Goal: Task Accomplishment & Management: Complete application form

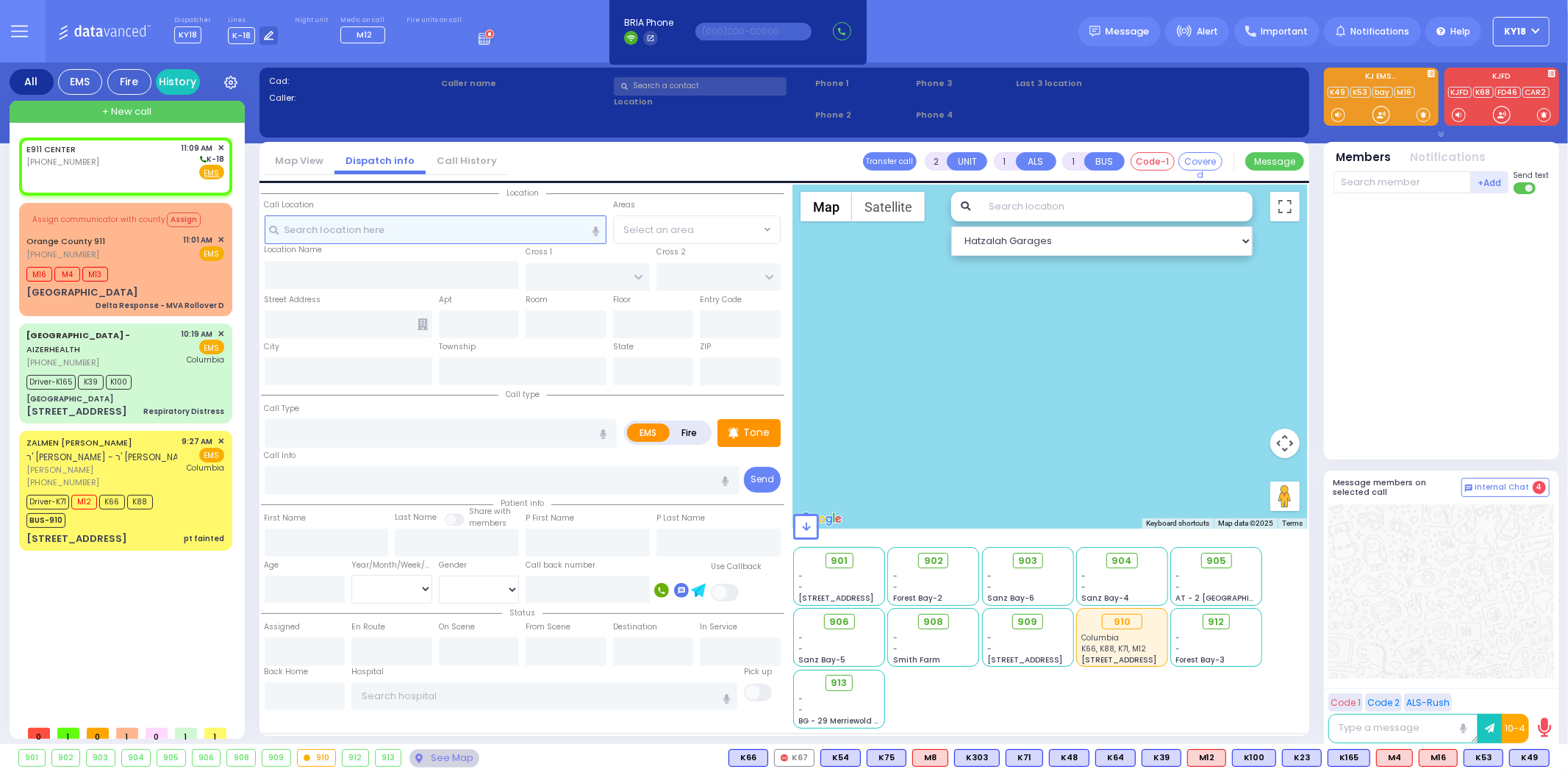
select select
radio input "true"
select select
type input "11:09"
select select "Hatzalah Garages"
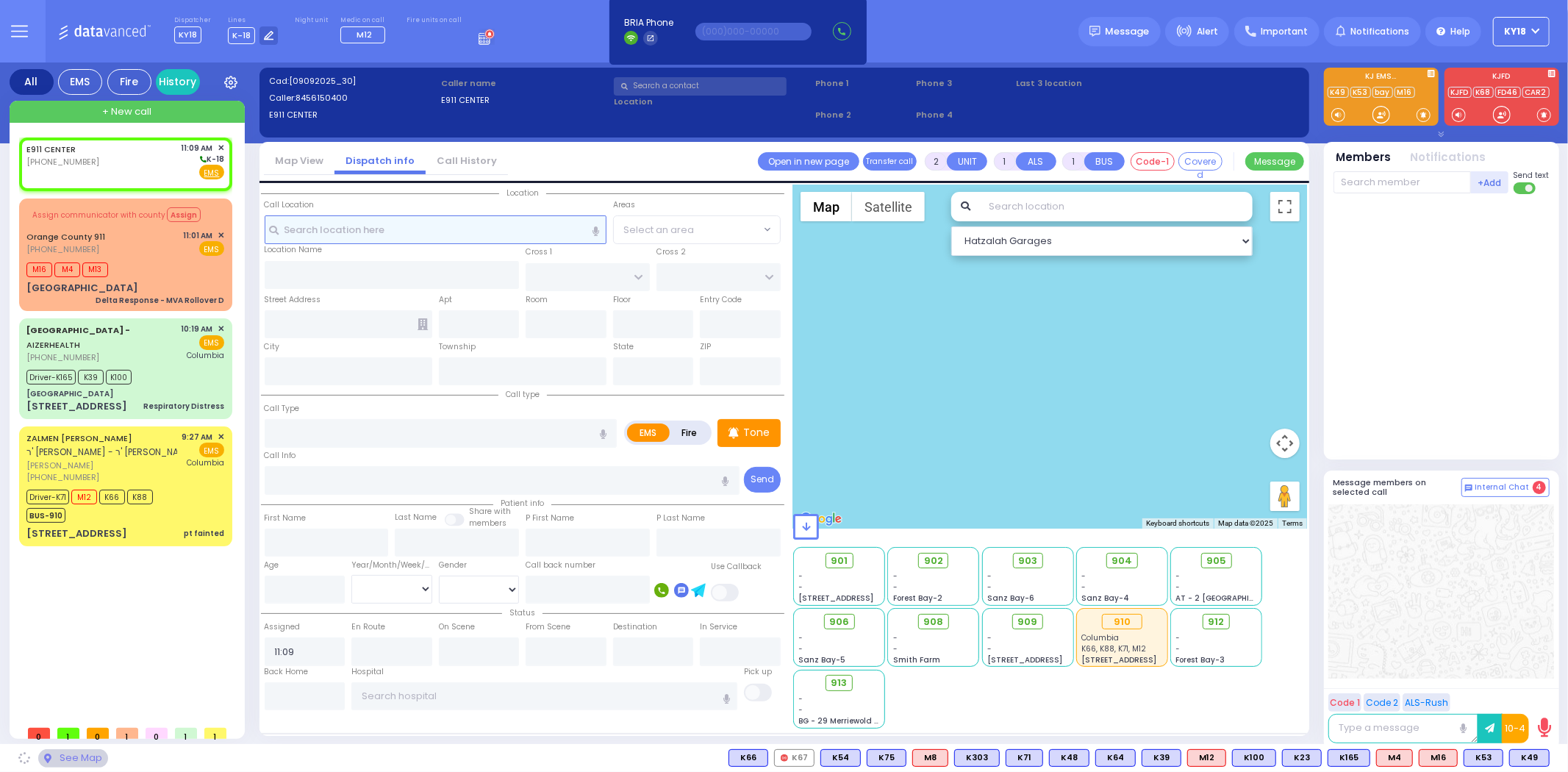
select select
radio input "true"
select select
select select "Hatzalah Garages"
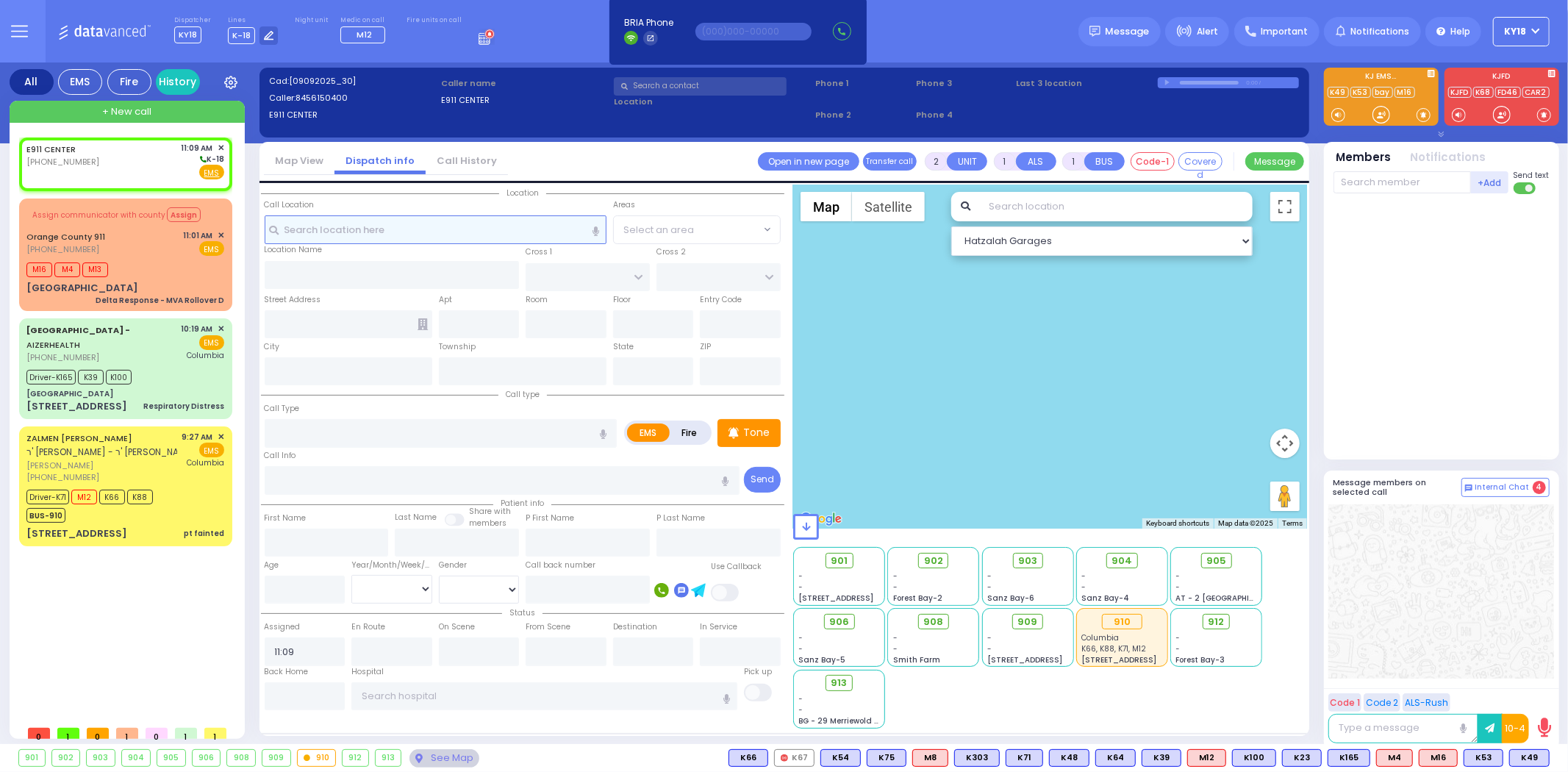
select select
radio input "true"
select select
select select "Hatzalah Garages"
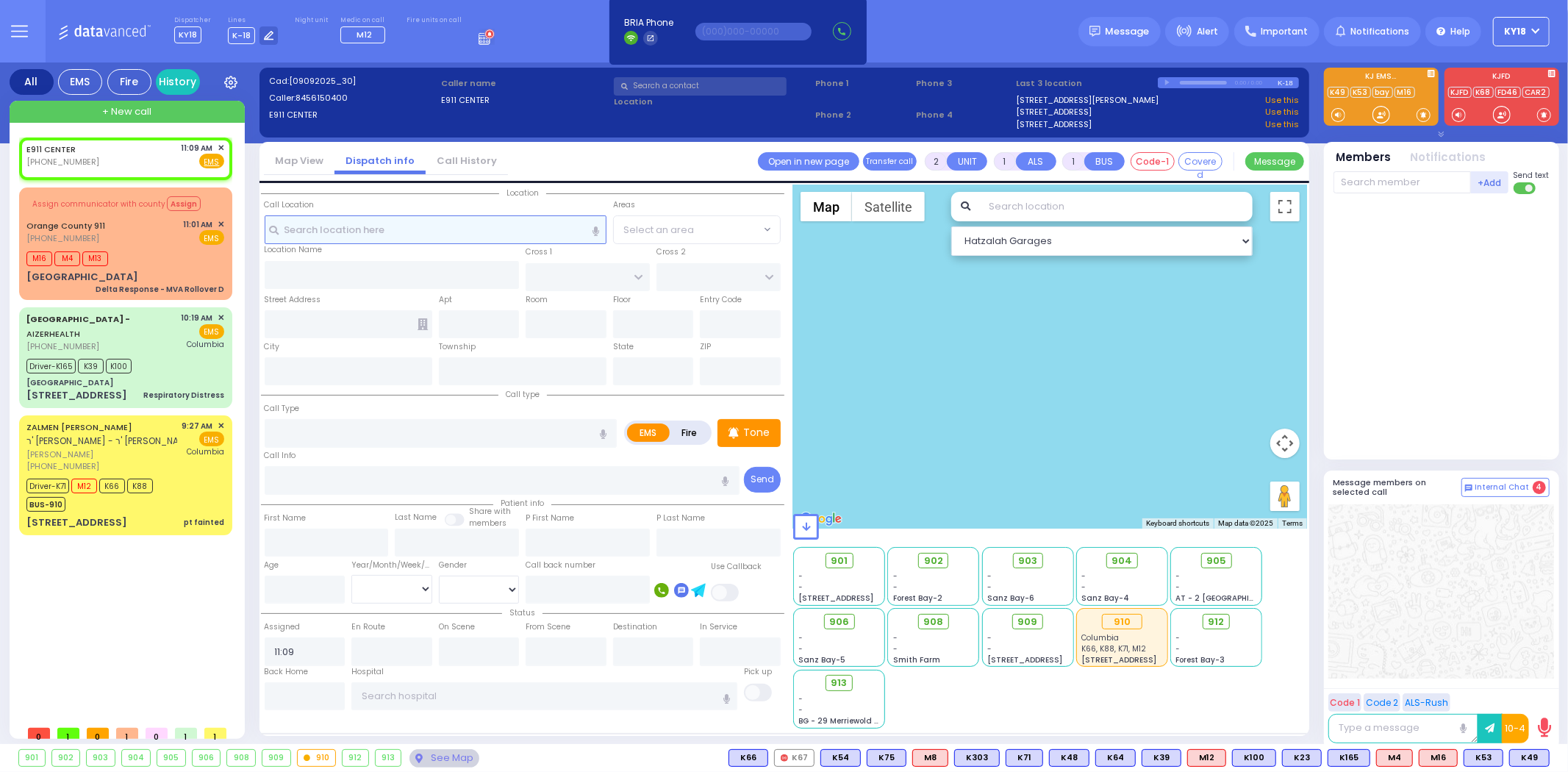
select select
radio input "true"
select select
select select "Hatzalah Garages"
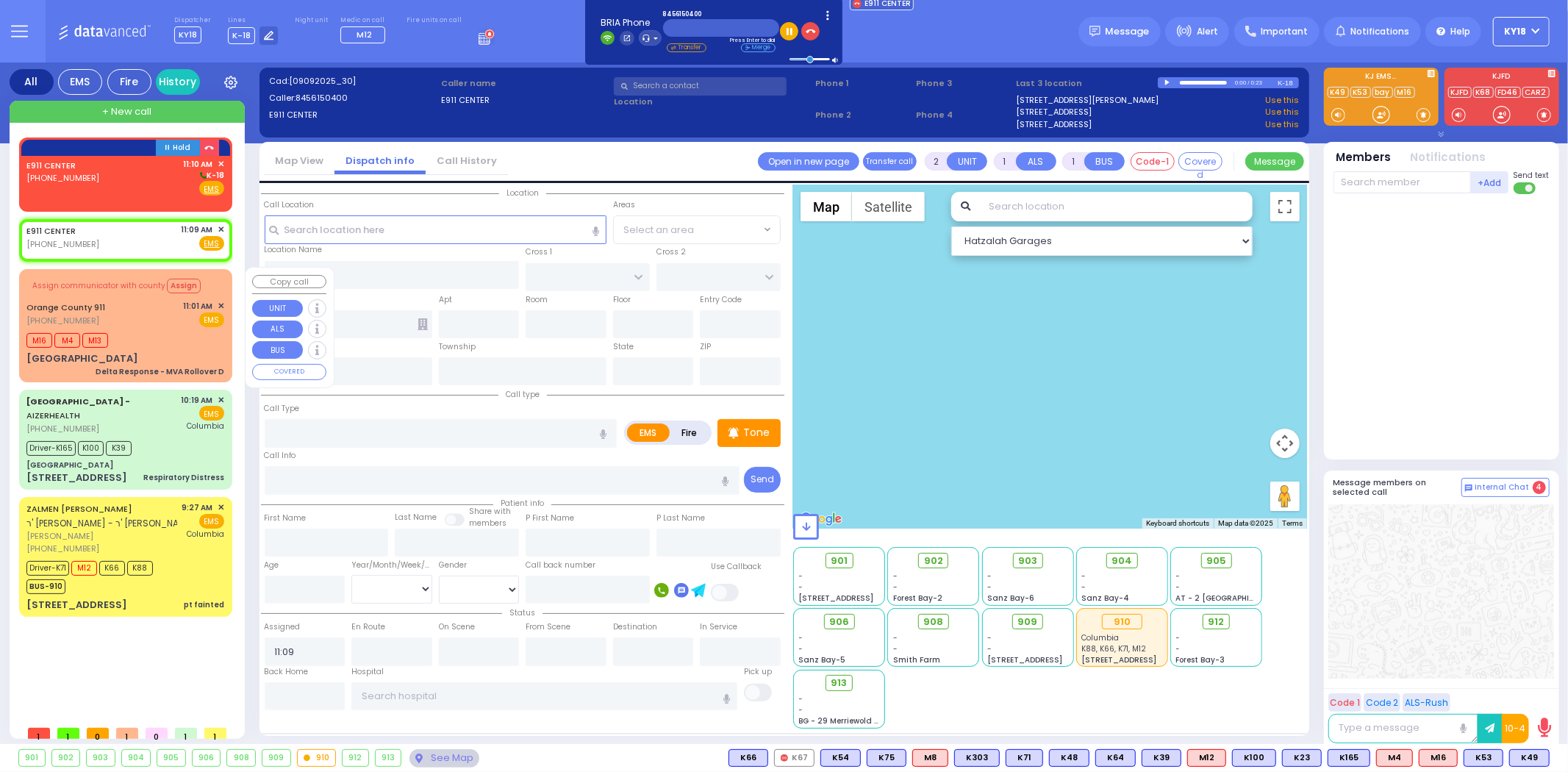
click at [149, 341] on div "M16 M4 M13" at bounding box center [125, 338] width 197 height 18
type input "6"
select select
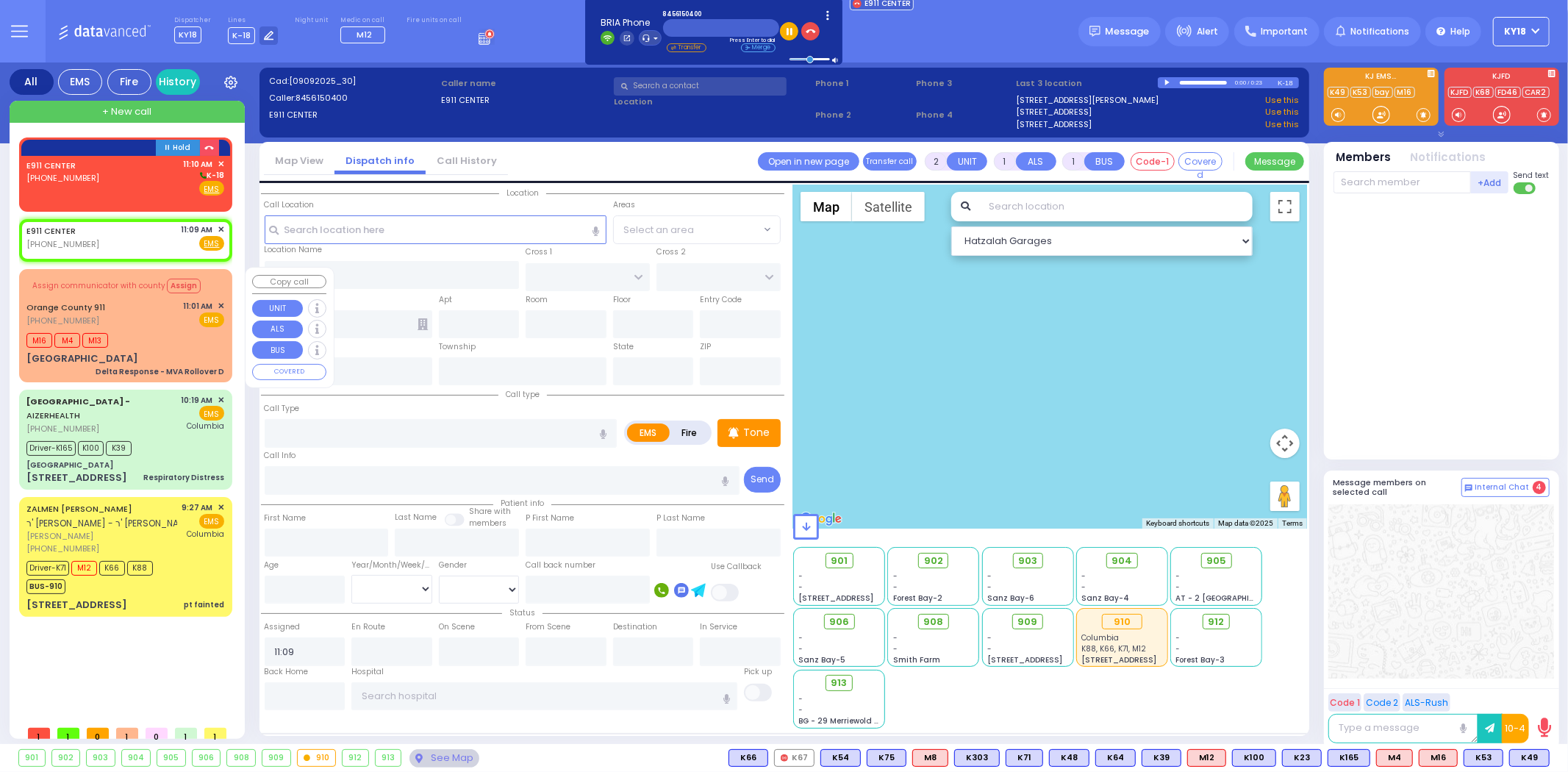
type input "Delta Response - MVA Rollover D"
radio input "true"
type input "Nature: : Delta Response - MVA Rollover D Address: : [STREET_ADDRESS] Priority:…"
select select
type input "11:01"
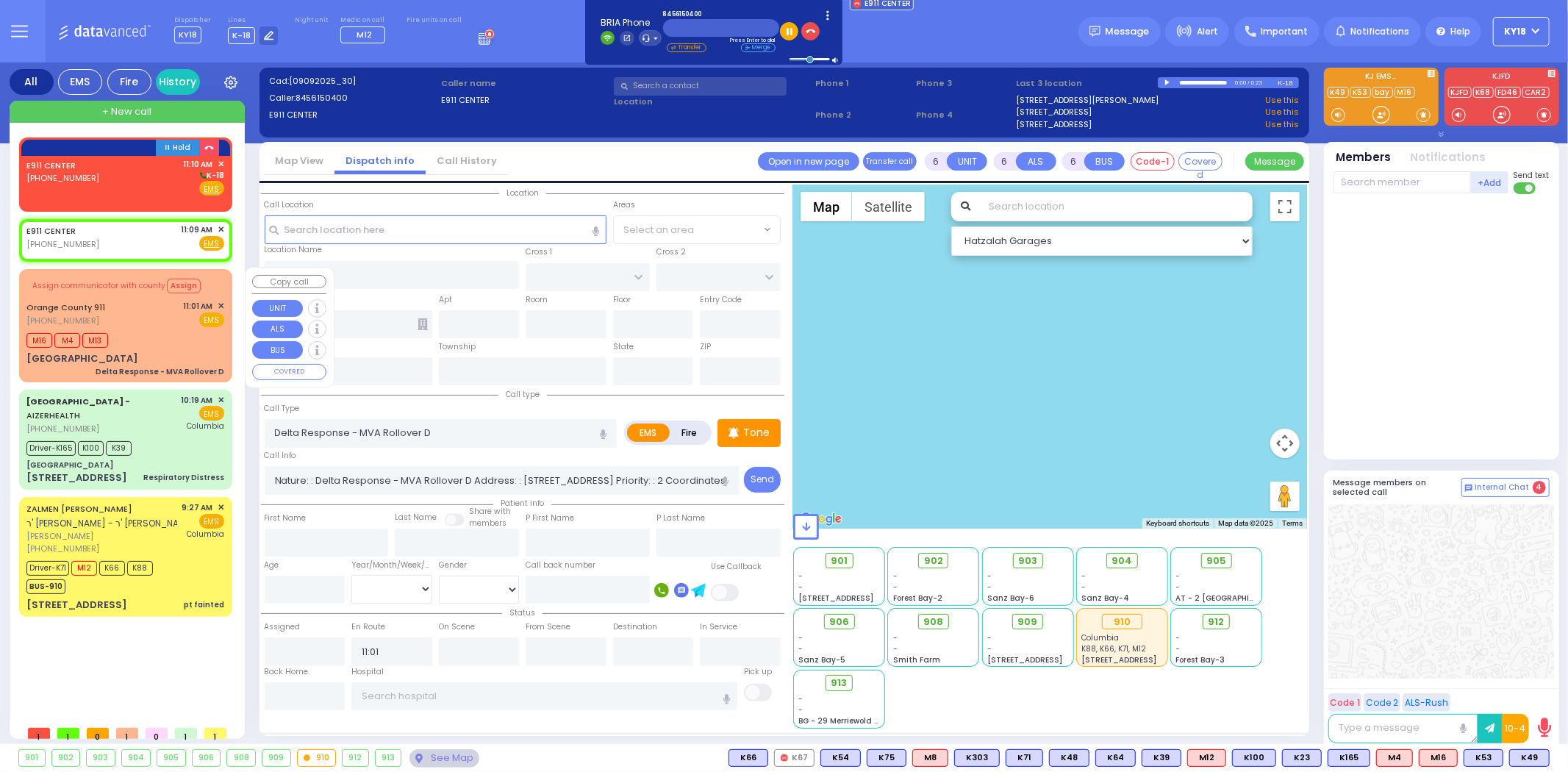
select select "Hatzalah Garages"
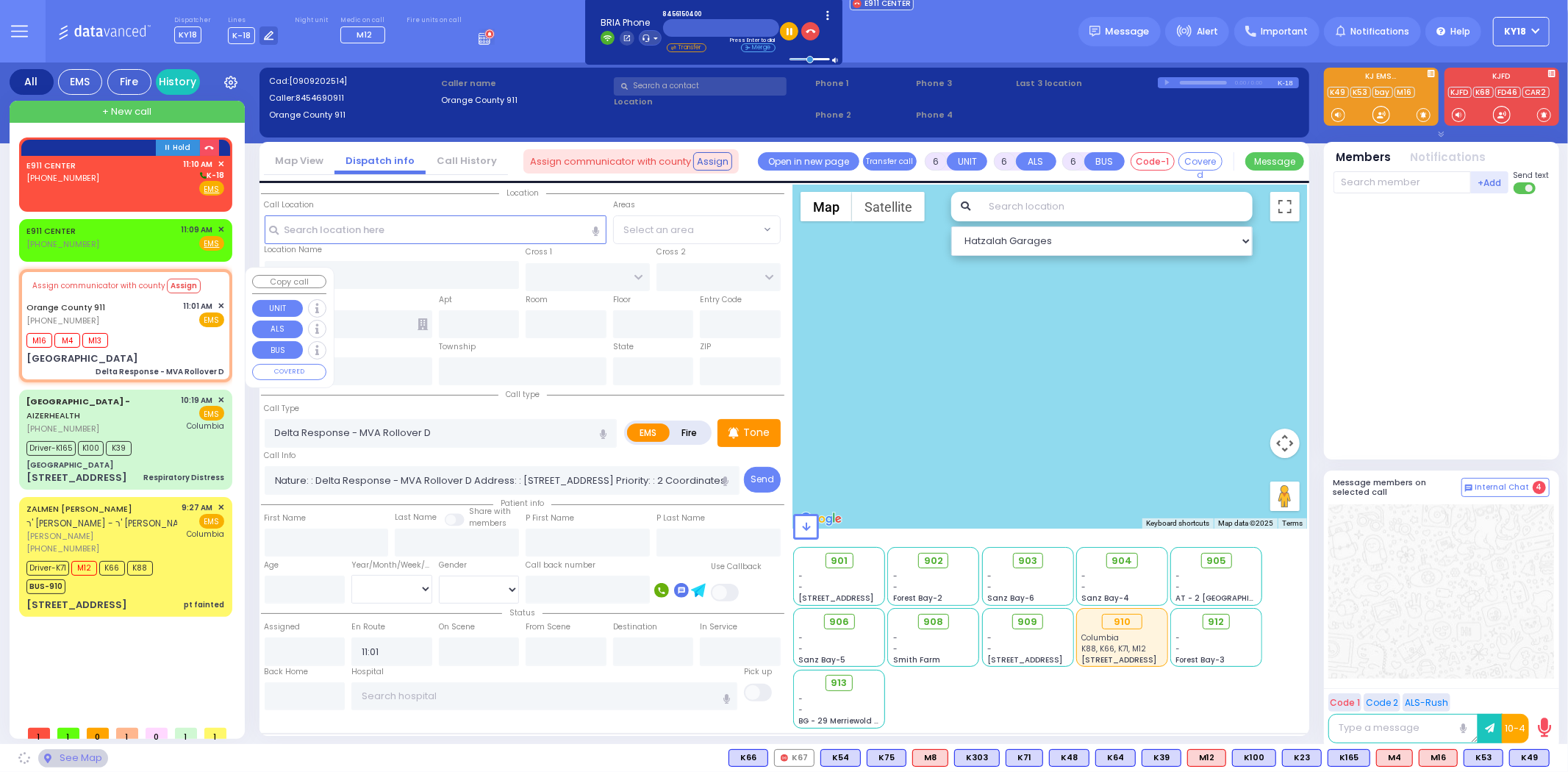
type input "[GEOGRAPHIC_DATA]"
type input "Monroe"
type input "[US_STATE]"
type input "10917"
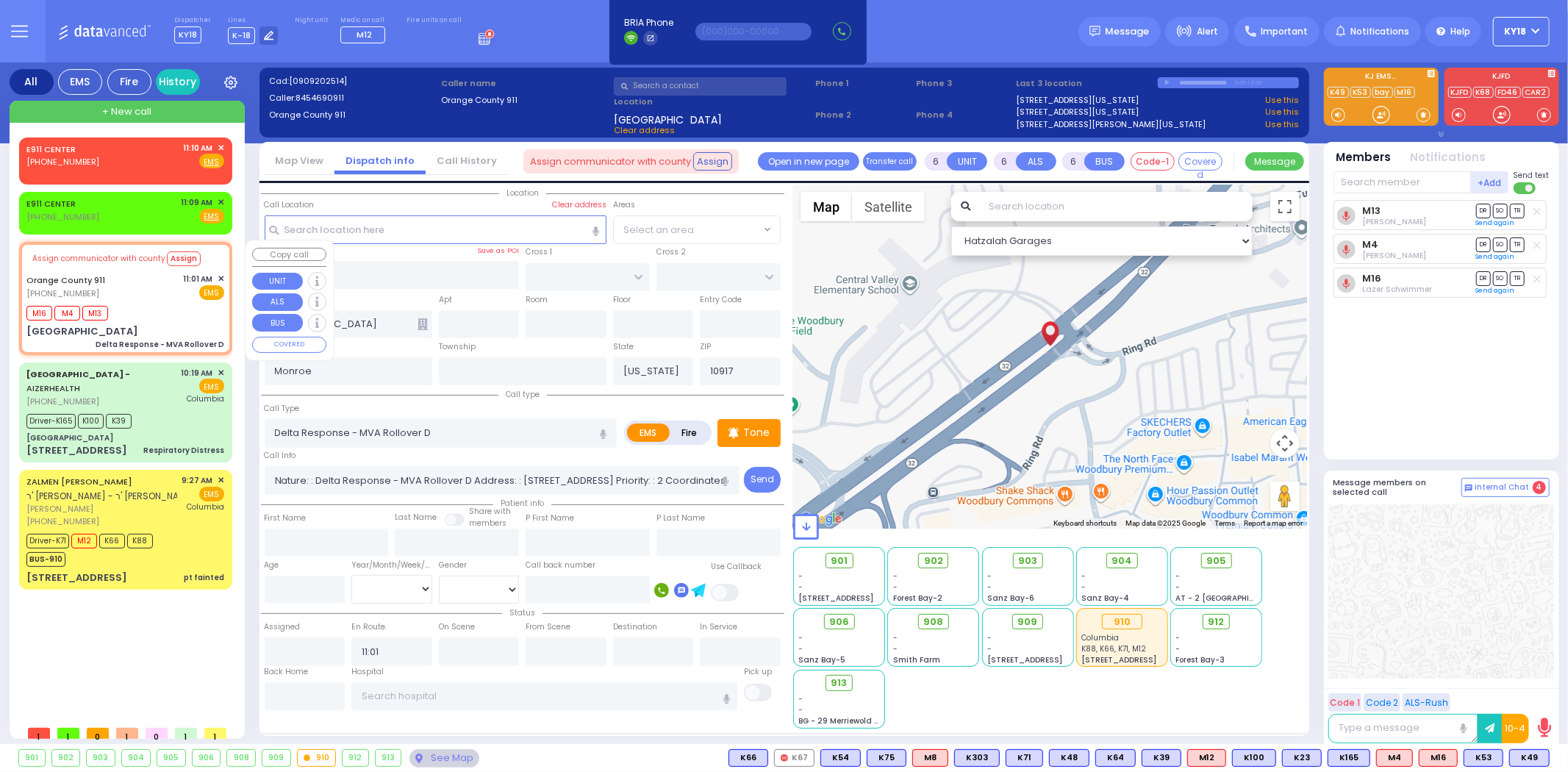
click at [119, 278] on div "Orange County 911 (845) 469-0911 11:01 AM ✕ EMS" at bounding box center [125, 286] width 197 height 27
select select
radio input "true"
select select
select select "Hatzalah Garages"
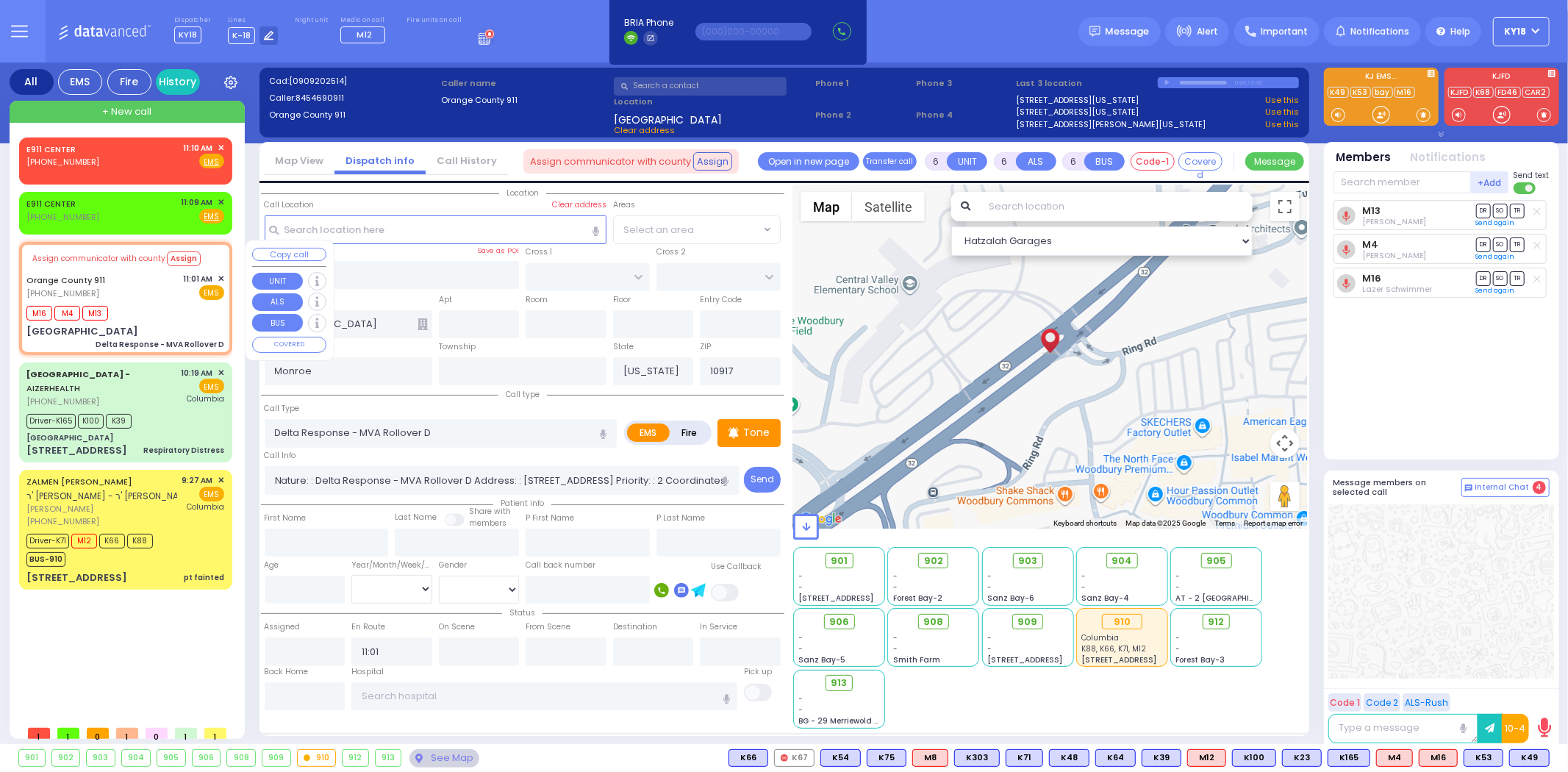
click at [290, 253] on button "Copy call" at bounding box center [289, 255] width 74 height 14
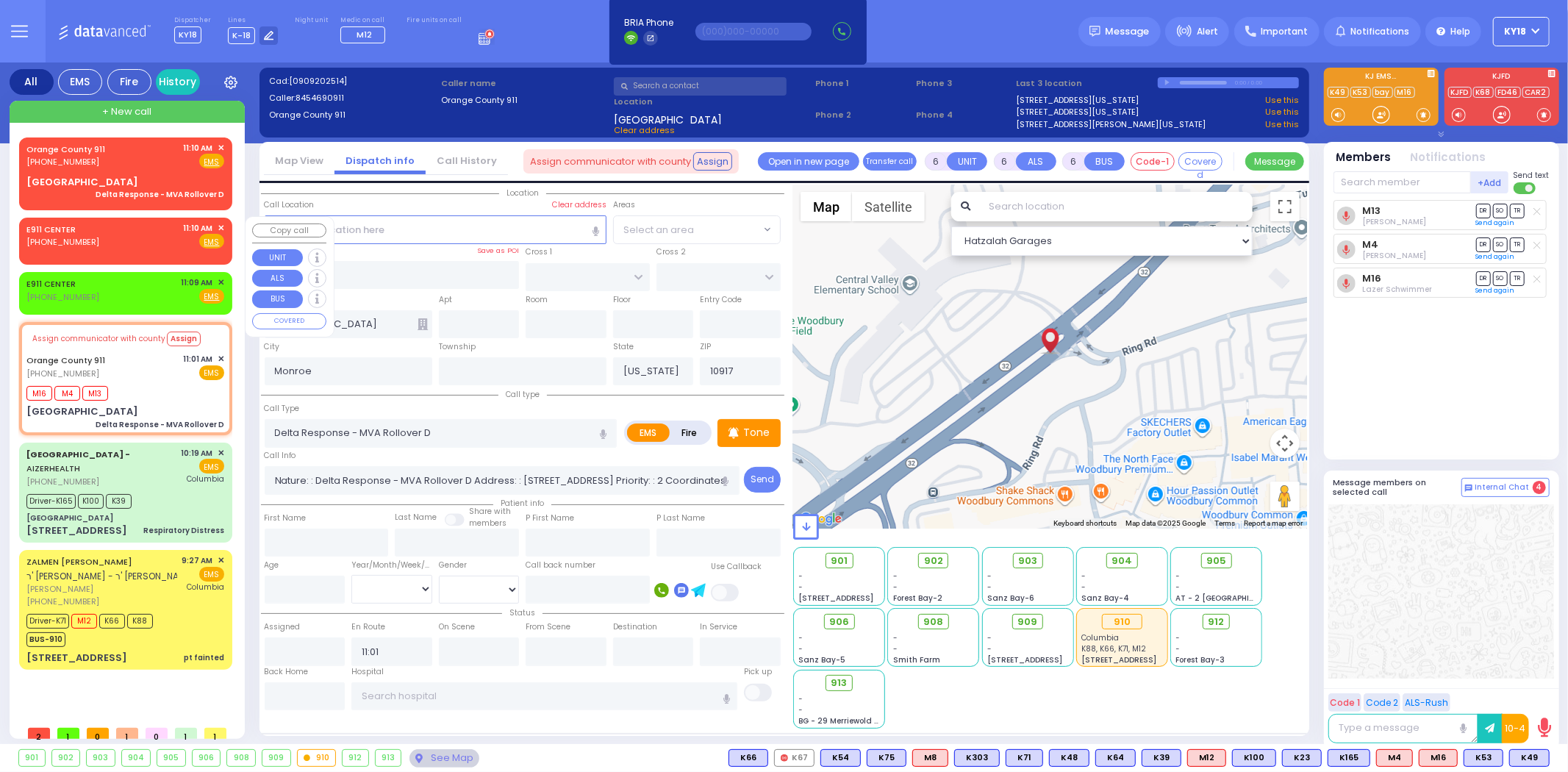
click at [221, 224] on span "✕" at bounding box center [220, 228] width 6 height 13
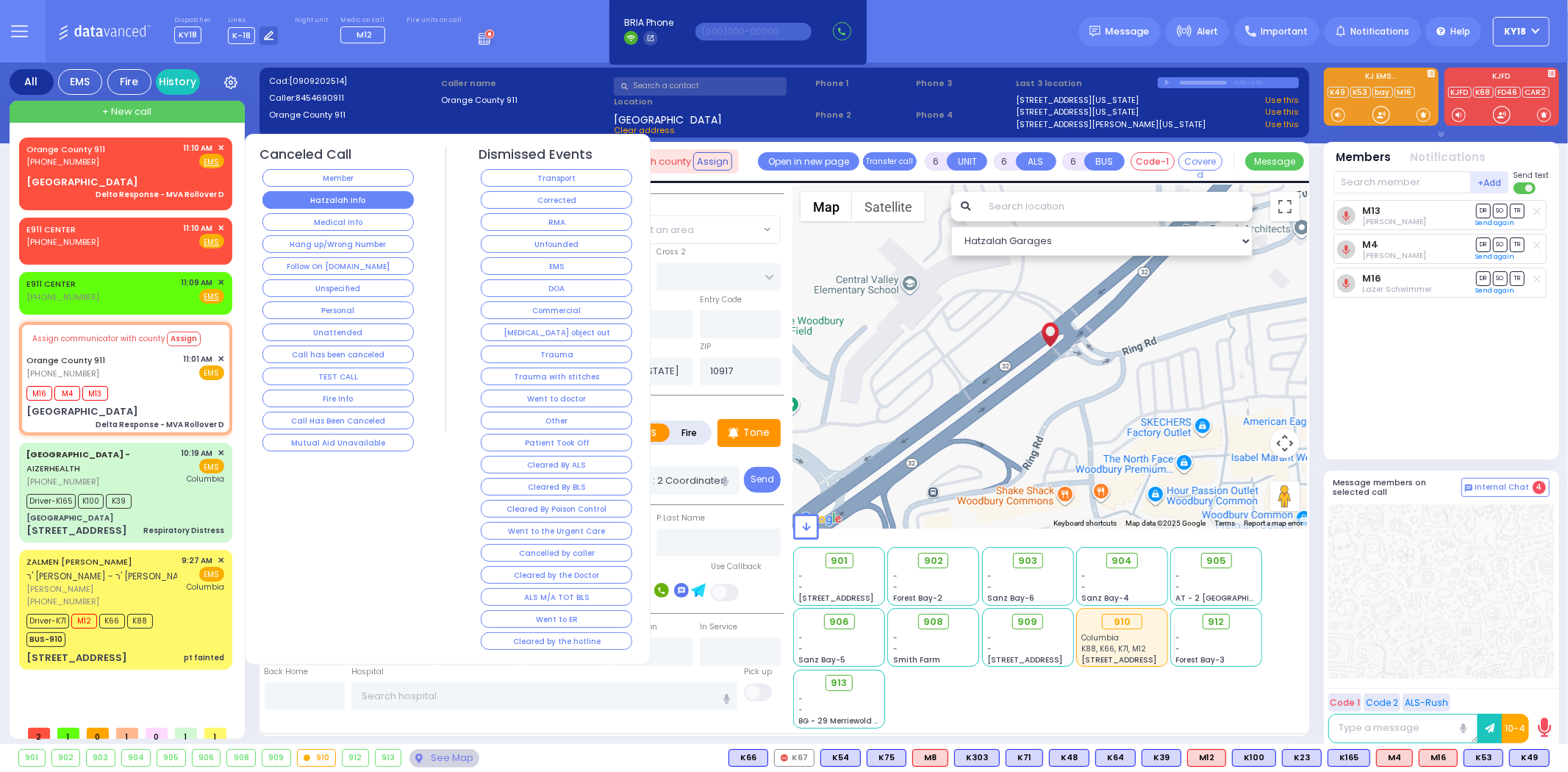
click at [348, 201] on button "Hatzalah Info" at bounding box center [337, 200] width 152 height 18
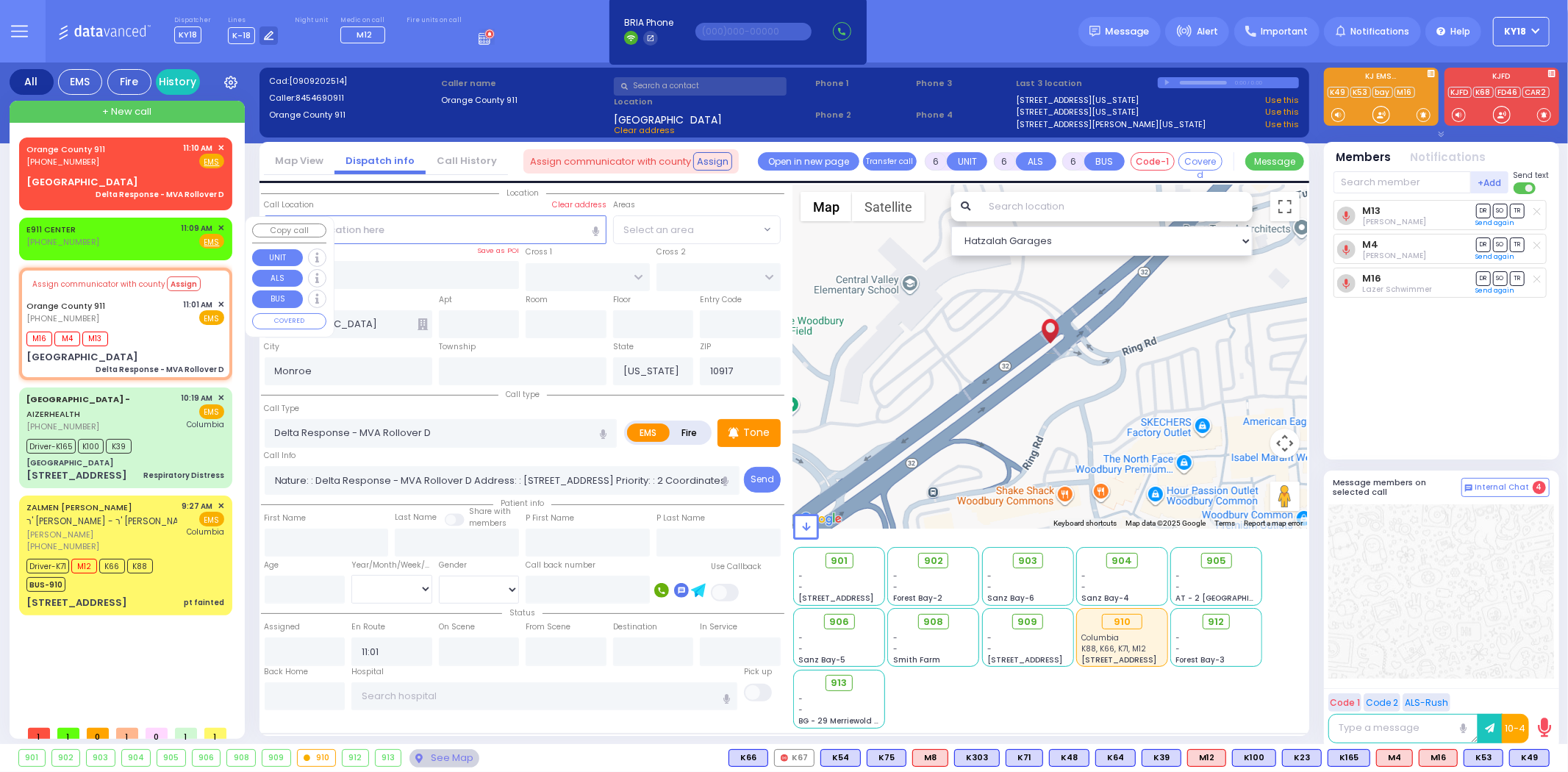
click at [161, 238] on div "E911 CENTER (845) 615-0400 11:09 AM ✕ Fire EMS" at bounding box center [125, 235] width 197 height 27
type input "2"
type input "1"
select select
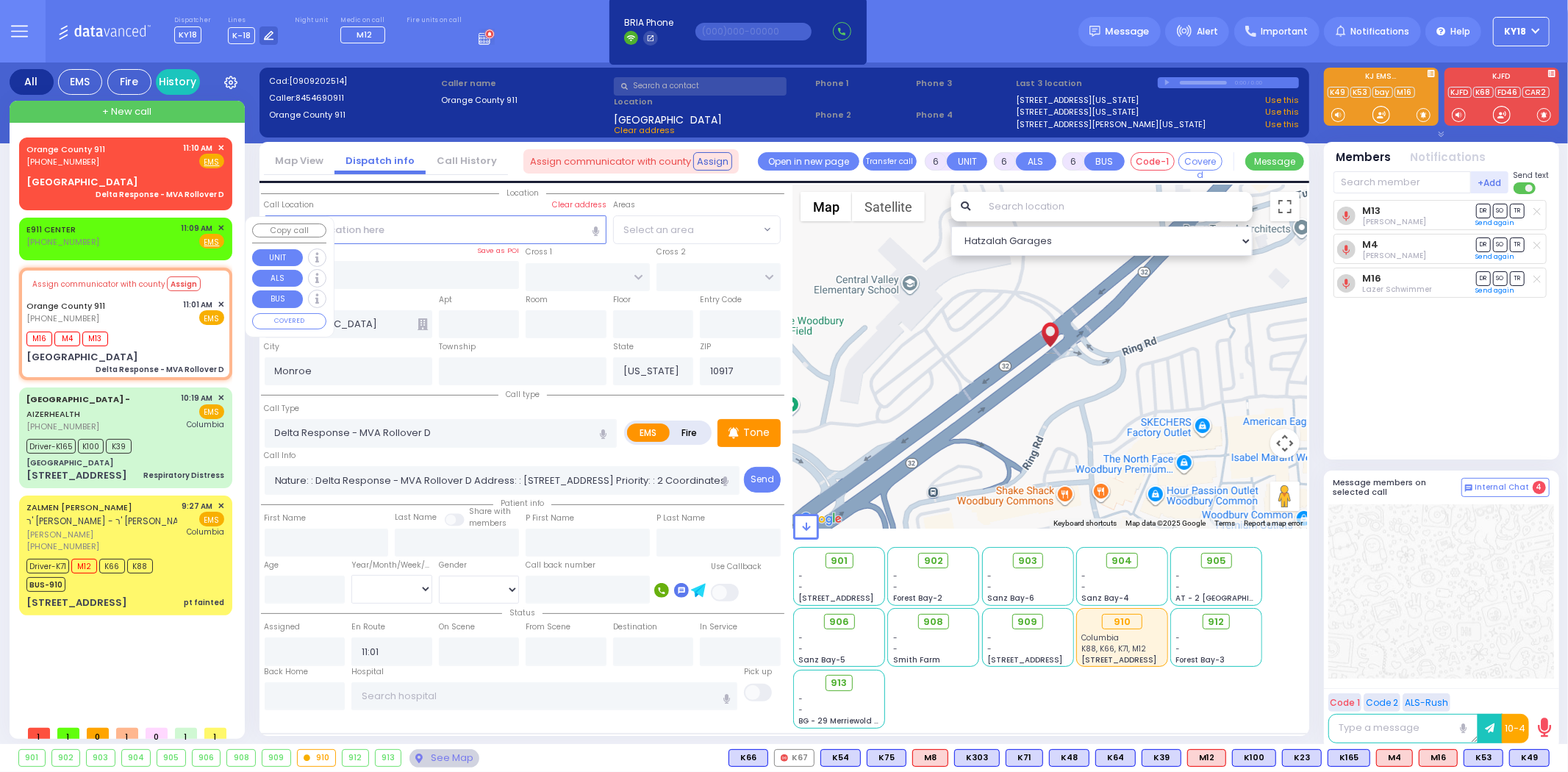
radio input "true"
select select
type input "11:09"
select select "Hatzalah Garages"
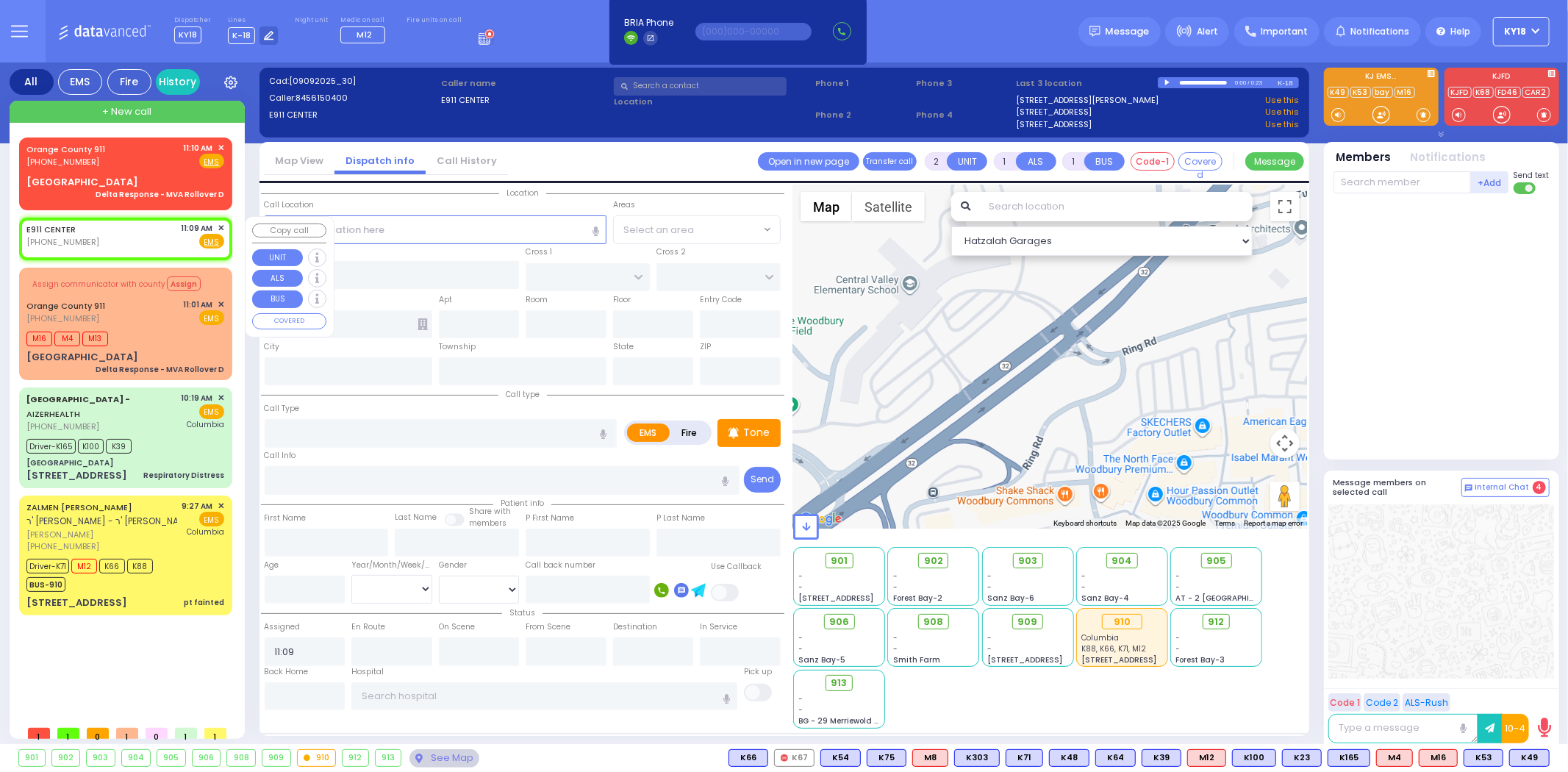
click at [221, 225] on span "✕" at bounding box center [220, 228] width 6 height 13
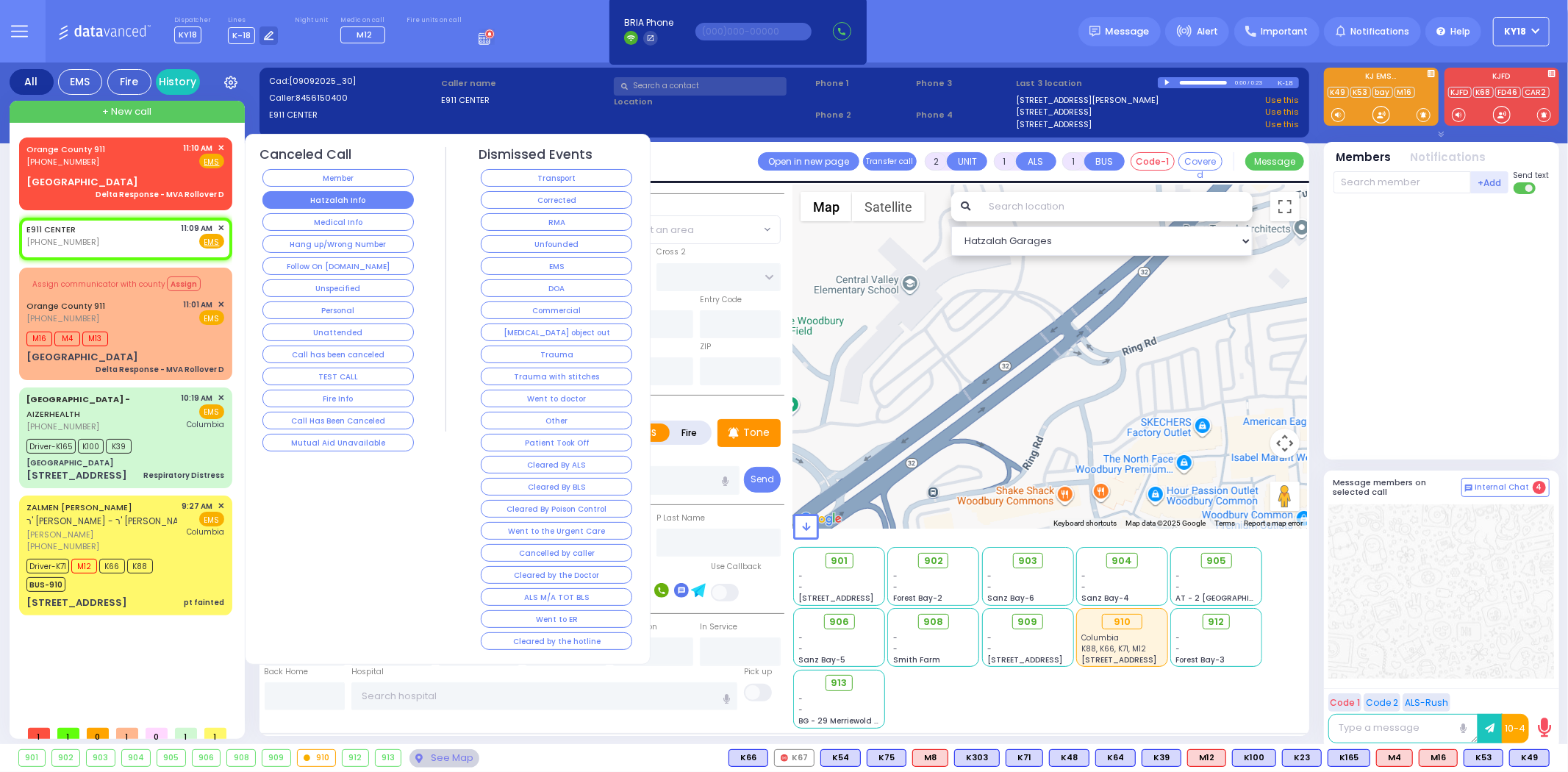
click at [332, 202] on button "Hatzalah Info" at bounding box center [337, 200] width 152 height 18
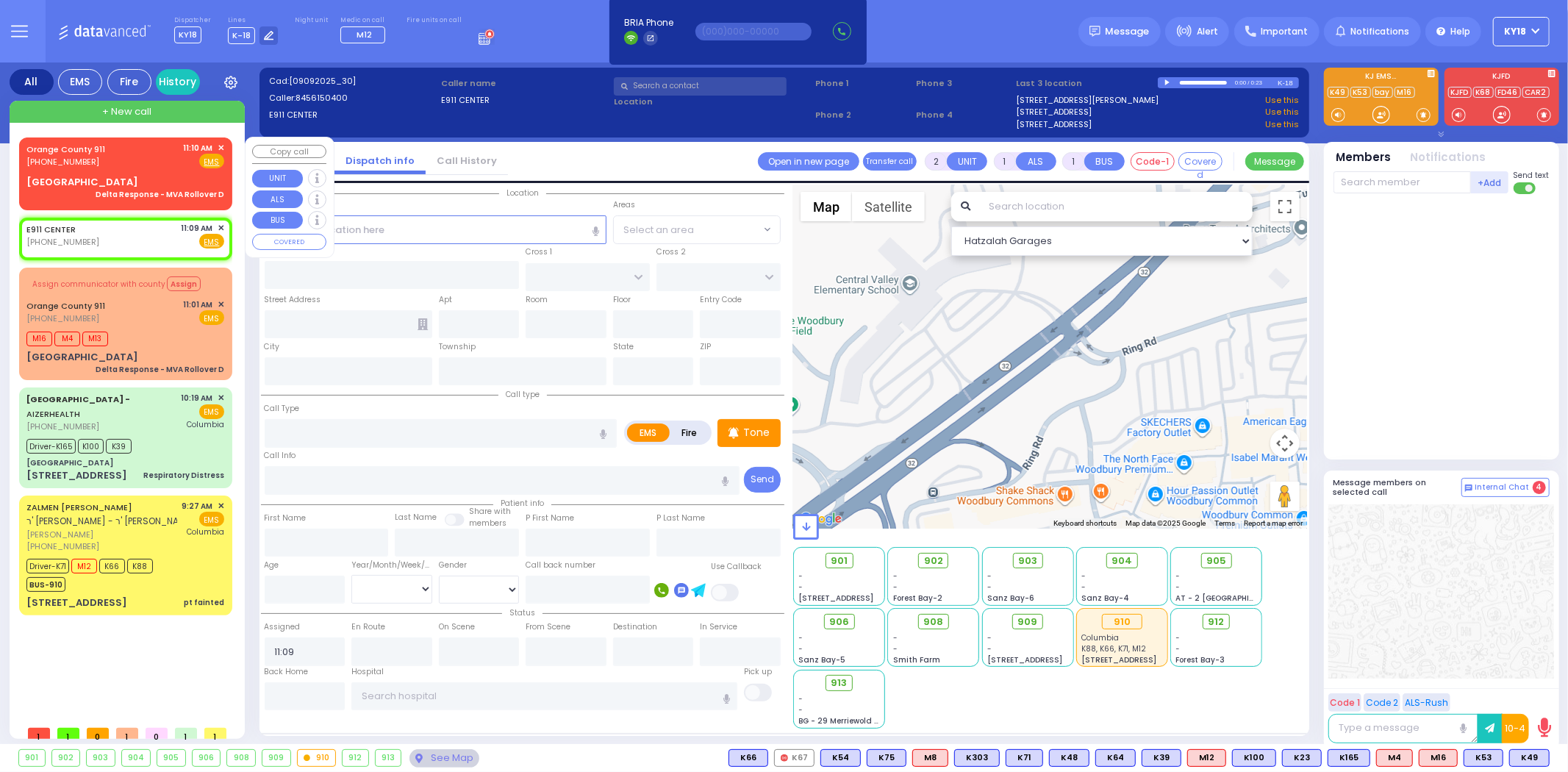
select select
radio input "true"
select select
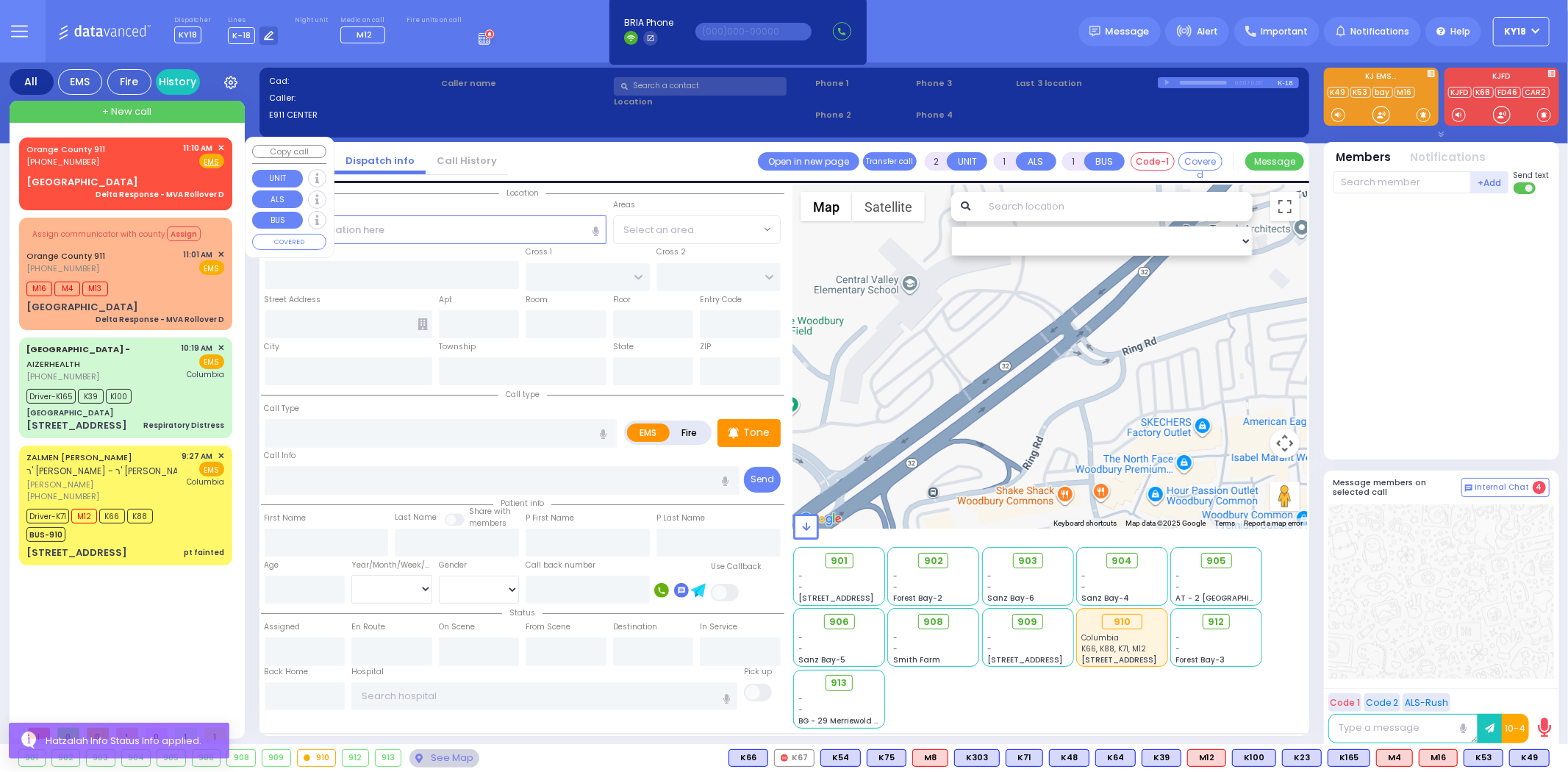
click at [138, 186] on div "[GEOGRAPHIC_DATA]" at bounding box center [82, 182] width 112 height 14
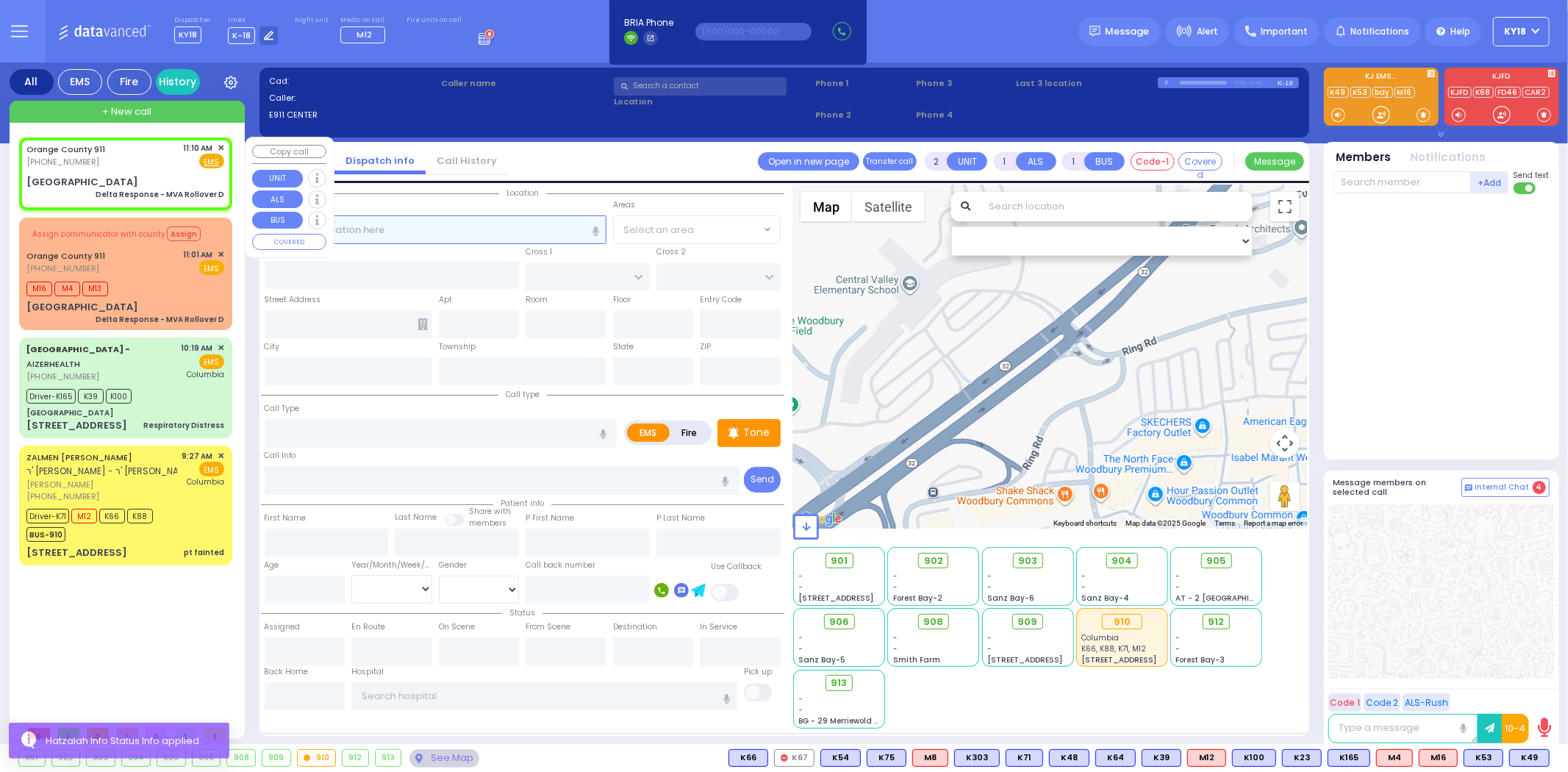
type input "6"
select select
type input "Delta Response - MVA Rollover D"
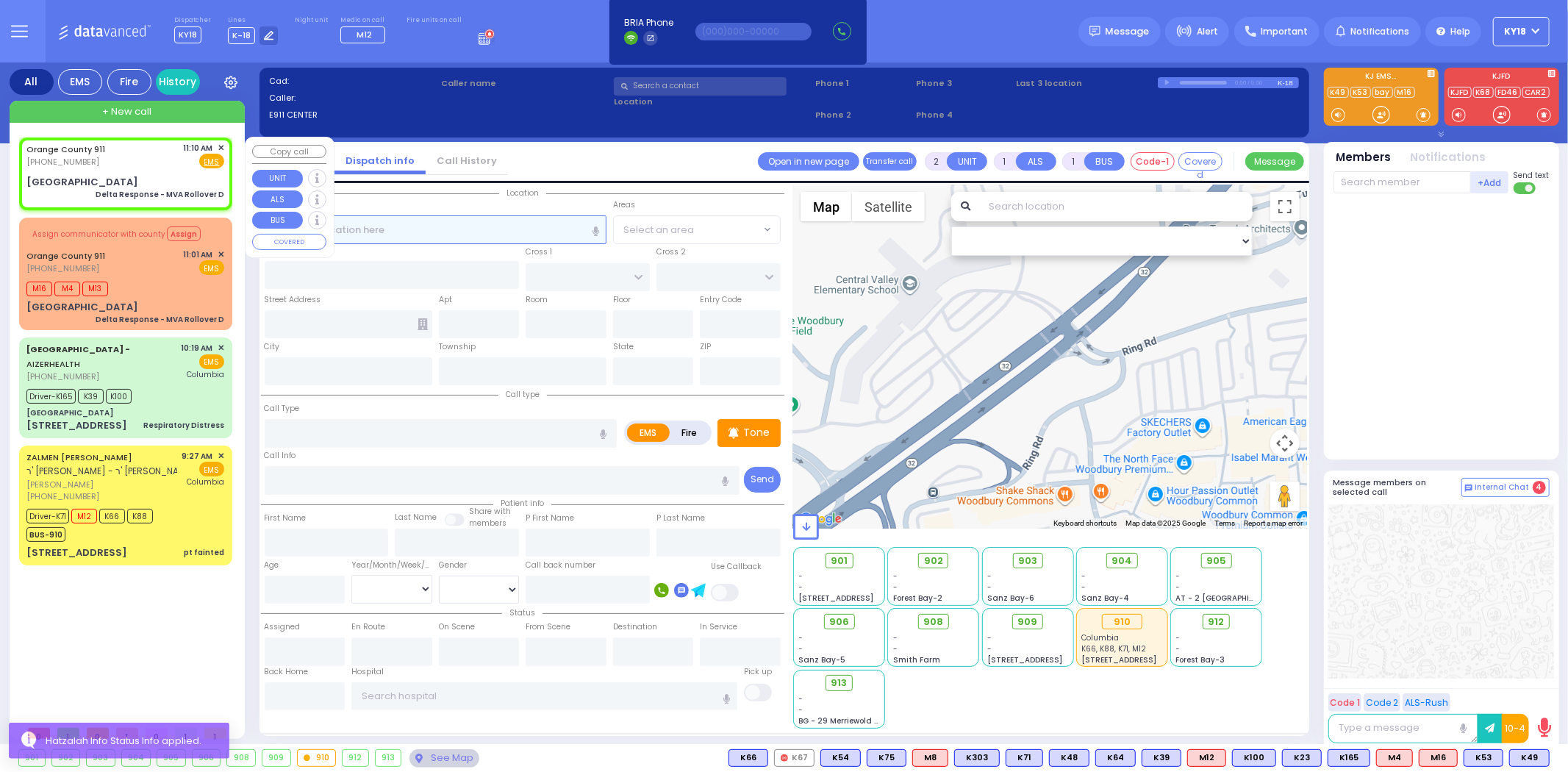
radio input "true"
select select
type input "11:10"
select select "Hatzalah Garages"
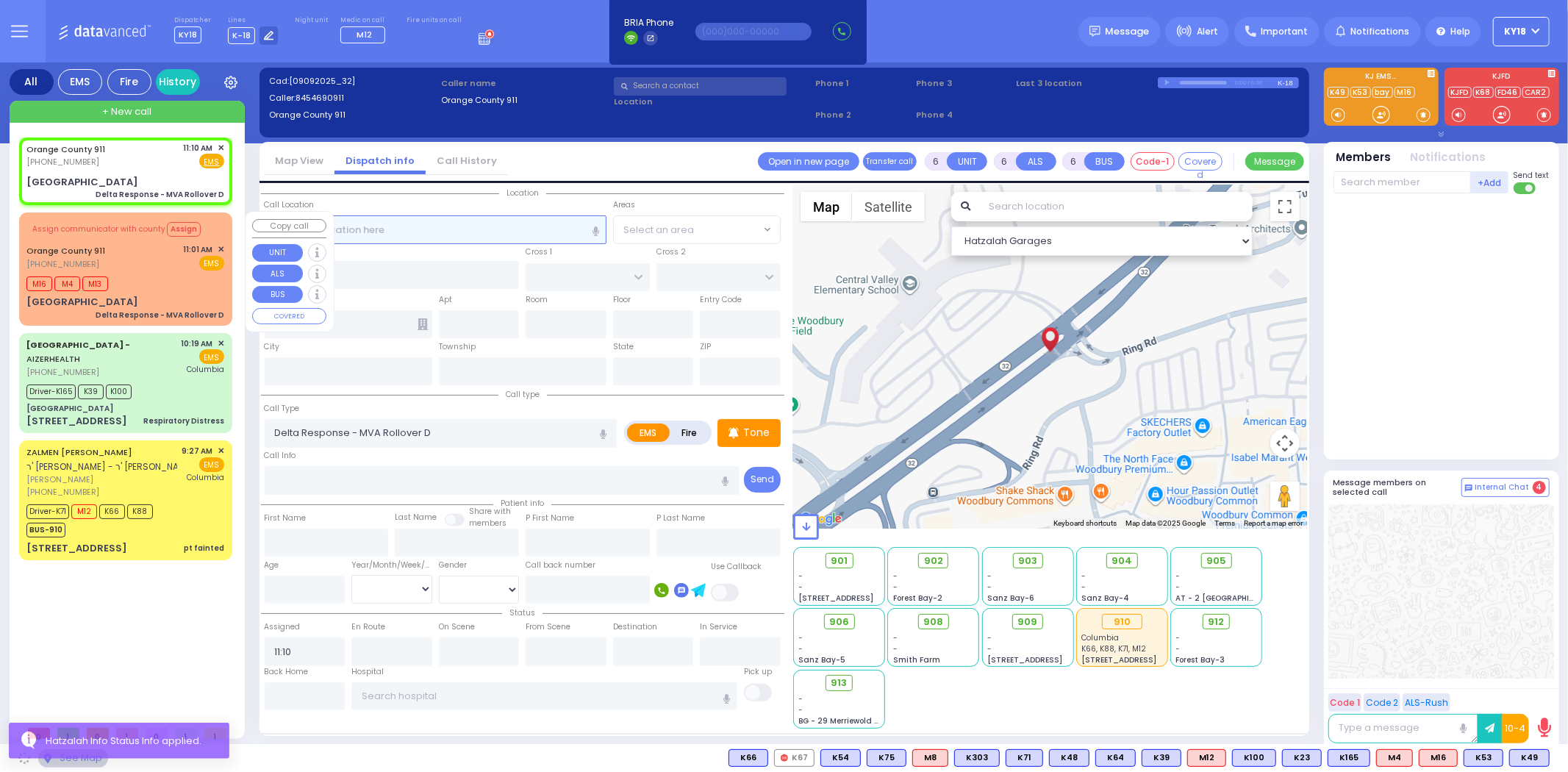
select select
radio input "true"
select select
select select "Hatzalah Garages"
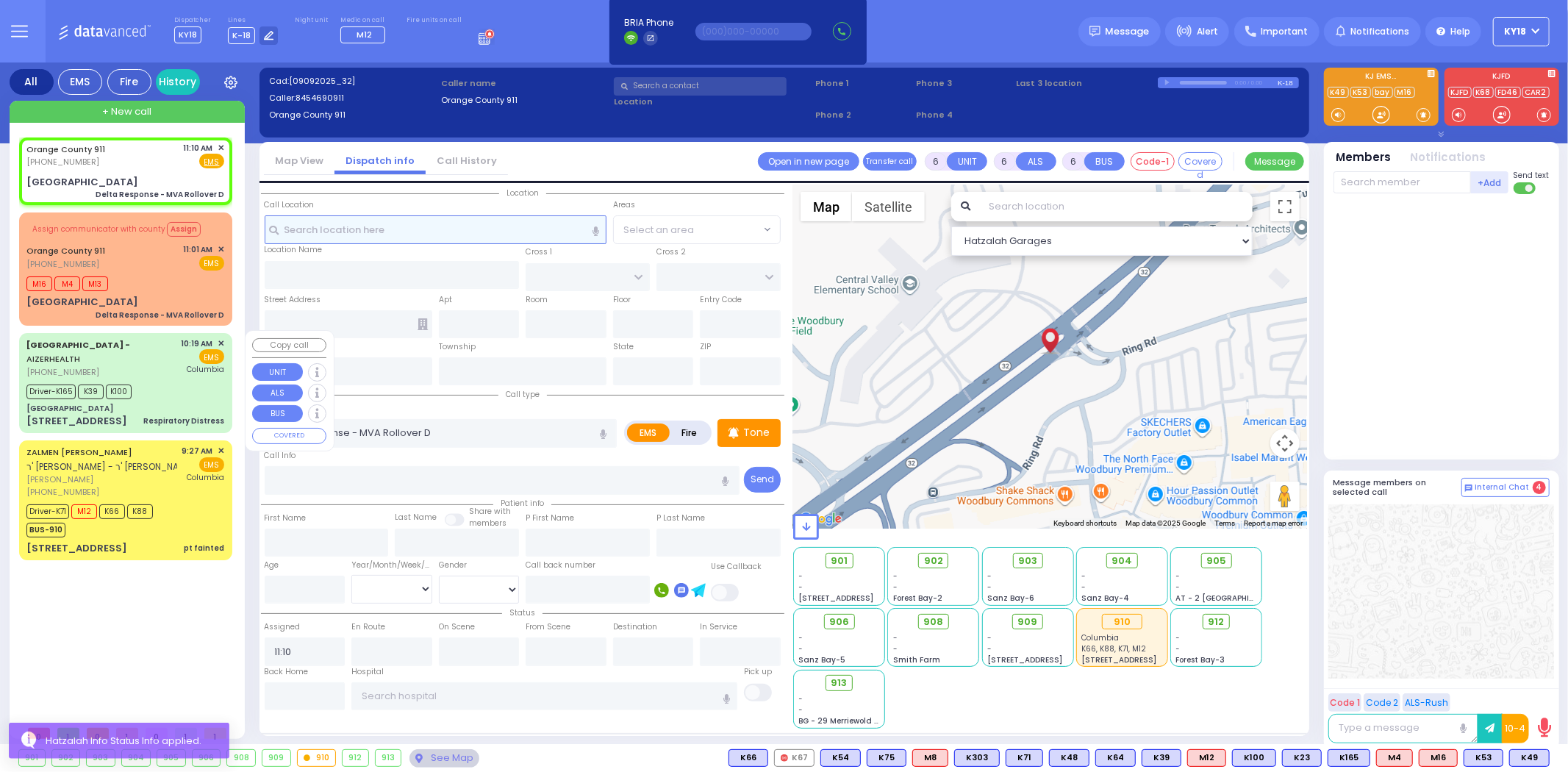
type input "[GEOGRAPHIC_DATA]"
type input "Monroe"
type input "[US_STATE]"
type input "10917"
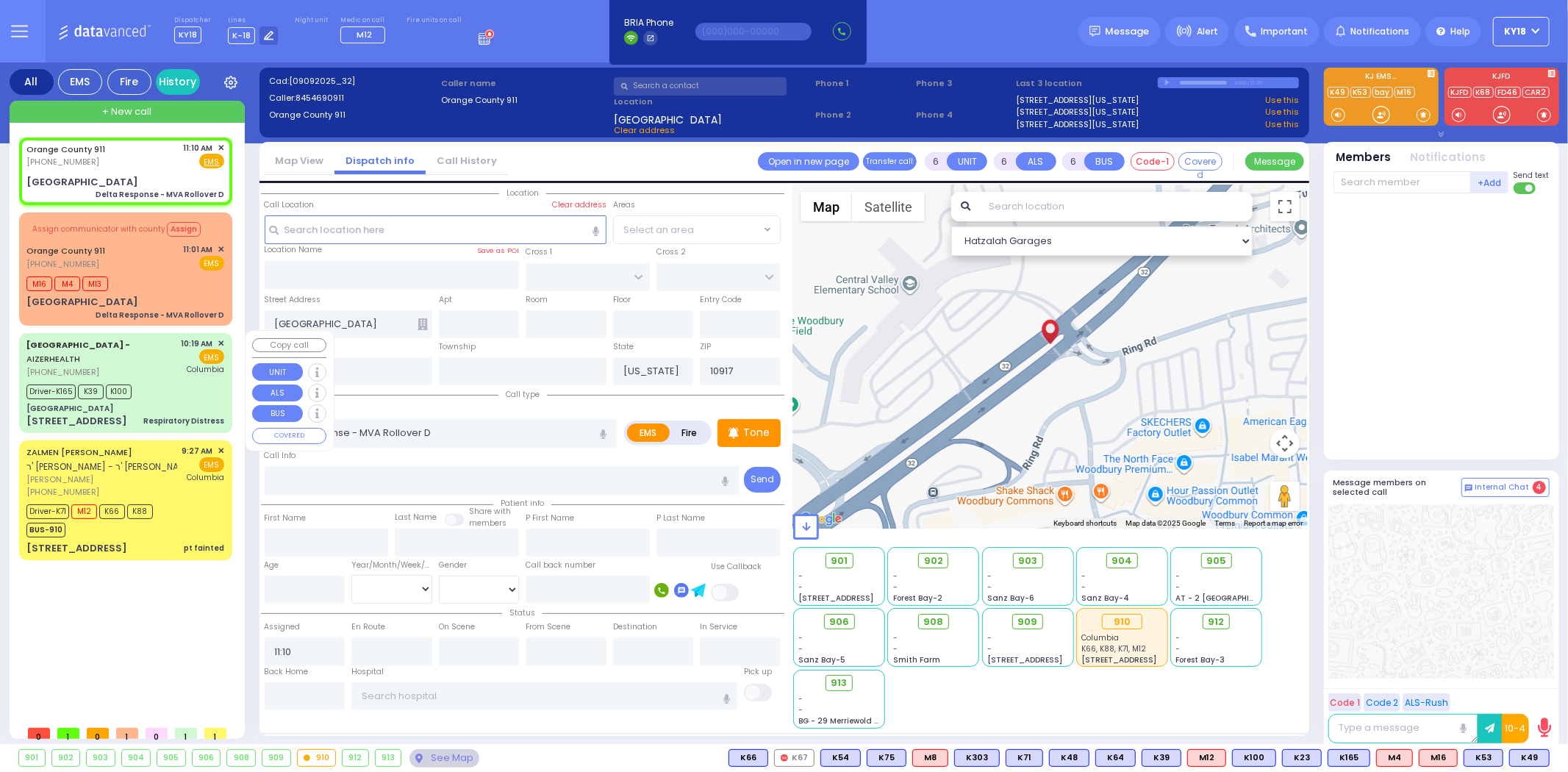
click at [175, 381] on div "Driver-K165 K39 K100" at bounding box center [125, 390] width 197 height 18
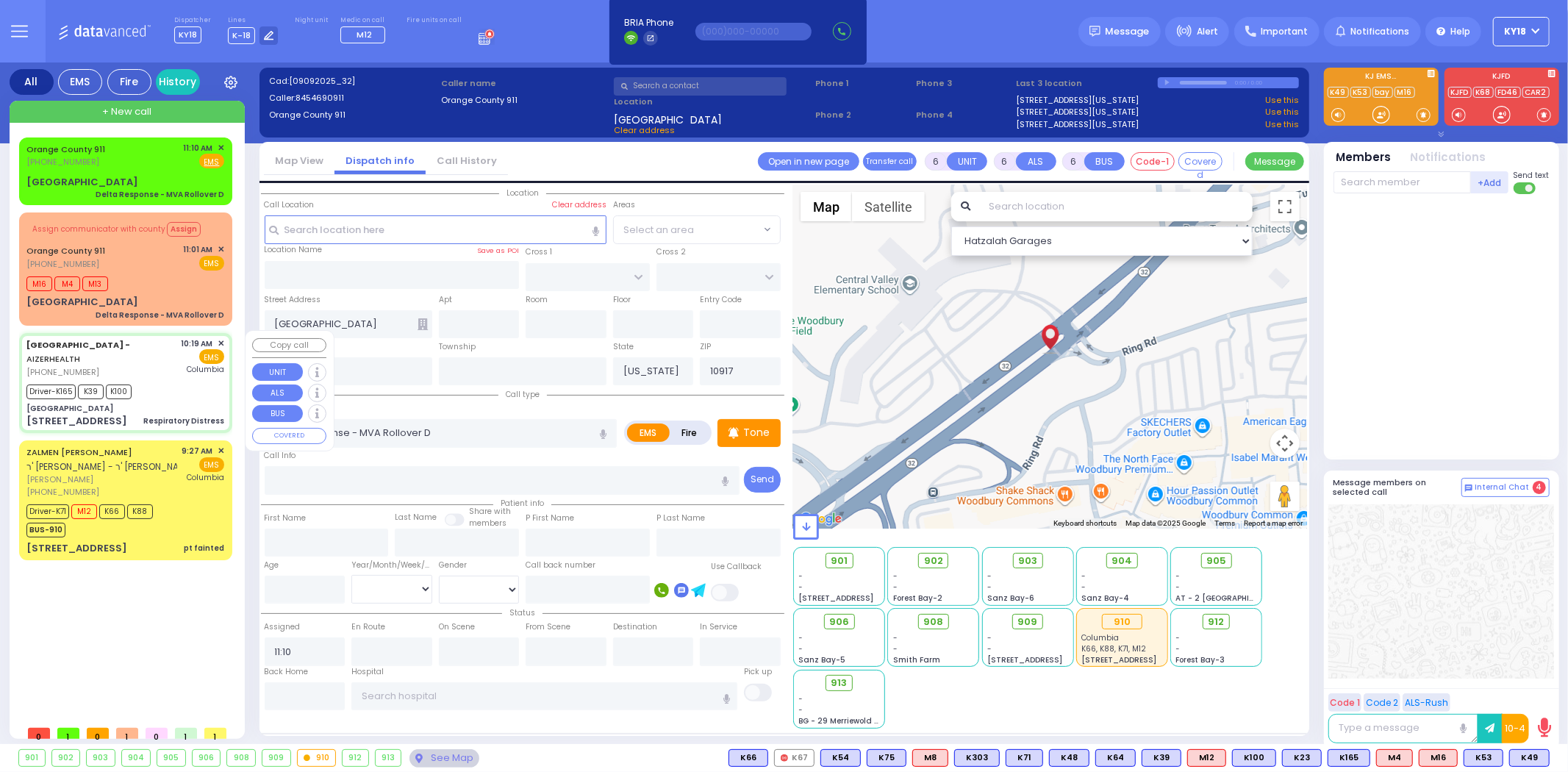
select select
type input "Respiratory Distress"
radio input "true"
type input "[PERSON_NAME]"
type input "Landau"
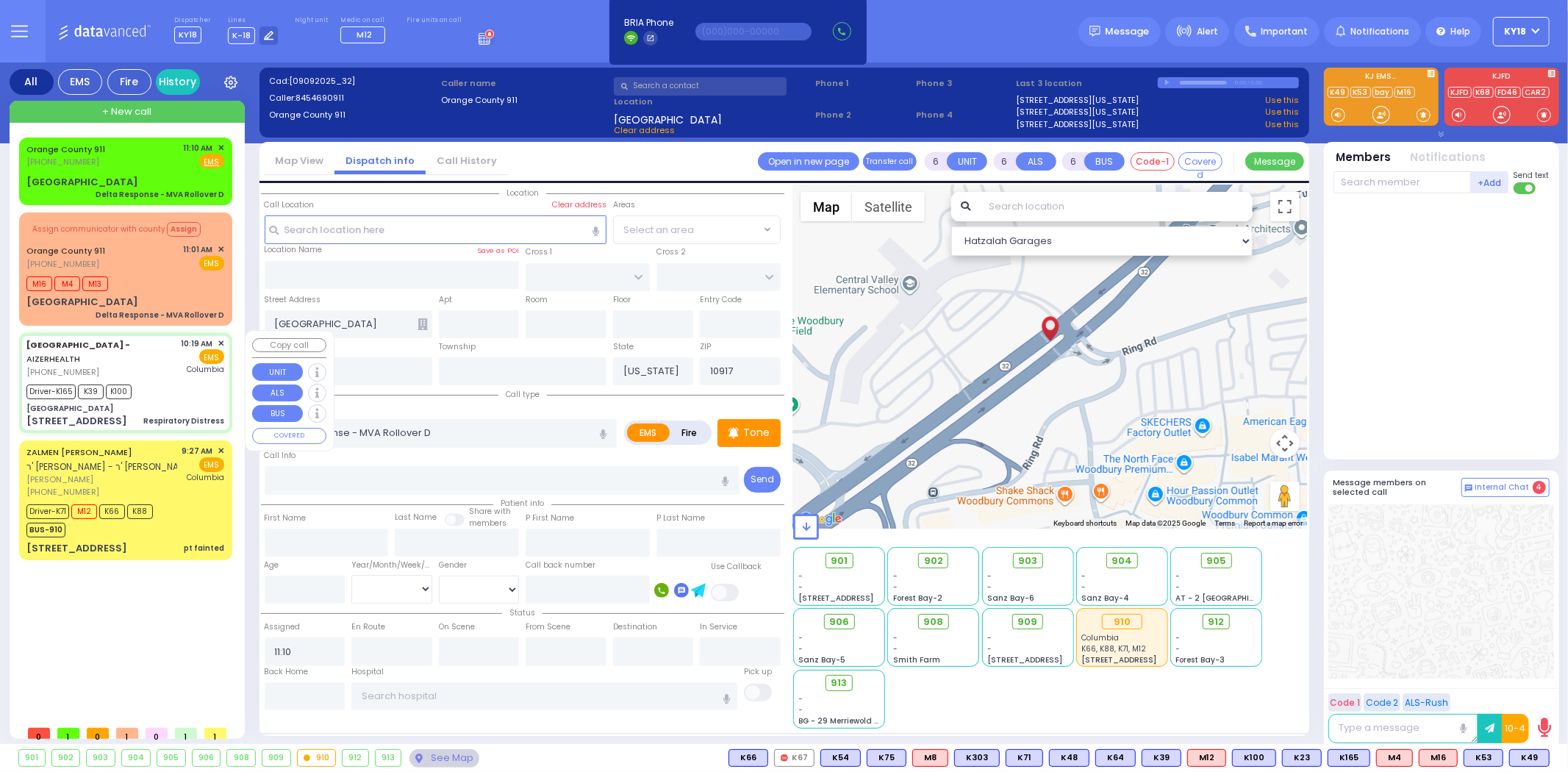
type input "3"
select select "Month"
select select "[DEMOGRAPHIC_DATA]"
type input "10:19"
type input "10:22"
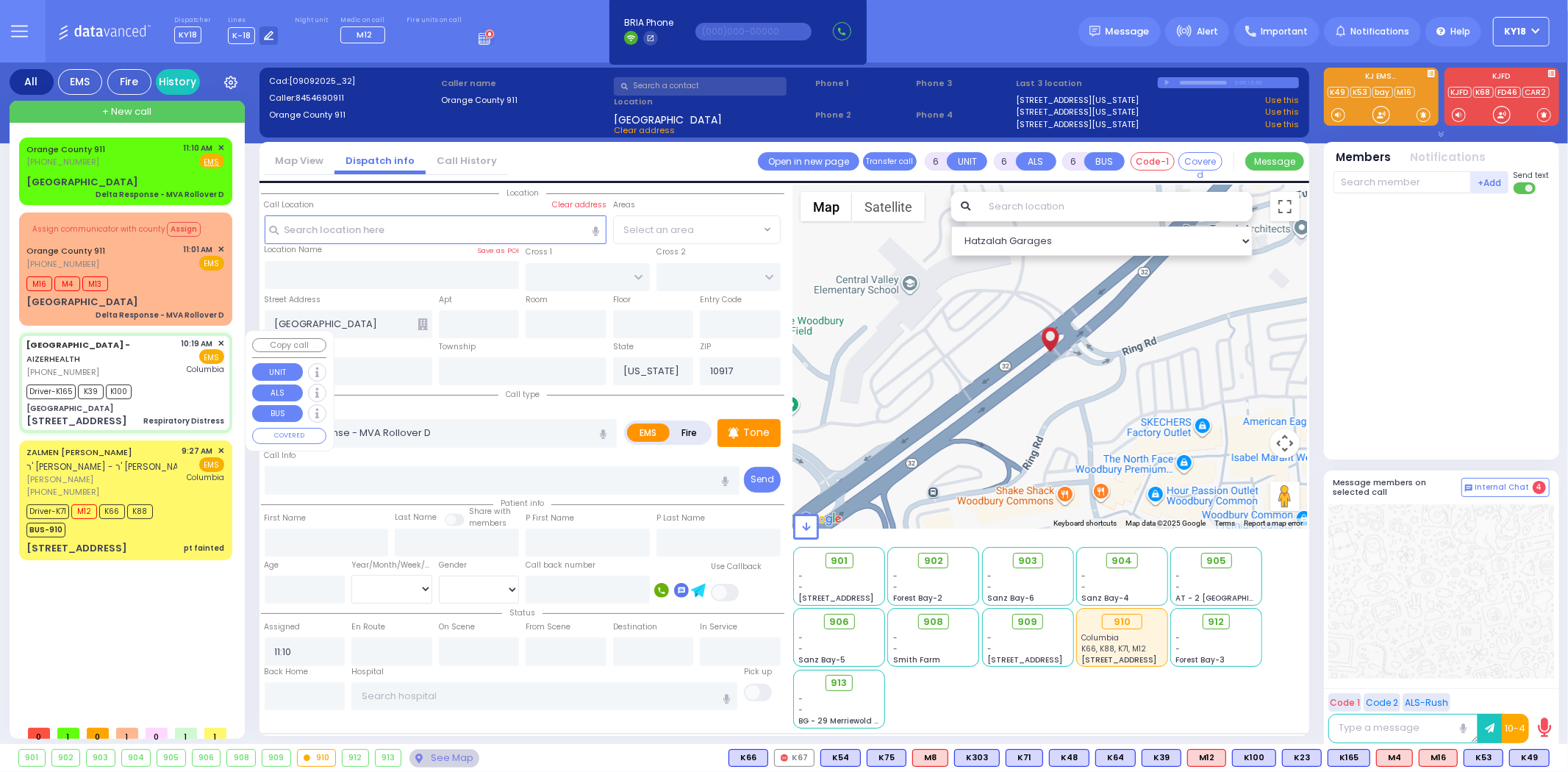
type input "10:30"
type input "10:52"
type input "[US_STATE][GEOGRAPHIC_DATA]- [GEOGRAPHIC_DATA]"
type input "[GEOGRAPHIC_DATA]"
type input "MERON DR"
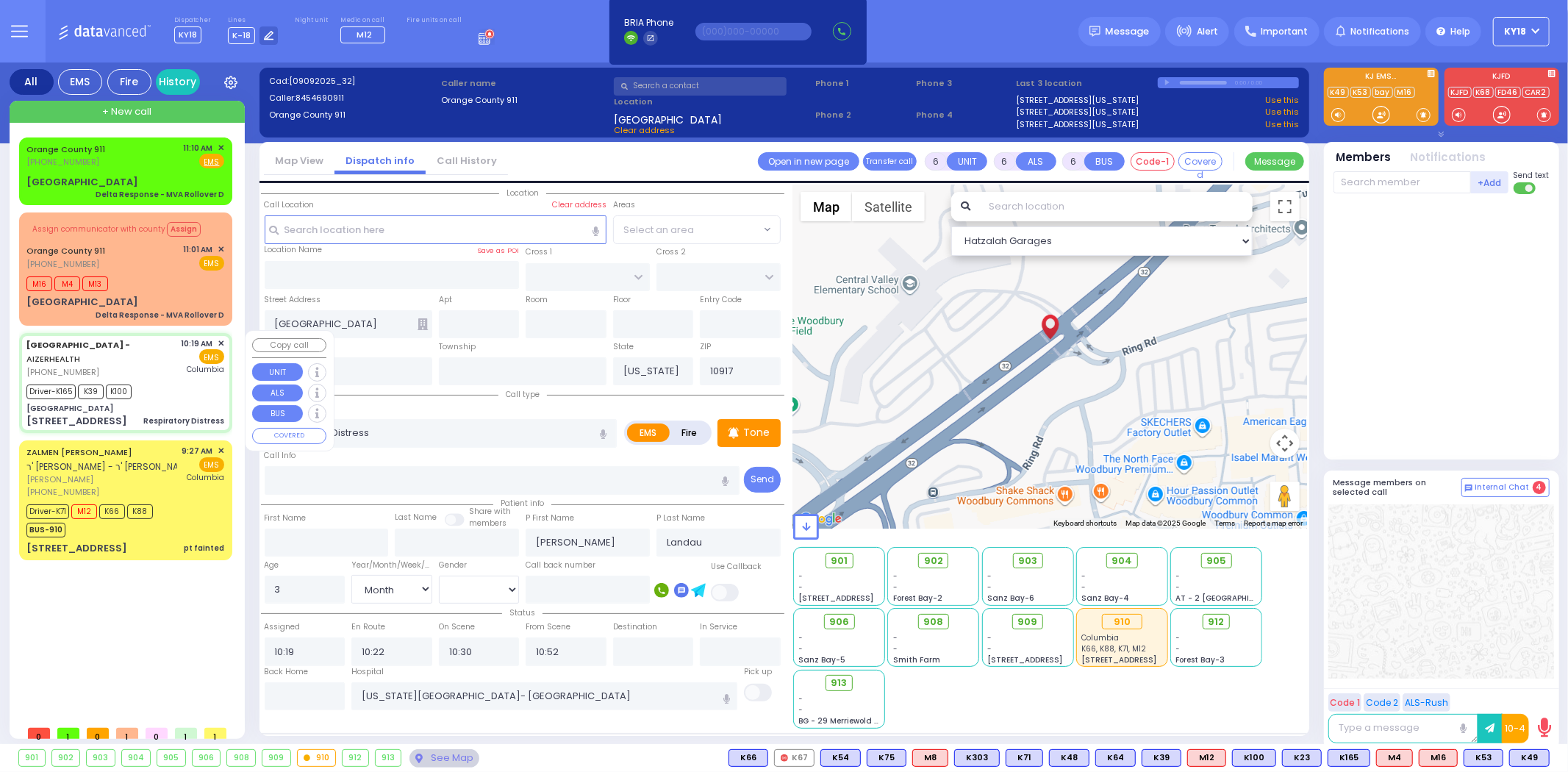
type input "RATZFERT WAY"
type input "[STREET_ADDRESS]"
type input "6"
type input "2"
type input "[PERSON_NAME]"
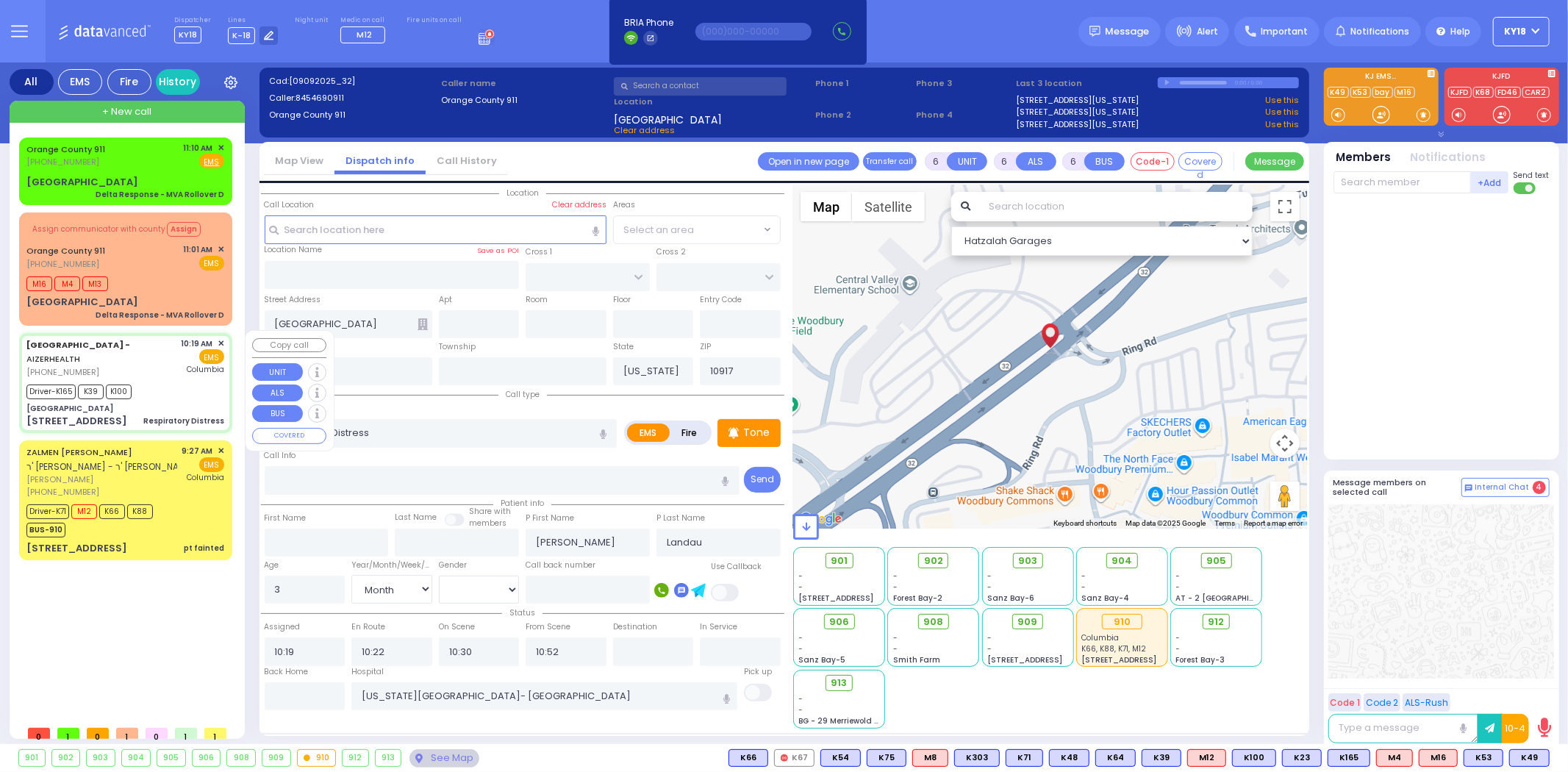
type input "10930"
select select "Hatzalah Garages"
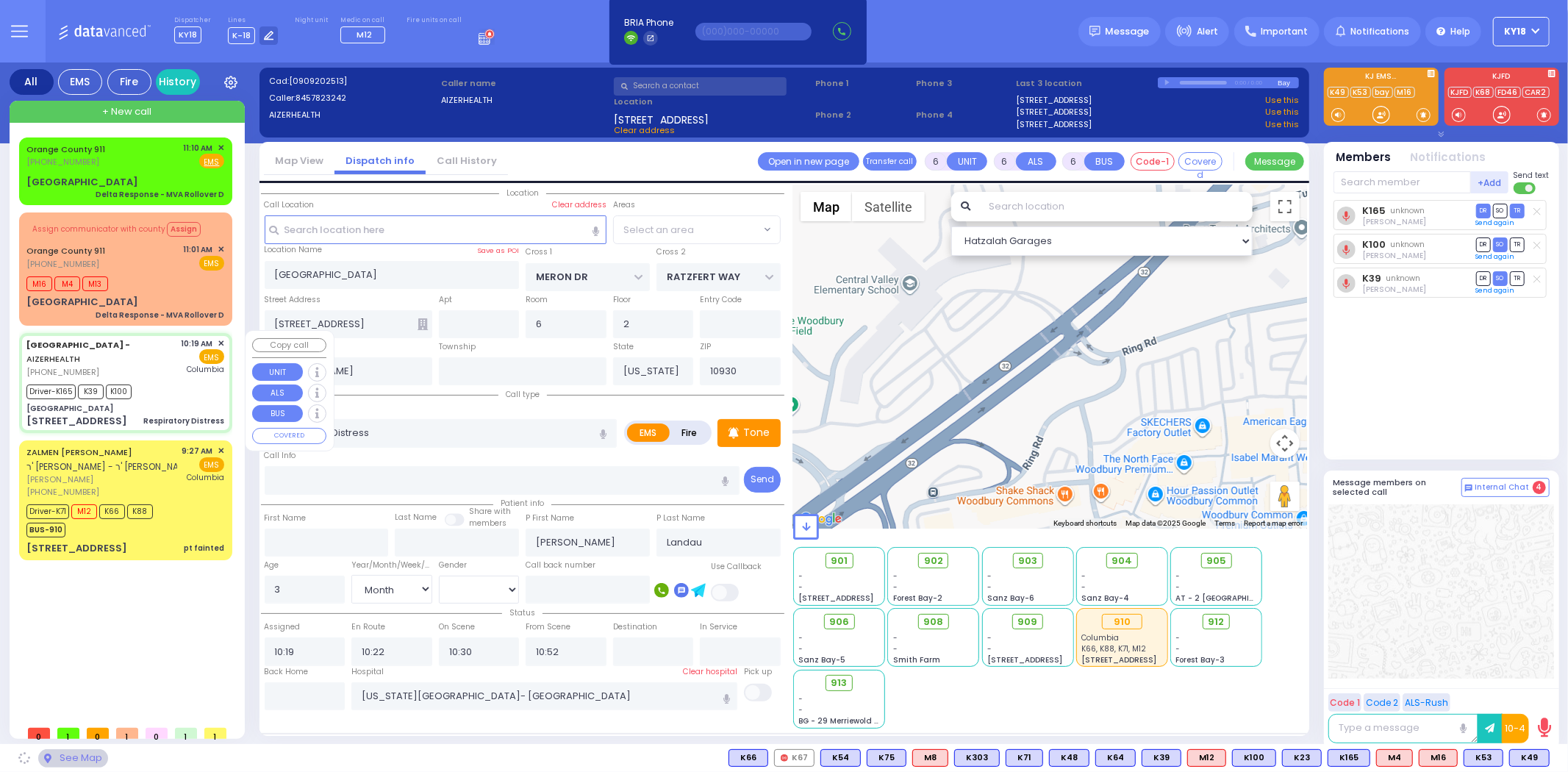
select select "SECTION 6"
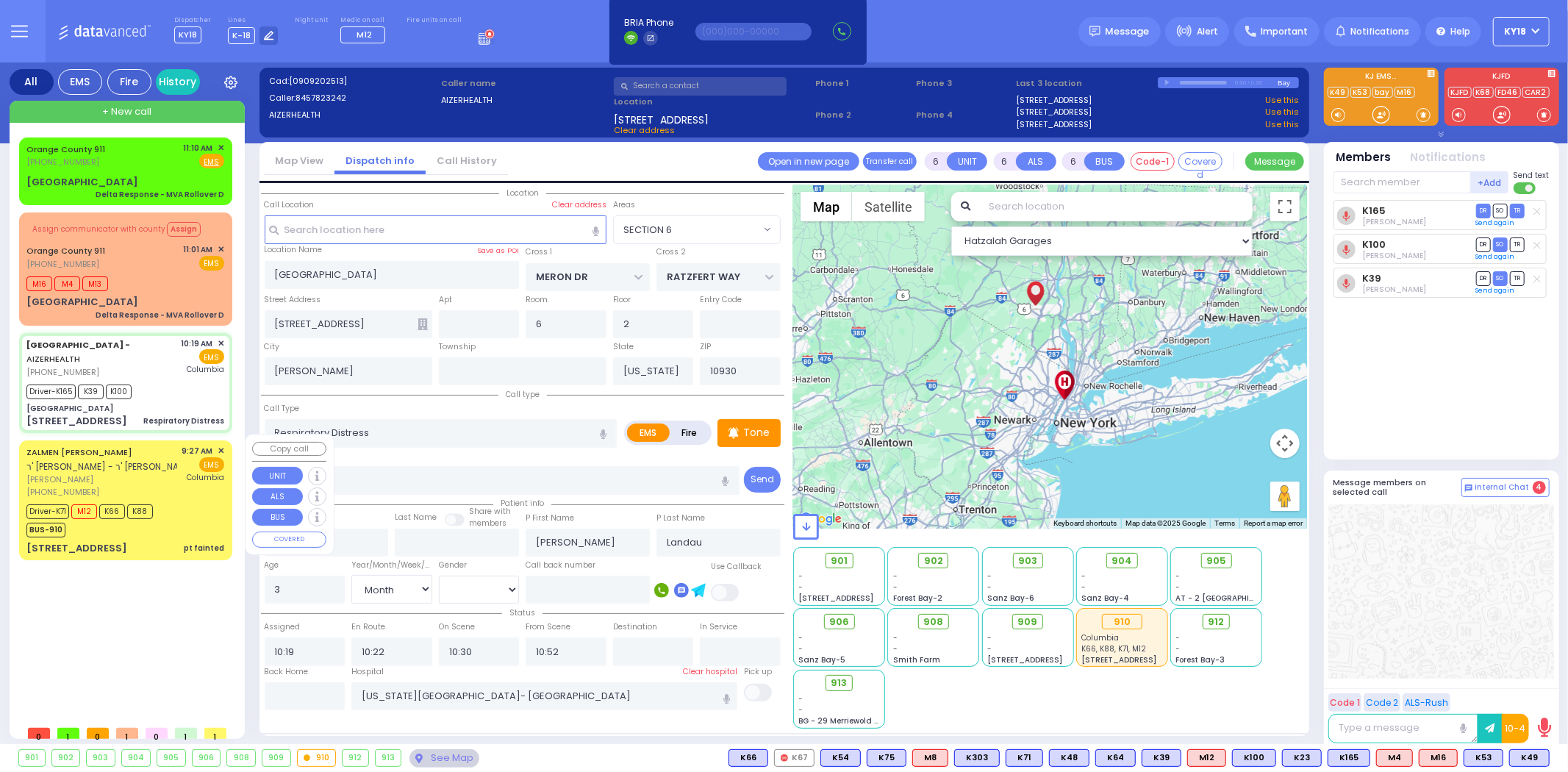
click at [170, 477] on span "[PERSON_NAME]" at bounding box center [101, 480] width 151 height 13
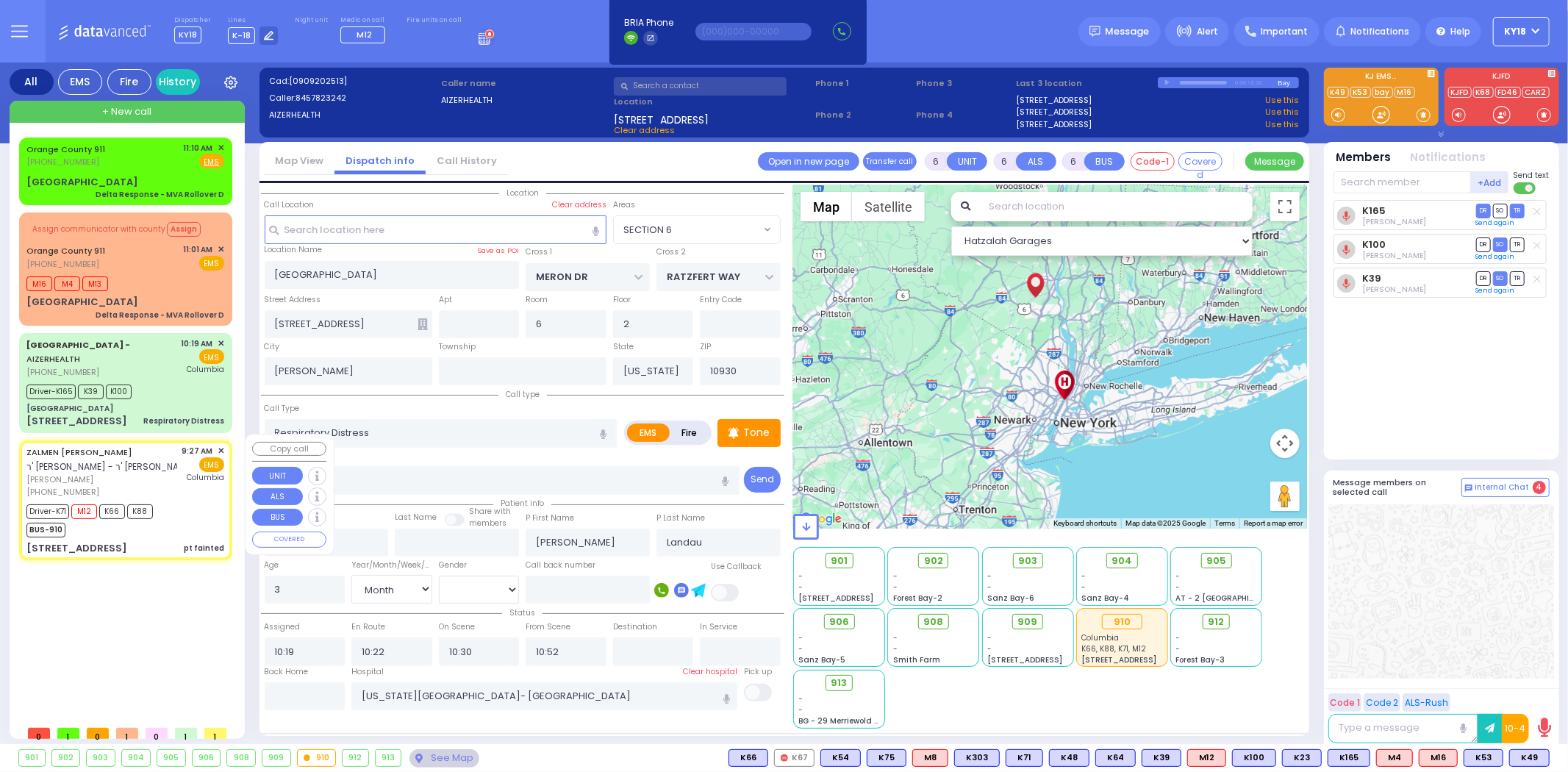
select select
type input "pt fainted"
radio input "true"
type input "ZALMEN LEIB"
type input "[PERSON_NAME]"
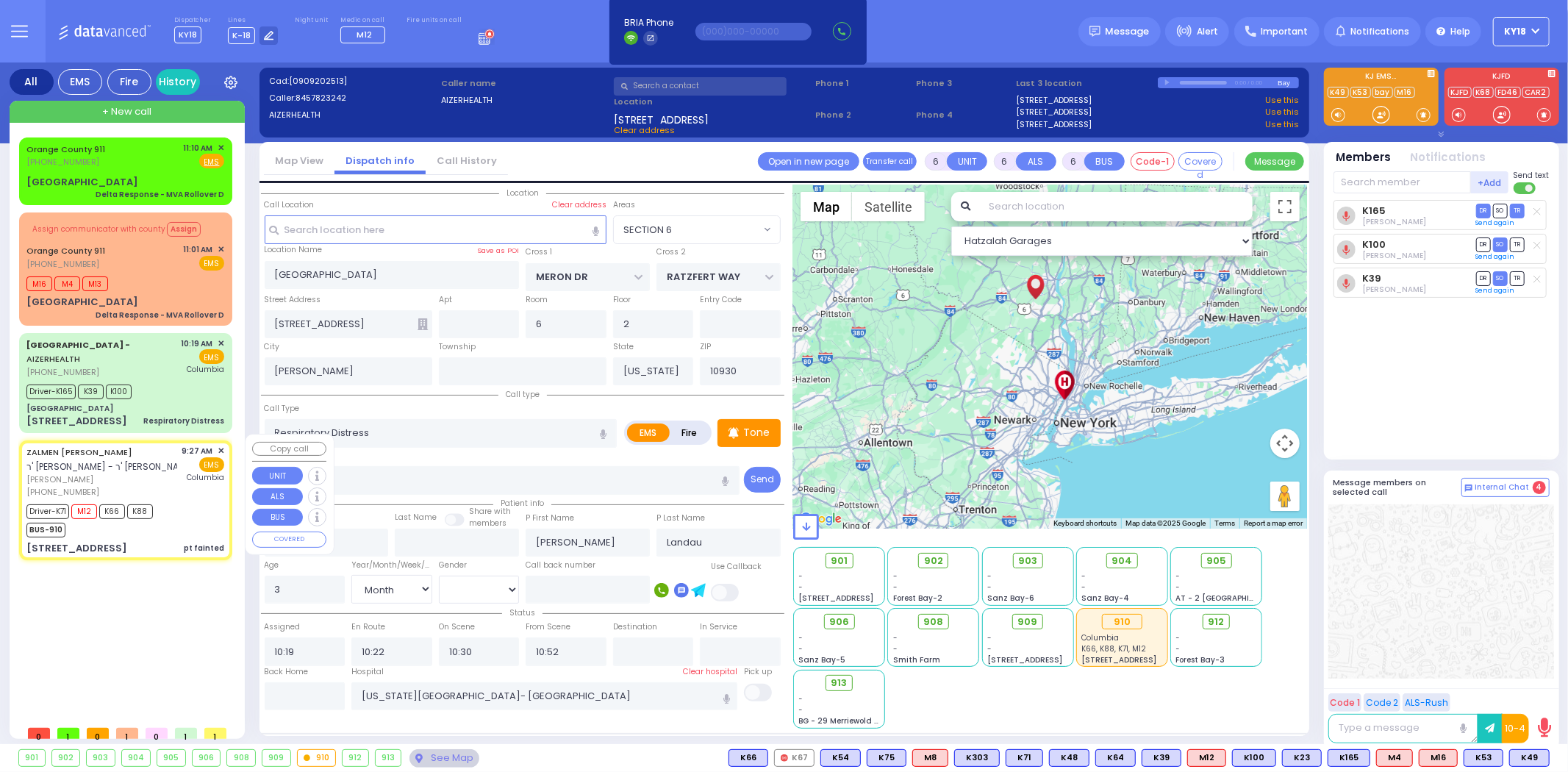
type input "Goldy"
type input "[PERSON_NAME]"
type input "16"
select select "Year"
select select "[DEMOGRAPHIC_DATA]"
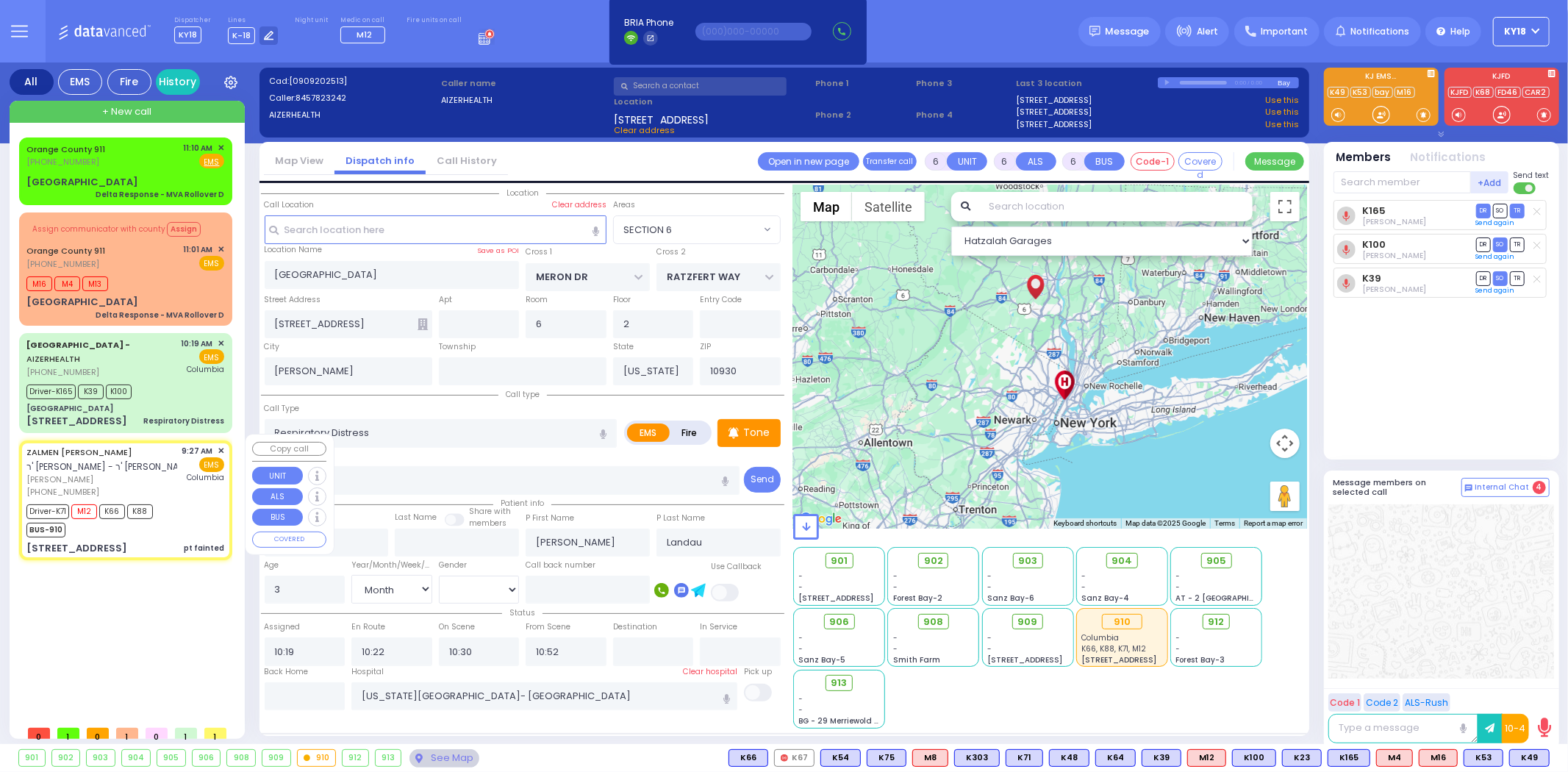
type input "09:27"
type input "09:28"
type input "09:29"
type input "10:01"
type input "10:58"
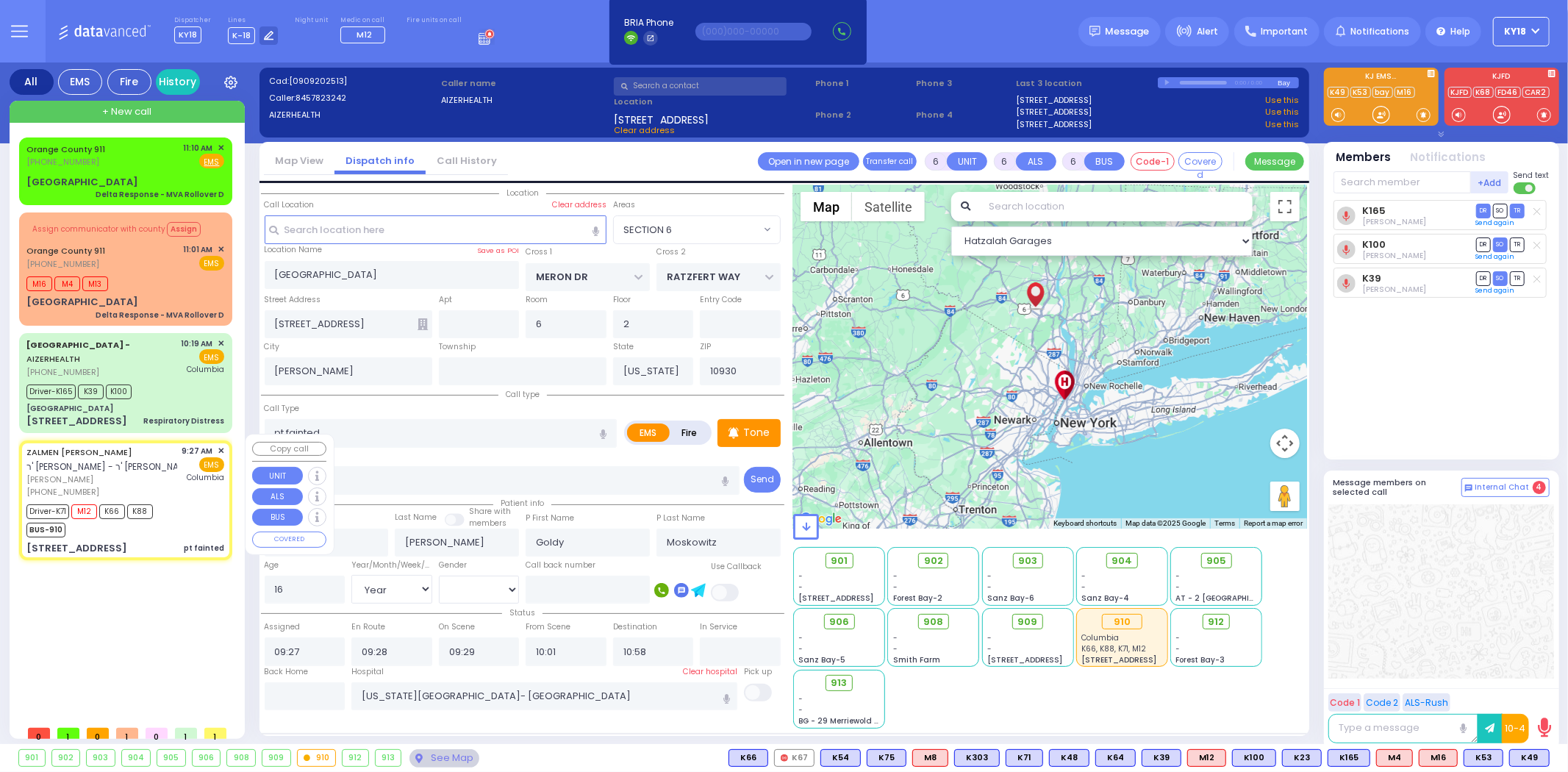
type input "TEVERYA WAY"
type input "4 Leipnik Way"
type input "202"
type input "10950"
select select "Hatzalah Garages"
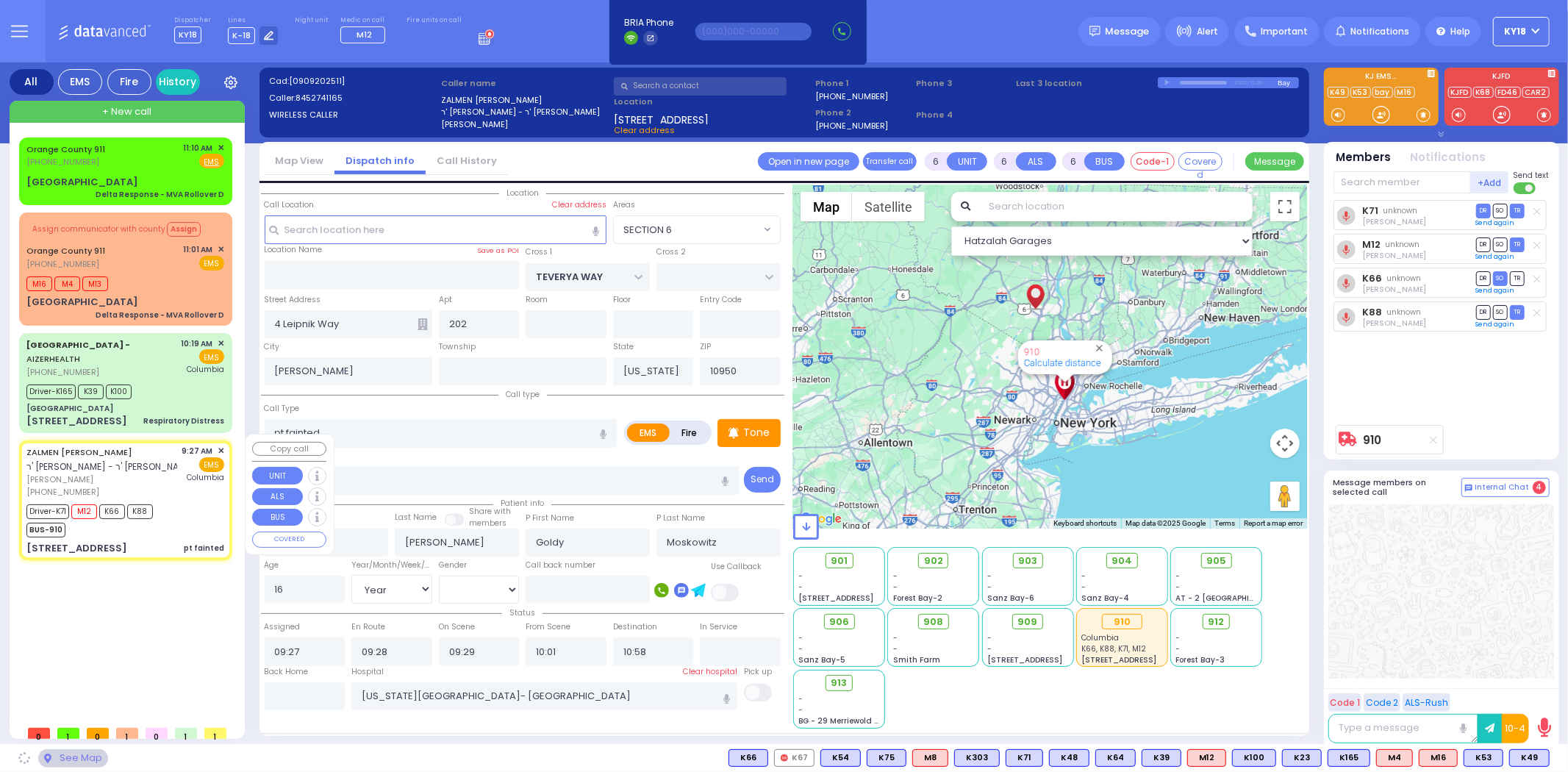
select select "SECTION 6"
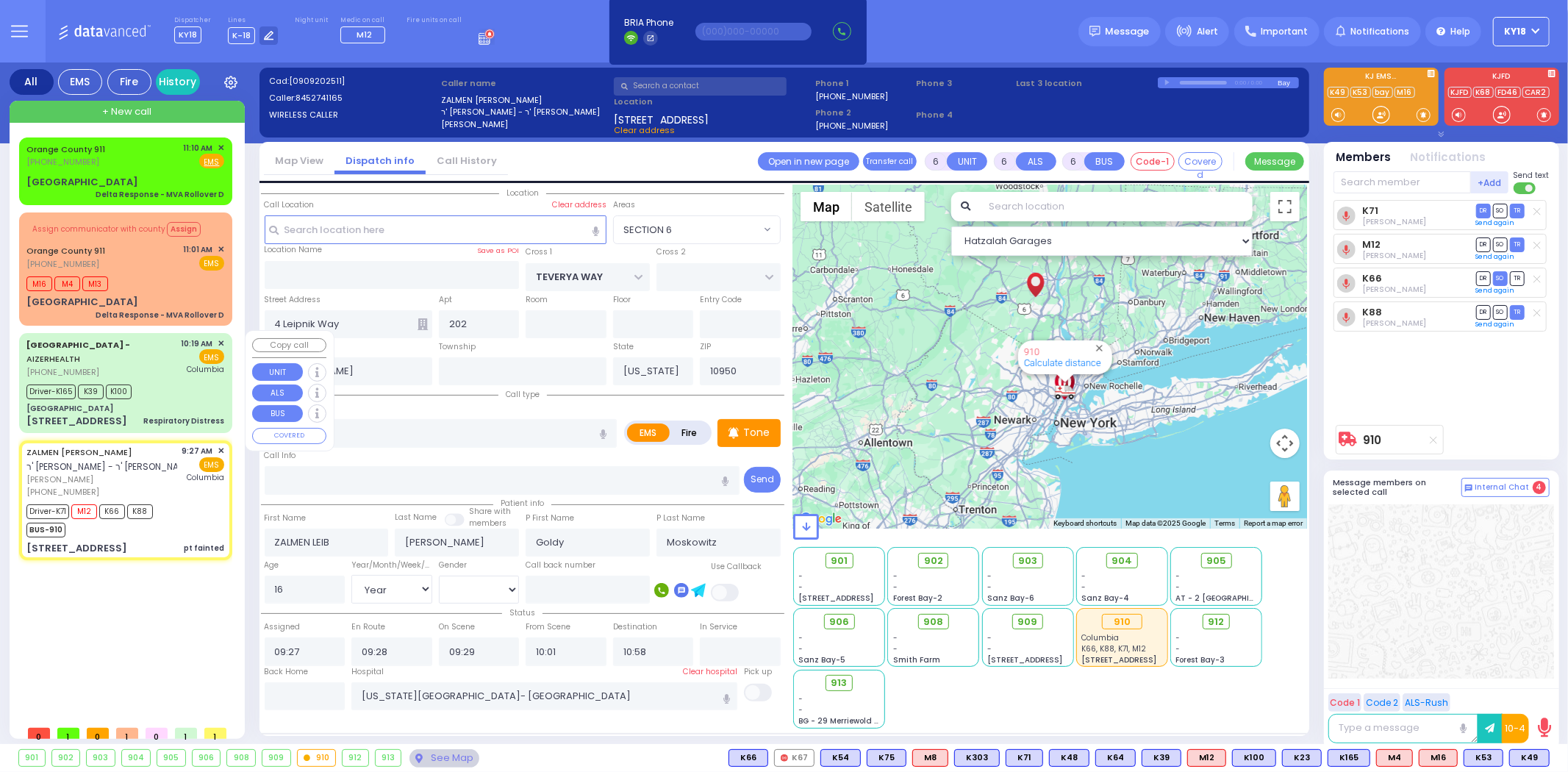
click at [181, 359] on div "Aizer Health Center - AIZERHEALTH (845) 782-3242 10:19 AM ✕ EMS Columbia" at bounding box center [125, 358] width 197 height 41
select select
type input "Respiratory Distress"
radio input "true"
type input "[PERSON_NAME]"
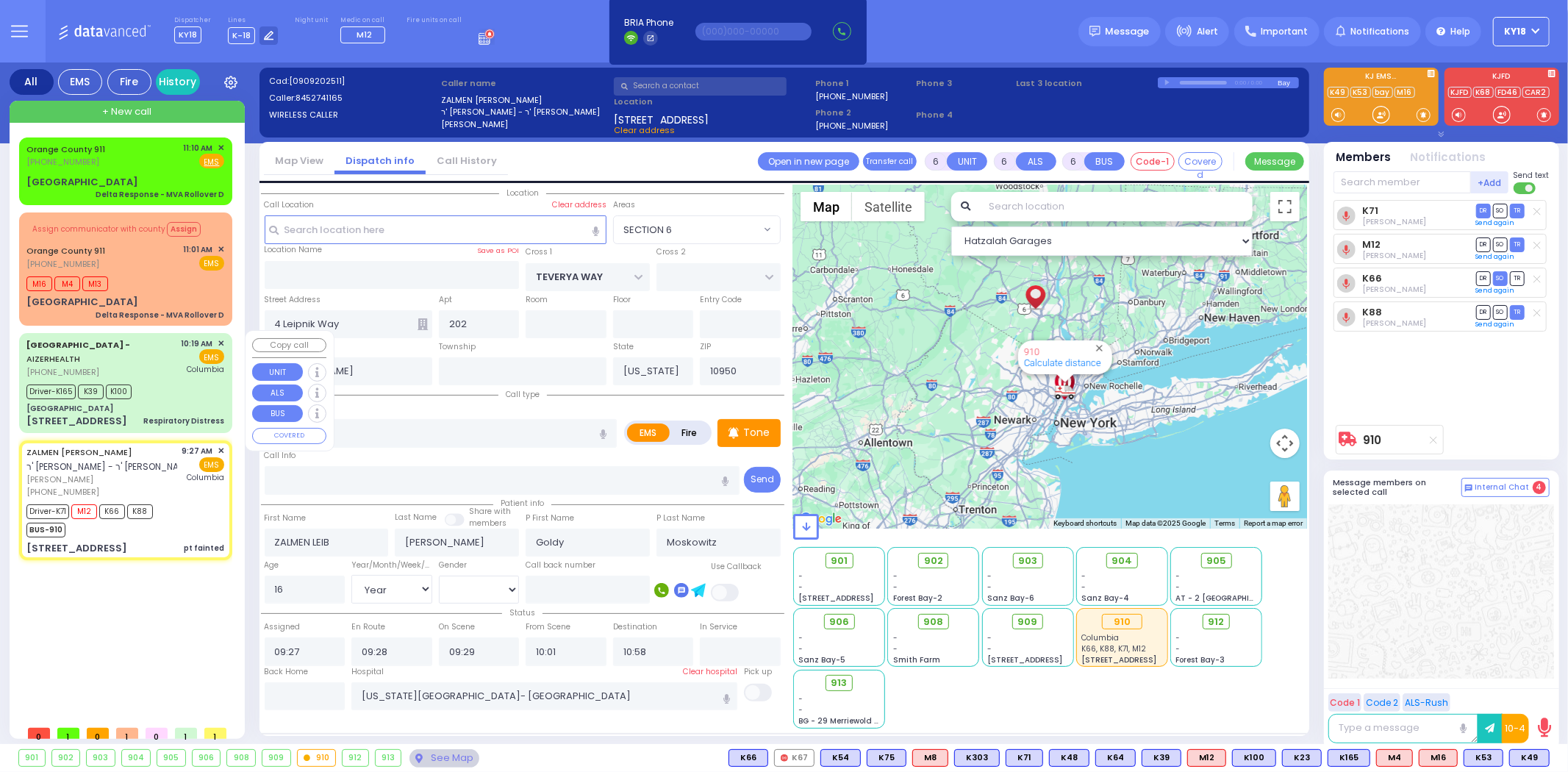
type input "Landau"
type input "3"
select select "Month"
select select "[DEMOGRAPHIC_DATA]"
type input "10:19"
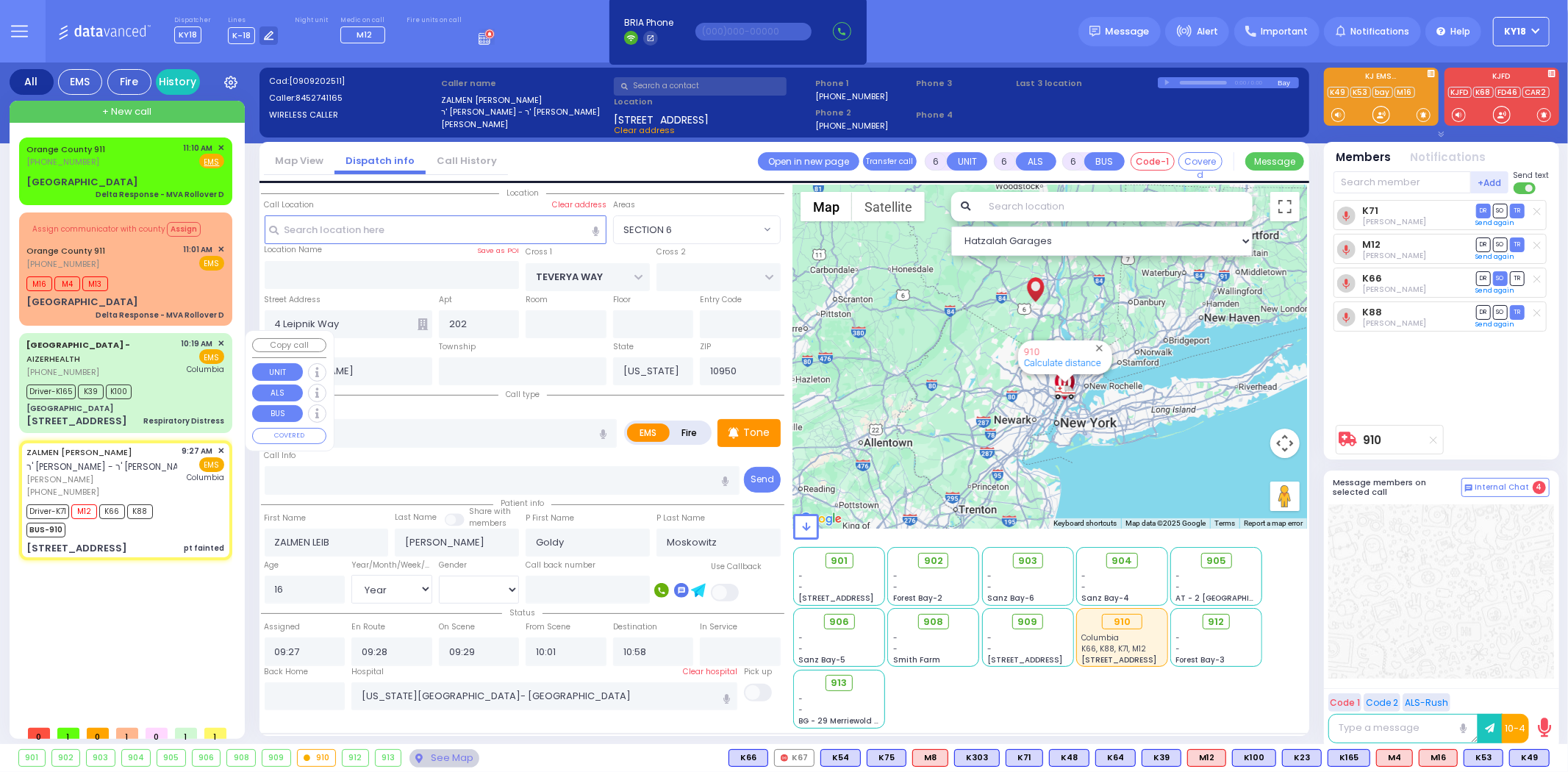
type input "10:22"
type input "10:30"
type input "10:52"
select select "Hatzalah Garages"
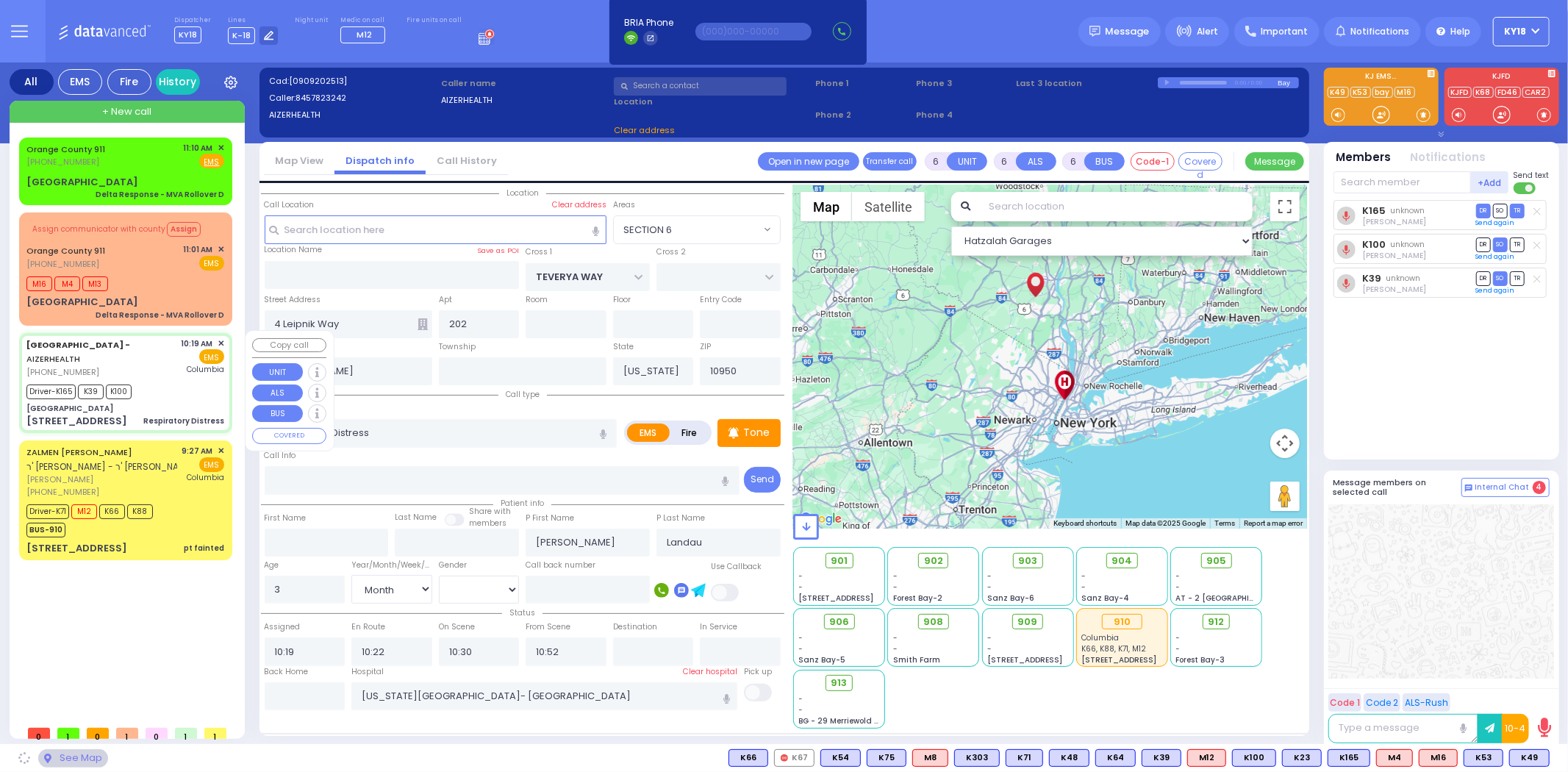
type input "[GEOGRAPHIC_DATA]"
type input "MERON DR"
type input "RATZFERT WAY"
type input "[STREET_ADDRESS]"
type input "6"
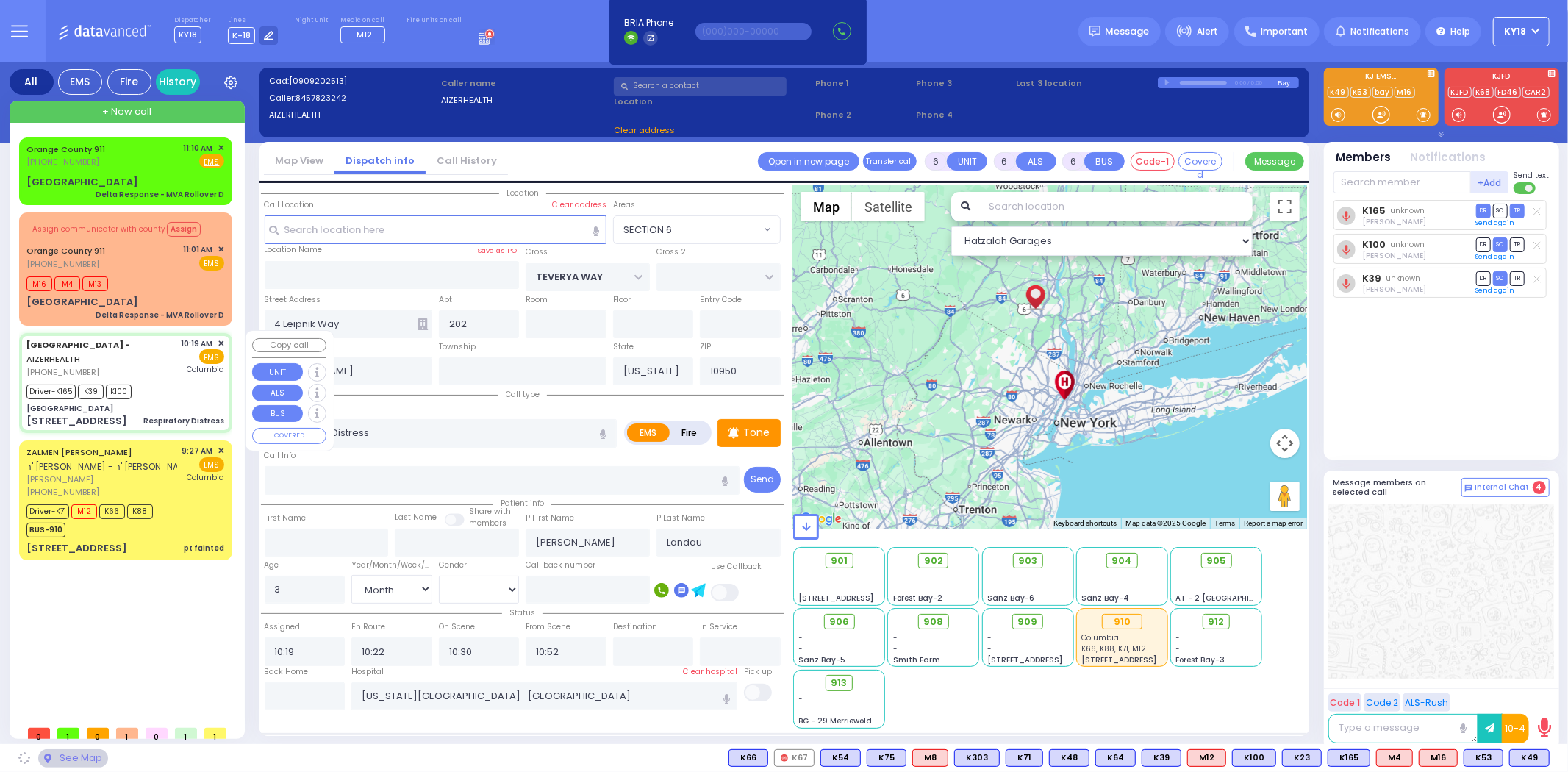
type input "2"
type input "10930"
select select "SECTION 6"
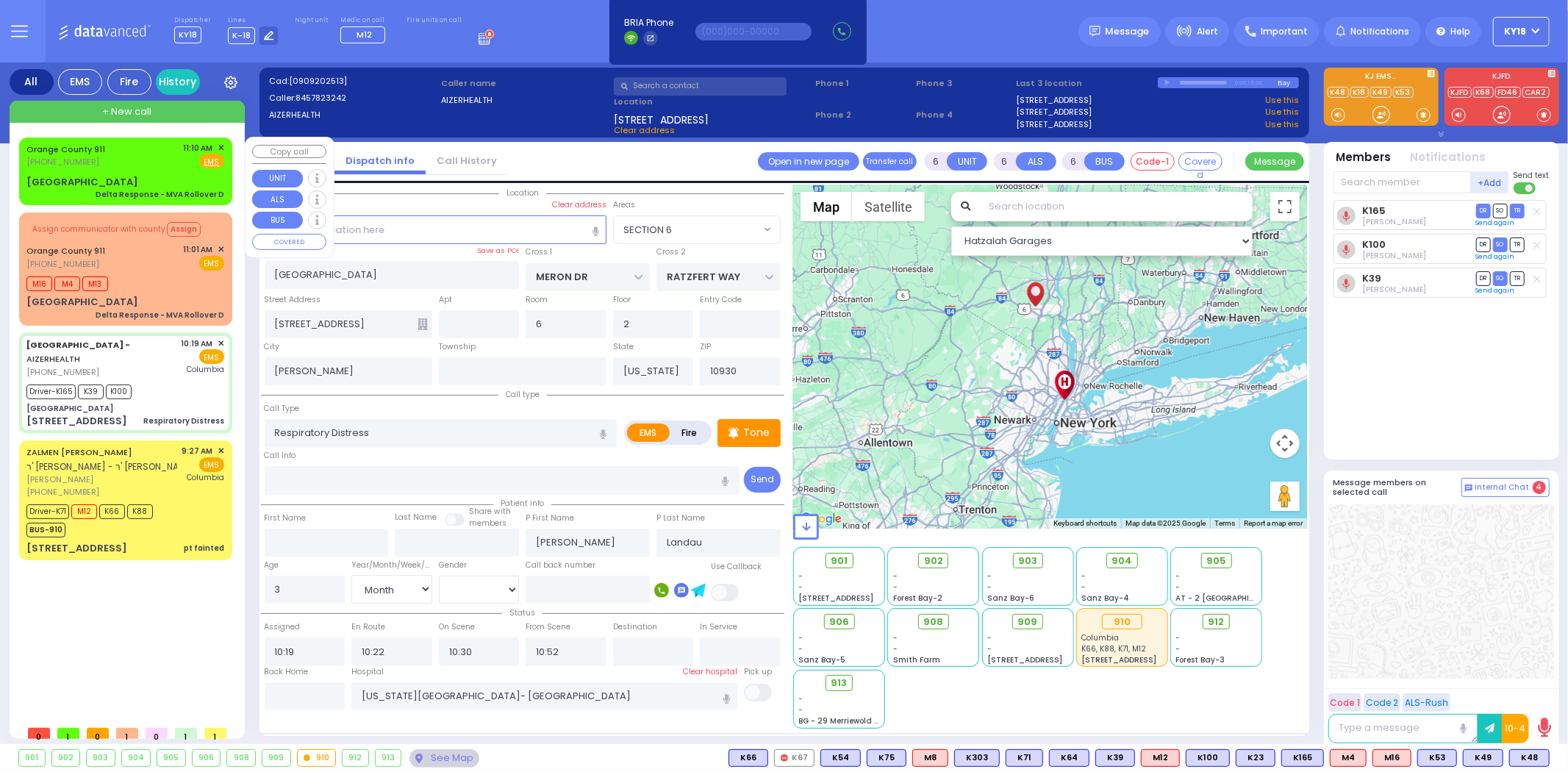
click at [131, 175] on div "[GEOGRAPHIC_DATA]" at bounding box center [82, 182] width 112 height 14
select select
type input "Delta Response - MVA Rollover D"
radio input "true"
select select
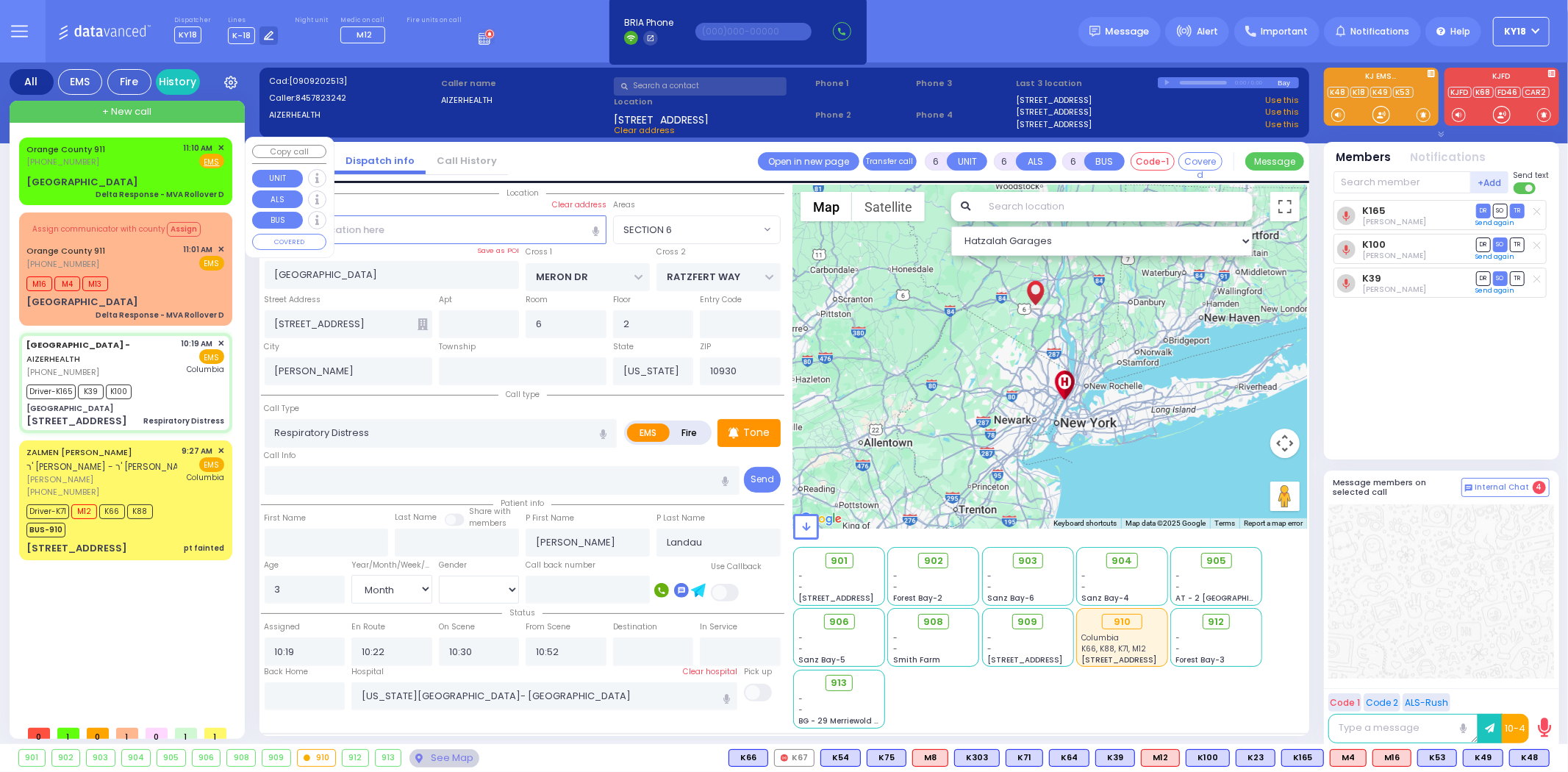
select select
type input "11:10"
select select "Hatzalah Garages"
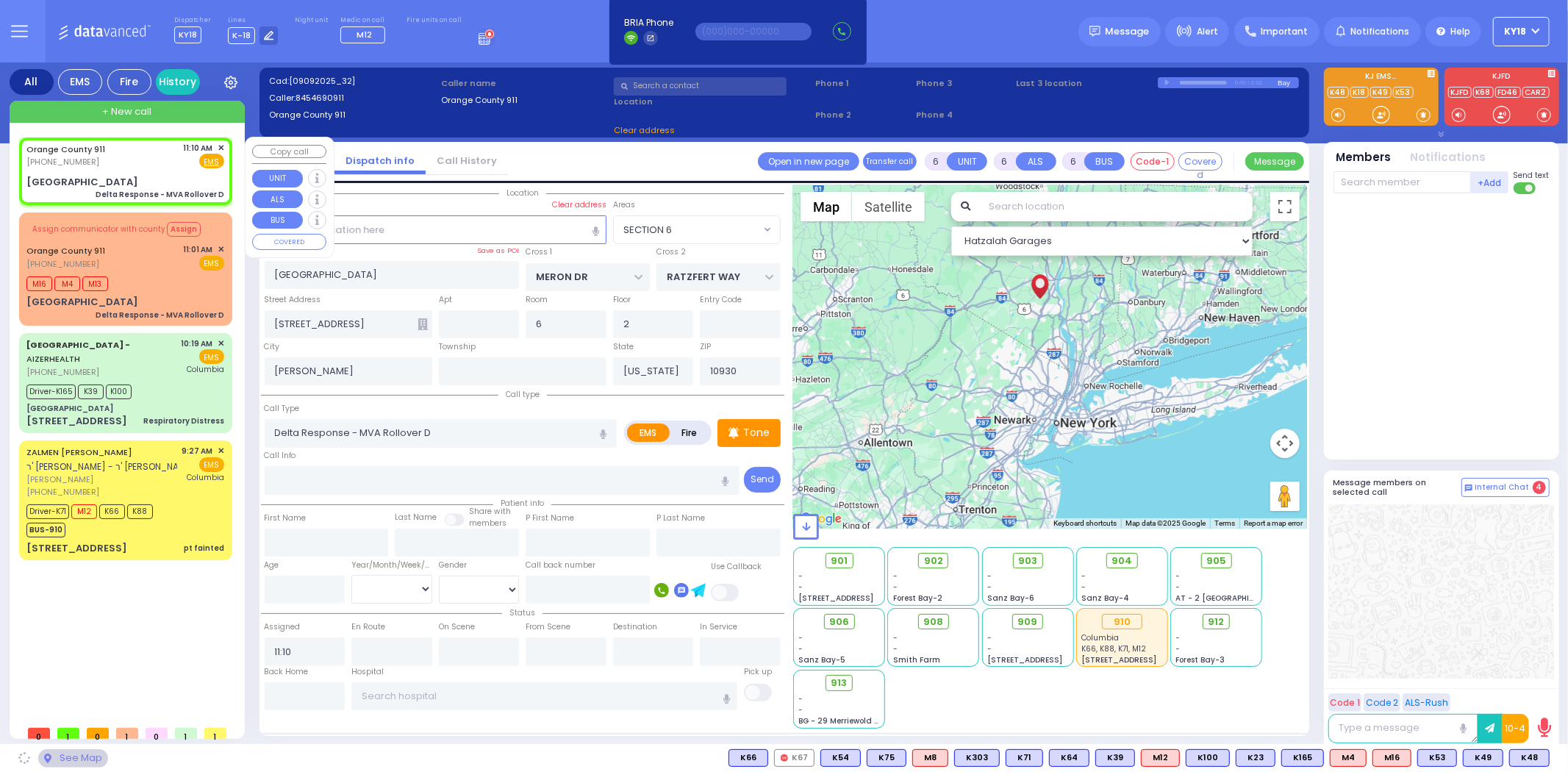
type input "[GEOGRAPHIC_DATA]"
type input "Monroe"
type input "10917"
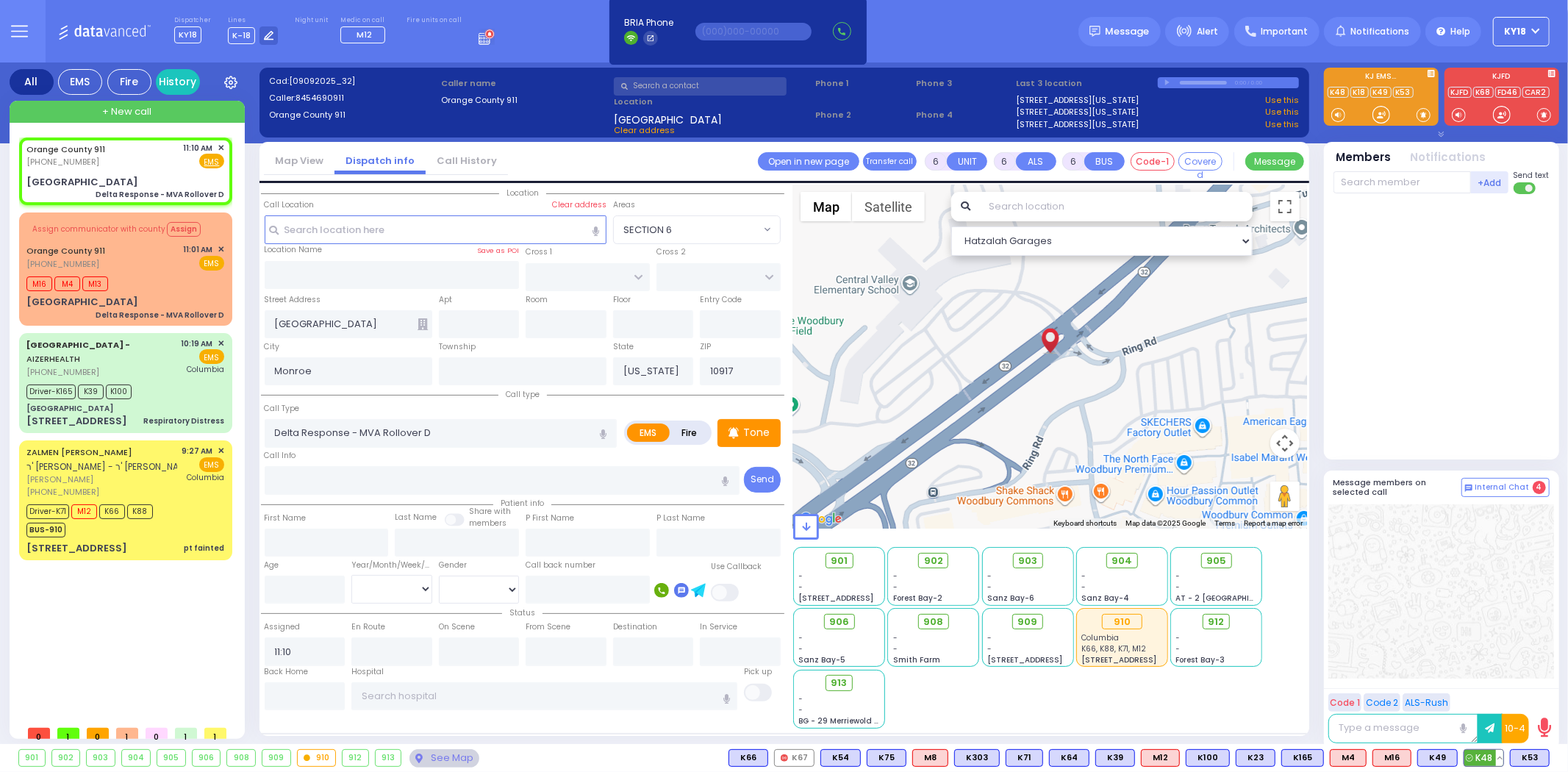
click at [1489, 761] on span "K48" at bounding box center [1484, 759] width 39 height 16
click at [1523, 761] on span "K53" at bounding box center [1529, 759] width 39 height 16
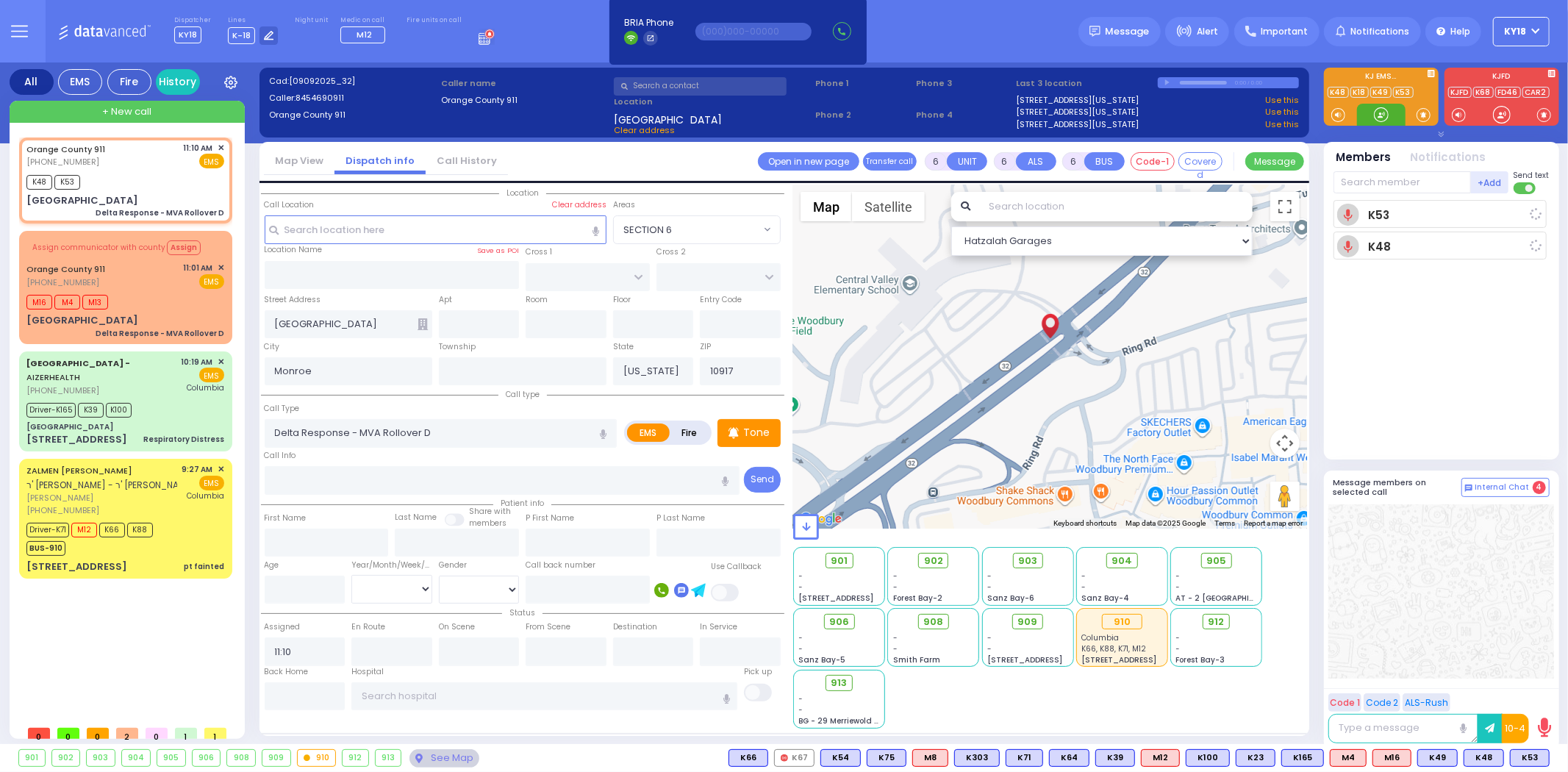
select select
radio input "true"
select select
type input "11:11"
select select "Hatzalah Garages"
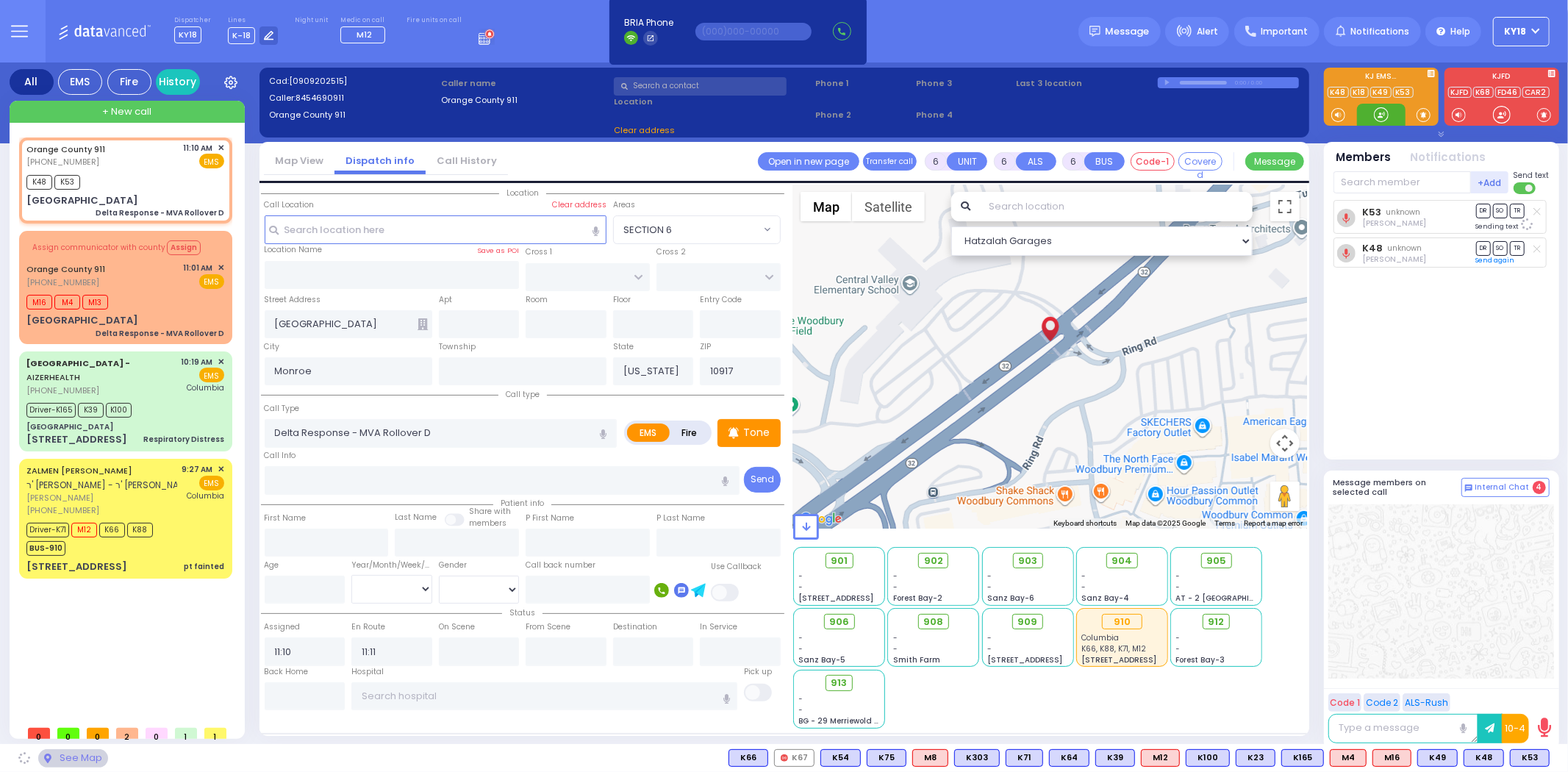
select select
radio input "true"
select select
select select "Hatzalah Garages"
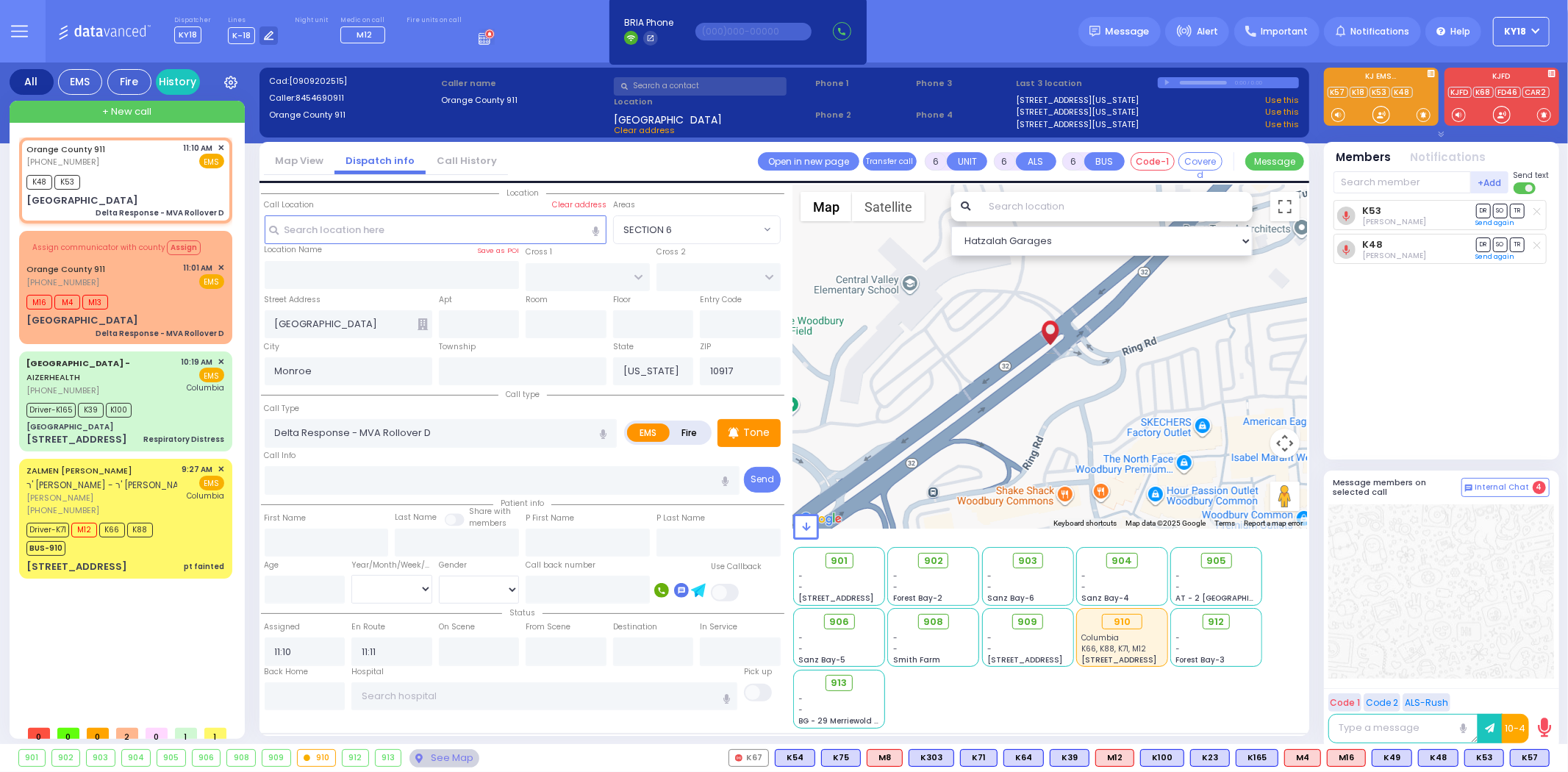
click at [1472, 408] on div "K53 Hershel Lowy DR SO TR" at bounding box center [1443, 323] width 219 height 247
click at [138, 197] on div "[GEOGRAPHIC_DATA]" at bounding box center [82, 200] width 112 height 14
select select
radio input "true"
select select
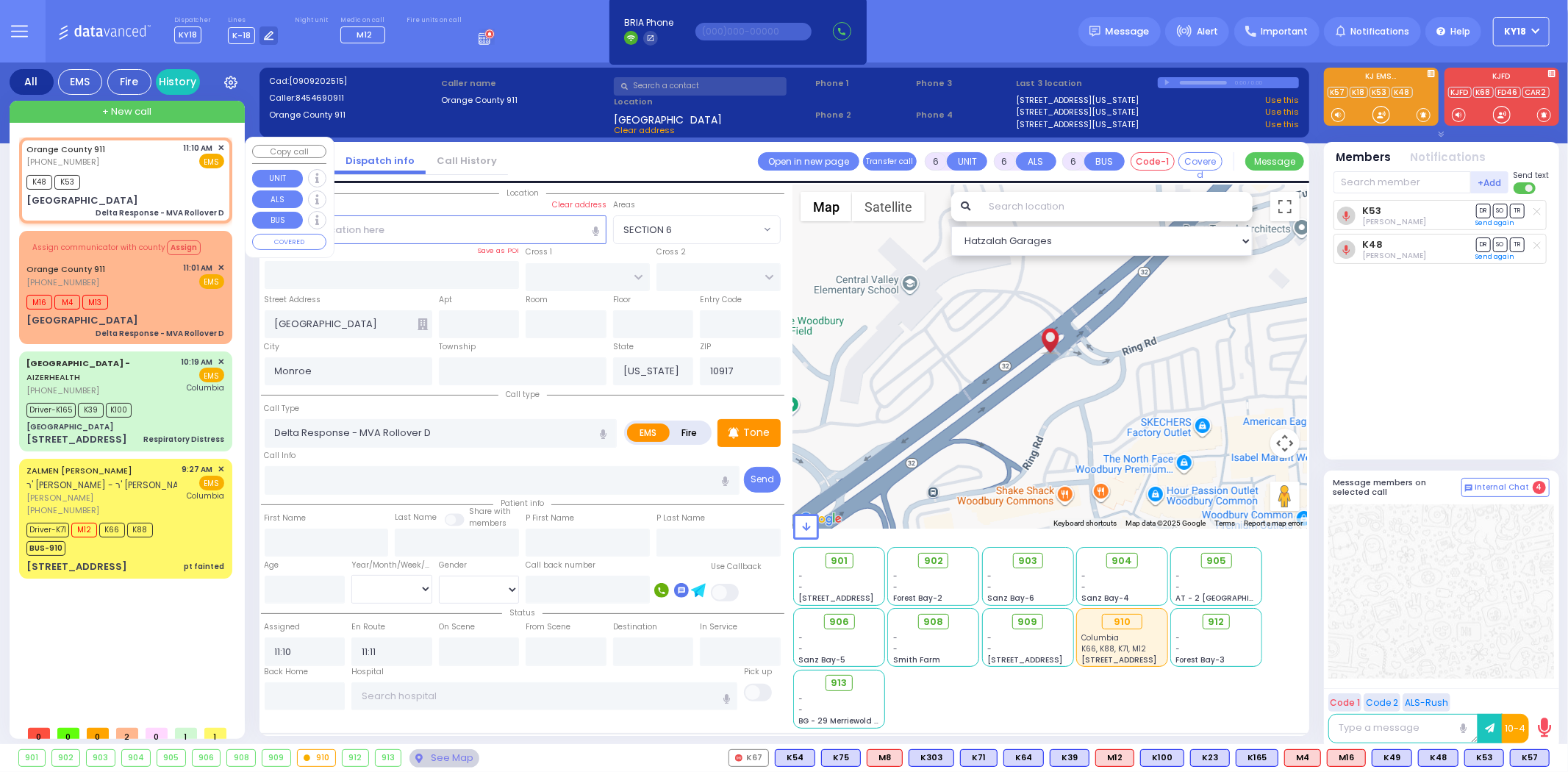
select select "Hatzalah Garages"
click at [1522, 760] on span "K57" at bounding box center [1529, 759] width 39 height 16
select select
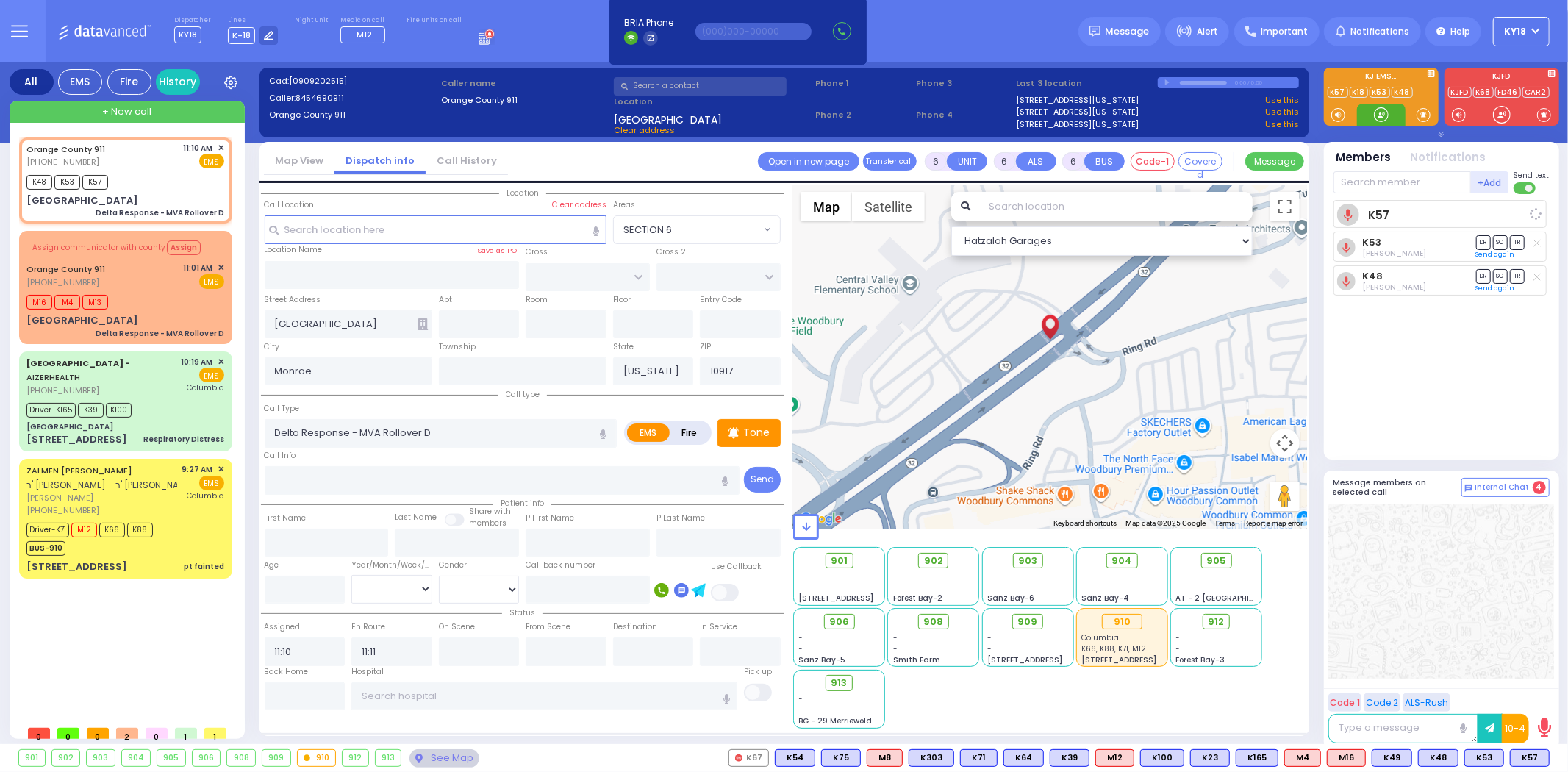
radio input "true"
select select
select select "Hatzalah Garages"
click at [839, 680] on span "913" at bounding box center [845, 683] width 16 height 14
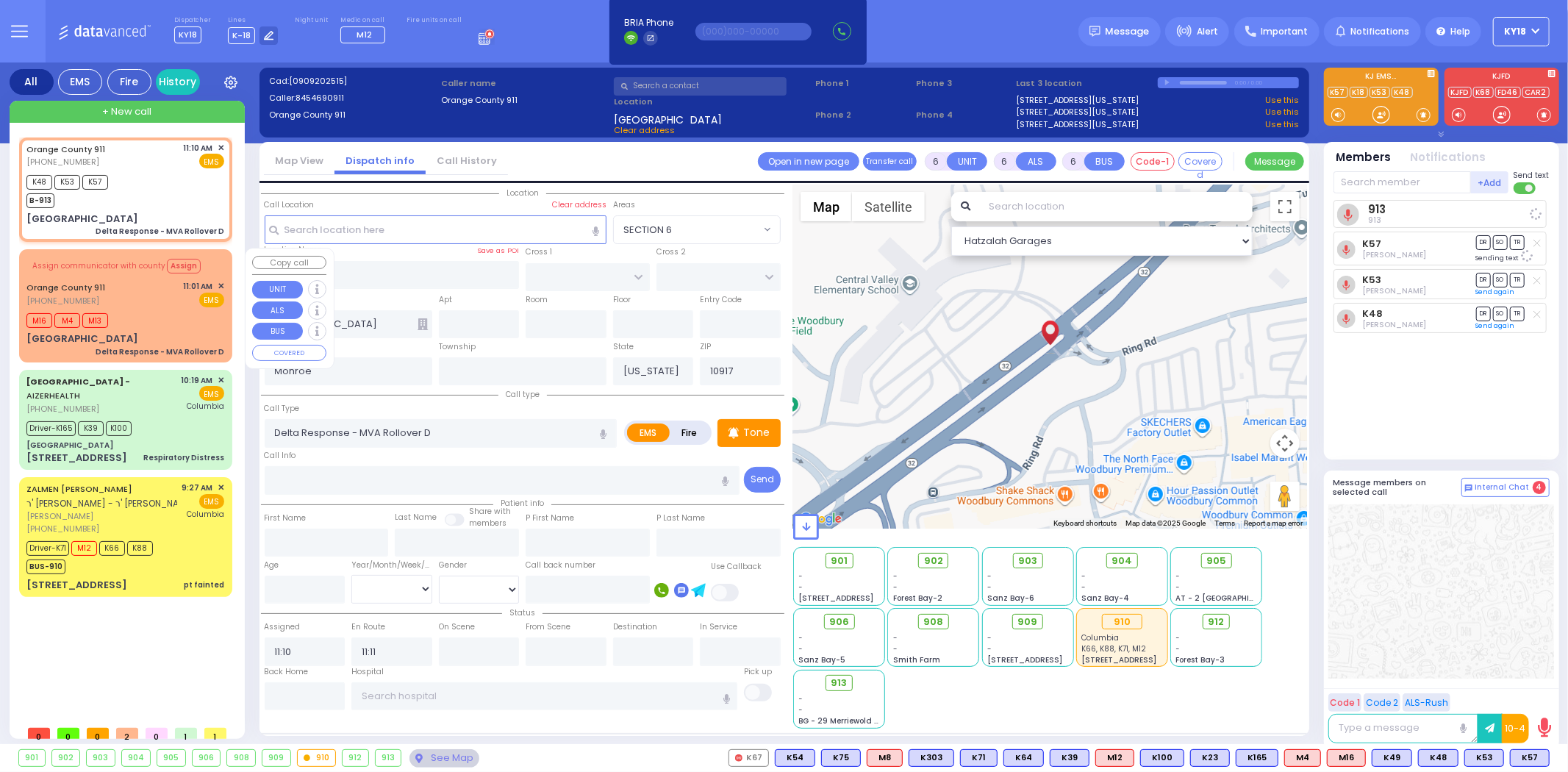
select select
radio input "true"
select select
select select "Hatzalah Garages"
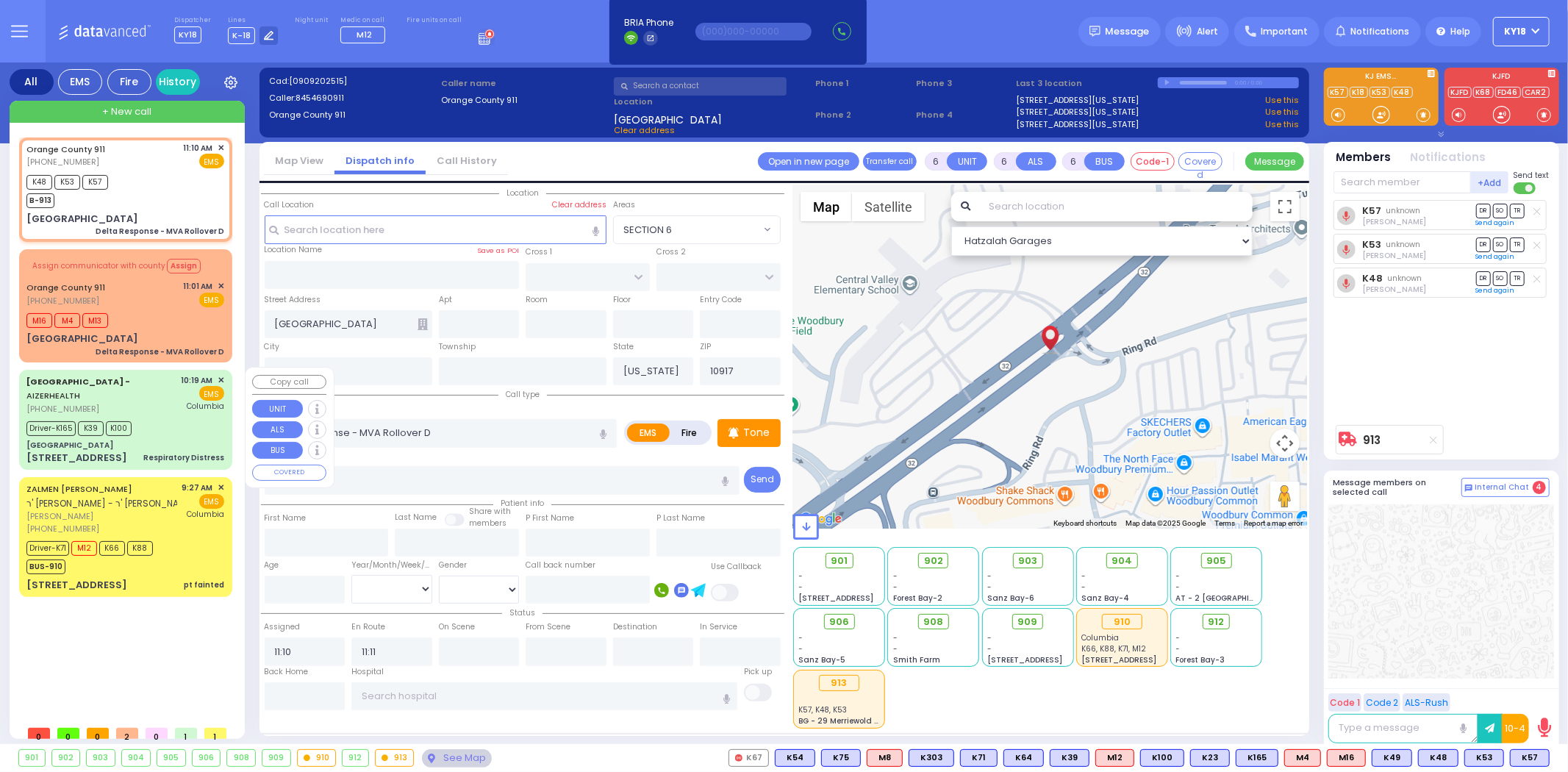
click at [140, 399] on div "Aizer Health Center - AIZERHEALTH (845) 782-3242" at bounding box center [101, 395] width 150 height 41
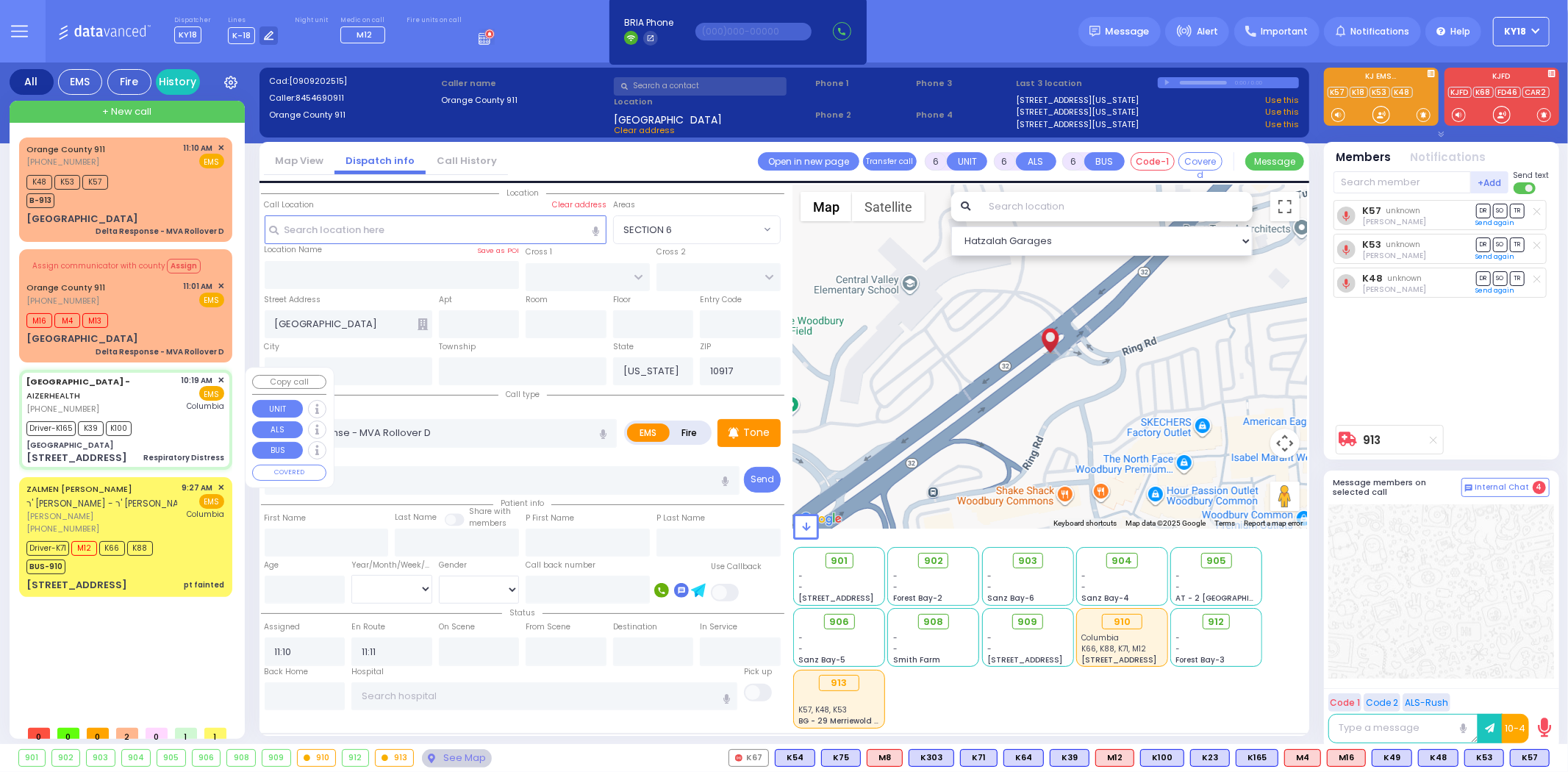
select select
type input "Respiratory Distress"
radio input "true"
type input "[PERSON_NAME]"
type input "Landau"
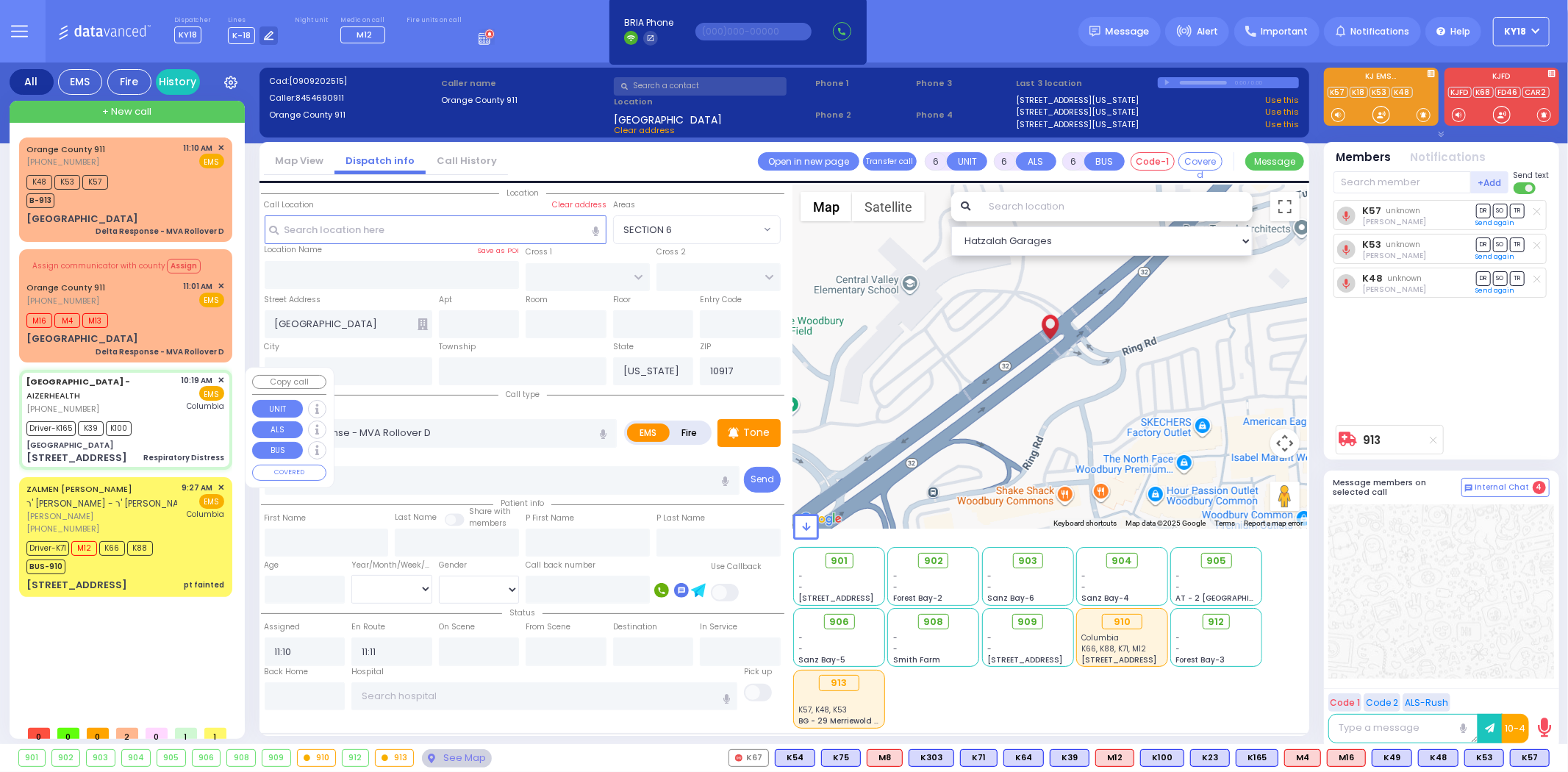
type input "3"
select select "Month"
select select "[DEMOGRAPHIC_DATA]"
type input "10:19"
type input "10:22"
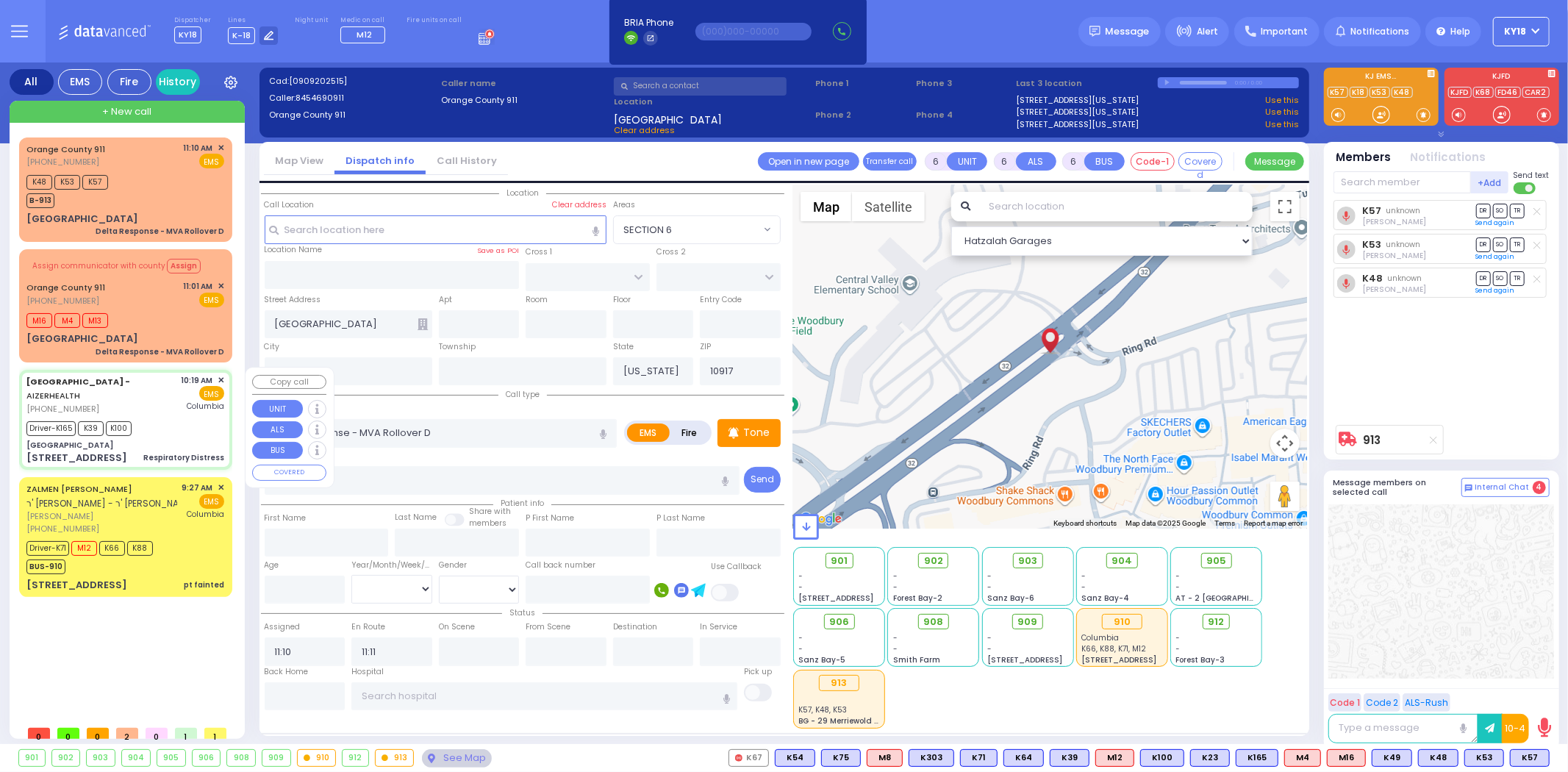
type input "10:30"
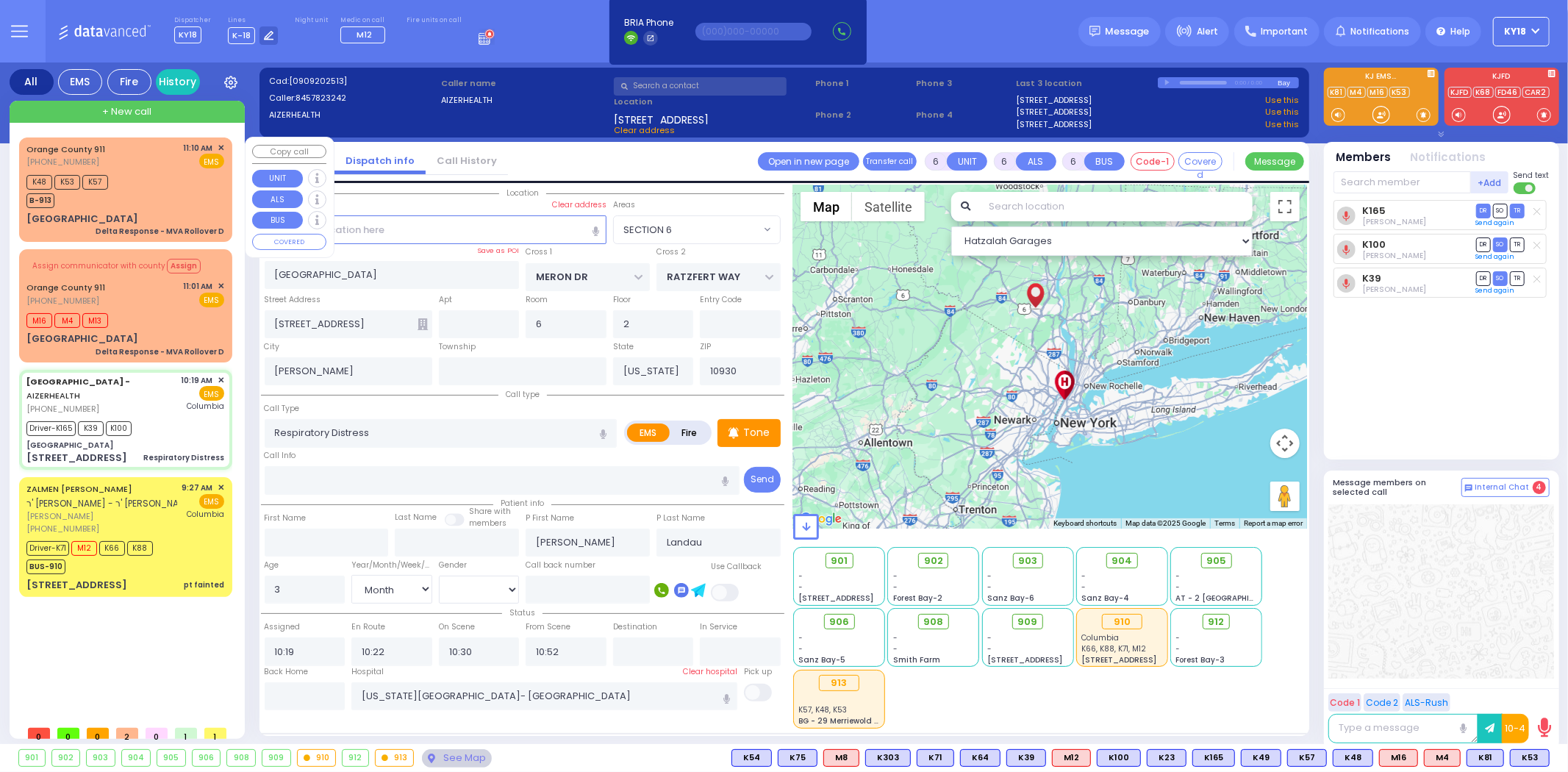
click at [155, 201] on div "K48 K53 K57 B-913" at bounding box center [125, 189] width 197 height 37
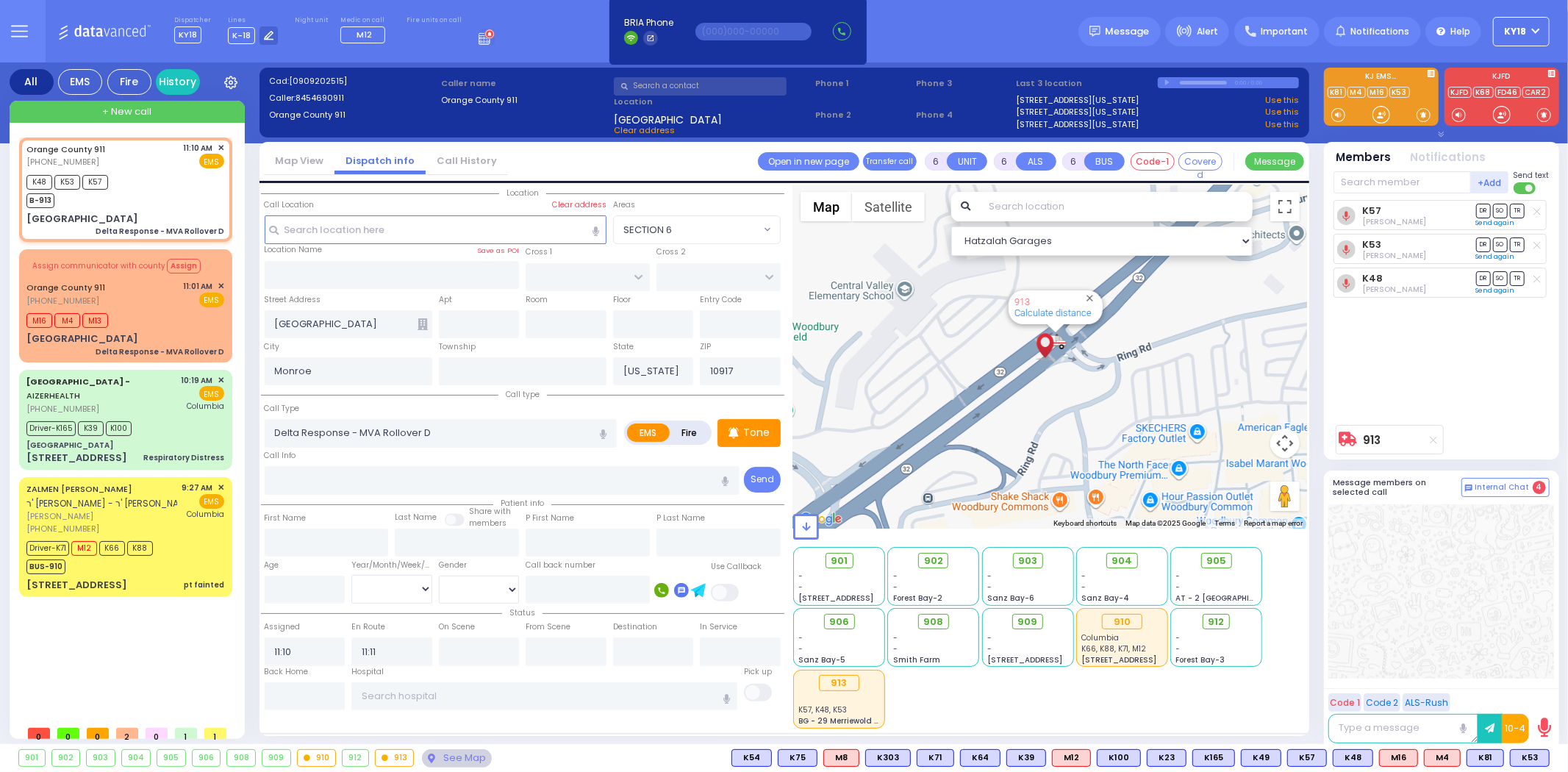
click at [670, 87] on input "text" at bounding box center [700, 86] width 172 height 18
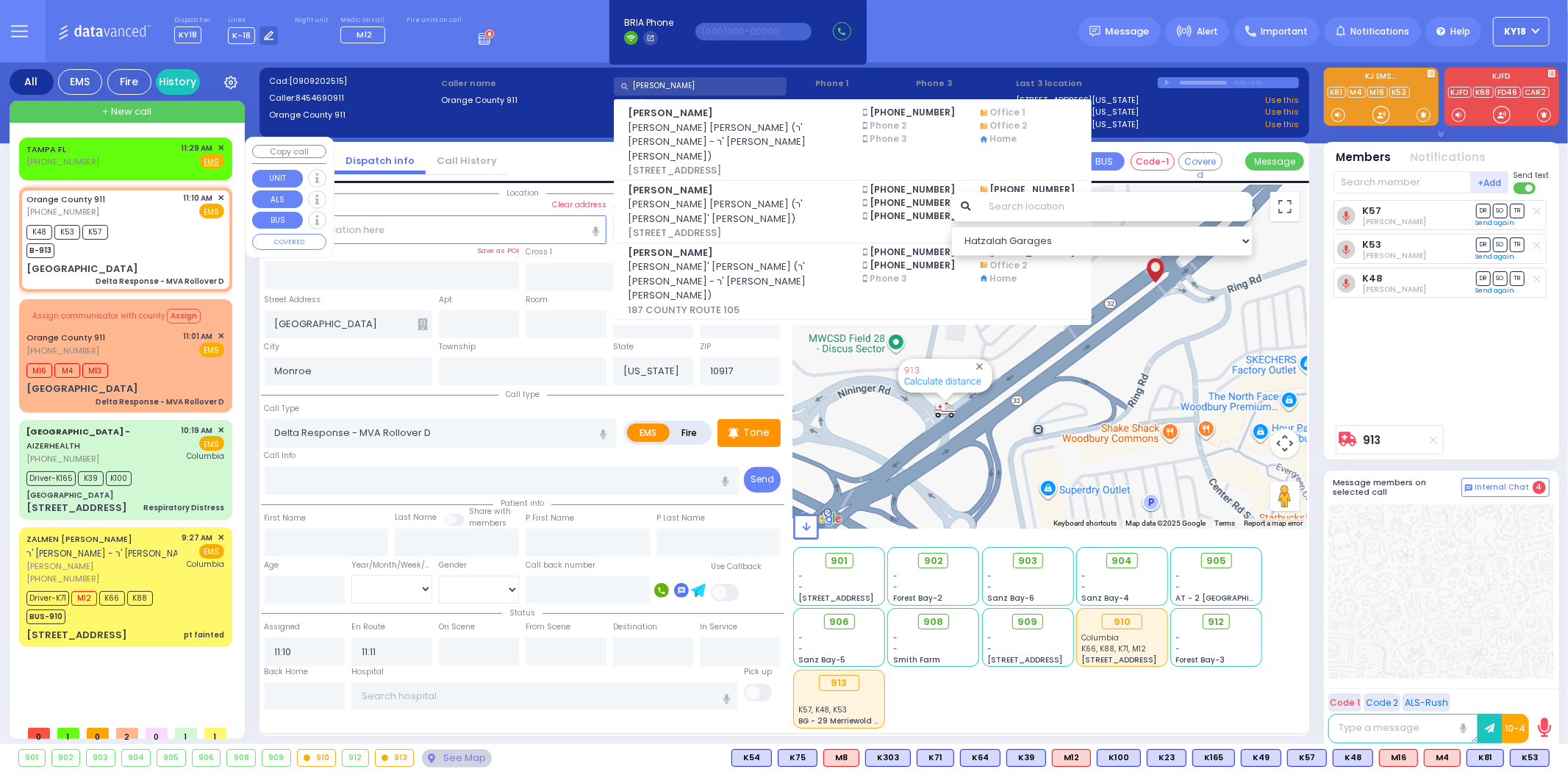
click at [222, 145] on span "✕" at bounding box center [220, 148] width 6 height 13
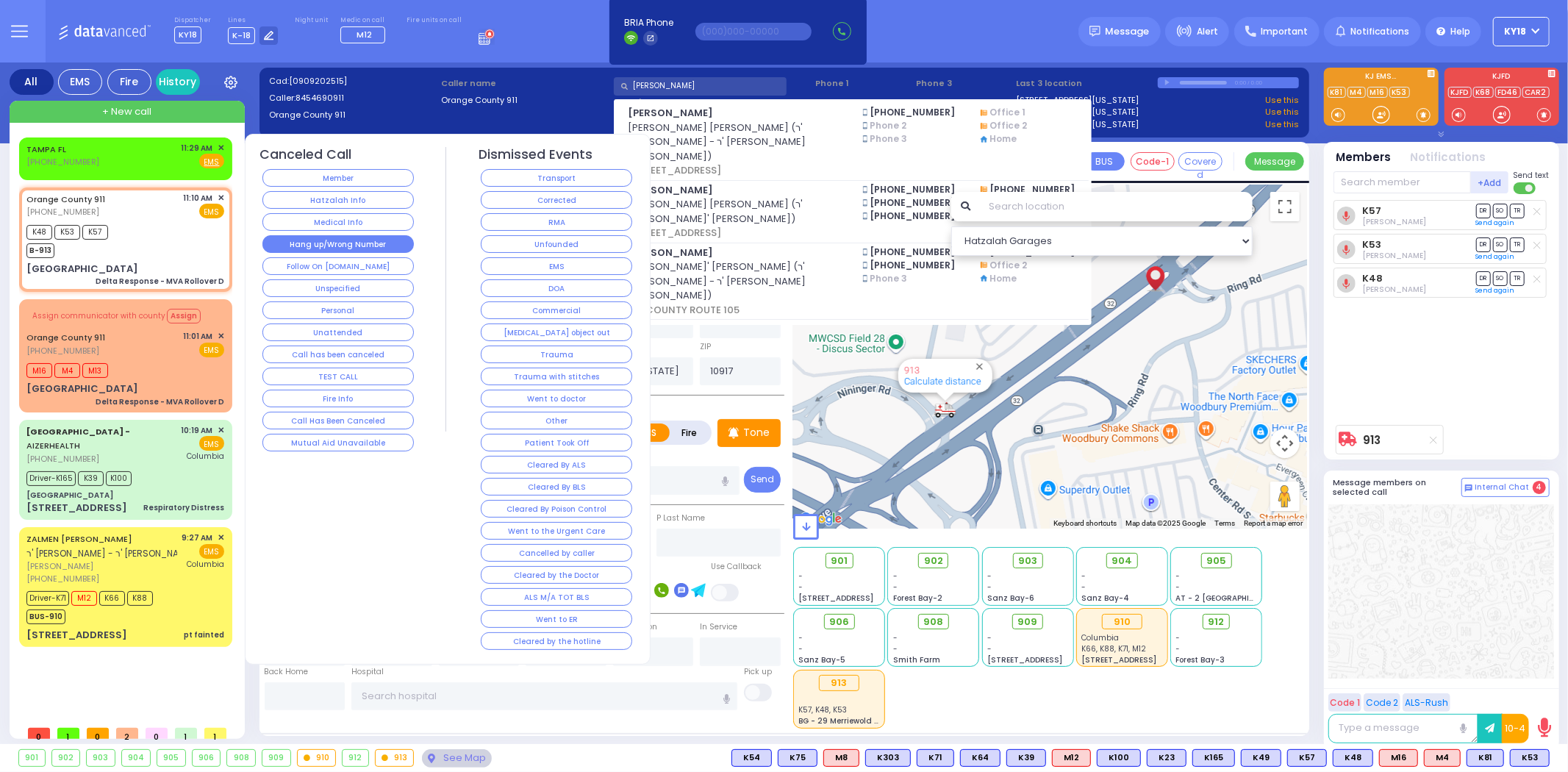
click at [372, 248] on button "Hang up/Wrong Number" at bounding box center [337, 244] width 152 height 18
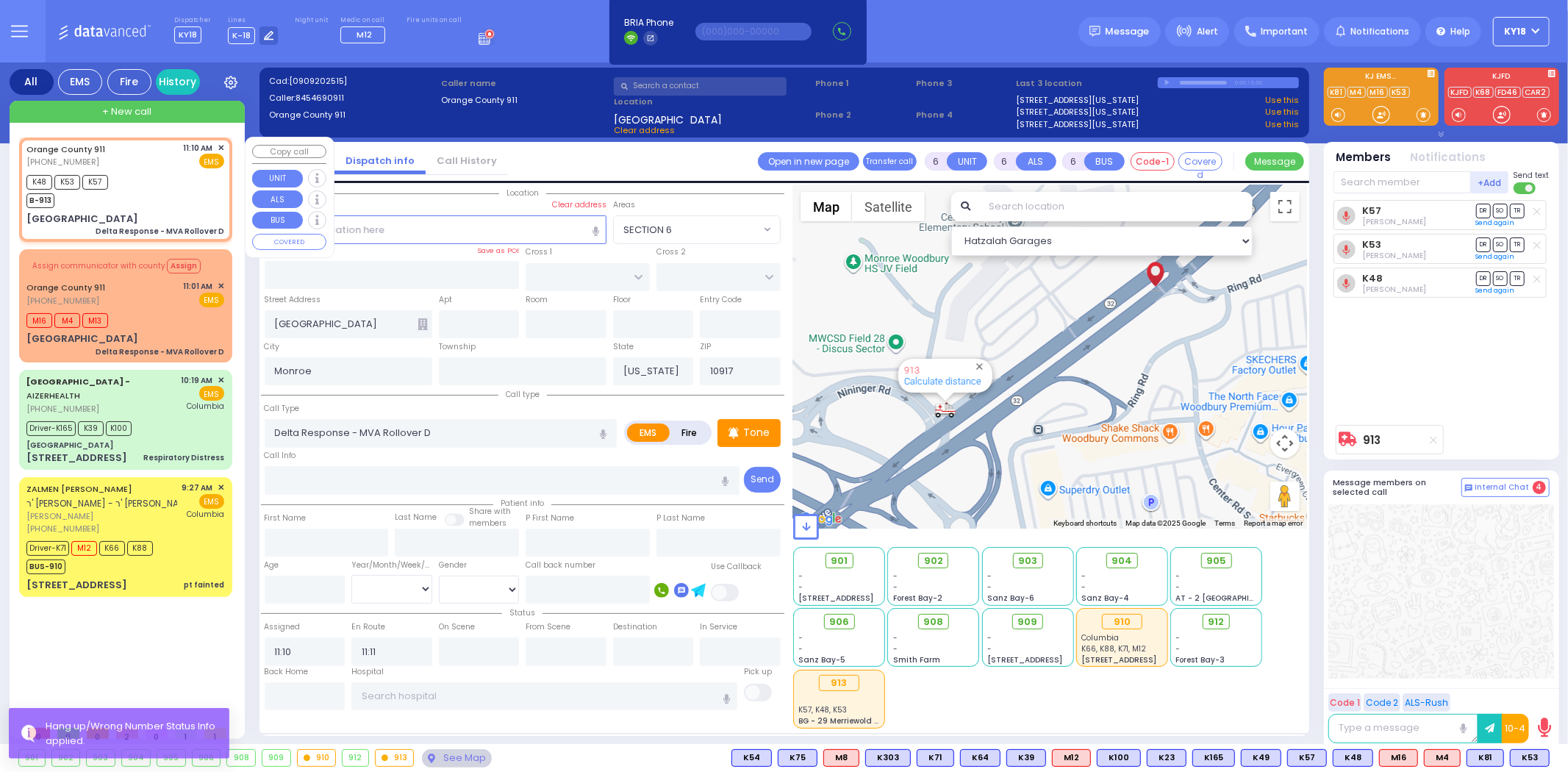
click at [138, 217] on div "[GEOGRAPHIC_DATA]" at bounding box center [82, 219] width 112 height 14
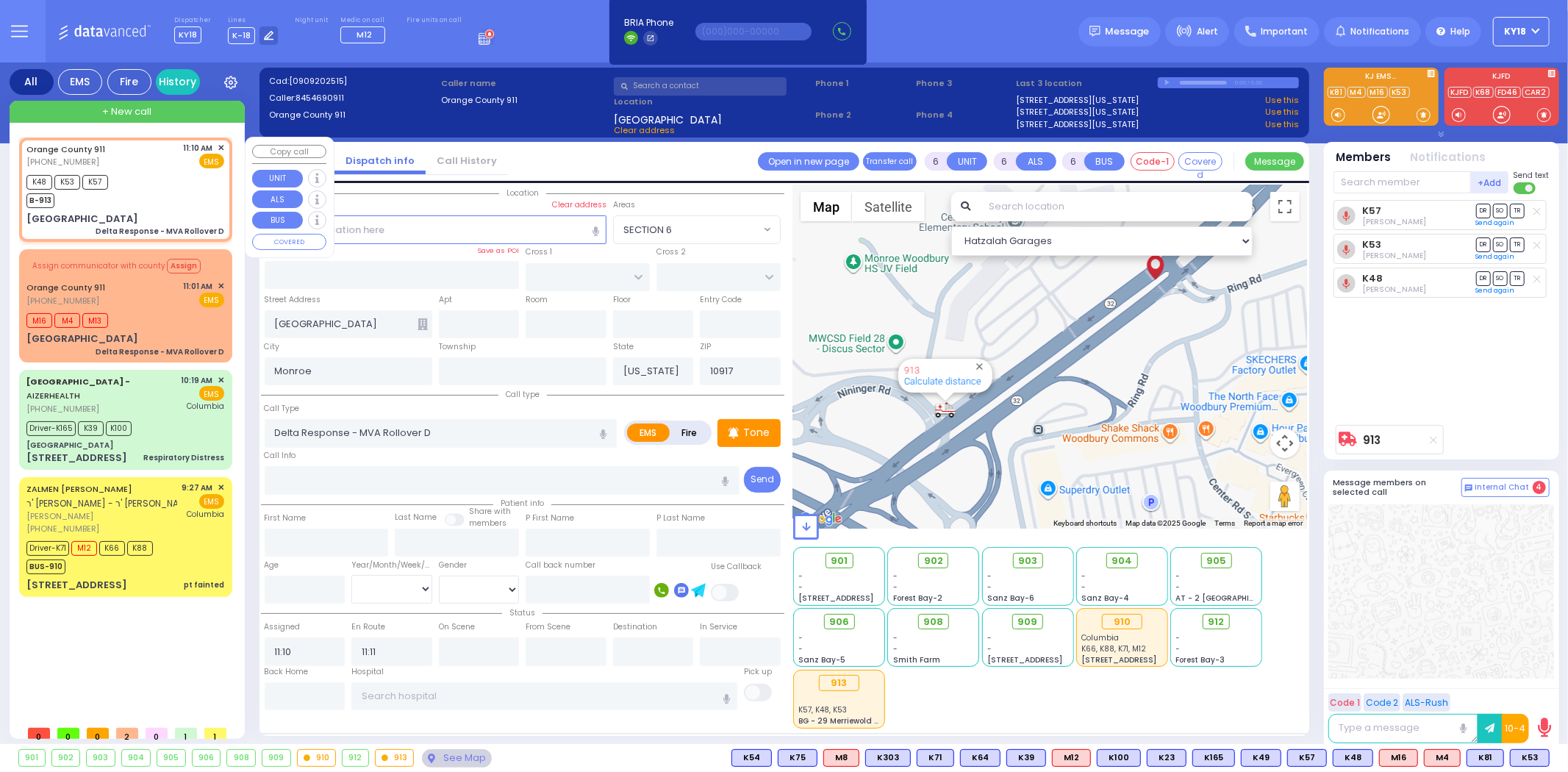
click at [138, 212] on div "[GEOGRAPHIC_DATA]" at bounding box center [82, 219] width 112 height 14
click at [160, 347] on div "Delta Response - MVA Rollover D" at bounding box center [159, 352] width 128 height 11
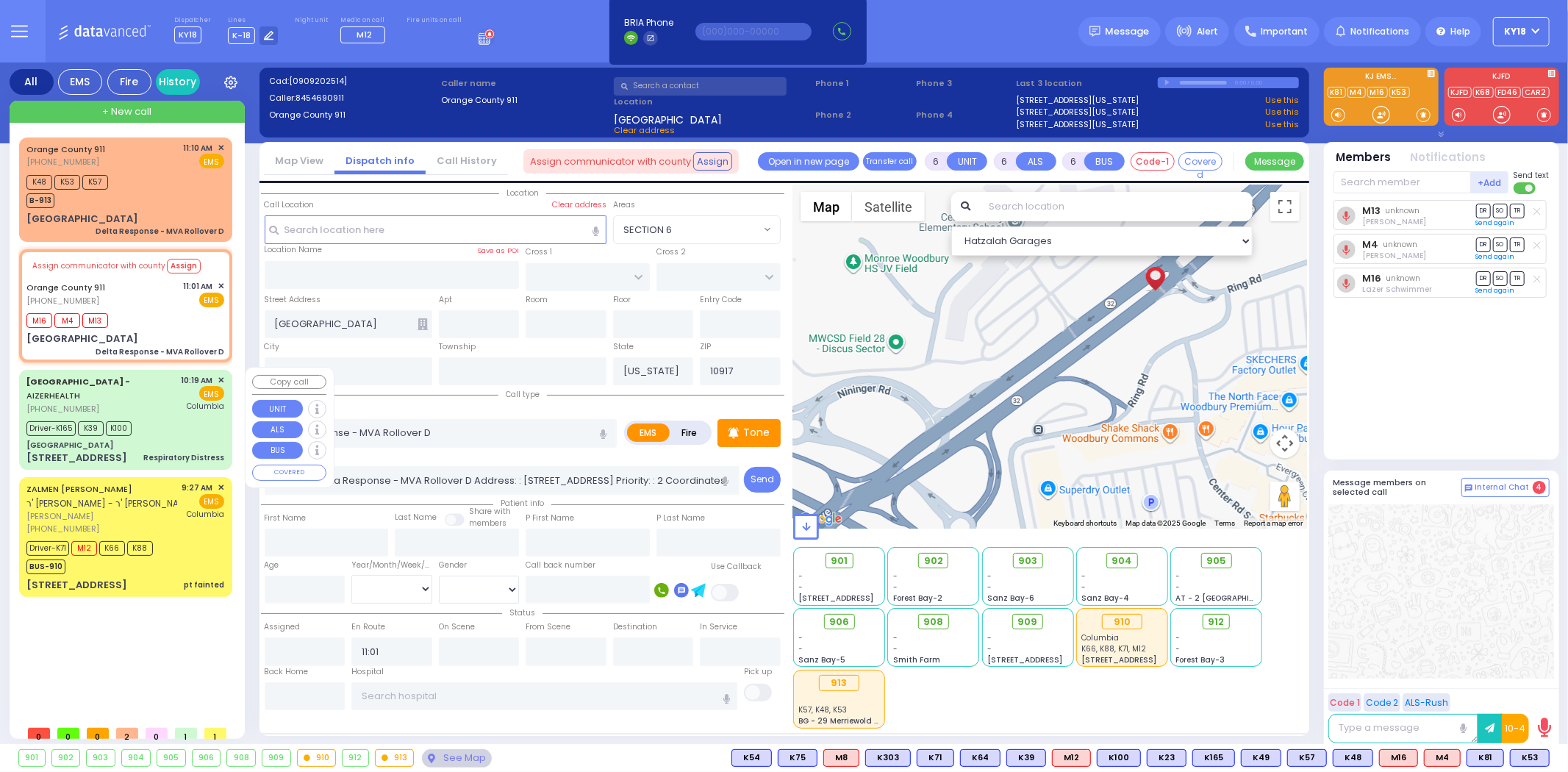
click at [138, 433] on div "Aizer Health Center - AIZERHEALTH (845) 782-3242 10:19 AM ✕ EMS" at bounding box center [126, 419] width 207 height 95
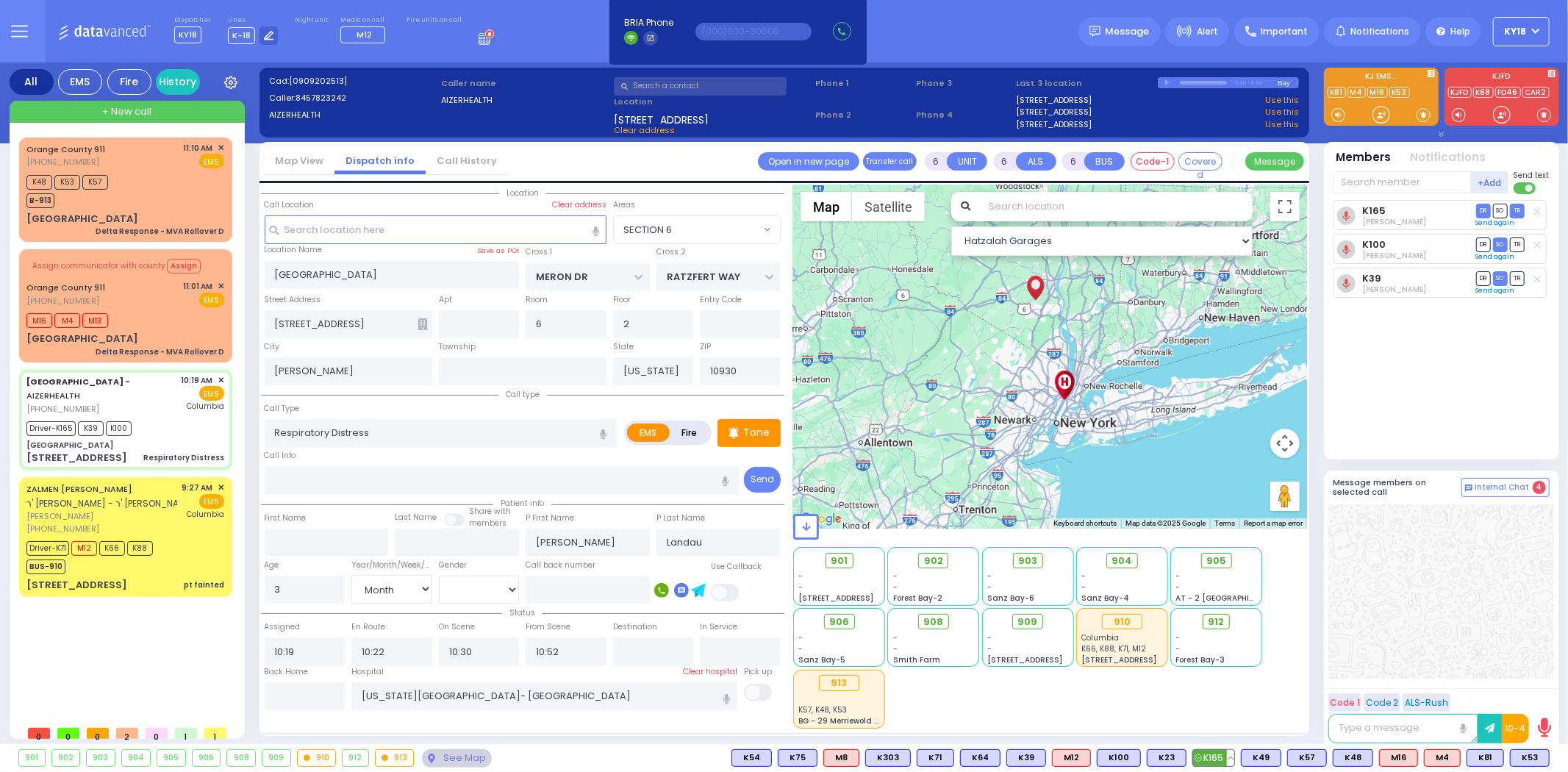
click at [1234, 759] on button at bounding box center [1231, 759] width 7 height 16
click at [1224, 694] on icon at bounding box center [1220, 692] width 15 height 15
click at [154, 428] on div "Driver-K165 K39 K100" at bounding box center [125, 426] width 197 height 18
click at [827, 618] on icon at bounding box center [828, 622] width 9 height 9
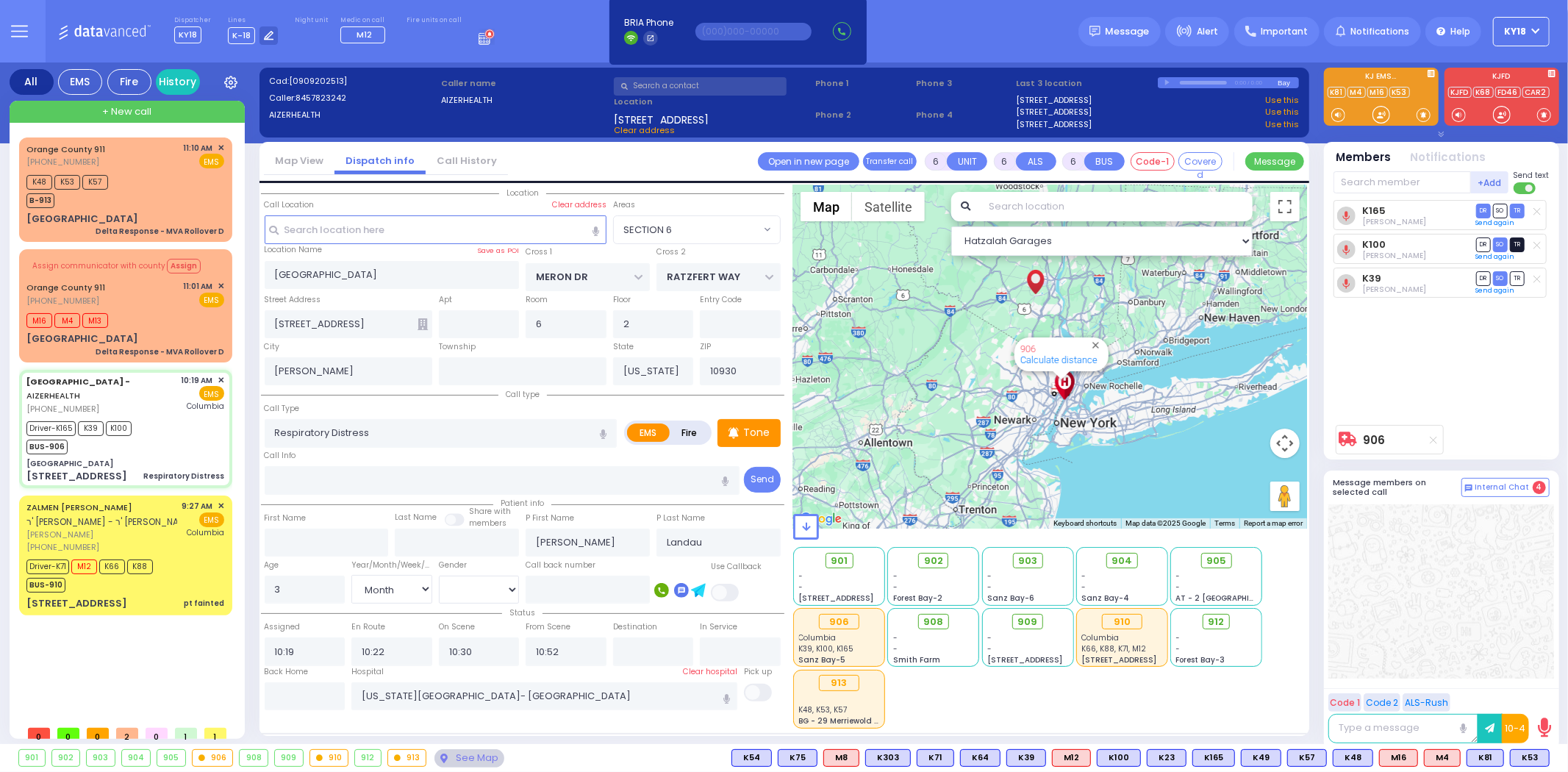
click at [1514, 244] on span "TR" at bounding box center [1517, 245] width 14 height 14
click at [175, 531] on span "[PERSON_NAME]" at bounding box center [101, 535] width 151 height 13
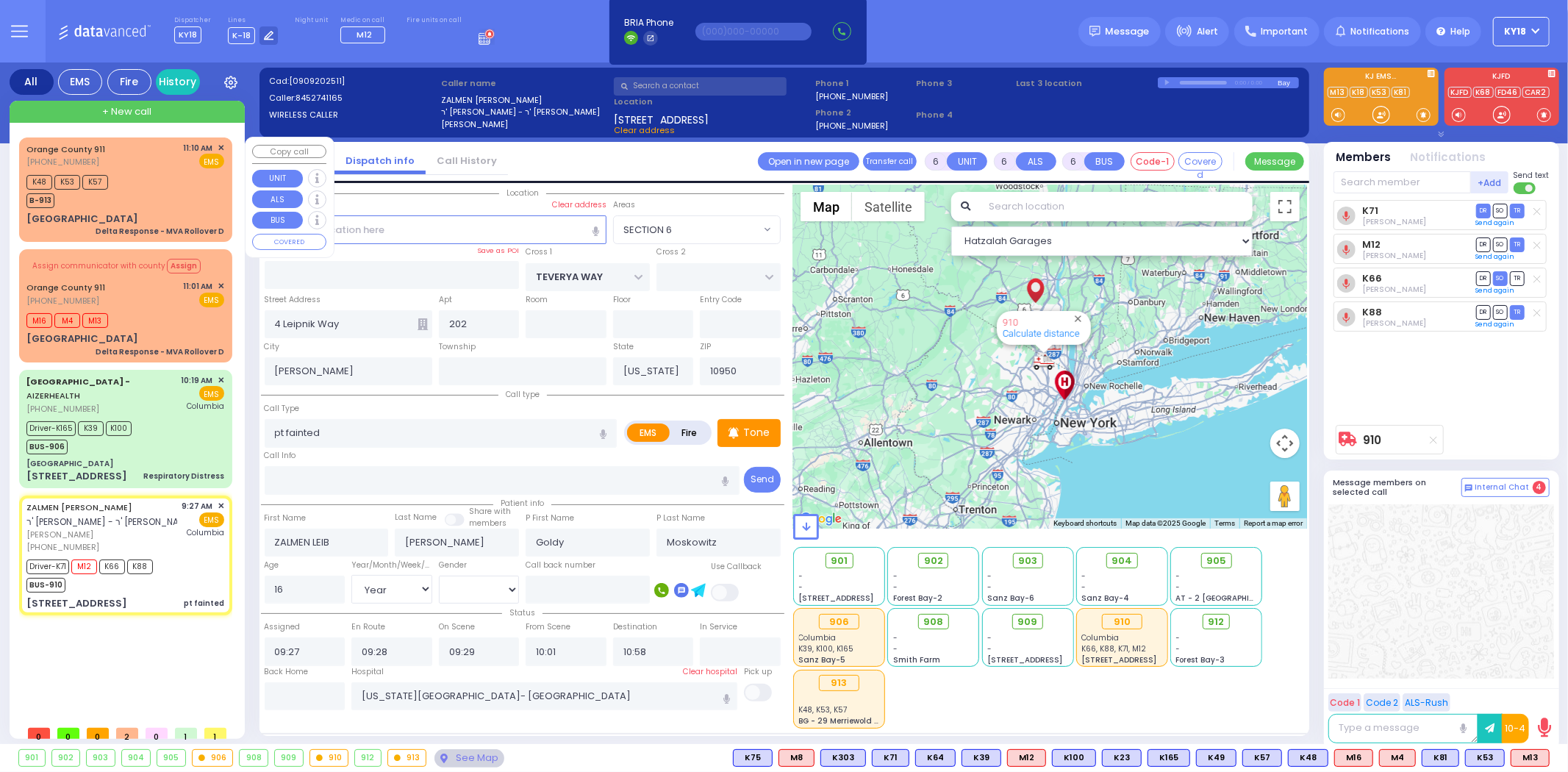
click at [138, 217] on div "[GEOGRAPHIC_DATA]" at bounding box center [82, 219] width 112 height 14
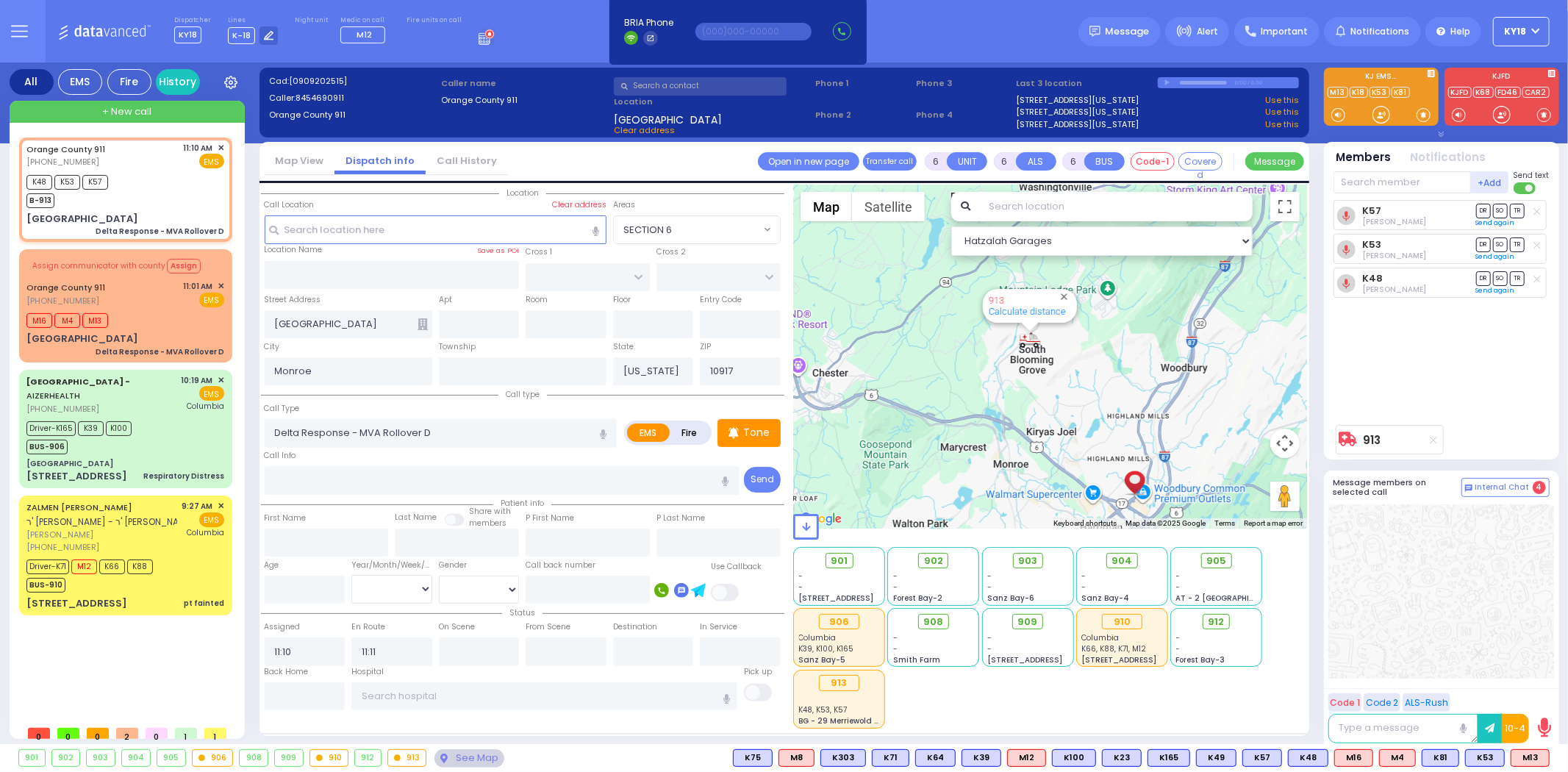
drag, startPoint x: 1028, startPoint y: 329, endPoint x: 1029, endPoint y: 386, distance: 57.0
click at [1029, 386] on div "913 Calculate distance" at bounding box center [1050, 356] width 514 height 344
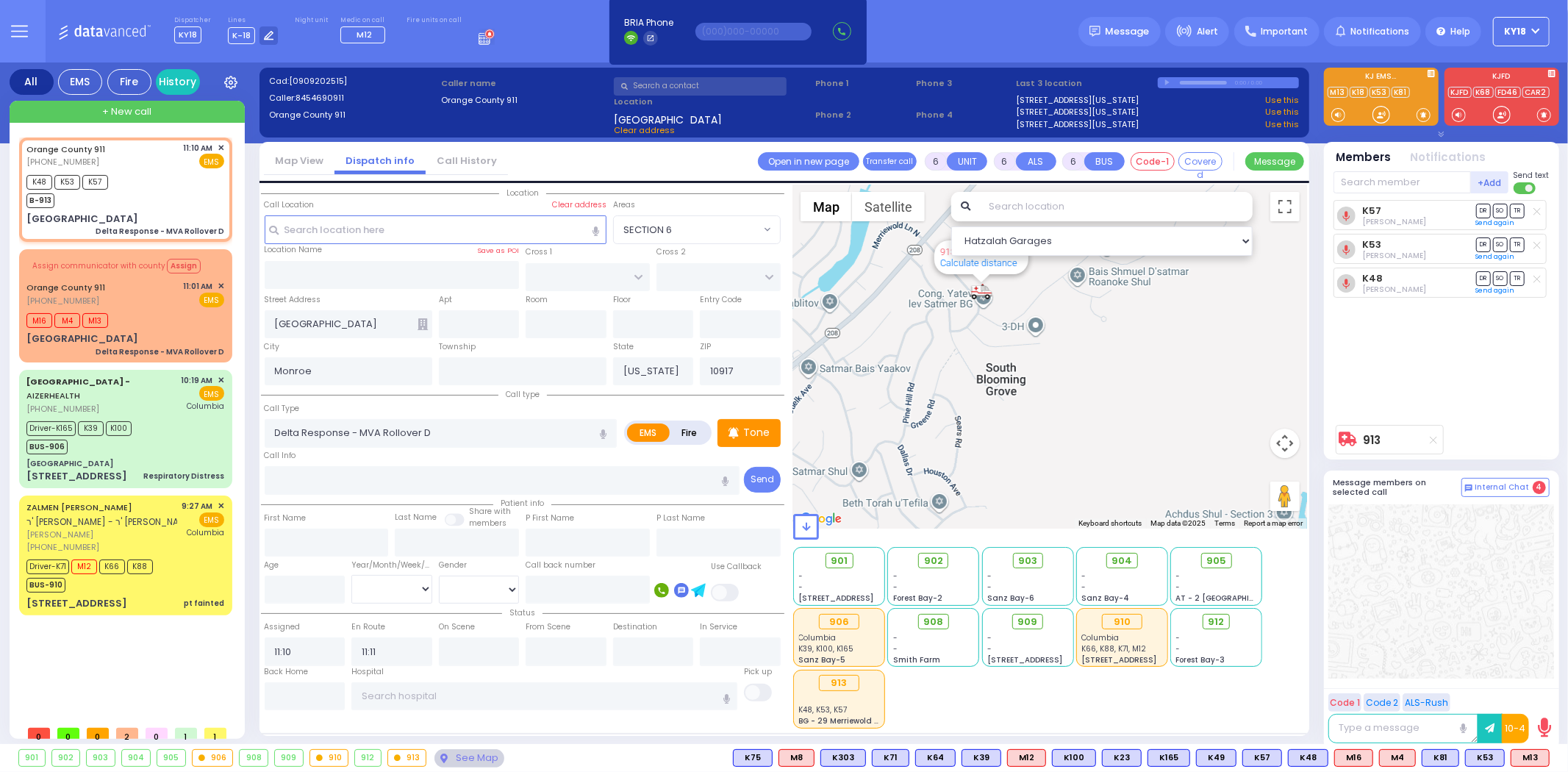
drag, startPoint x: 1016, startPoint y: 355, endPoint x: 1025, endPoint y: 399, distance: 44.9
click at [1024, 399] on div "913 Calculate distance" at bounding box center [1050, 356] width 514 height 344
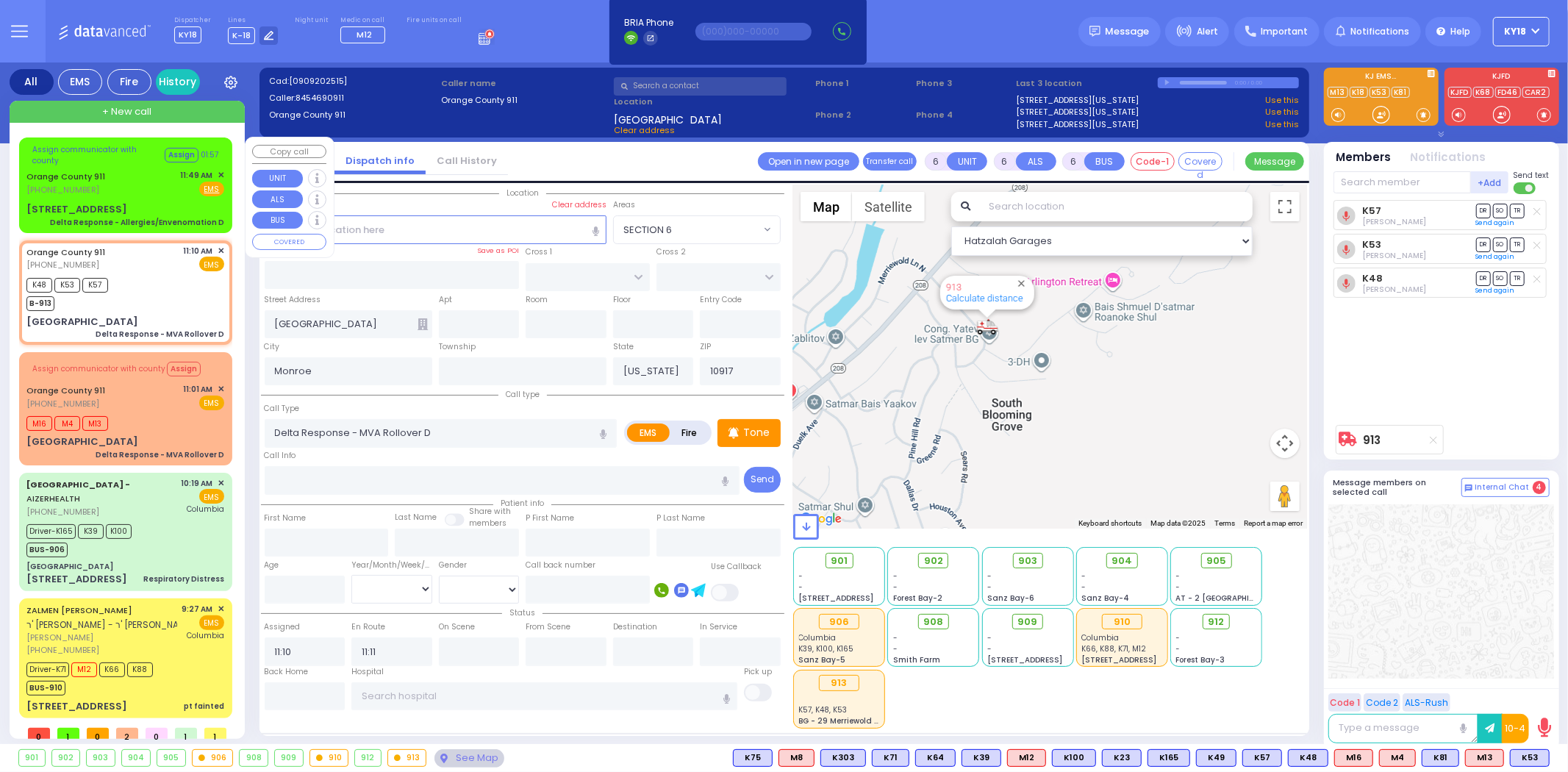
click at [166, 209] on div "[STREET_ADDRESS] Delta Response - Allergies/Envenomation D" at bounding box center [125, 215] width 197 height 26
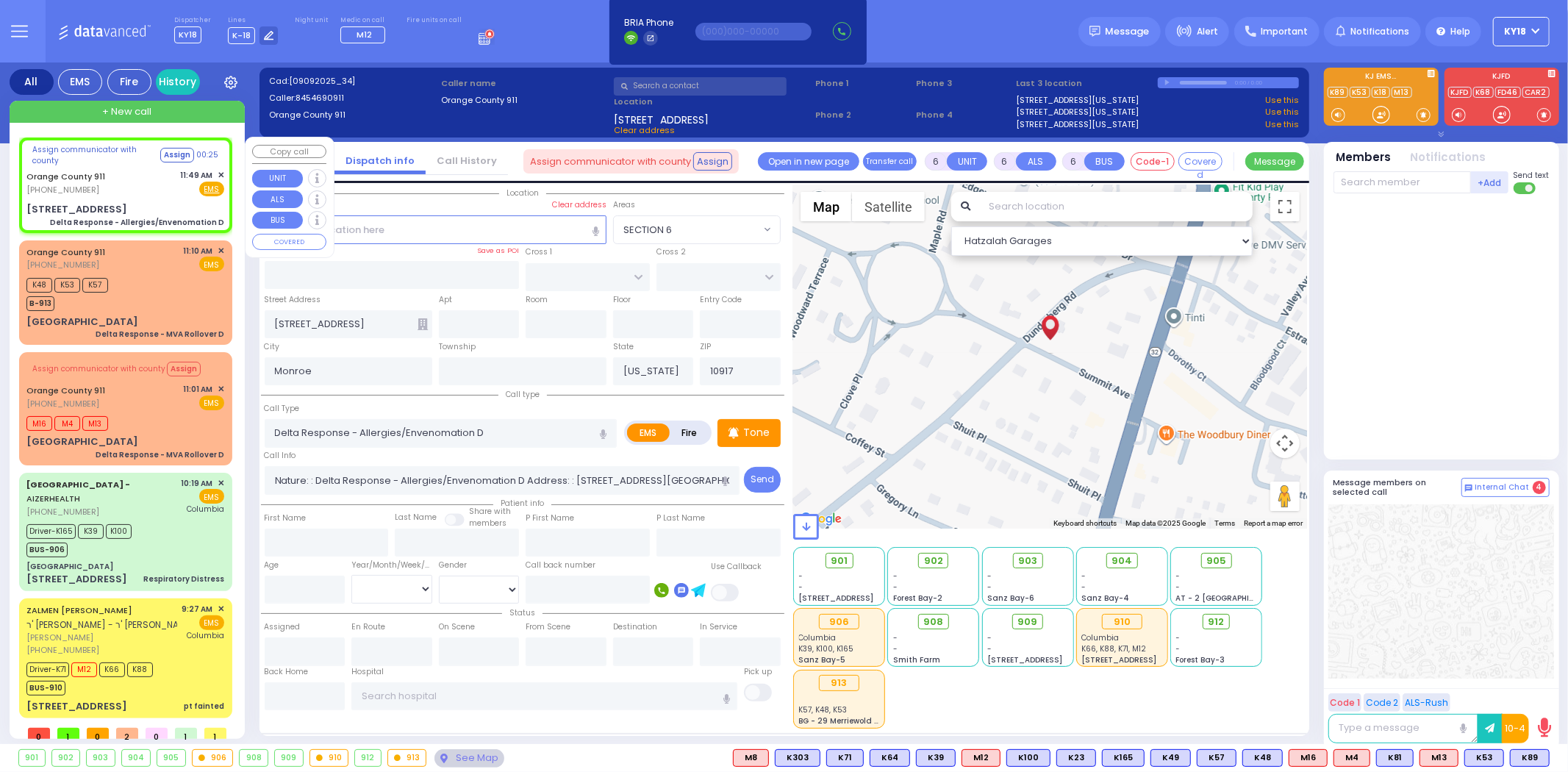
click at [172, 206] on div "[STREET_ADDRESS] Delta Response - Allergies/Envenomation D" at bounding box center [125, 215] width 197 height 26
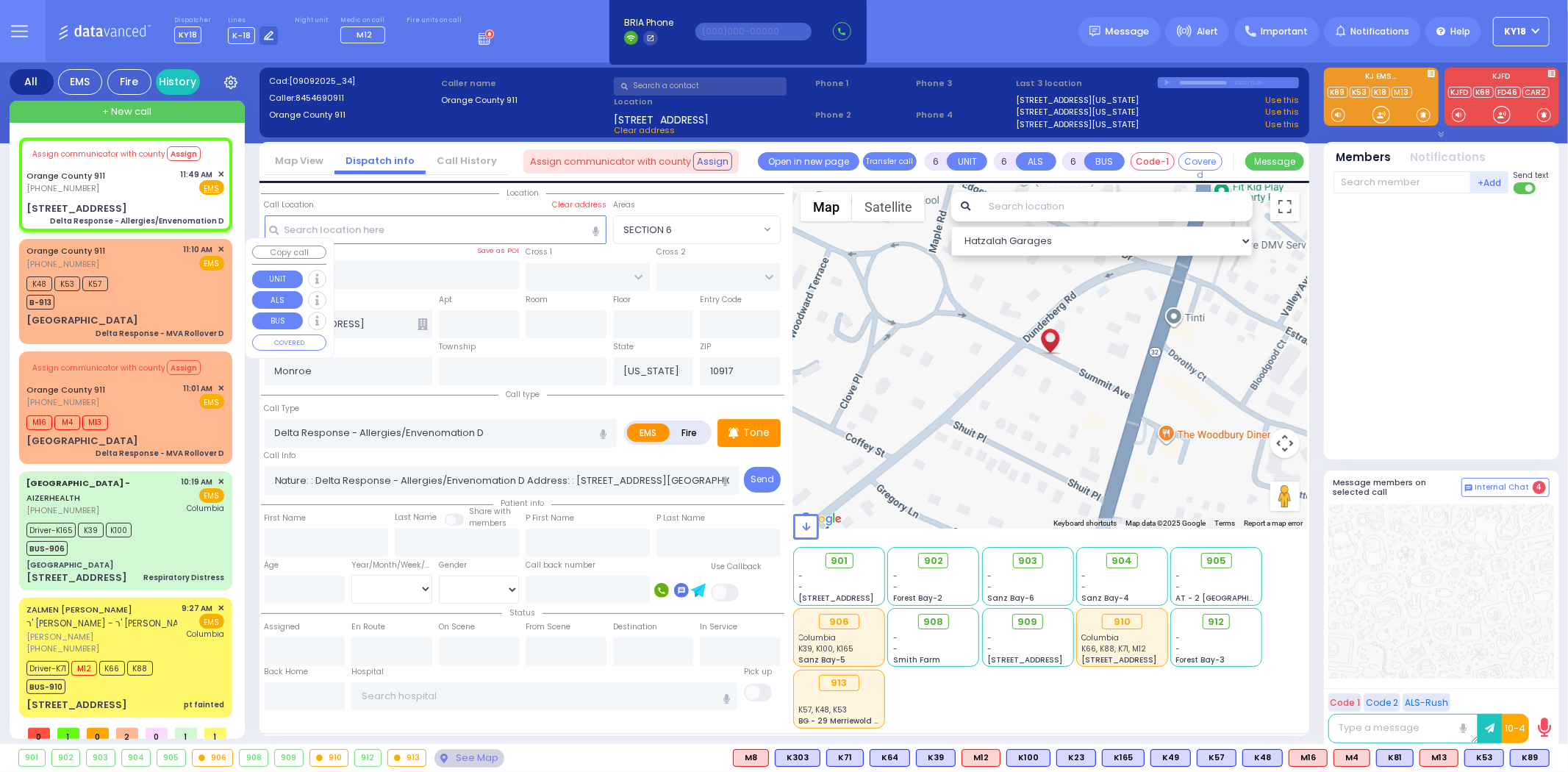
click at [204, 275] on div "K48 K53 K57 B-913" at bounding box center [125, 291] width 197 height 37
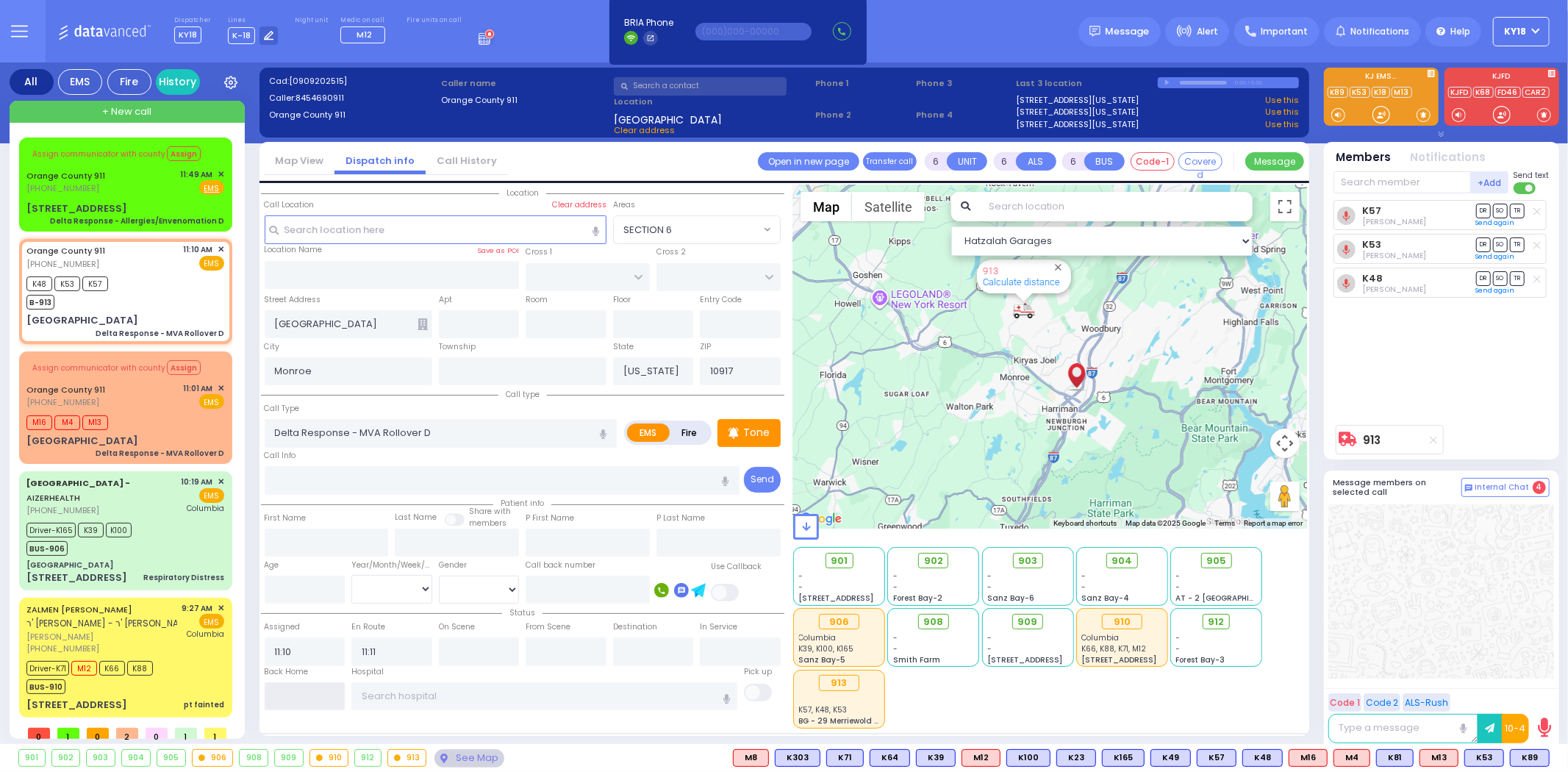
click at [339, 688] on input "text" at bounding box center [305, 696] width 81 height 28
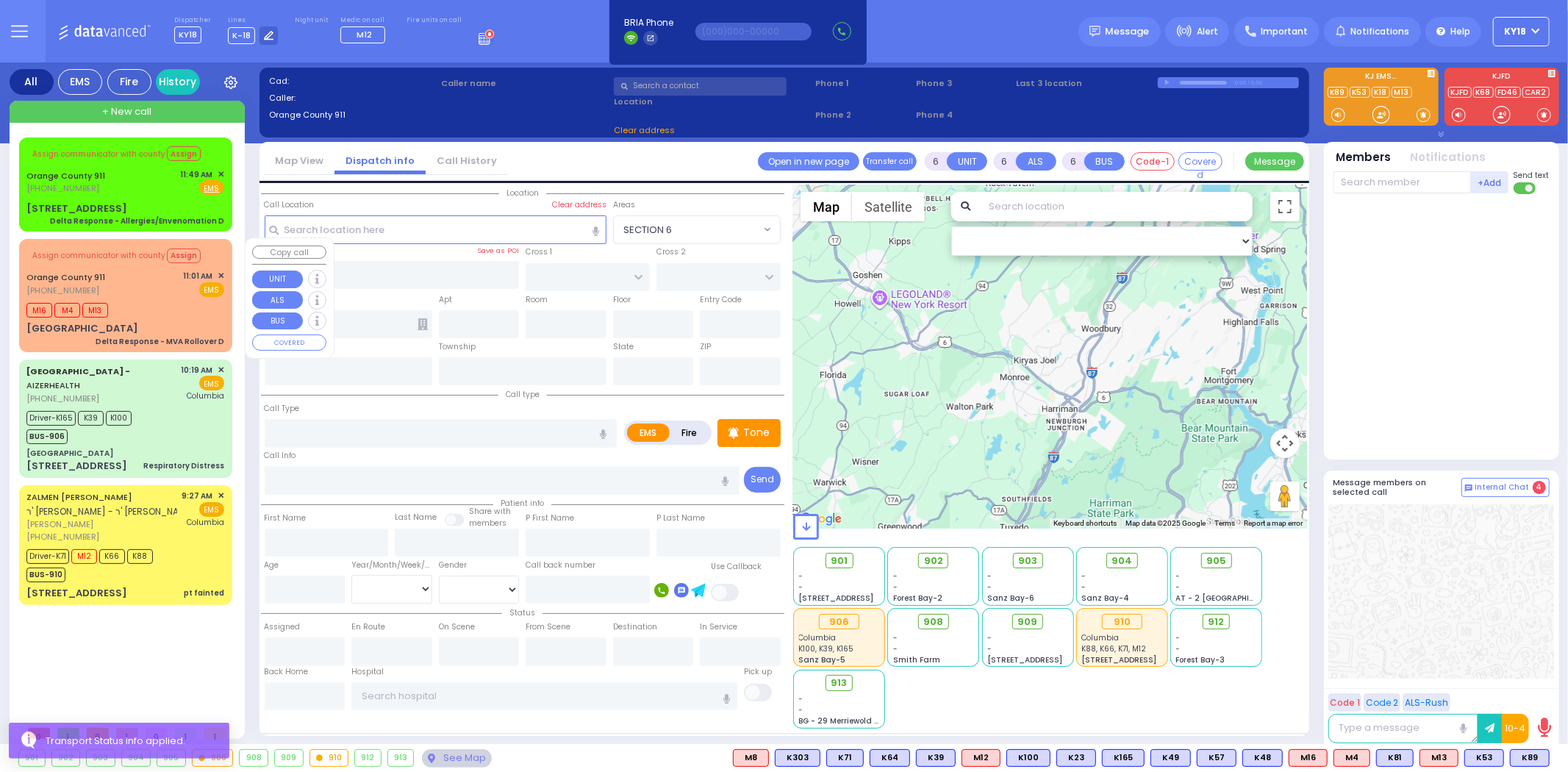
click at [159, 294] on div "Orange County 911 (845) 469-0911 11:01 AM ✕ EMS" at bounding box center [125, 284] width 197 height 27
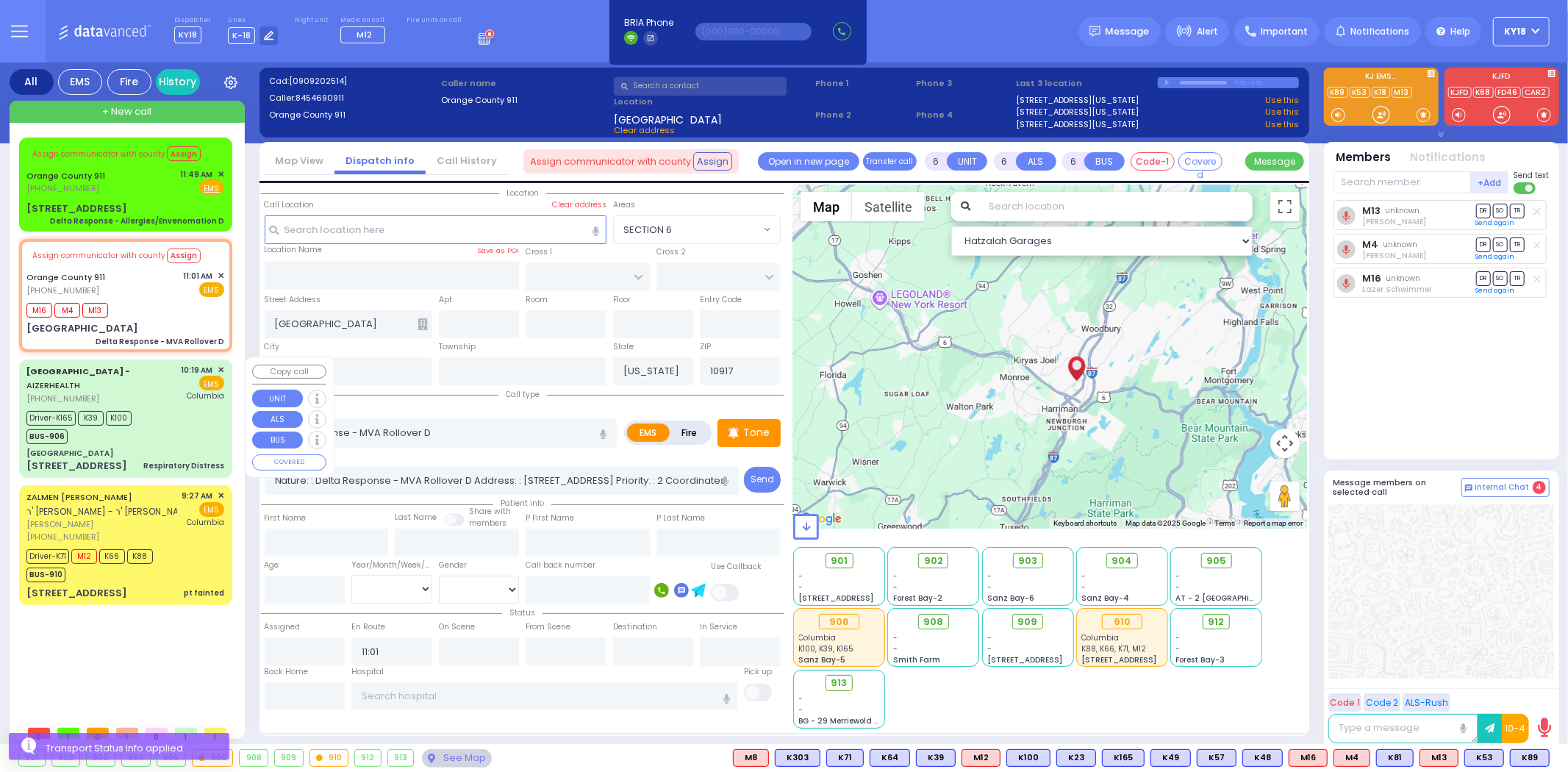
click at [155, 425] on div "Driver-K165 K39 K100 BUS-906" at bounding box center [125, 425] width 197 height 37
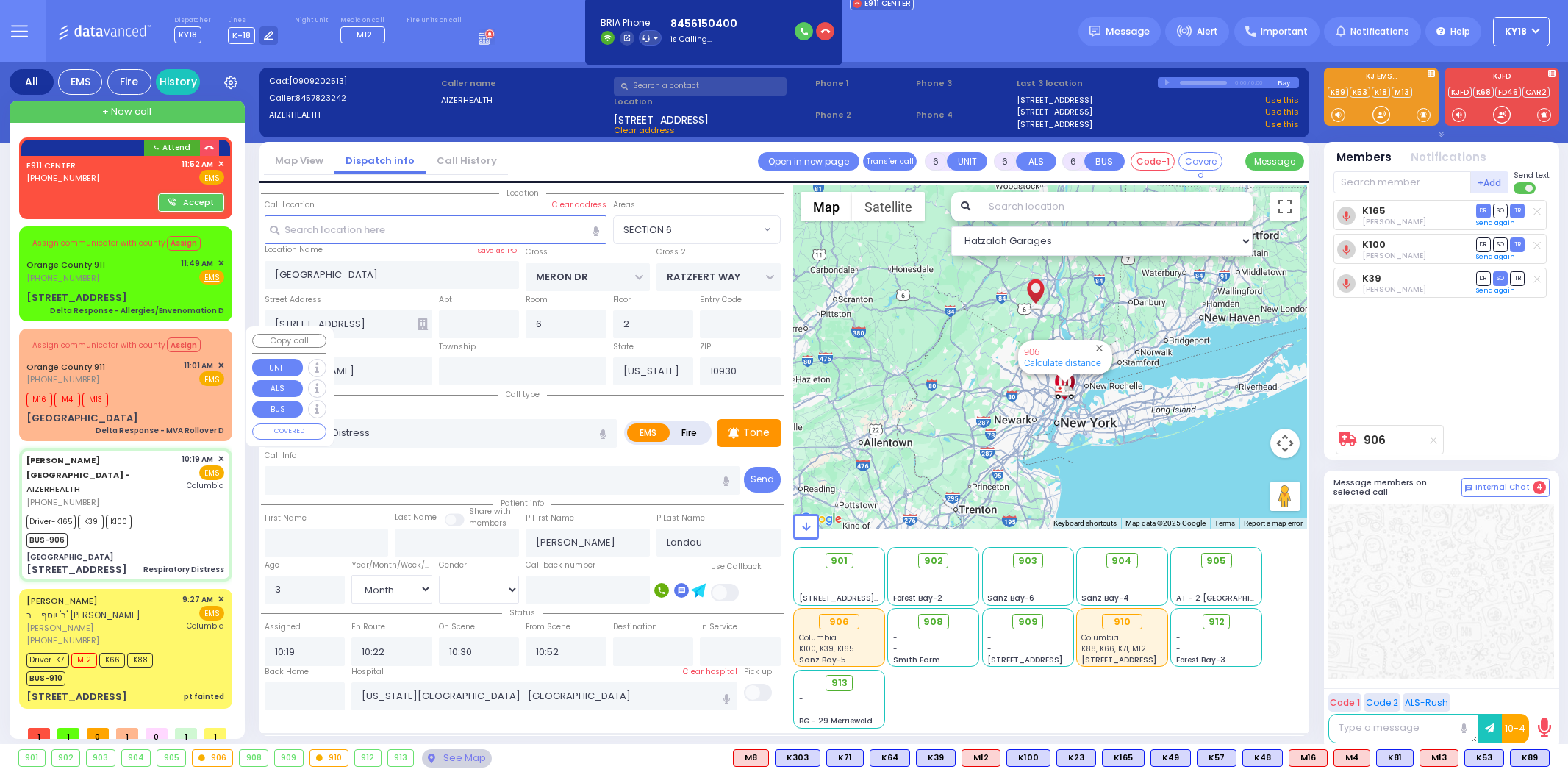
select select "SECTION 6"
select select "Month"
select select "[DEMOGRAPHIC_DATA]"
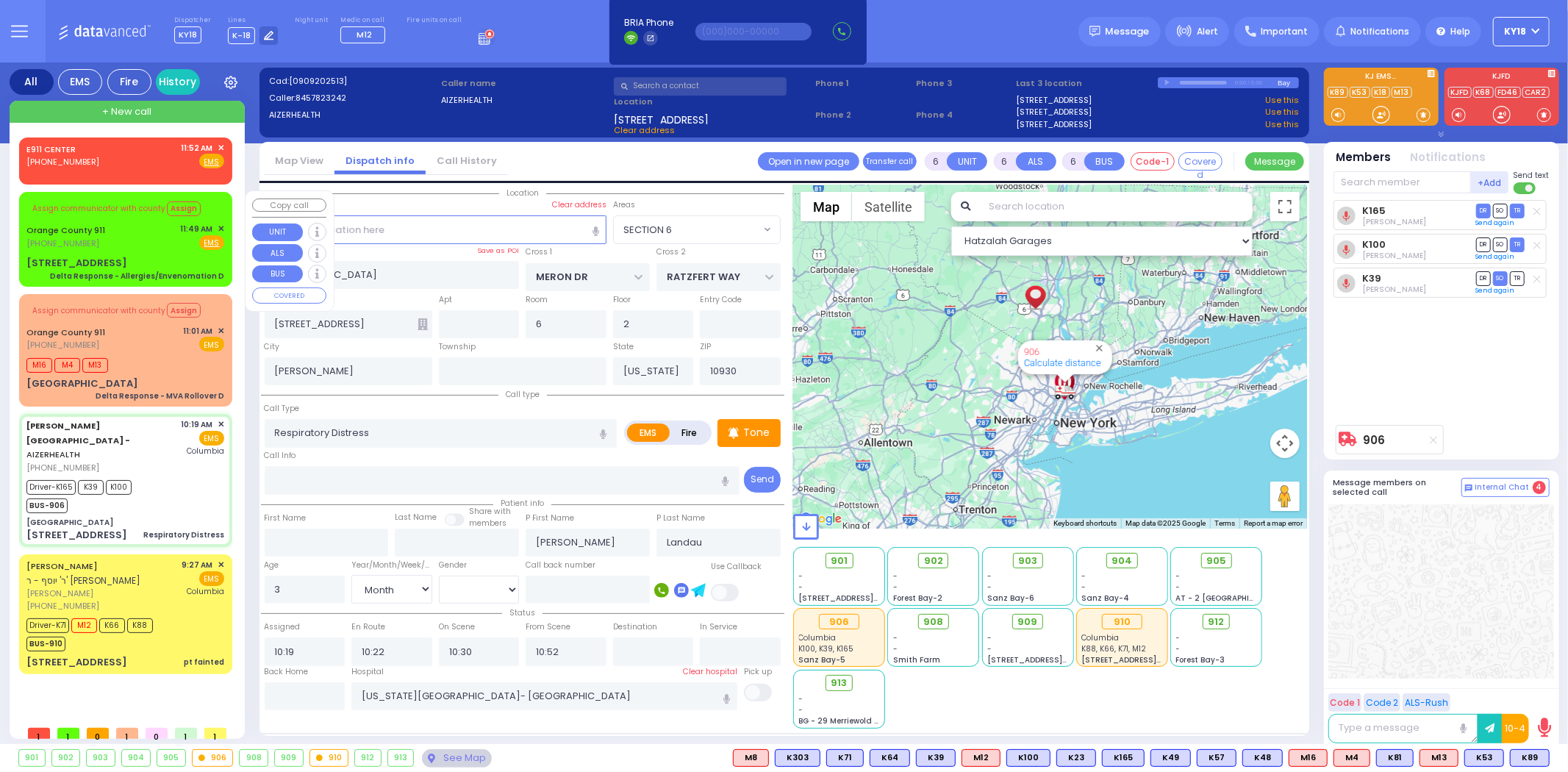
click at [145, 265] on div "[STREET_ADDRESS] Delta Response - Allergies/Envenomation D" at bounding box center [125, 268] width 197 height 26
select select
type input "Delta Response - Allergies/Envenomation D"
radio input "true"
type input "Nature: : Delta Response - Allergies/Envenomation D Address: : [STREET_ADDRESS]…"
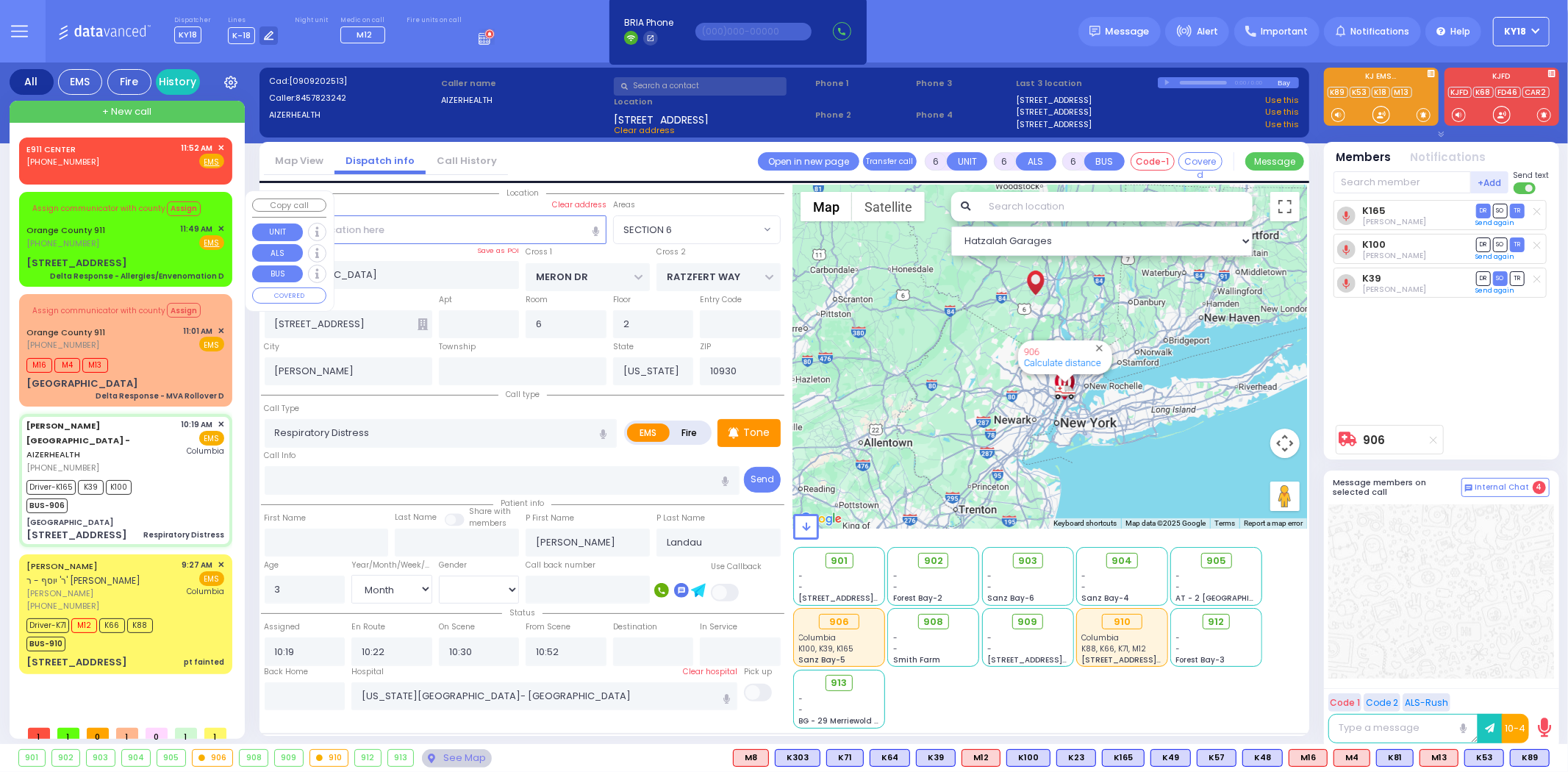
select select
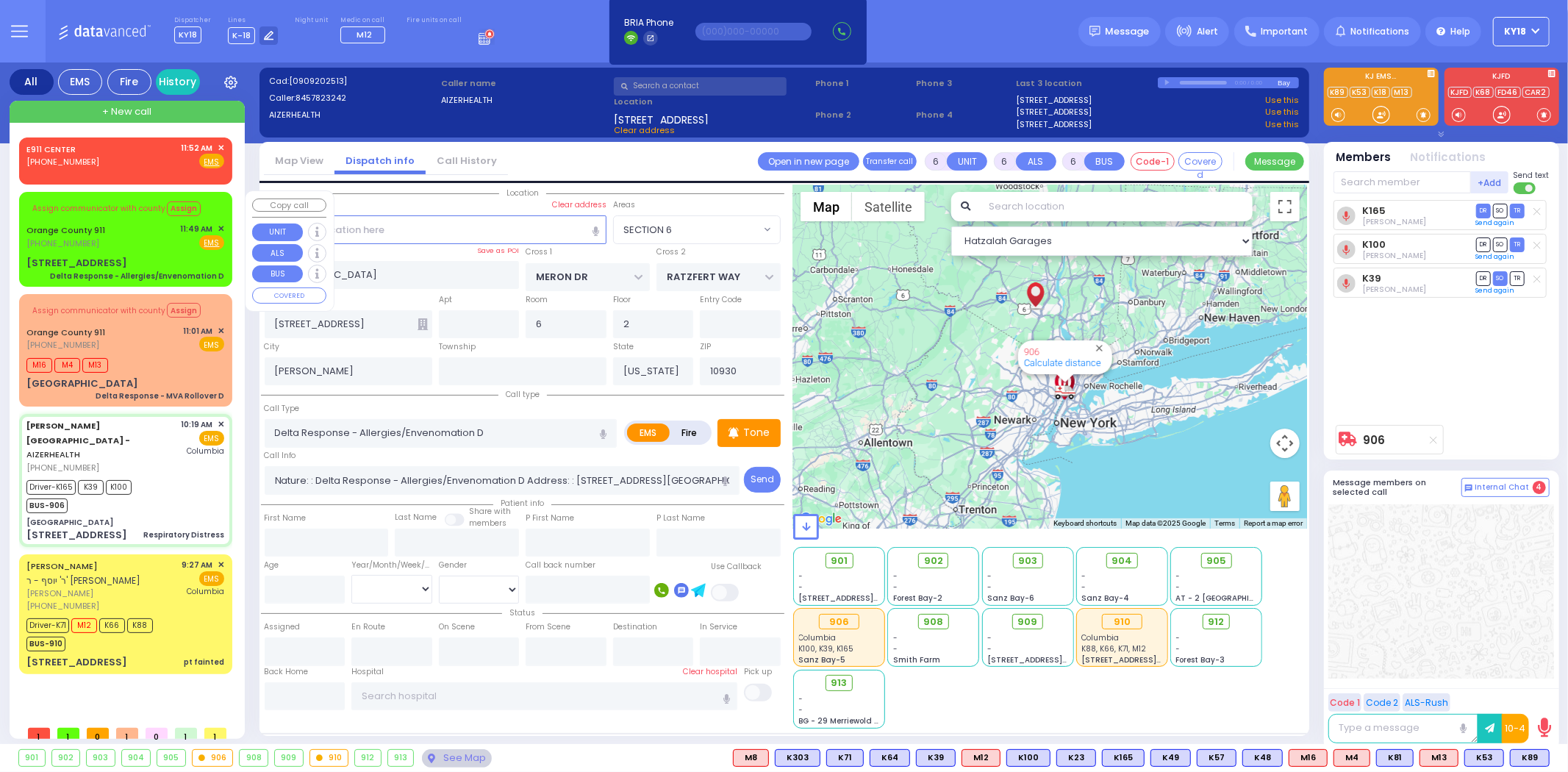
select select "Hatzalah Garages"
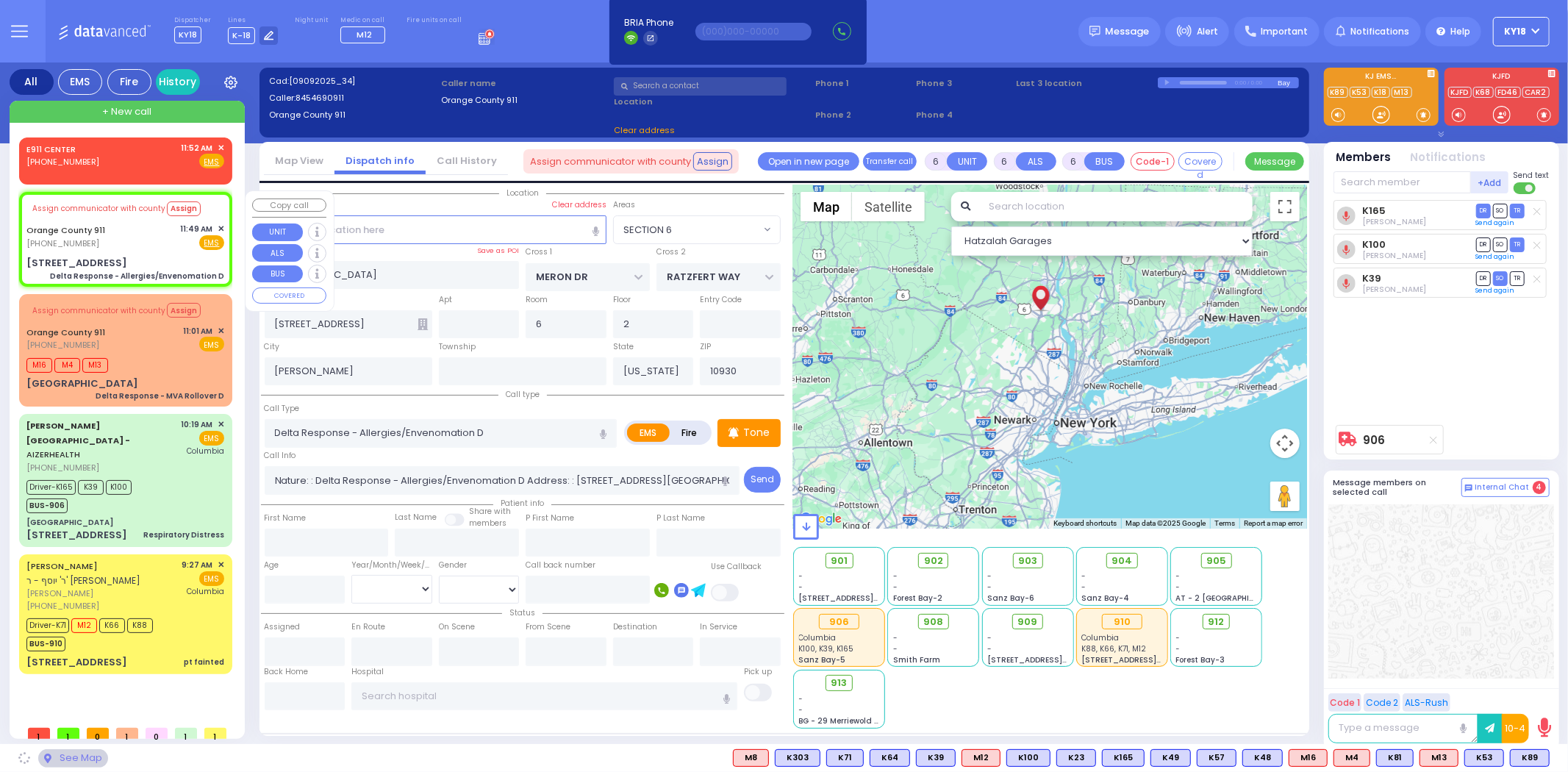
type input "[STREET_ADDRESS]"
type input "Monroe"
type input "10917"
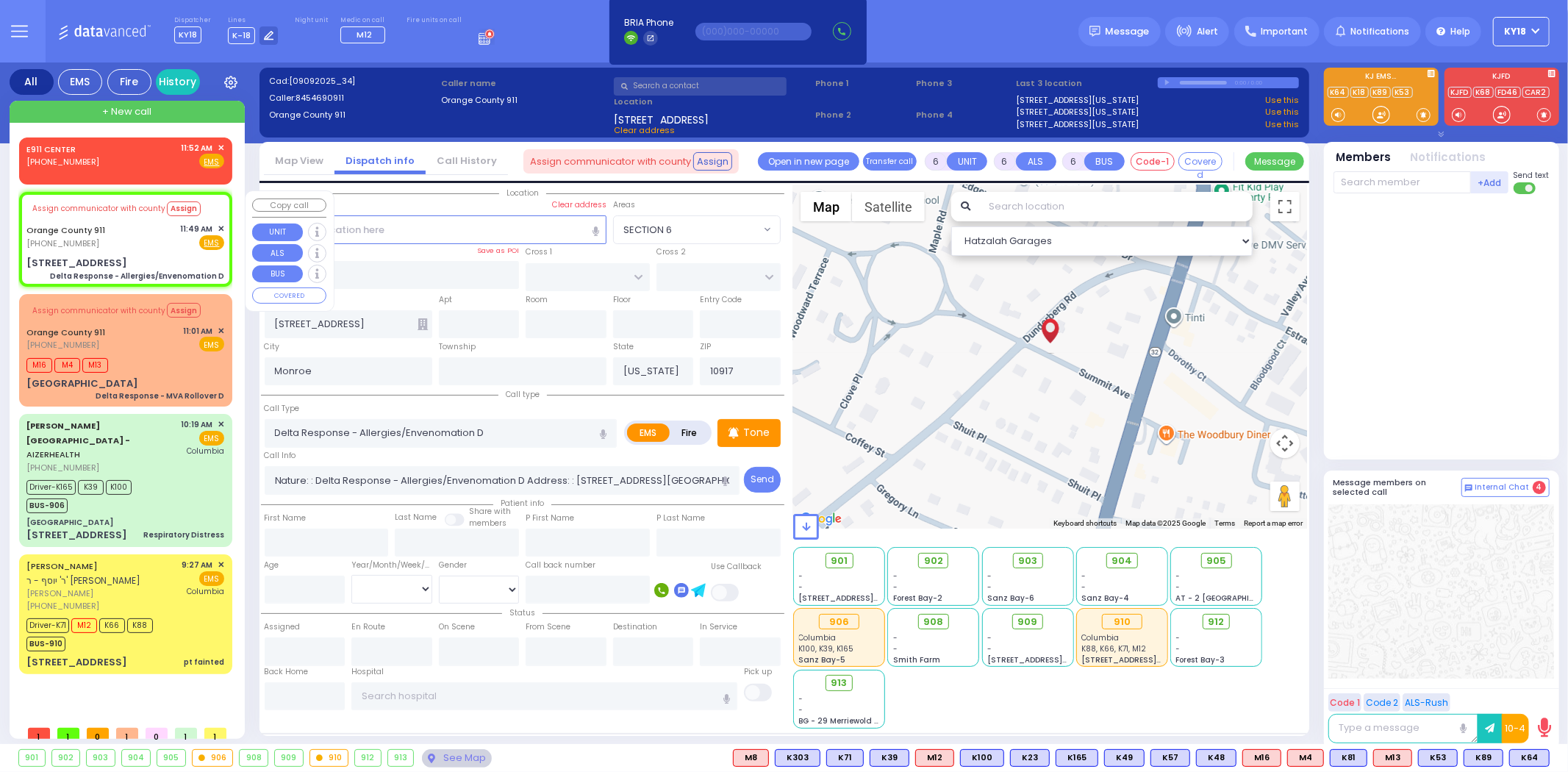
click at [163, 259] on div "[STREET_ADDRESS] Delta Response - Allergies/Envenomation D" at bounding box center [125, 268] width 197 height 26
select select
radio input "true"
select select
select select "Hatzalah Garages"
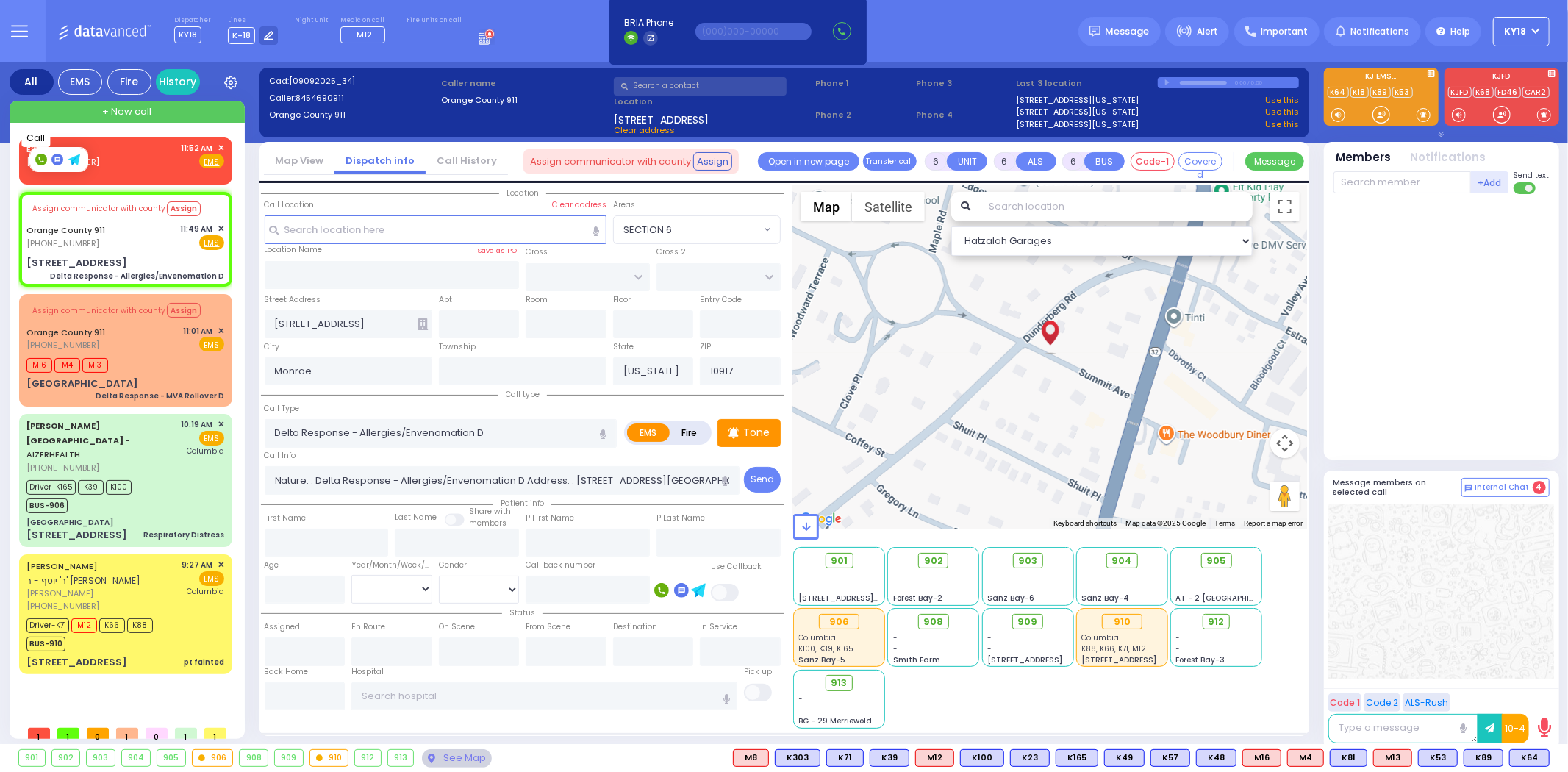
click at [43, 161] on rect at bounding box center [40, 159] width 12 height 12
type input "8456150400"
click at [221, 149] on span "✕" at bounding box center [220, 148] width 6 height 13
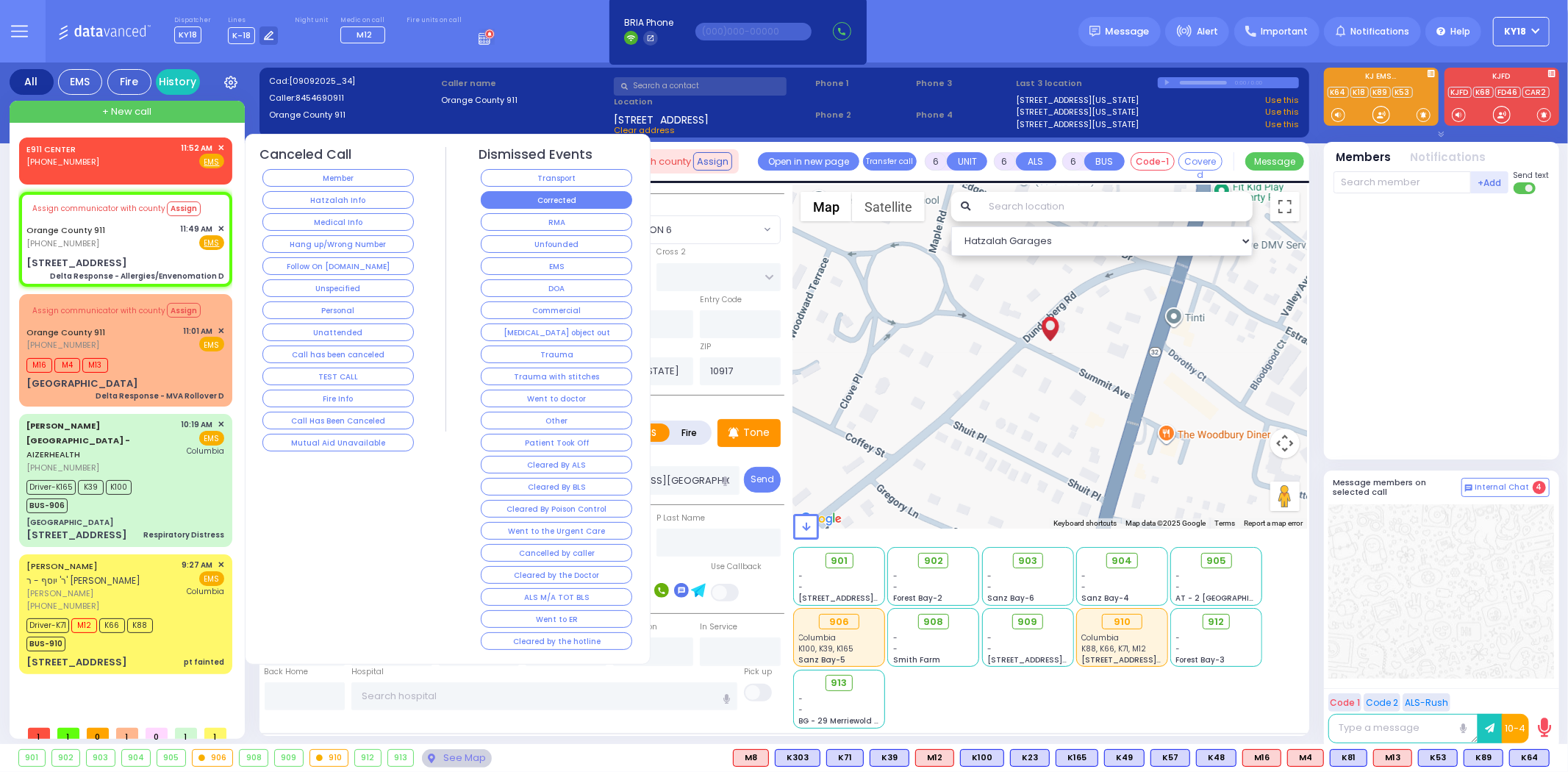
click at [518, 203] on button "Corrected" at bounding box center [556, 200] width 152 height 18
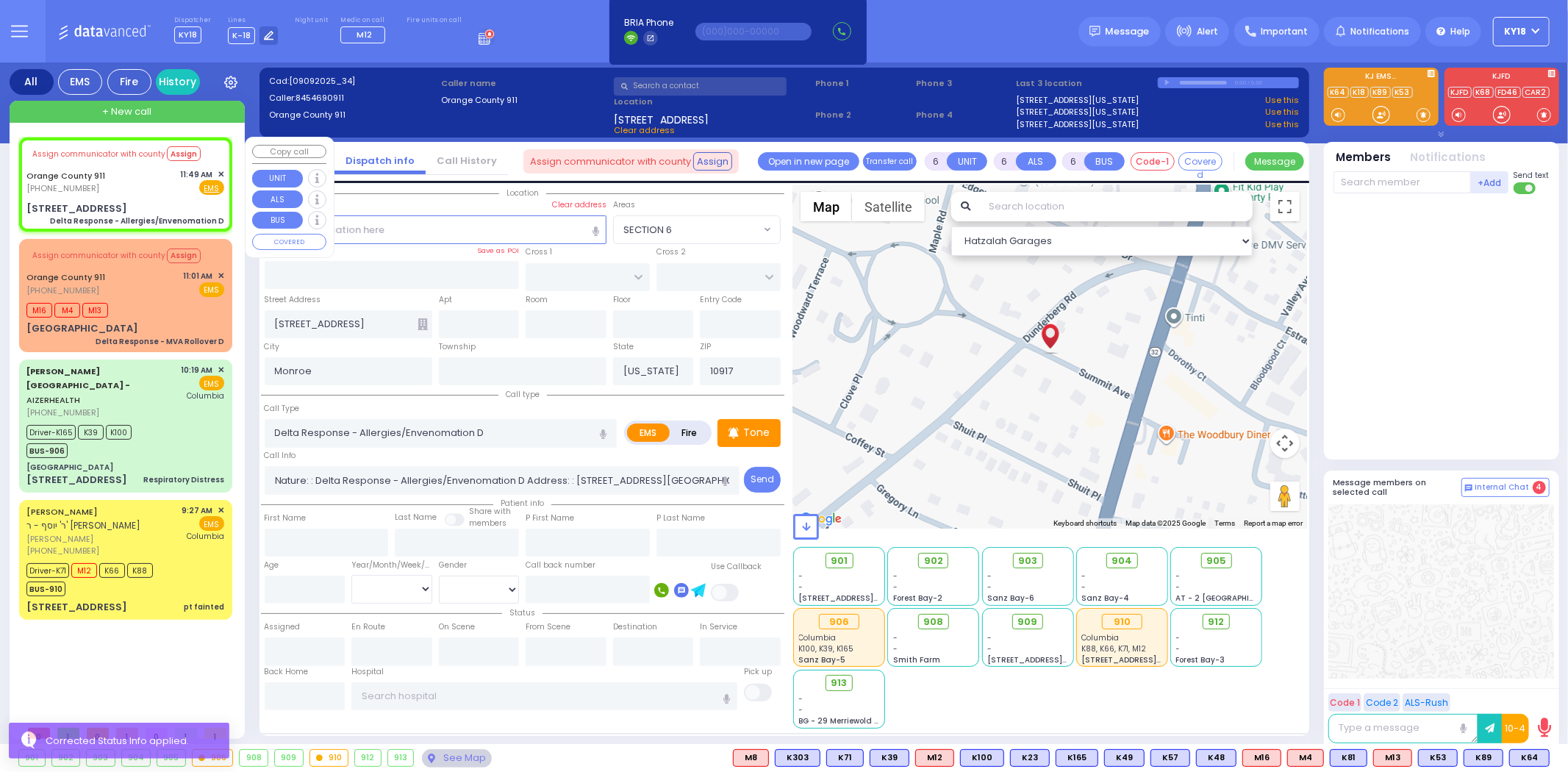
click at [218, 172] on span "✕" at bounding box center [220, 175] width 6 height 13
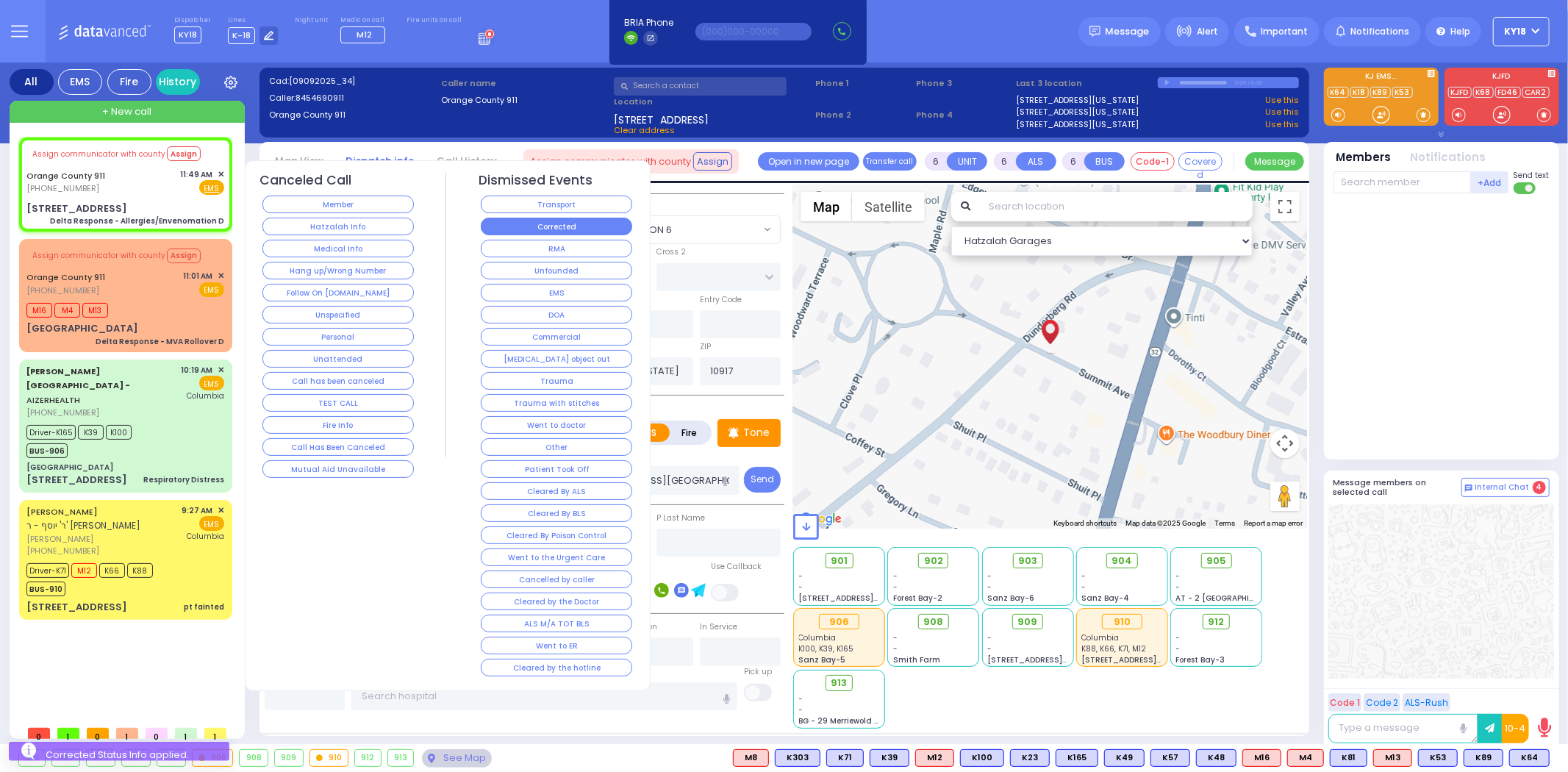
click at [498, 225] on button "Corrected" at bounding box center [556, 226] width 152 height 18
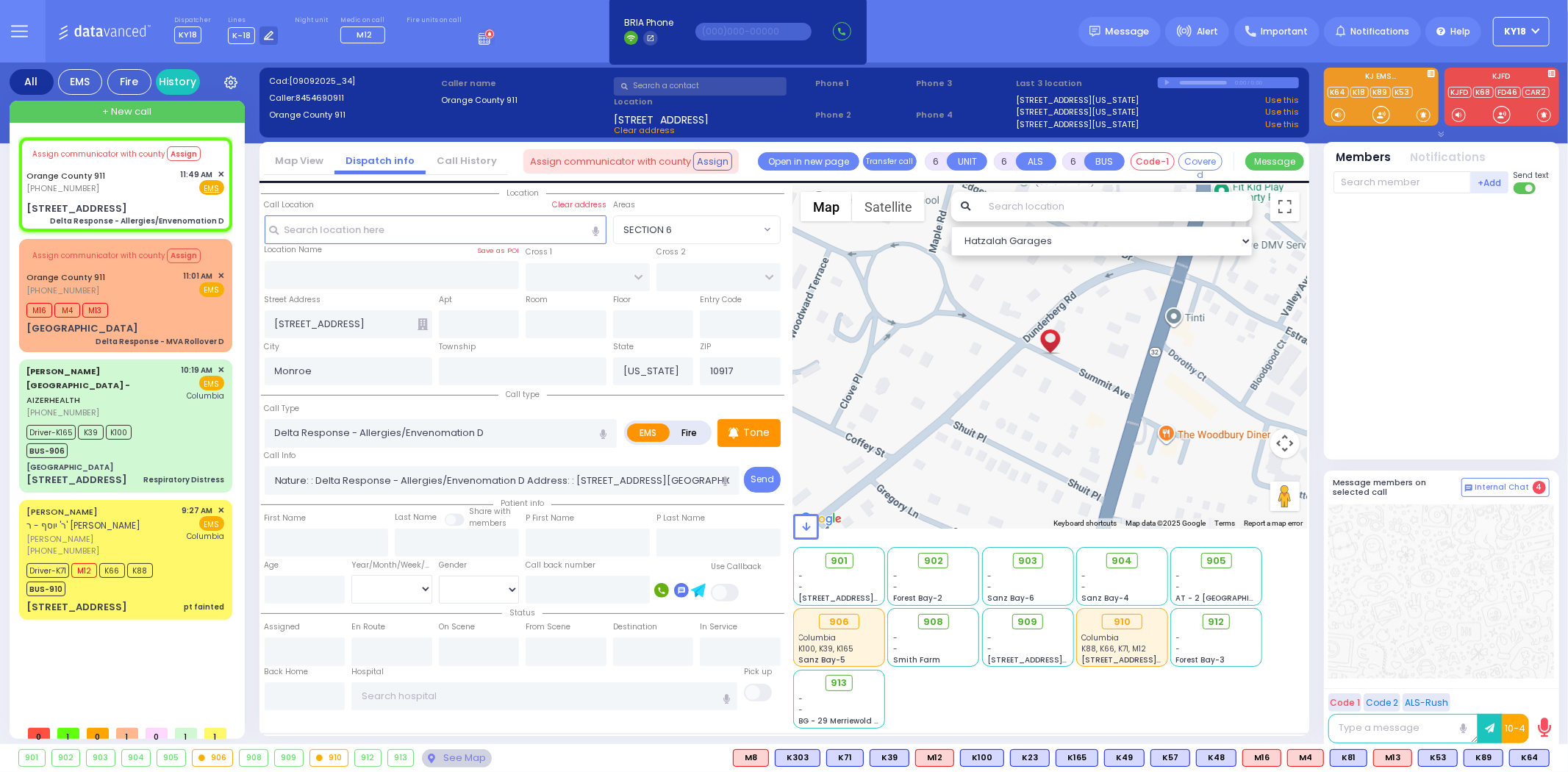
select select
radio input "true"
select select
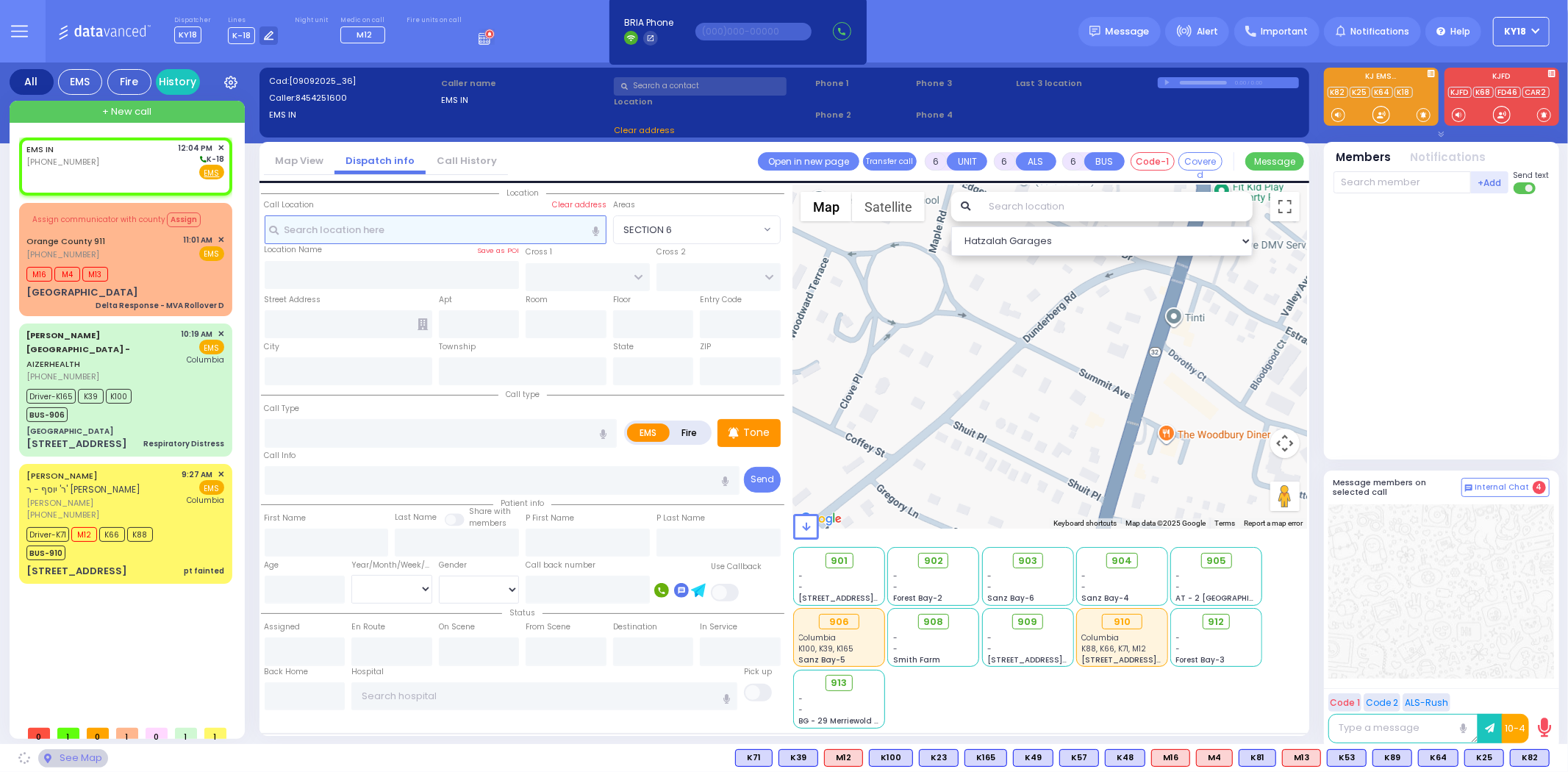
type input "2"
type input "1"
select select
radio input "true"
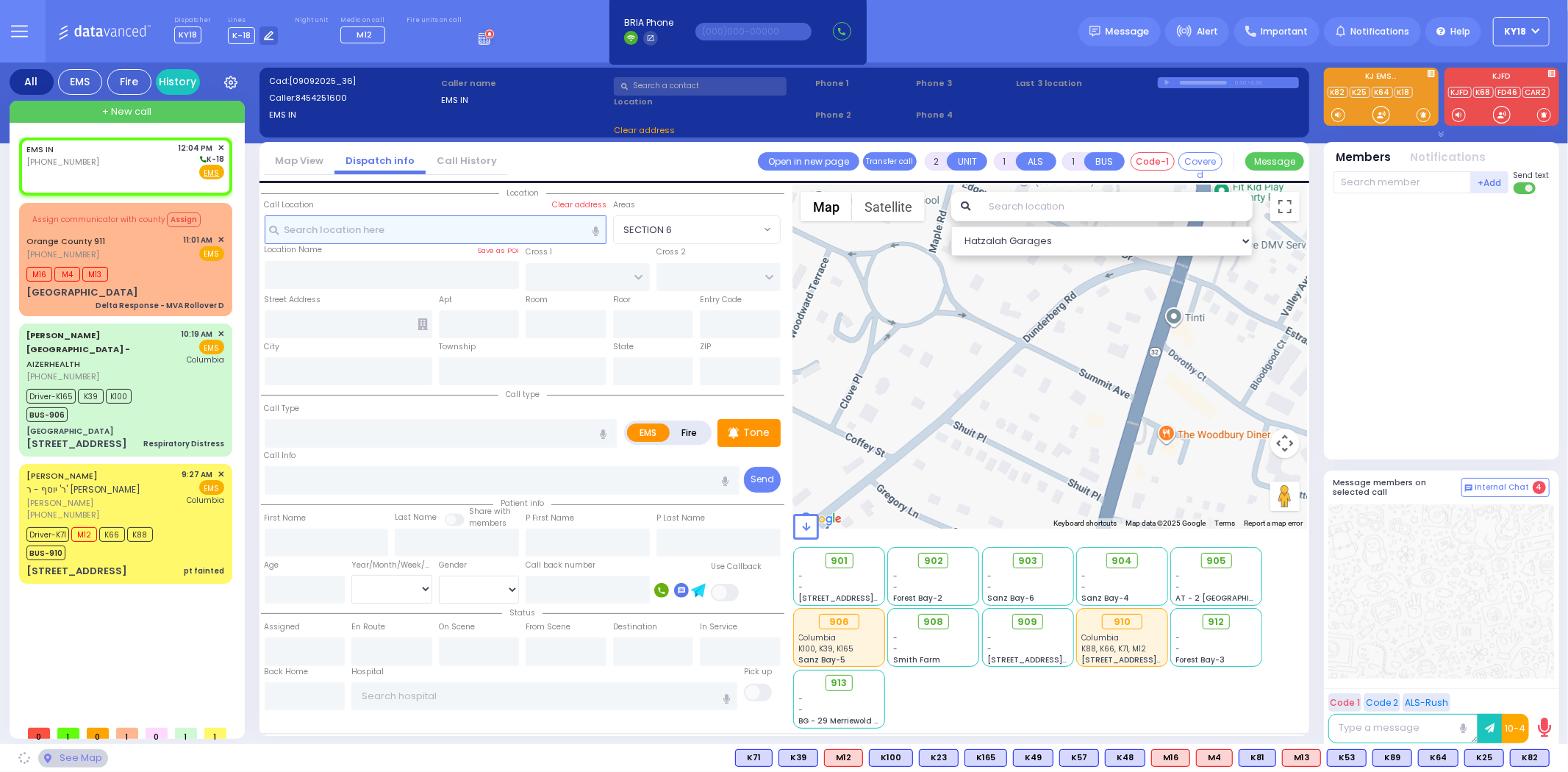
select select
type input "12:04"
select select "Hatzalah Garages"
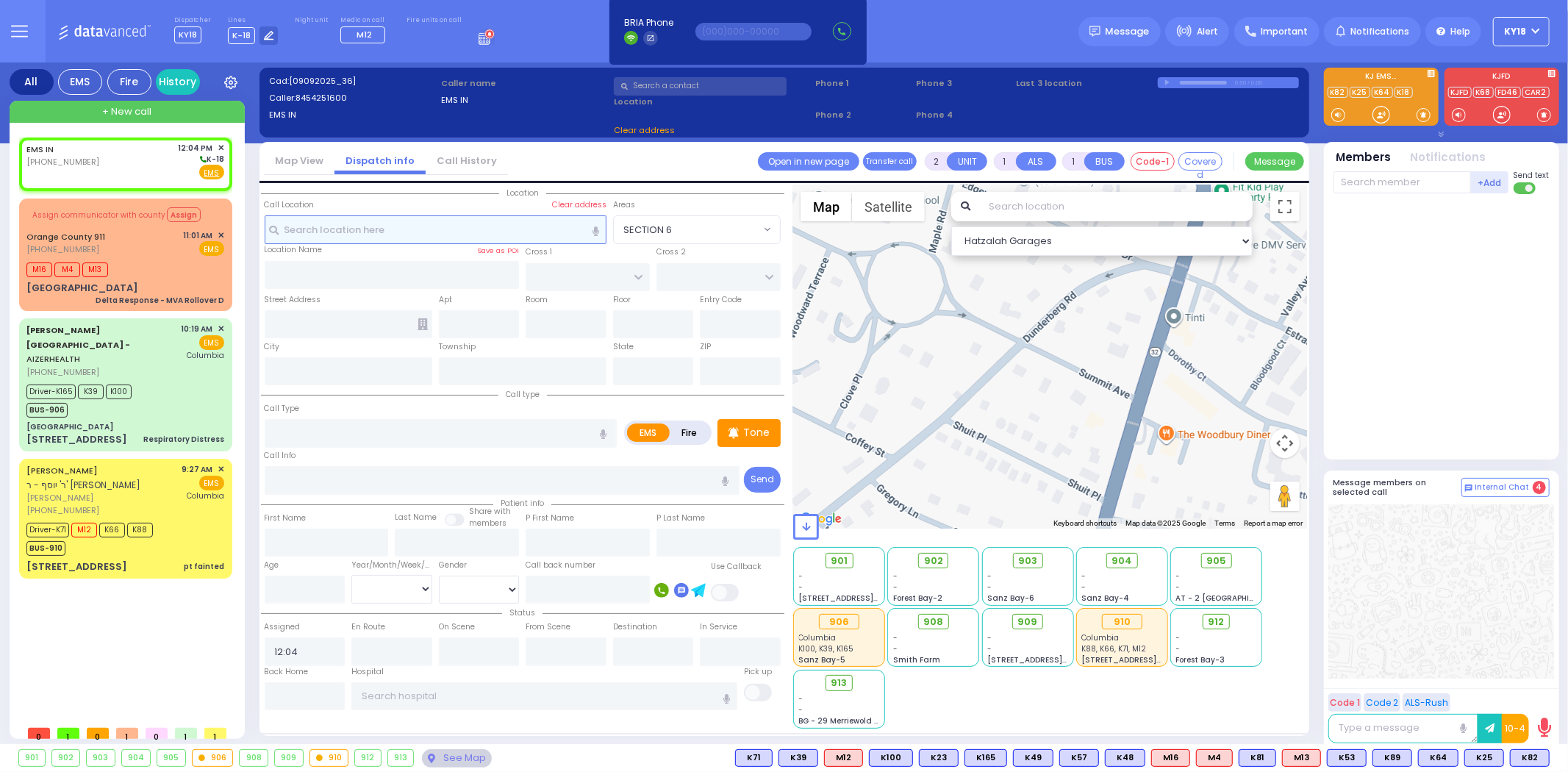
select select
radio input "true"
select select
select select "Hatzalah Garages"
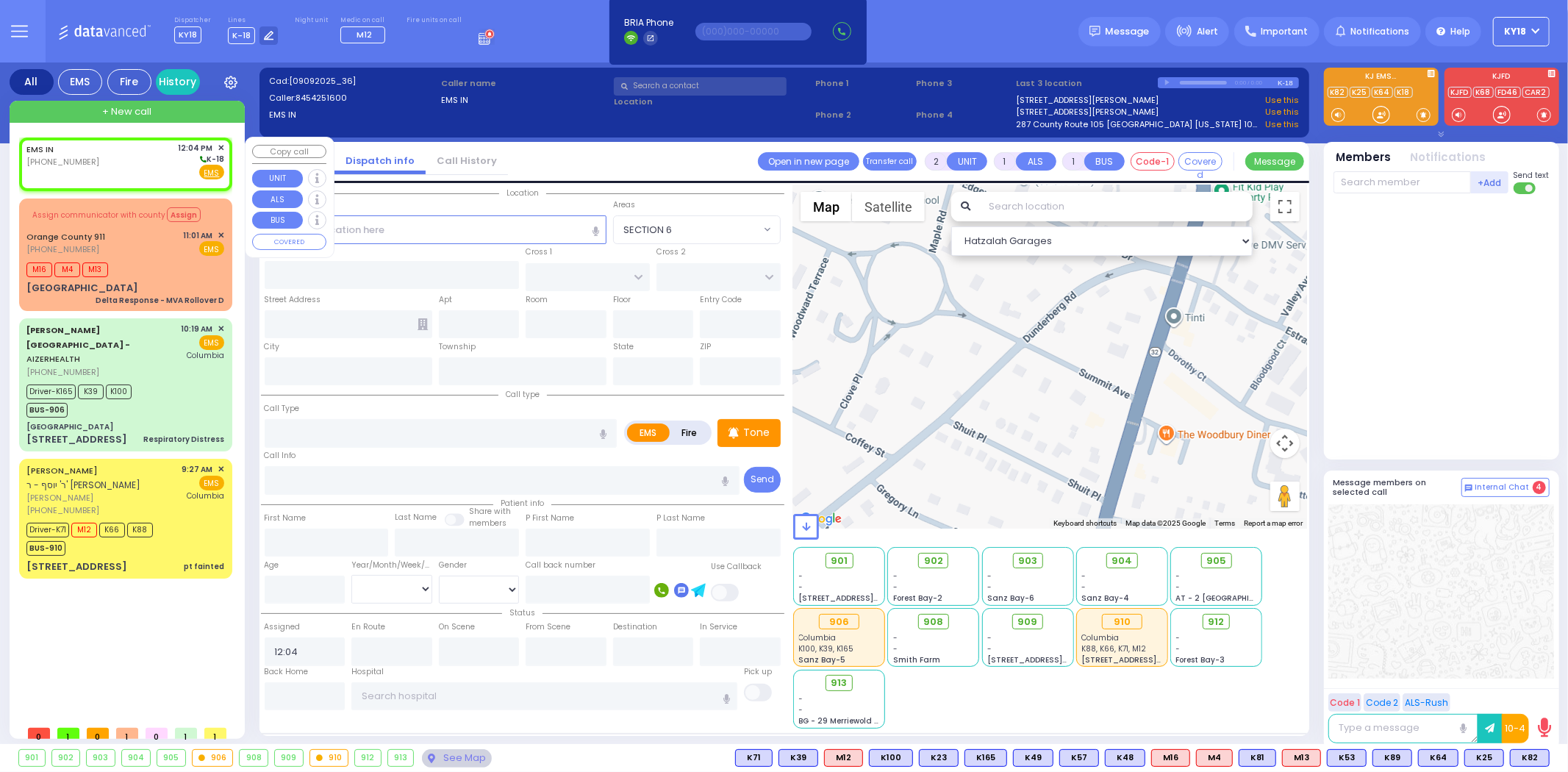
click at [111, 171] on div "EMS IN [PHONE_NUMBER] 12:04 PM ✕ K-18 EMS" at bounding box center [125, 161] width 197 height 39
select select
radio input "true"
select select
select select "Hatzalah Garages"
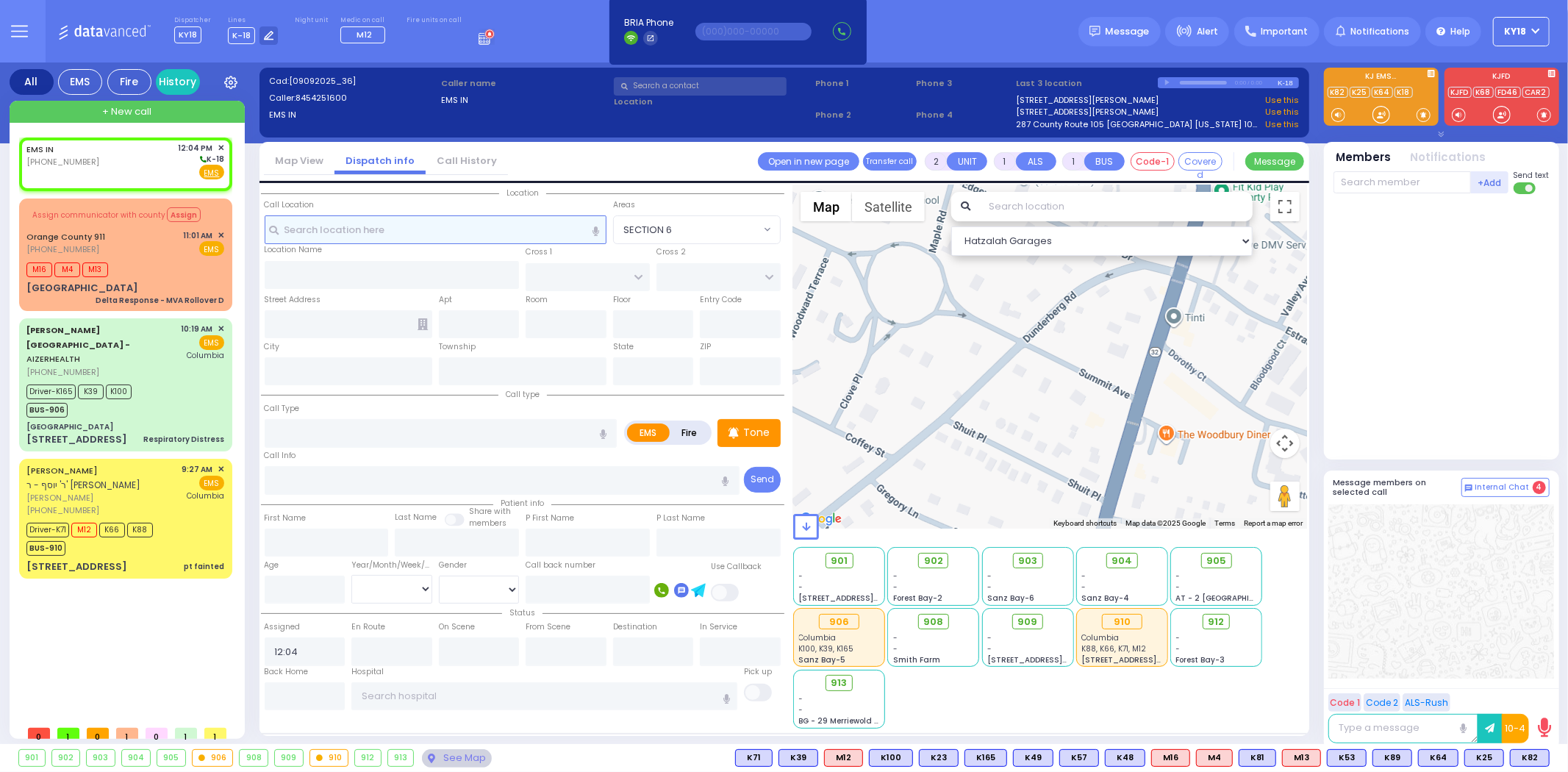
click at [534, 228] on input "text" at bounding box center [435, 229] width 342 height 28
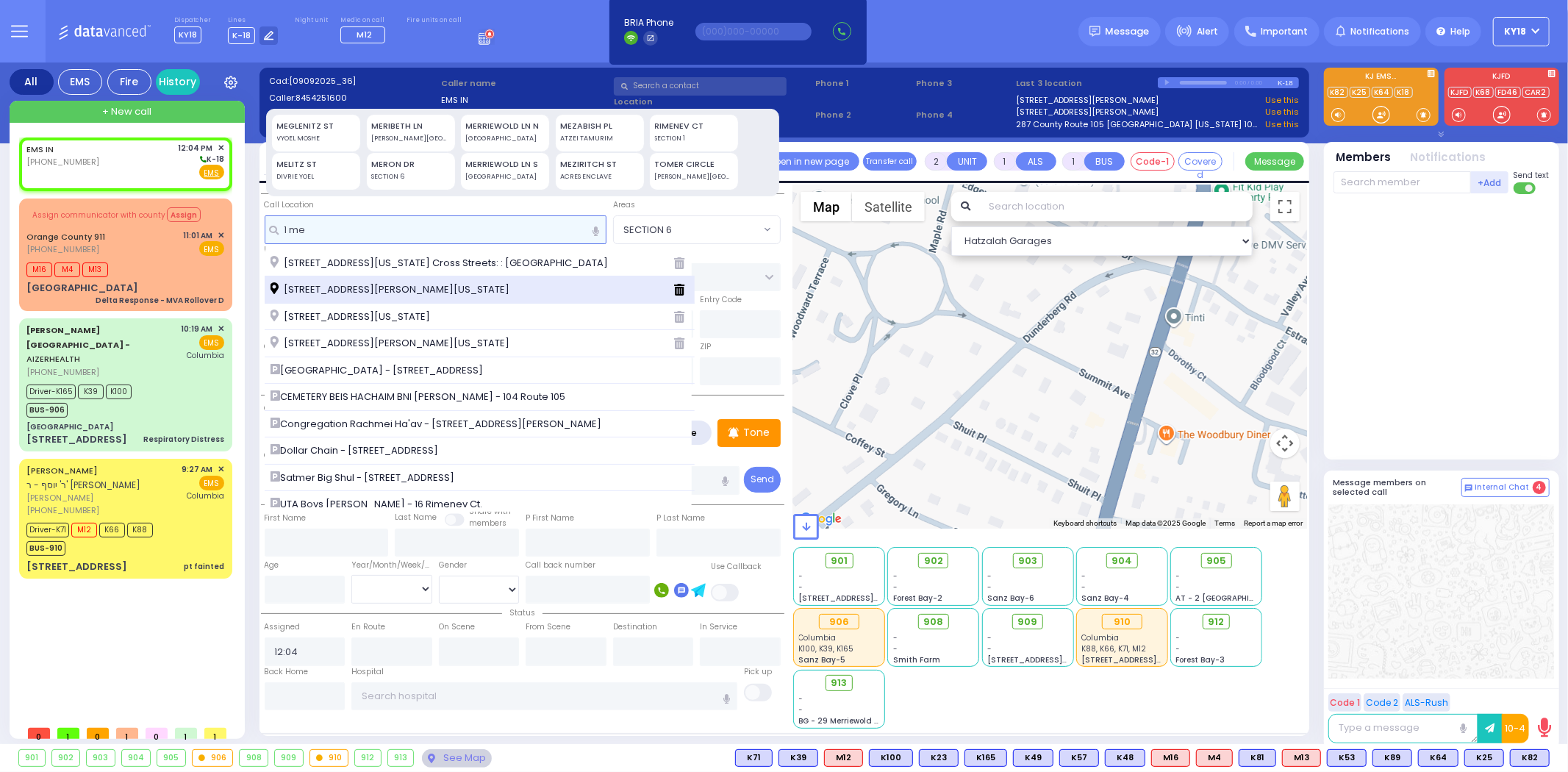
type input "1 me"
click at [437, 290] on span "[STREET_ADDRESS][PERSON_NAME][US_STATE]" at bounding box center [392, 290] width 244 height 14
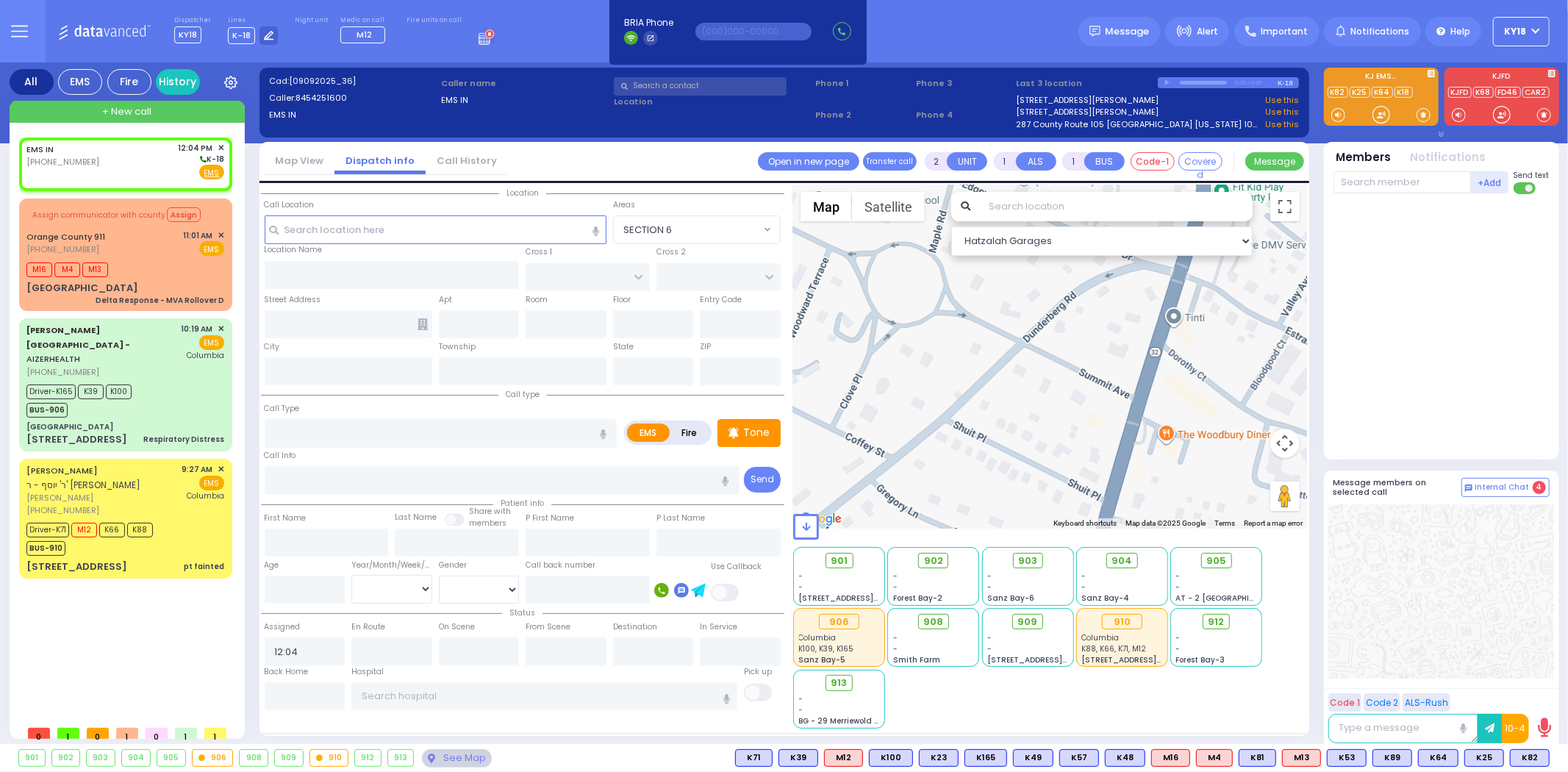
select select
radio input "true"
select select
select select "Hatzalah Garages"
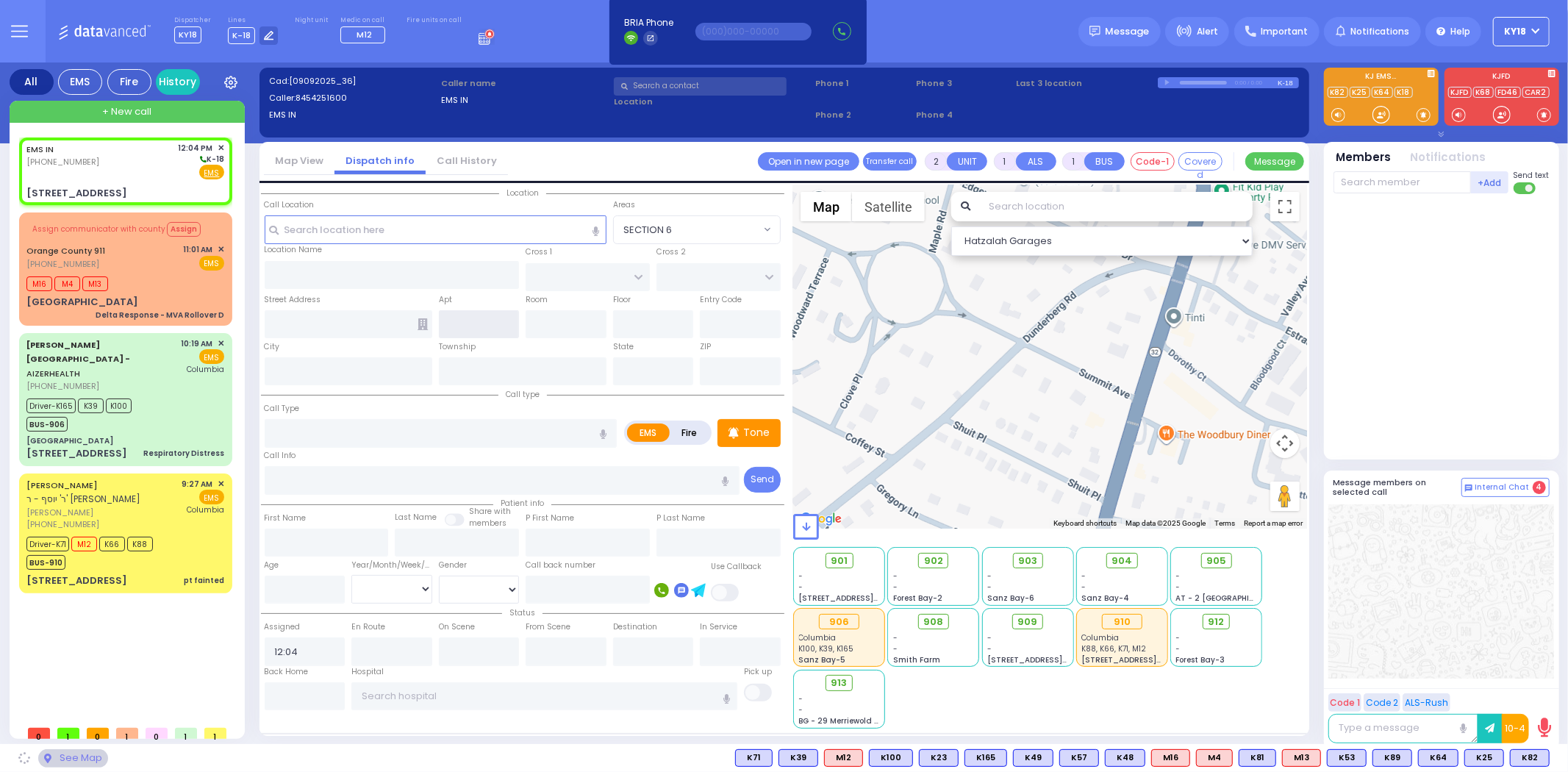
type input "ACRES RD"
type input "[STREET_ADDRESS]"
type input "[PERSON_NAME]"
type input "[US_STATE]"
type input "10950"
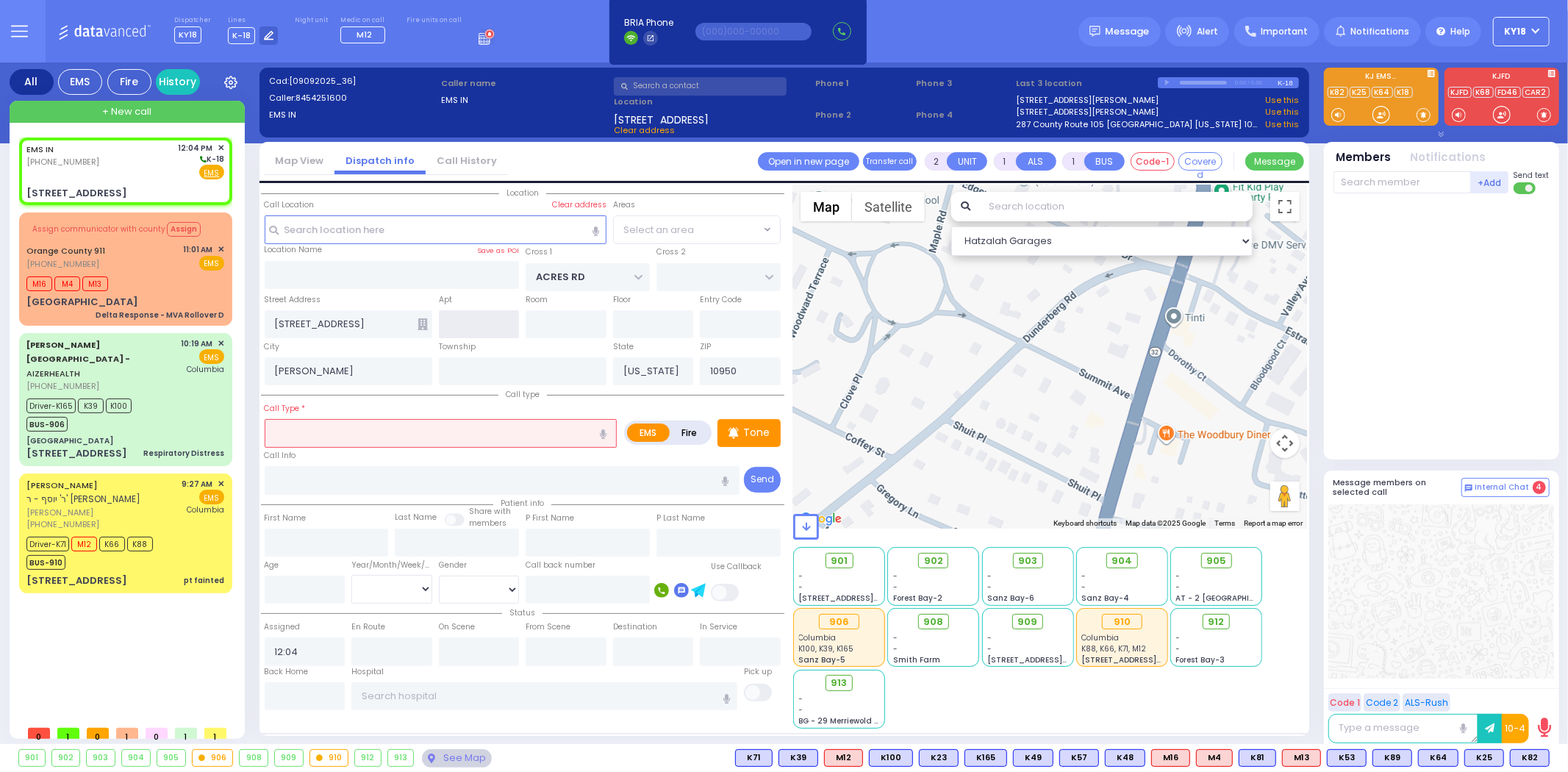
select select "PALM TREE"
click at [490, 429] on input "text" at bounding box center [441, 433] width 353 height 28
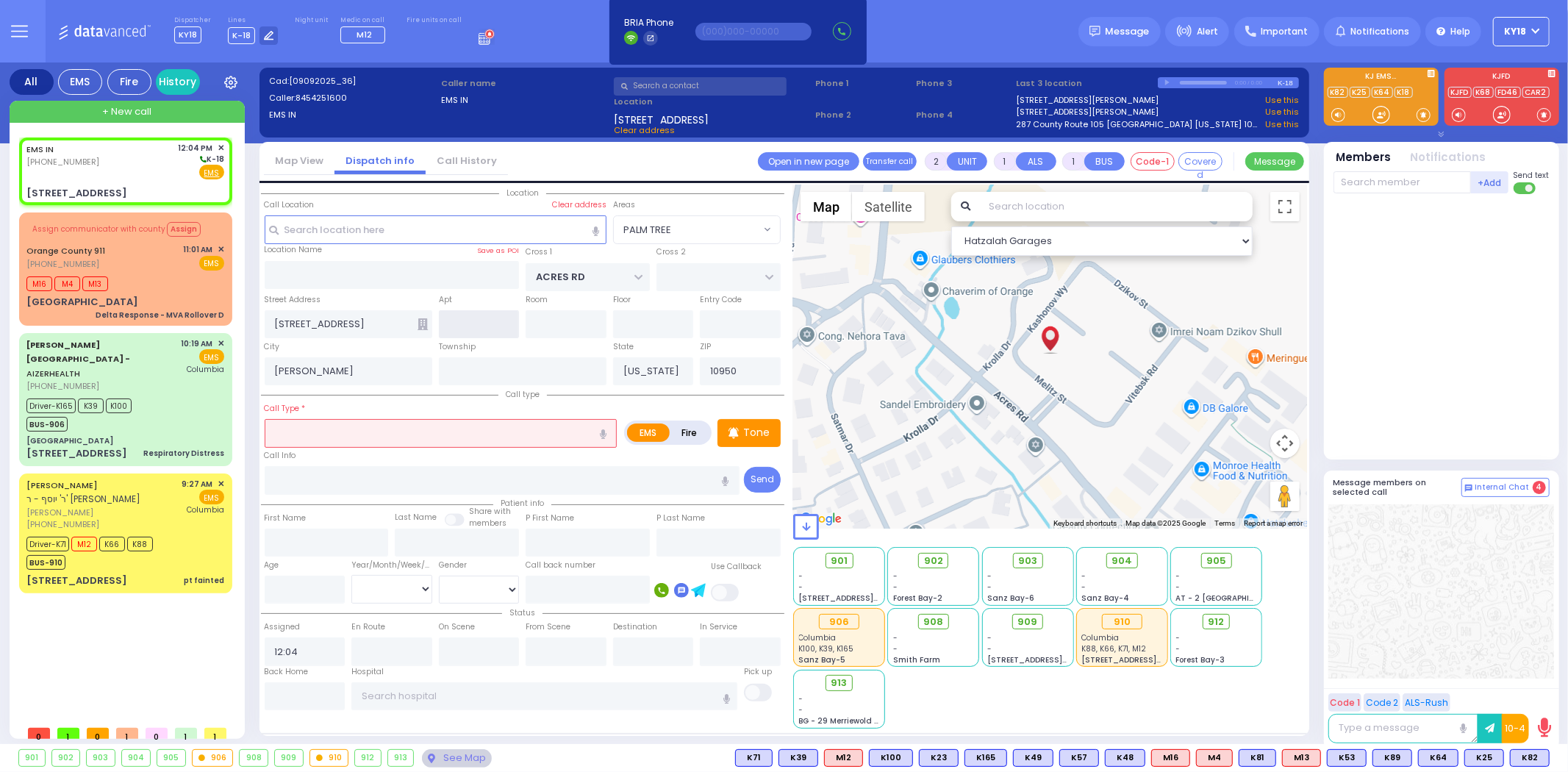
click at [487, 328] on input "text" at bounding box center [479, 324] width 81 height 28
type input "0"
select select
radio input "true"
select select
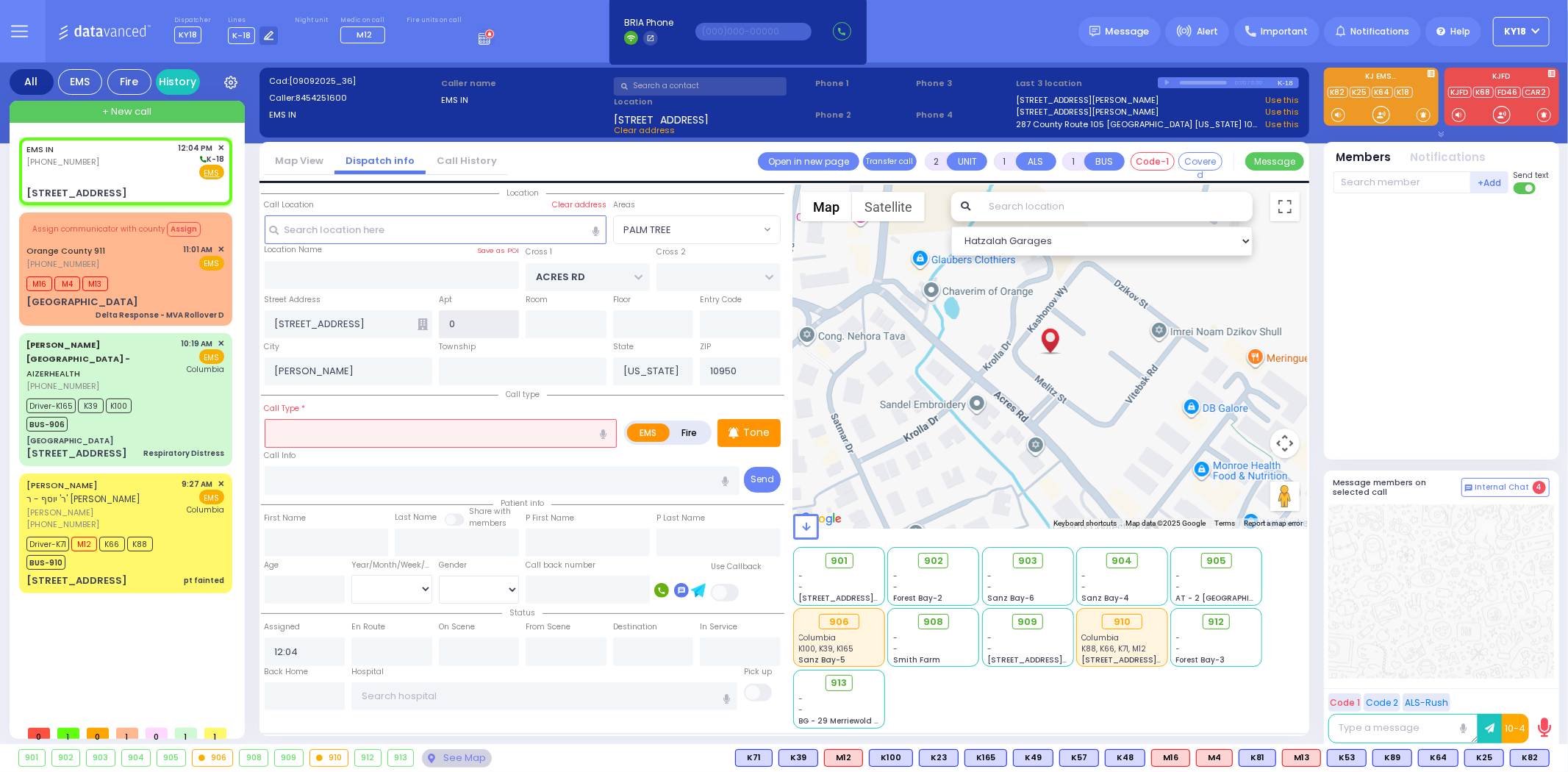
type input "01"
select select "Hatzalah Garages"
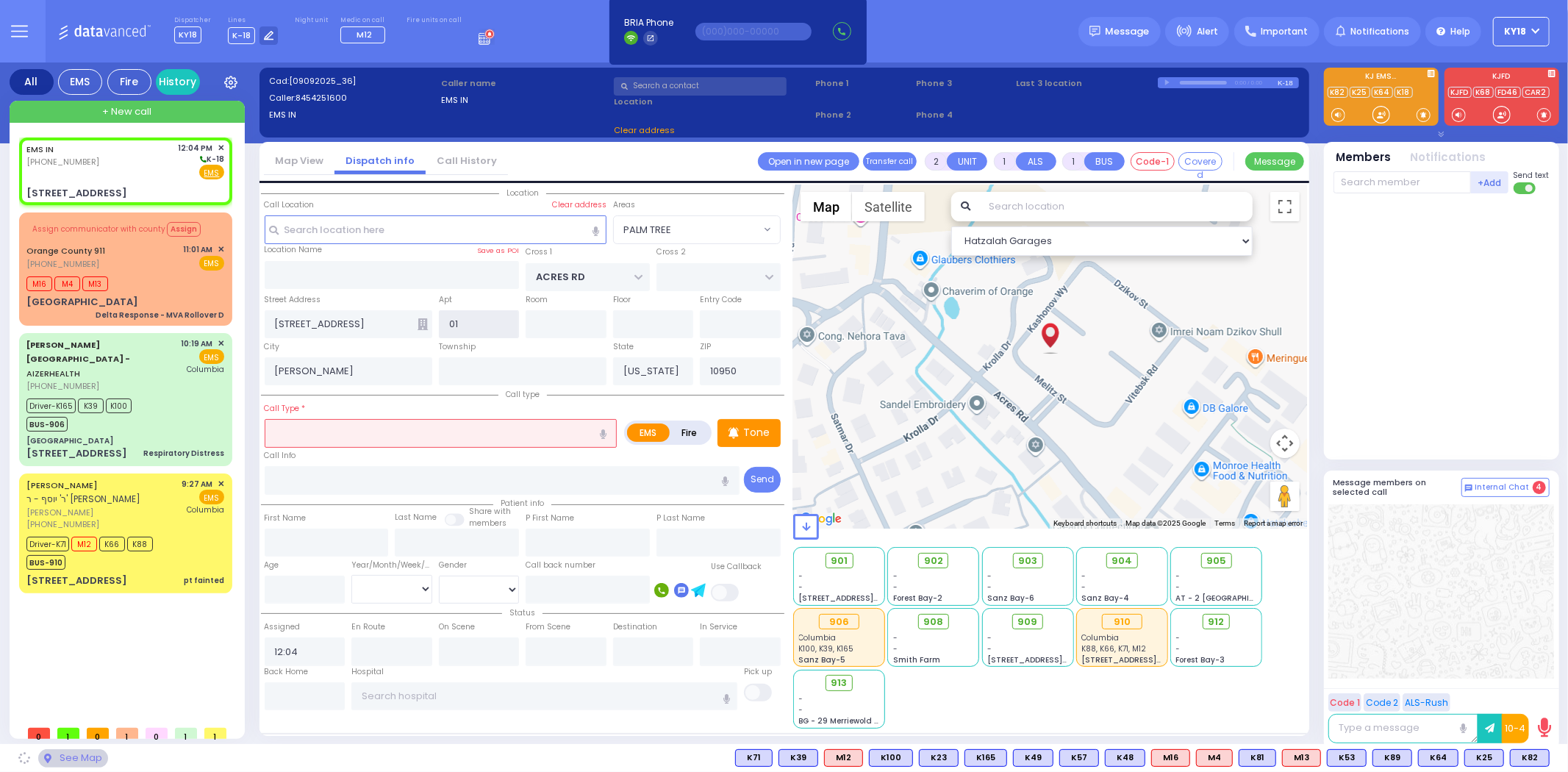
type input "013"
select select "PALM TREE"
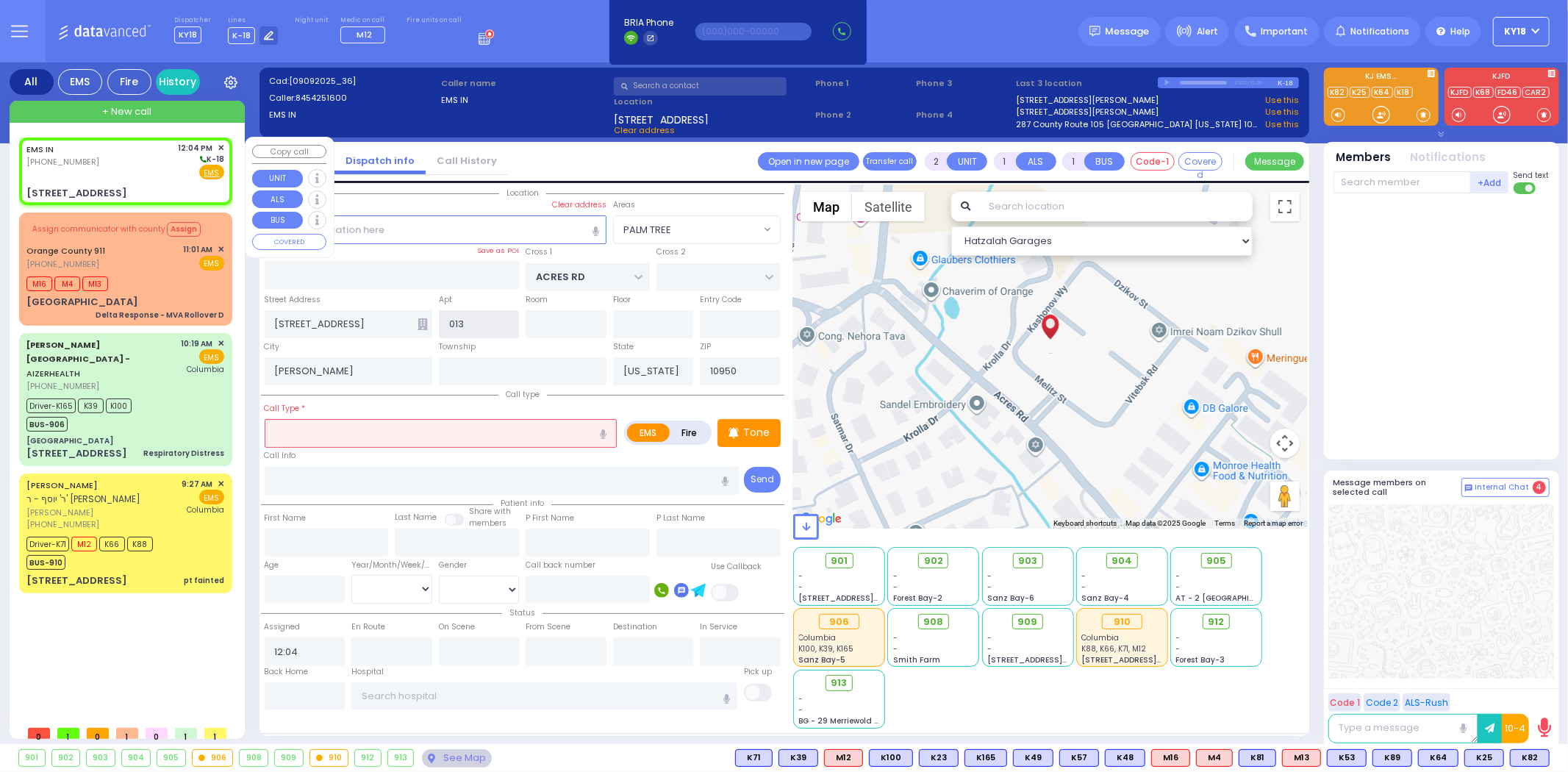
type input "013"
click at [137, 169] on div "EMS IN [PHONE_NUMBER] 12:04 PM ✕ K-18 EMS" at bounding box center [125, 161] width 197 height 39
select select
radio input "true"
select select
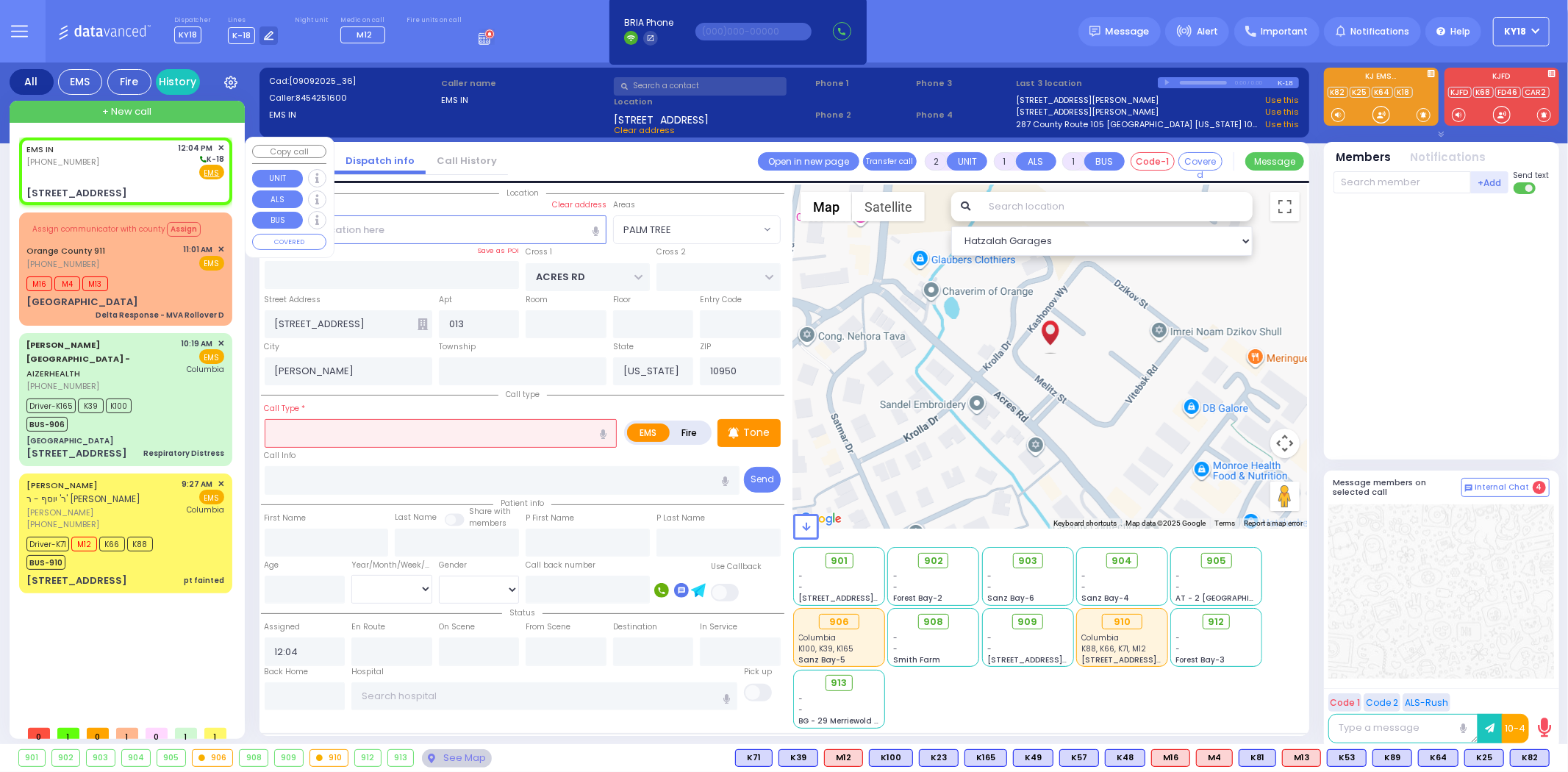
select select "Hatzalah Garages"
click at [363, 419] on input "text" at bounding box center [441, 433] width 353 height 28
select select "PALM TREE"
select select
radio input "true"
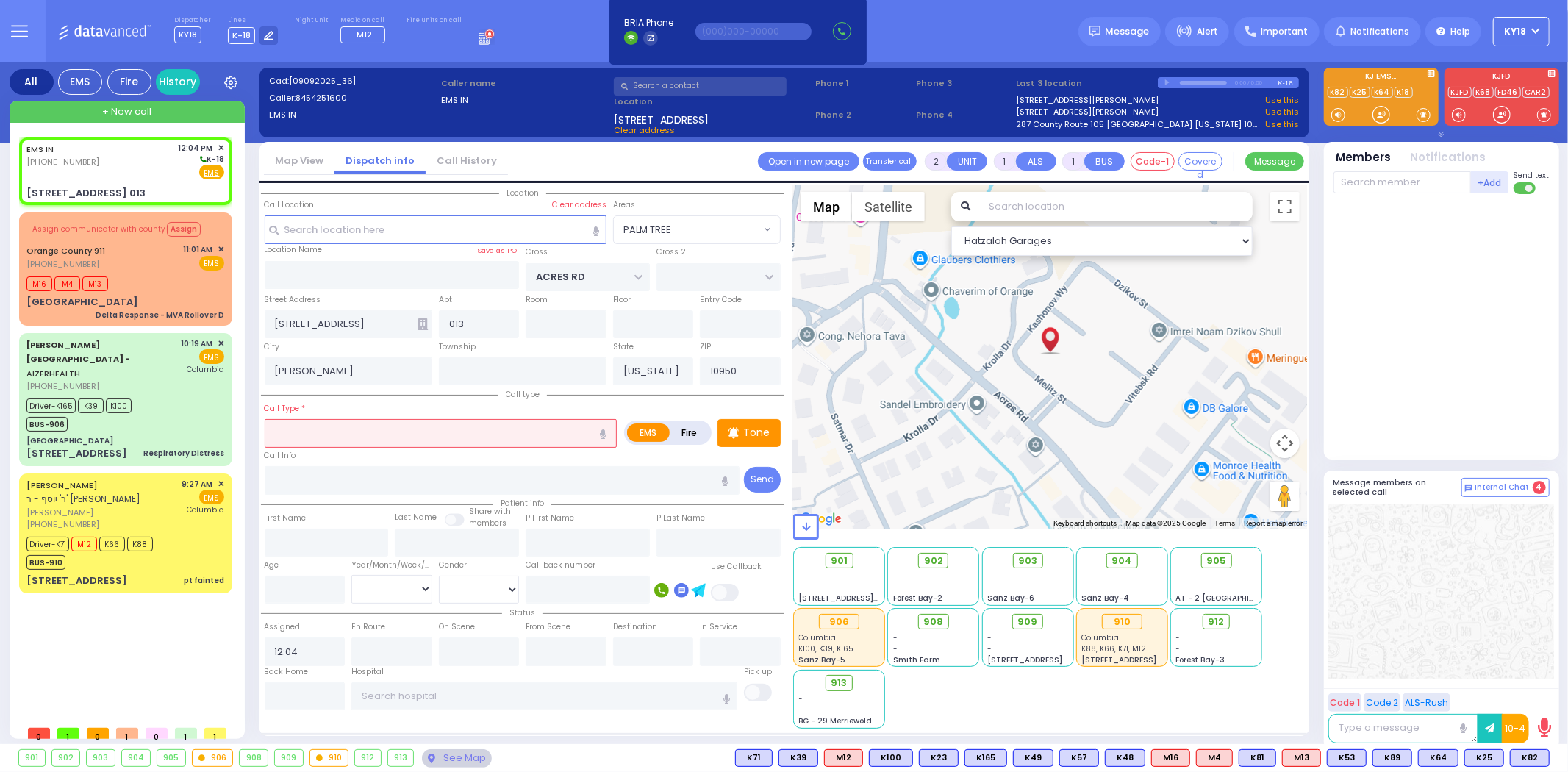
select select
select select "Hatzalah Garages"
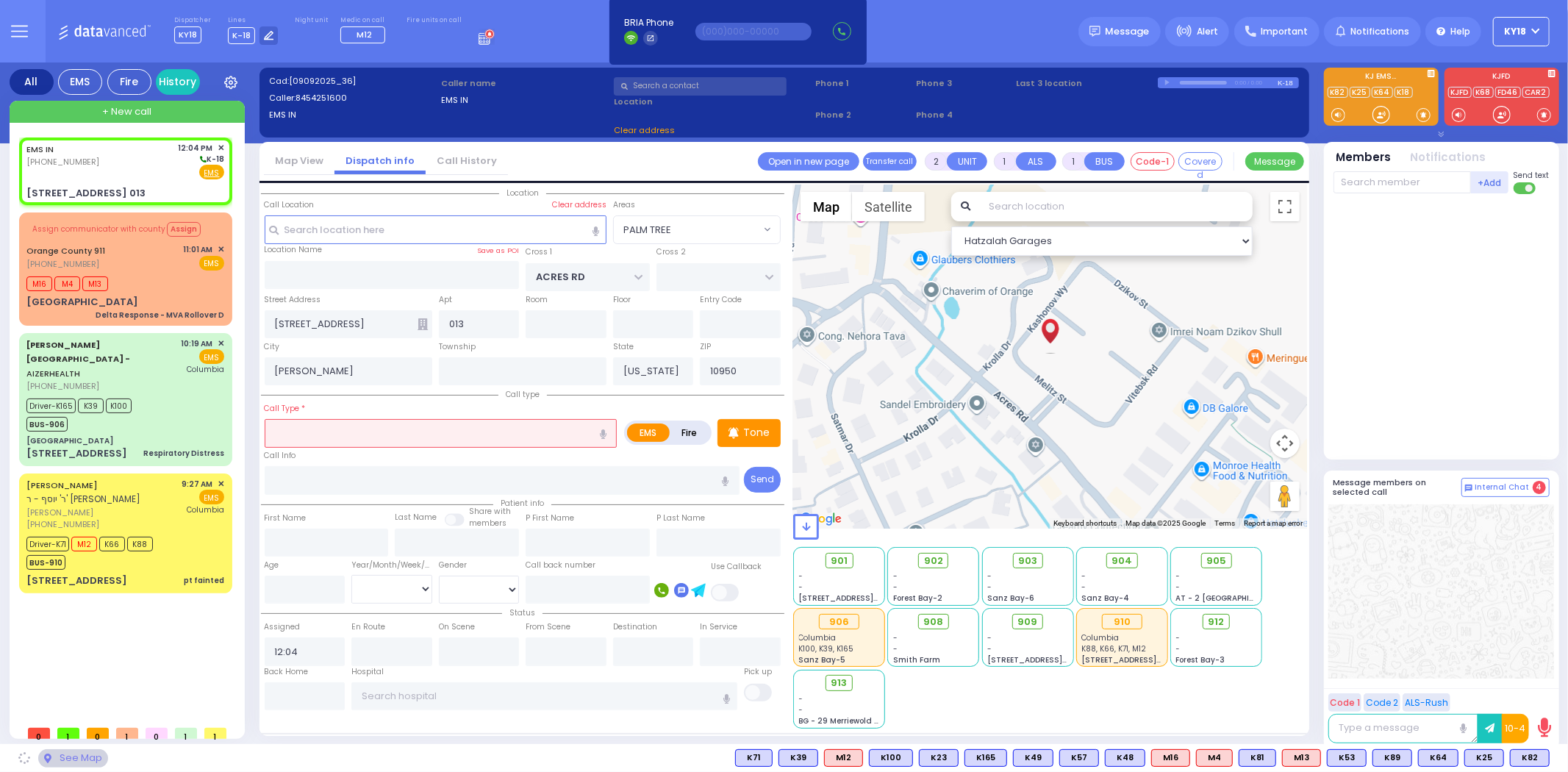
select select "PALM TREE"
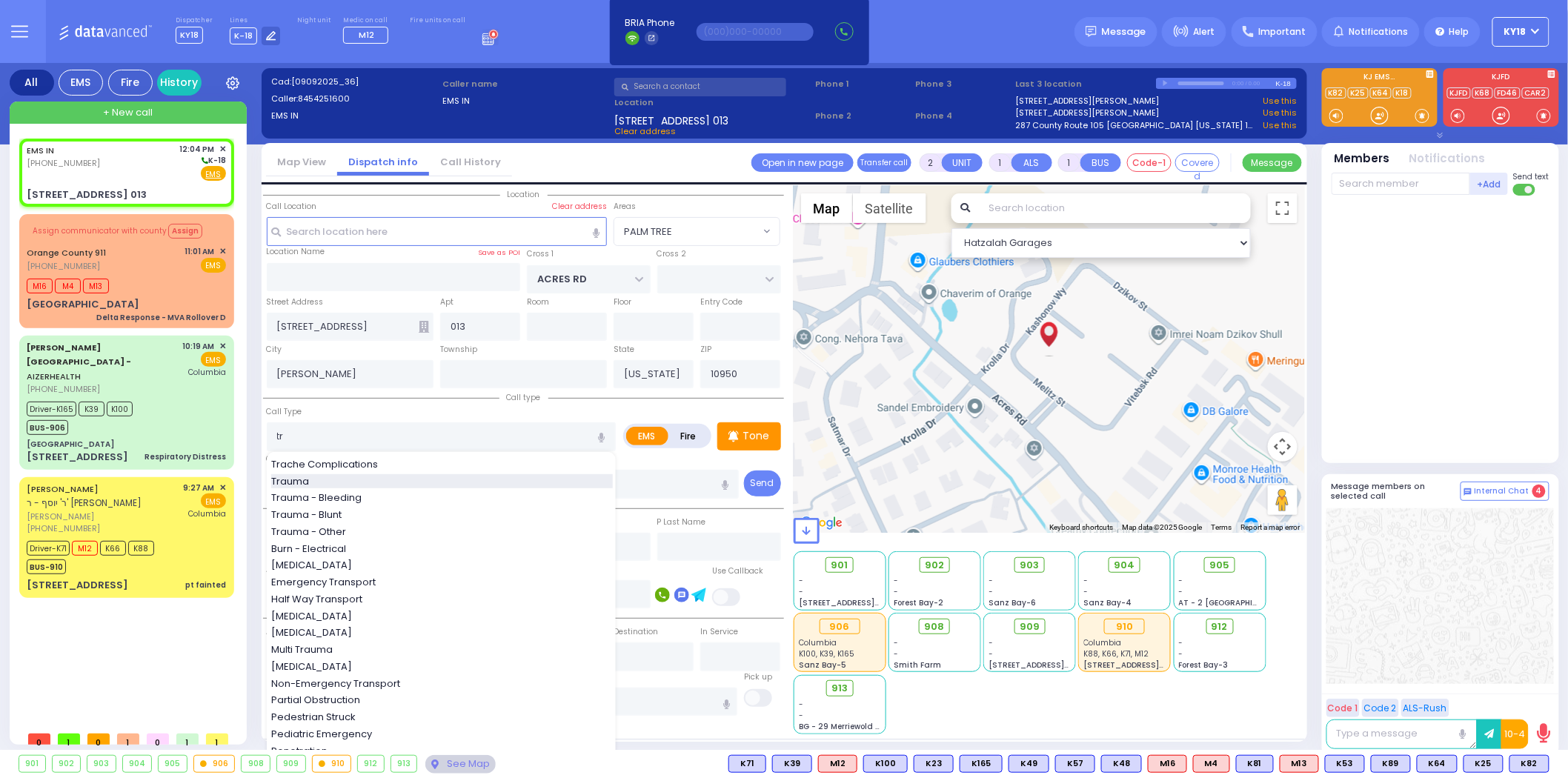
click at [349, 474] on div "Trauma" at bounding box center [442, 481] width 342 height 14
type input "Trauma"
type input "0"
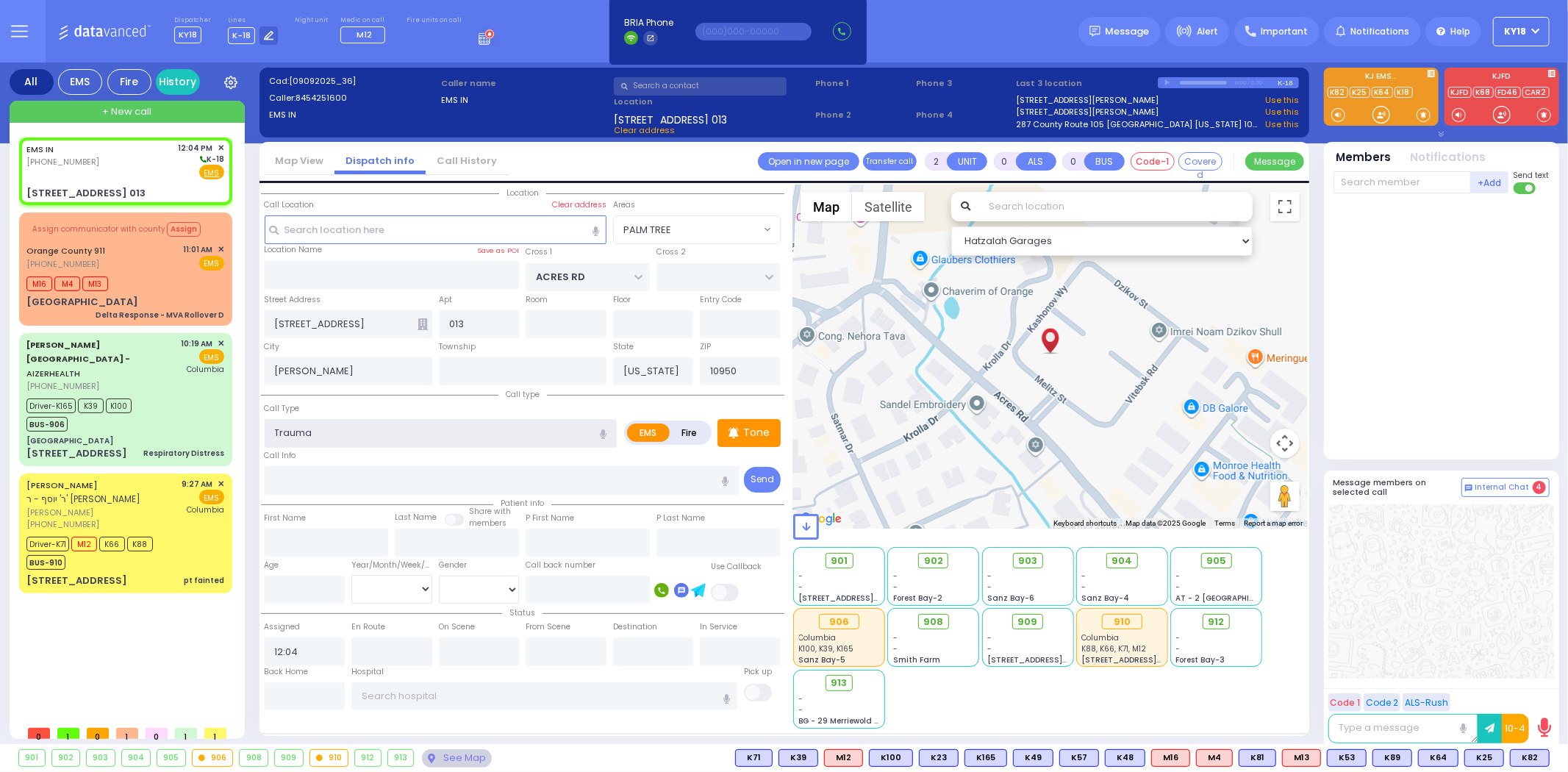
click at [333, 433] on input "Trauma" at bounding box center [441, 433] width 353 height 28
type input "Traum"
select select
radio input "true"
select select
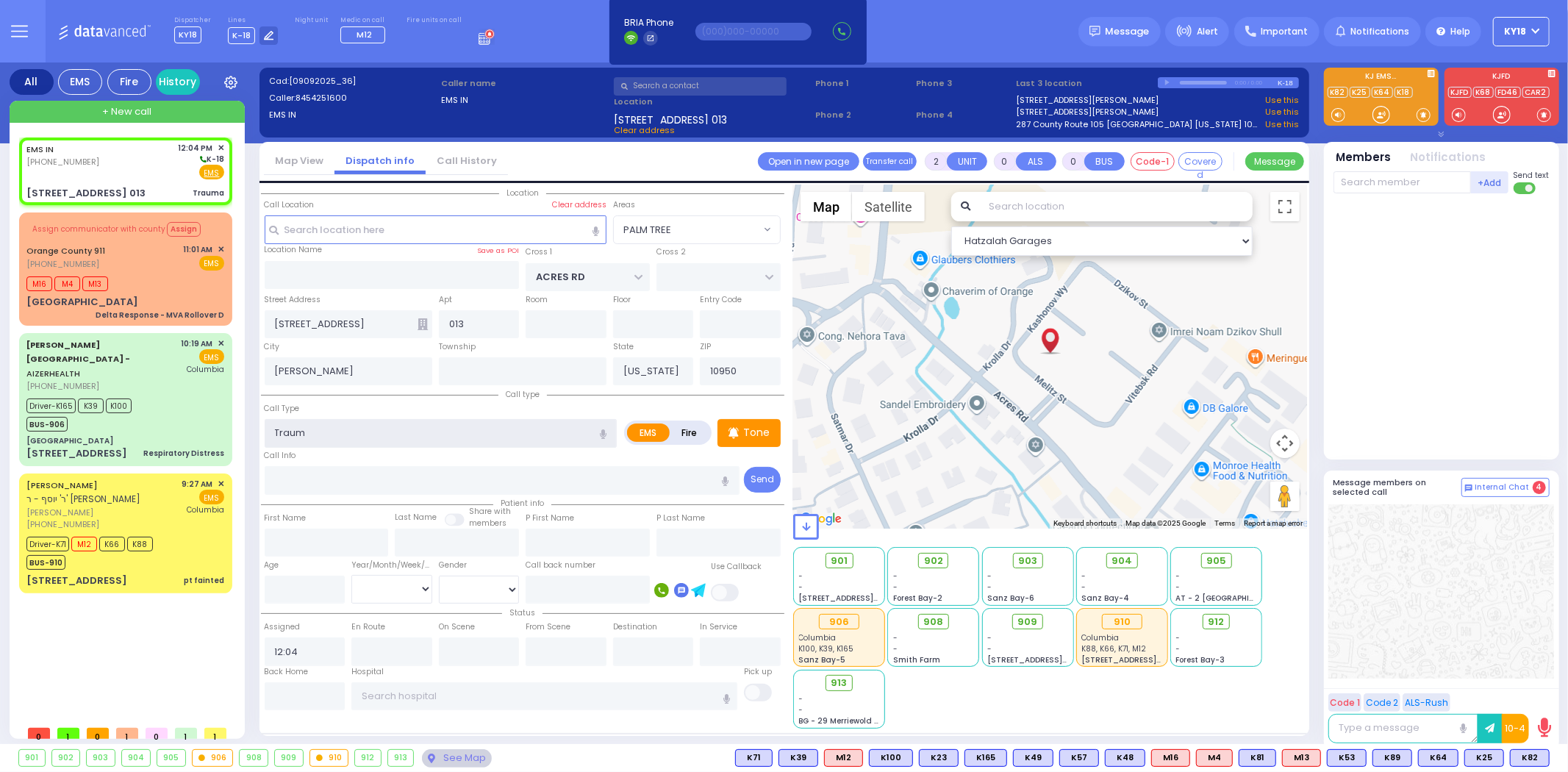
select select "Hatzalah Garages"
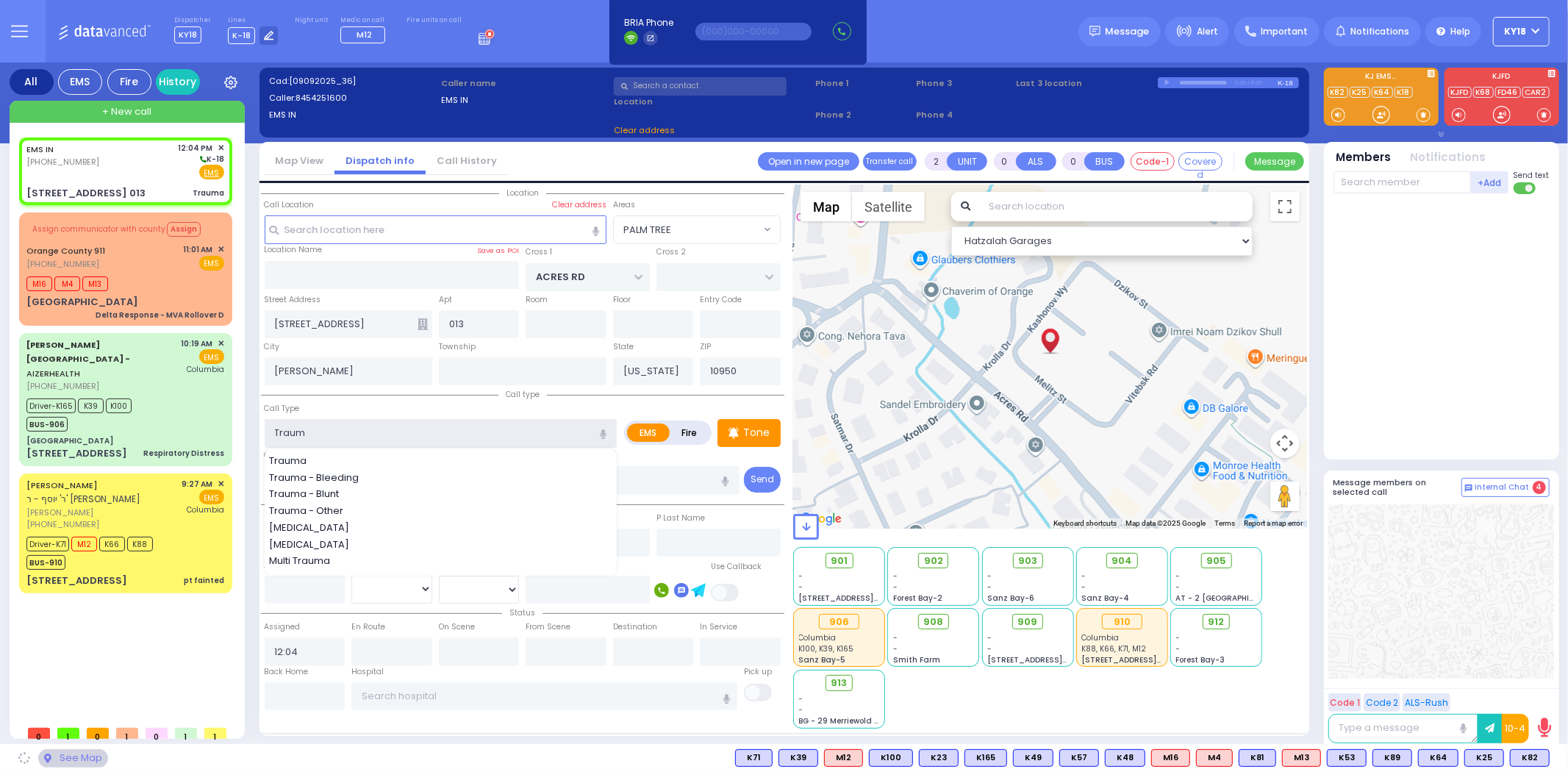
select select "PALM TREE"
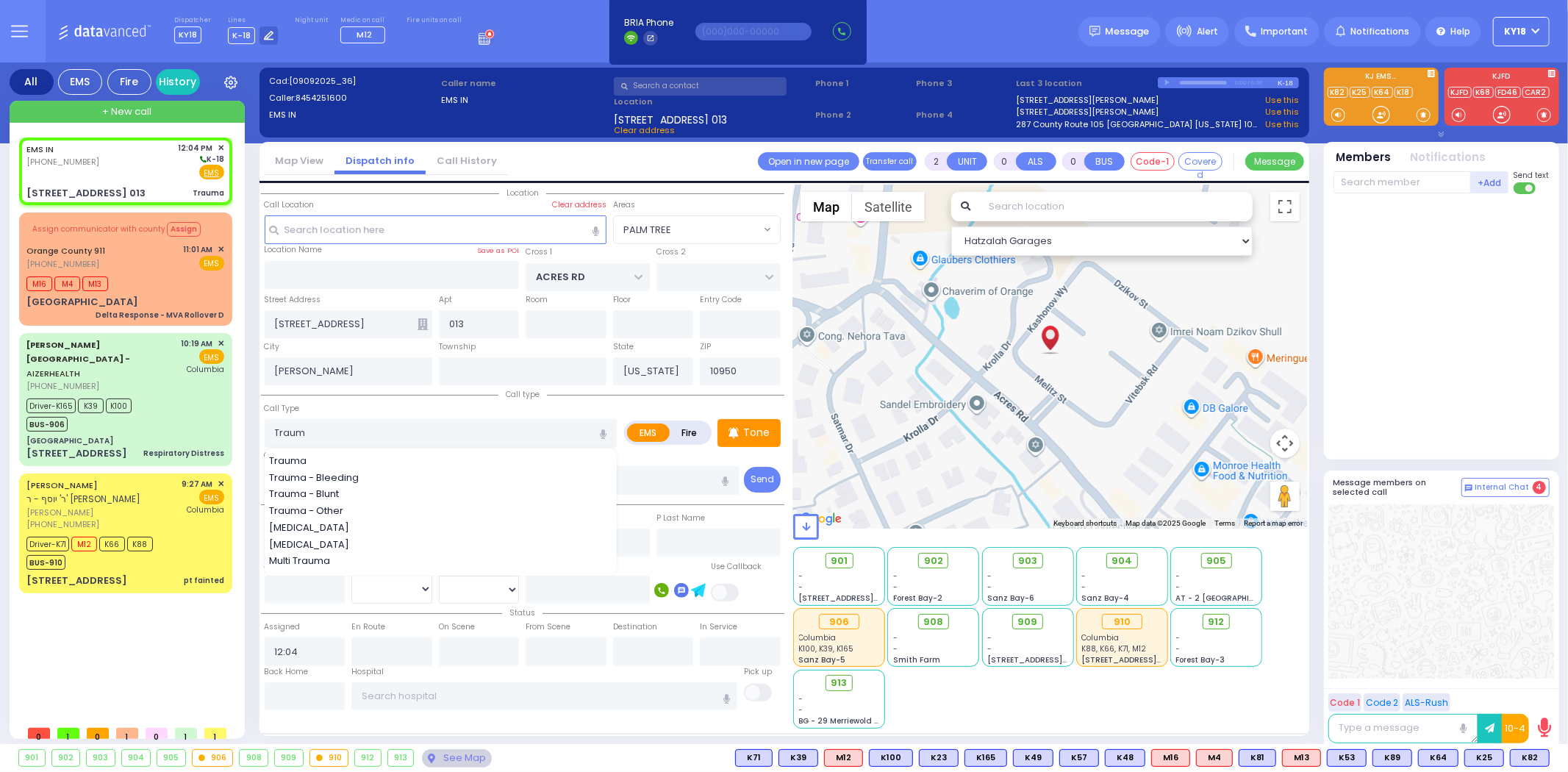
click at [337, 470] on span "Trauma - Bleeding" at bounding box center [317, 478] width 95 height 14
type input "Trauma - Bleeding"
type input "1"
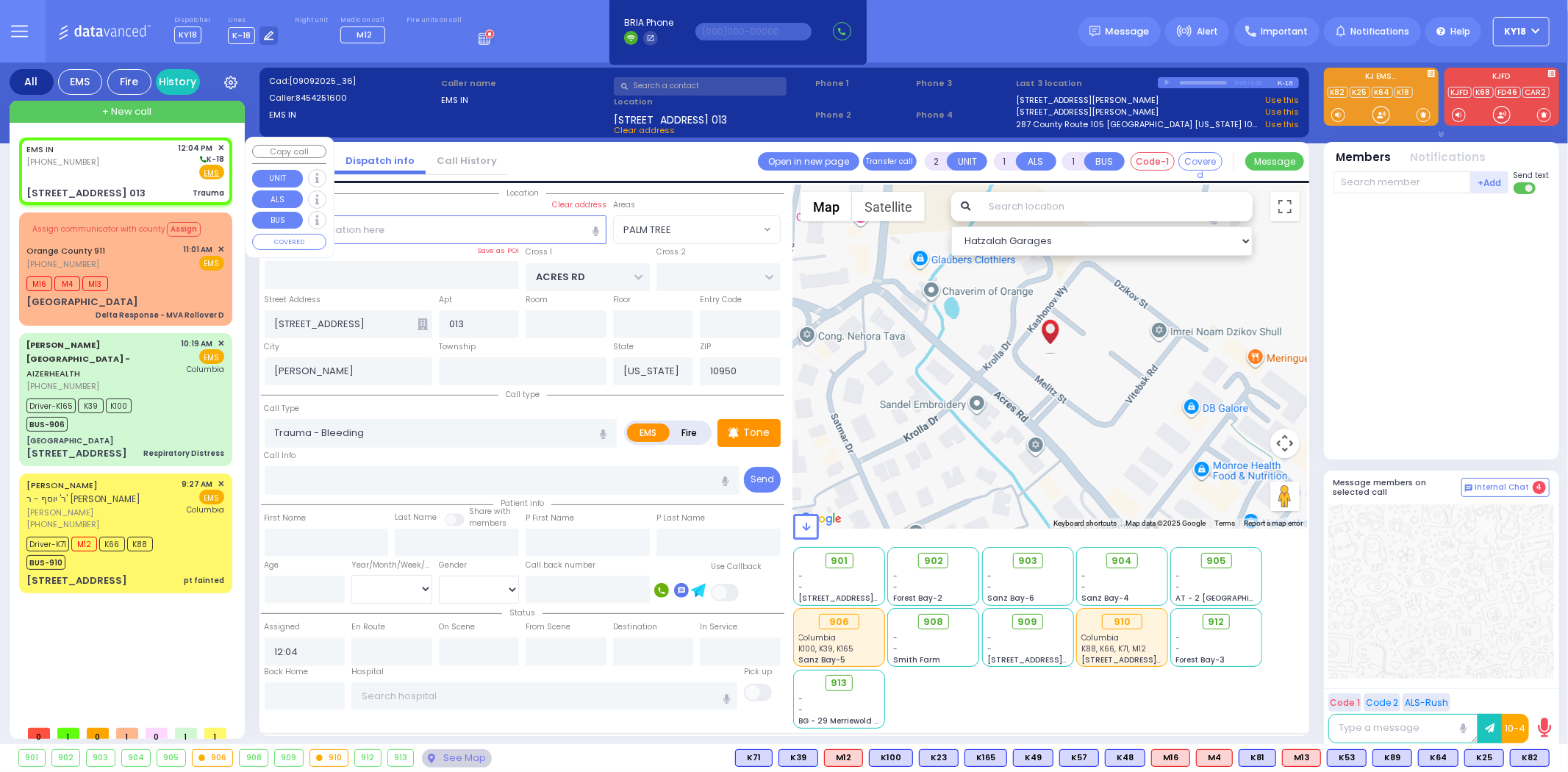
click at [141, 174] on div "EMS IN [PHONE_NUMBER] 12:04 PM ✕ K-18 EMS" at bounding box center [125, 161] width 197 height 39
select select
radio input "true"
select select
select select "Hatzalah Garages"
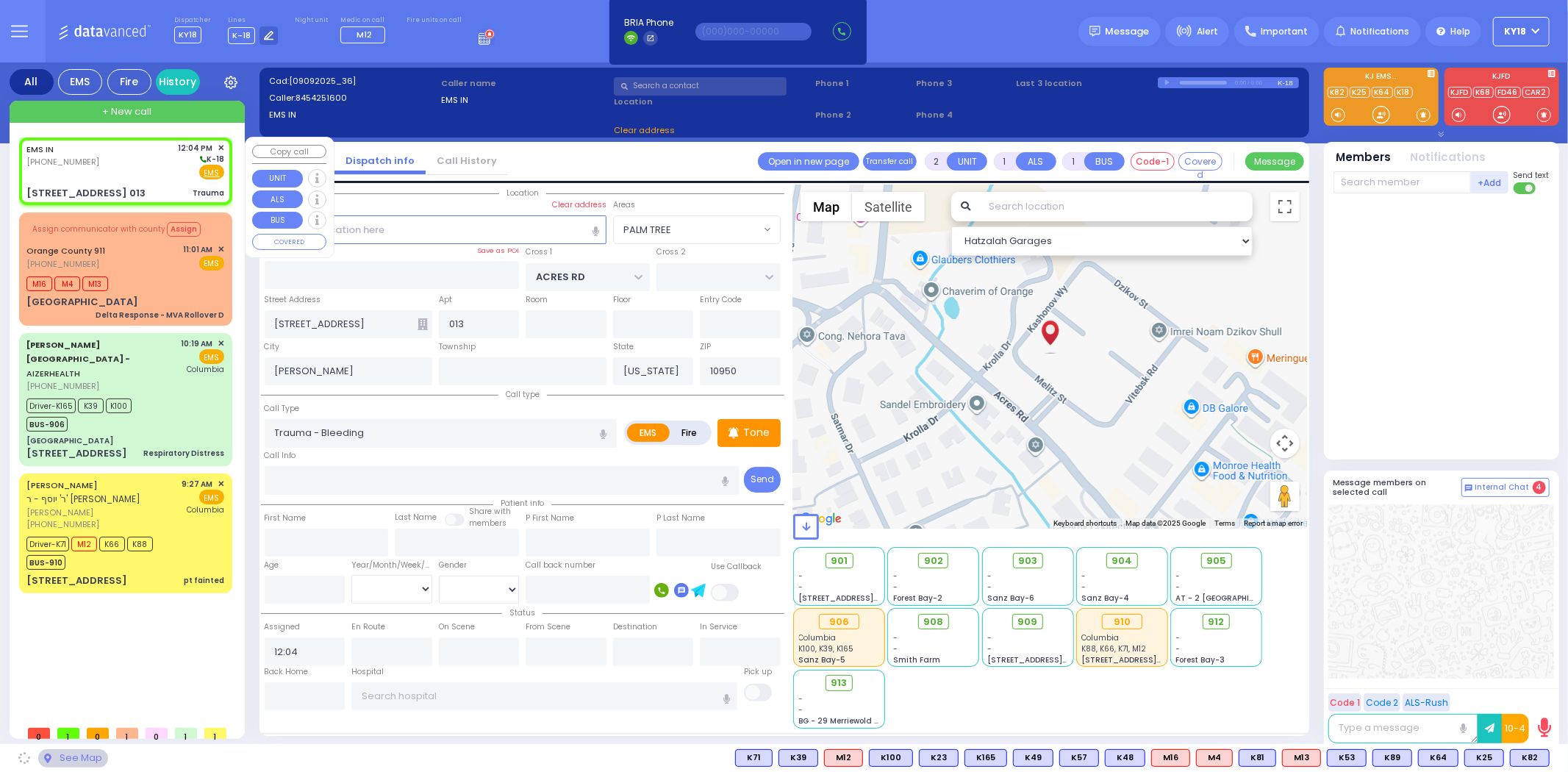
select select "PALM TREE"
select select
radio input "true"
select select
select select "Hatzalah Garages"
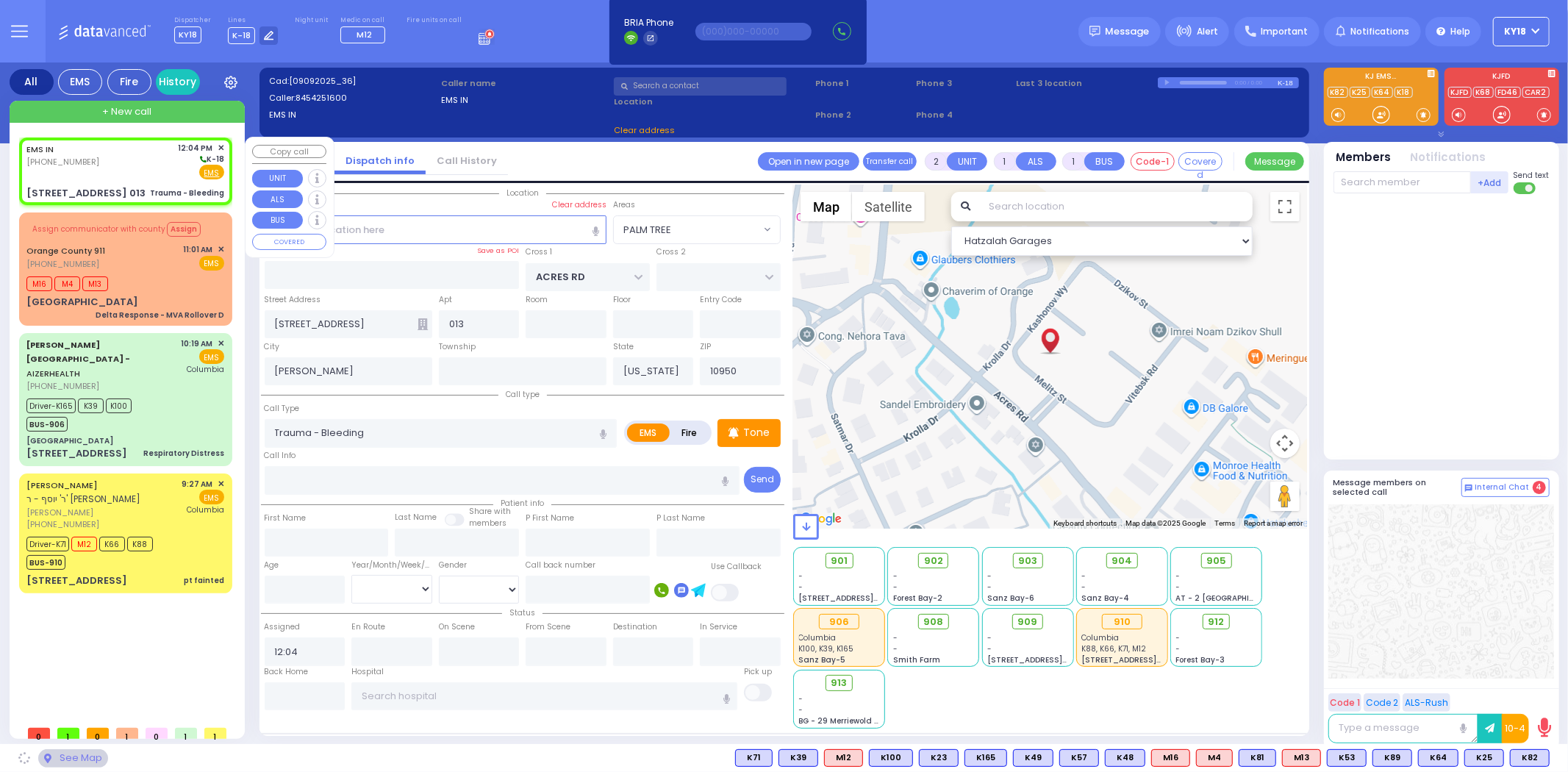
select select "PALM TREE"
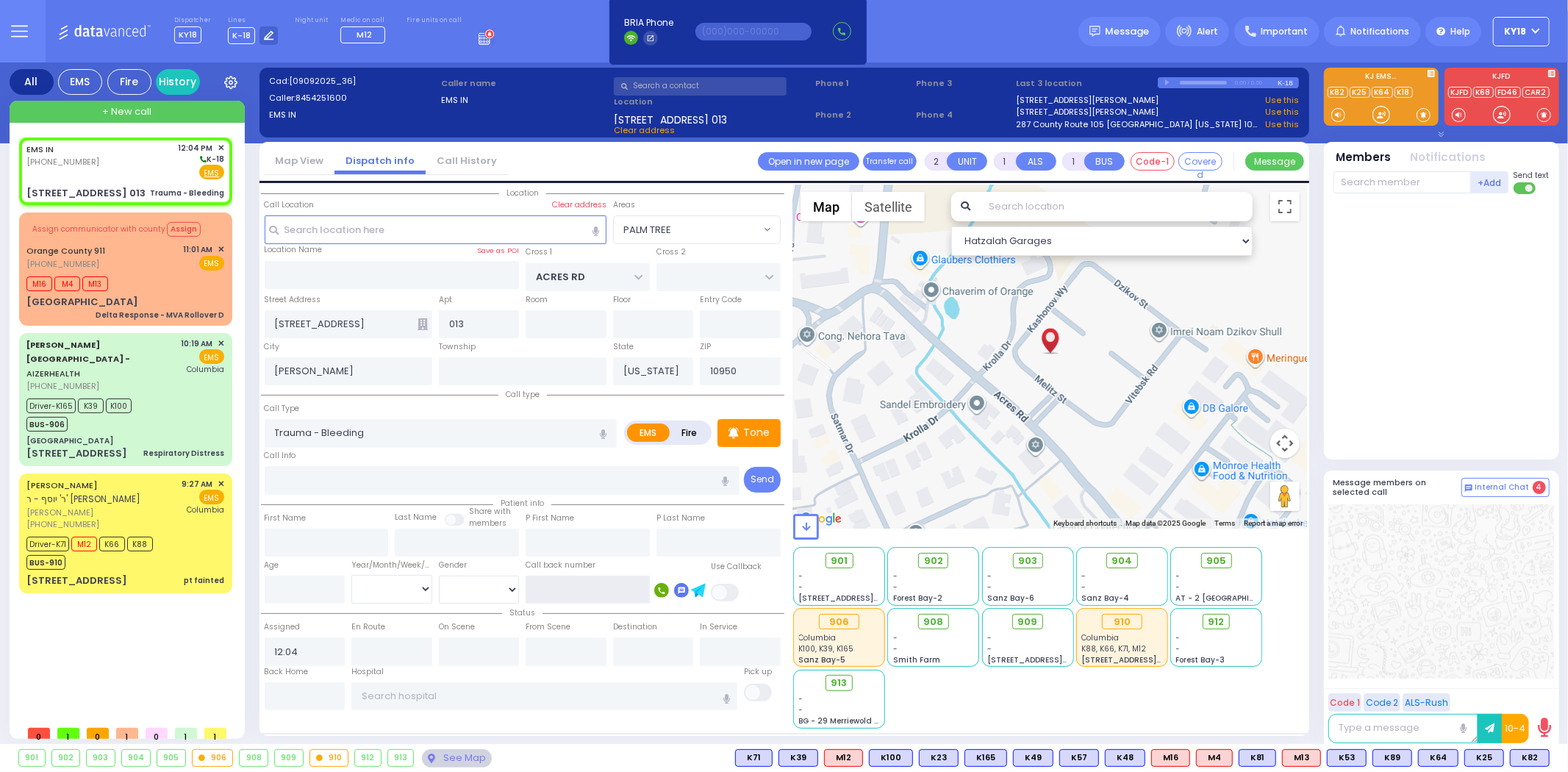
drag, startPoint x: 565, startPoint y: 593, endPoint x: 550, endPoint y: 585, distance: 17.0
click at [565, 592] on input "text" at bounding box center [588, 589] width 124 height 28
type input "8452747115"
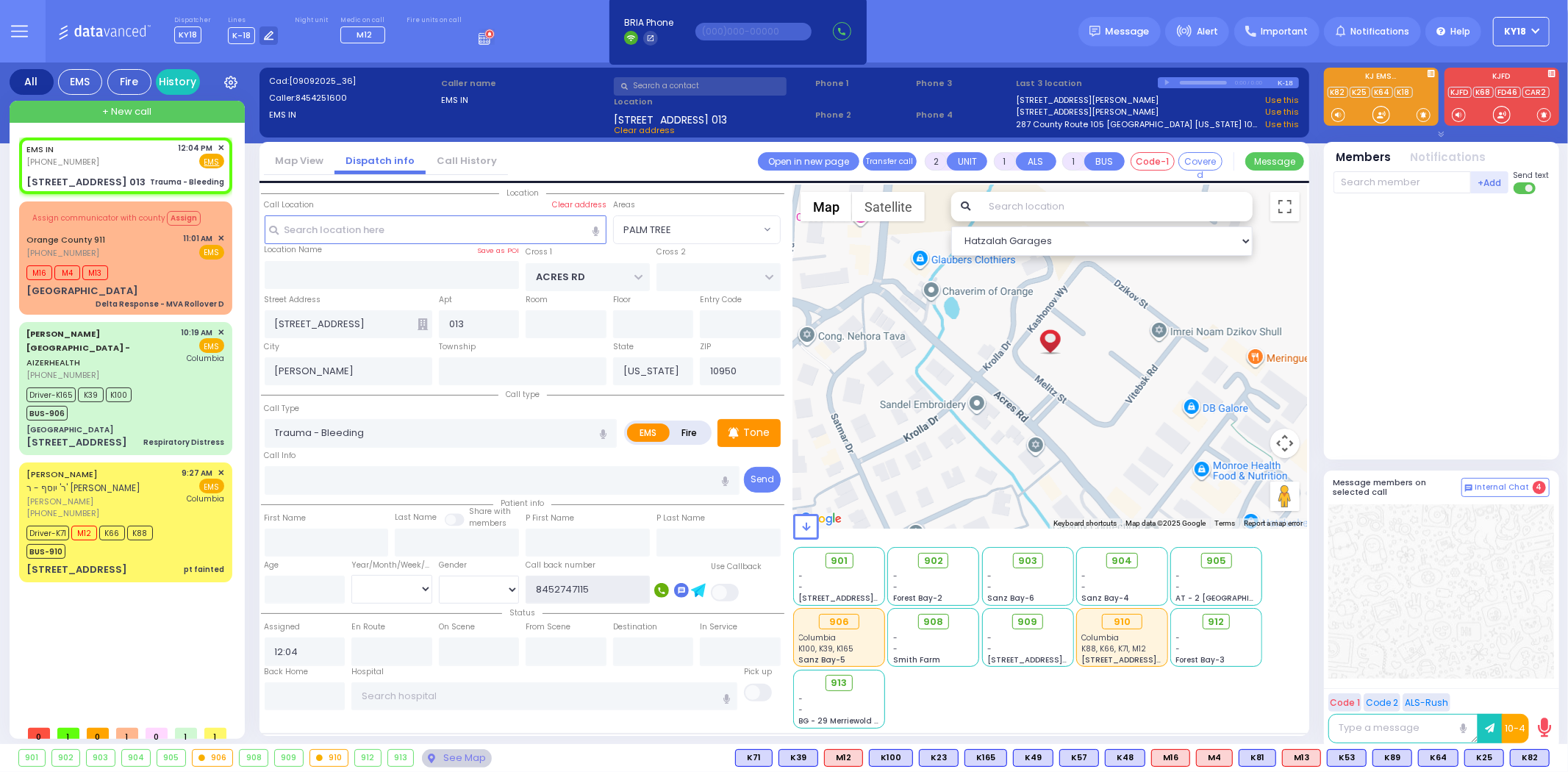
select select
radio input "true"
select select
select select "Hatzalah Garages"
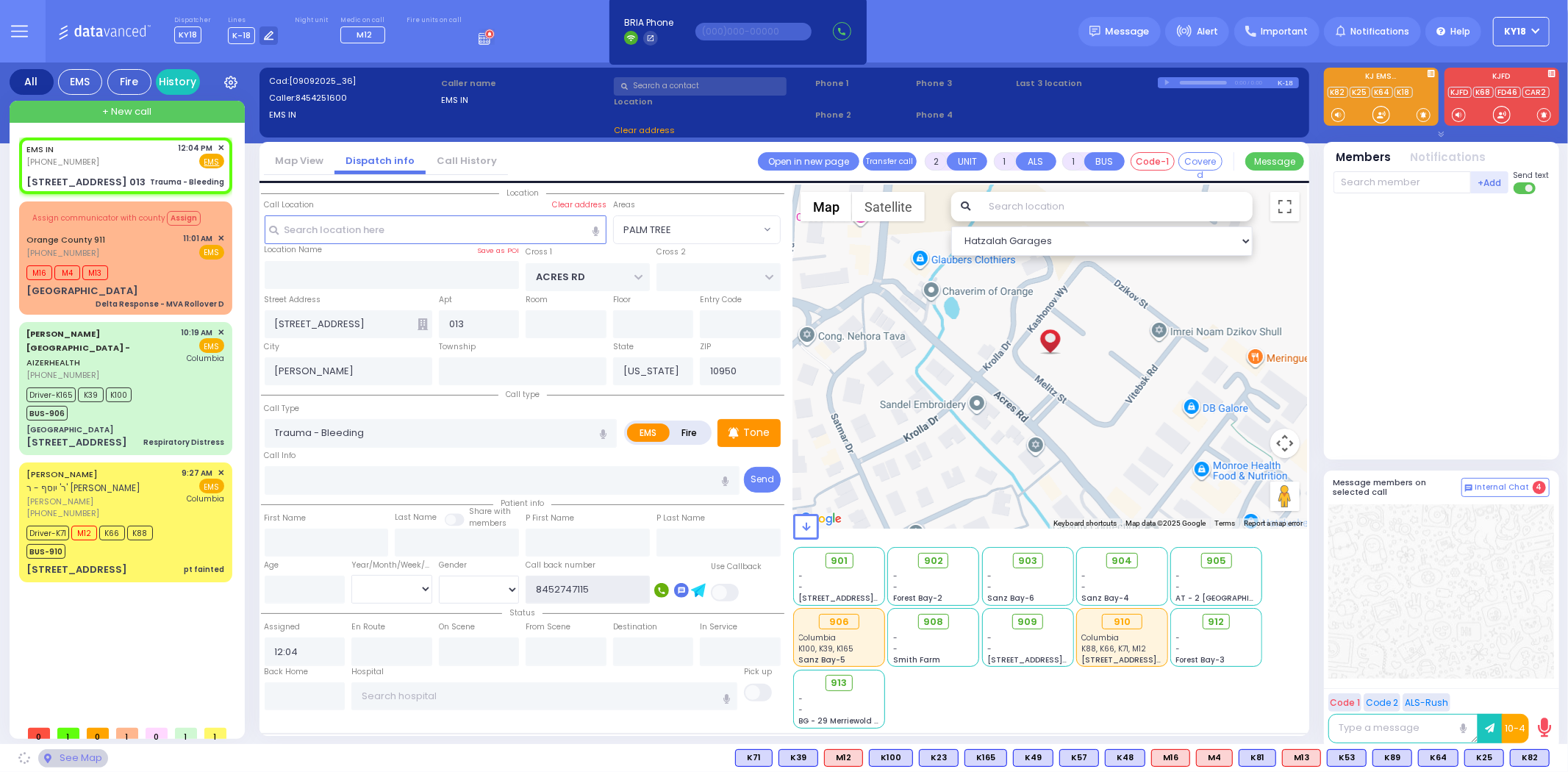
select select "PALM TREE"
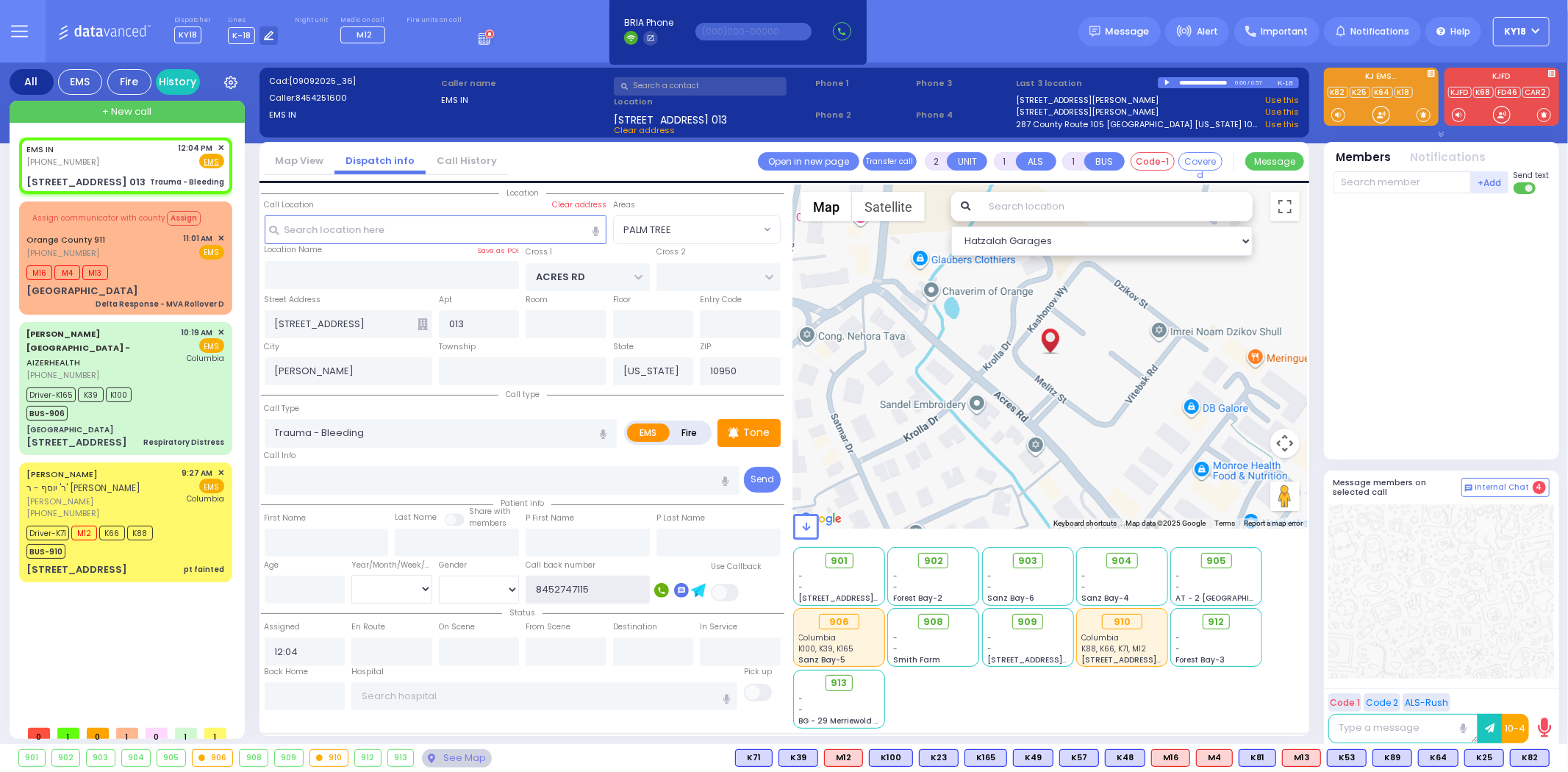
type input "8452747115"
click at [733, 589] on span at bounding box center [725, 592] width 30 height 18
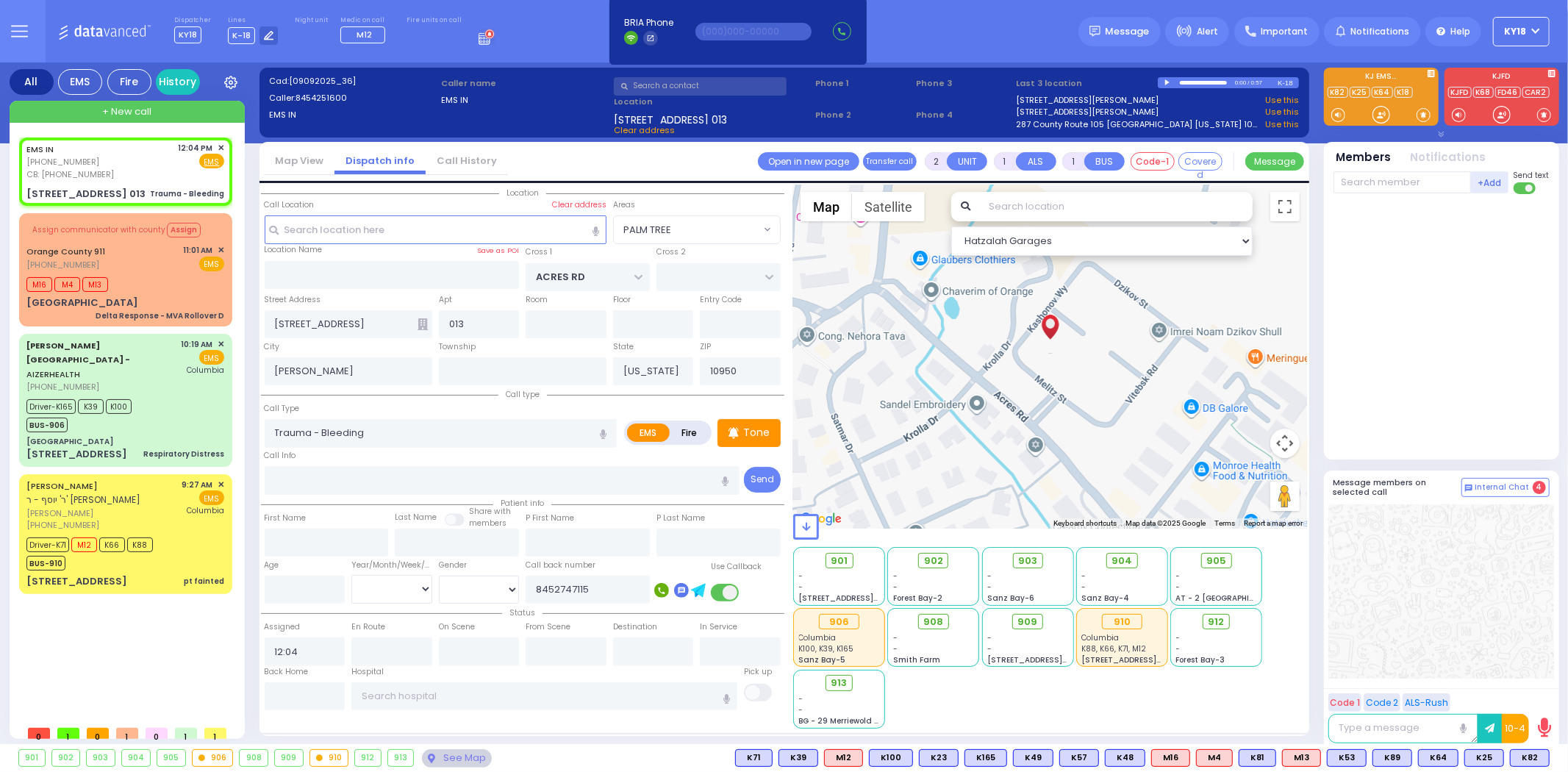
select select
radio input "true"
select select
select select "Hatzalah Garages"
radio input "true"
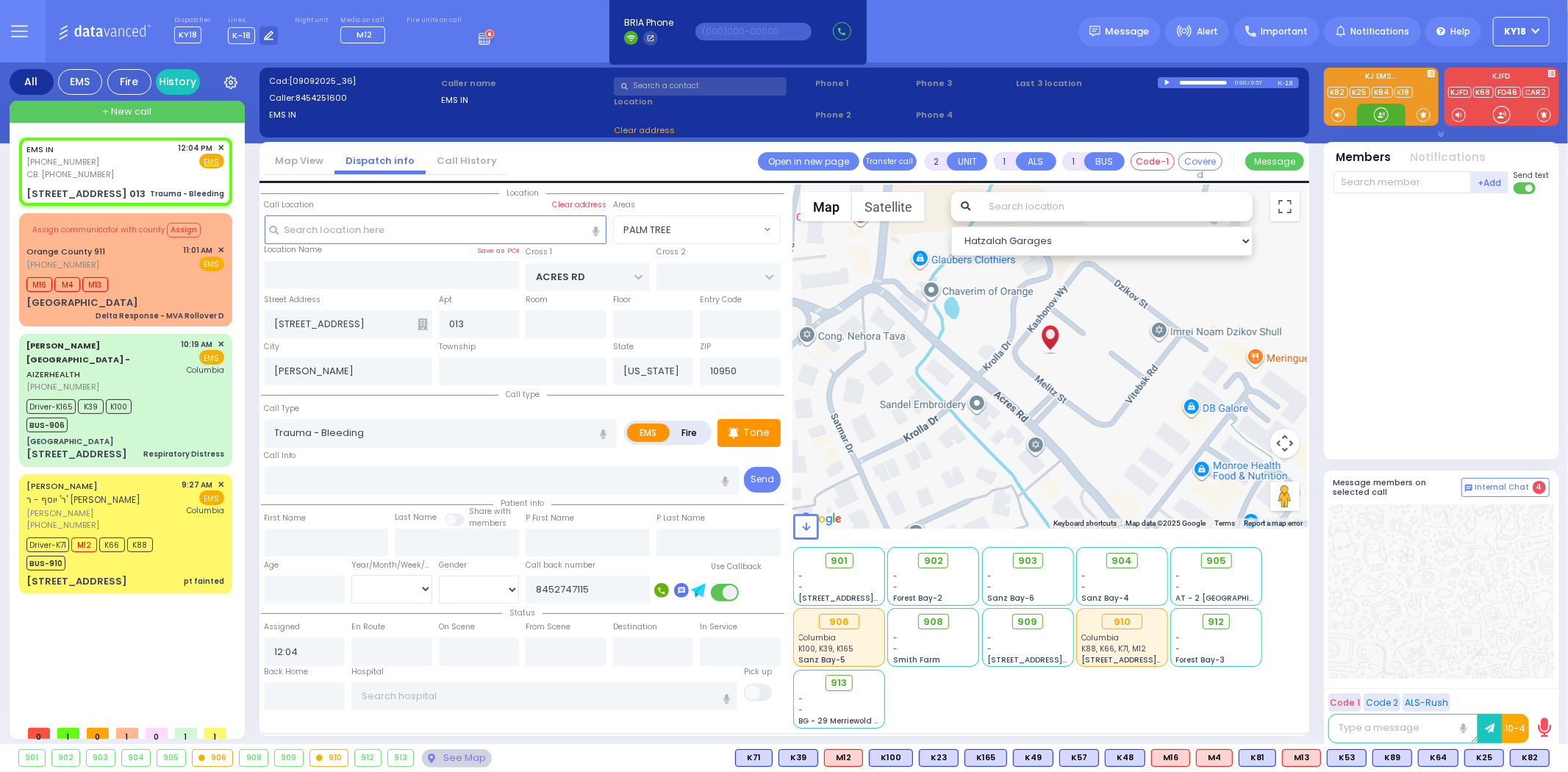
select select
select select "Hatzalah Garages"
select select "PALM TREE"
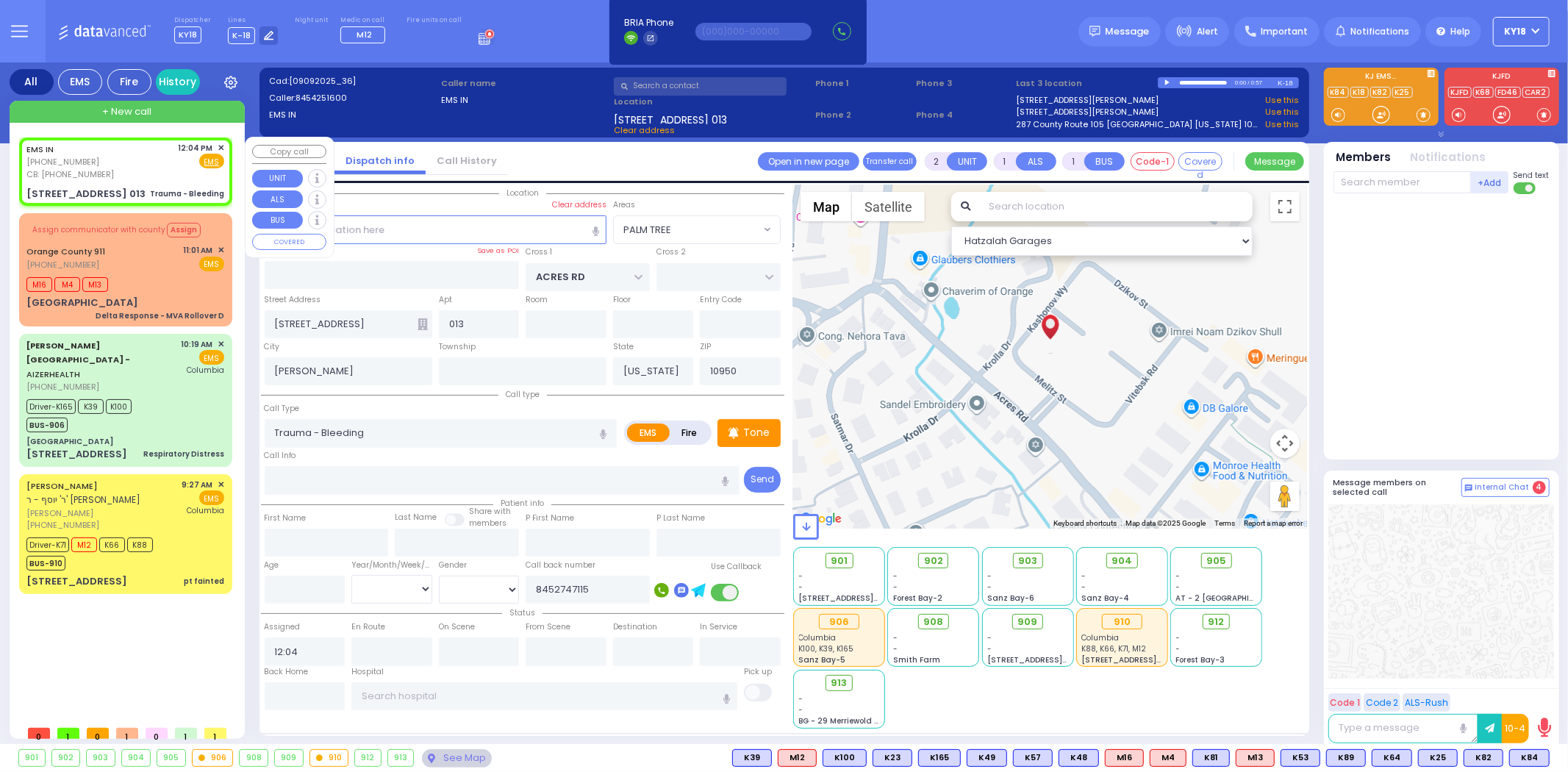
click at [111, 177] on div "EMS IN [PHONE_NUMBER] CB: [PHONE_NUMBER] 12:04 PM ✕ Fire EMS" at bounding box center [125, 161] width 197 height 39
select select
radio input "true"
select select
select select "PALM TREE"
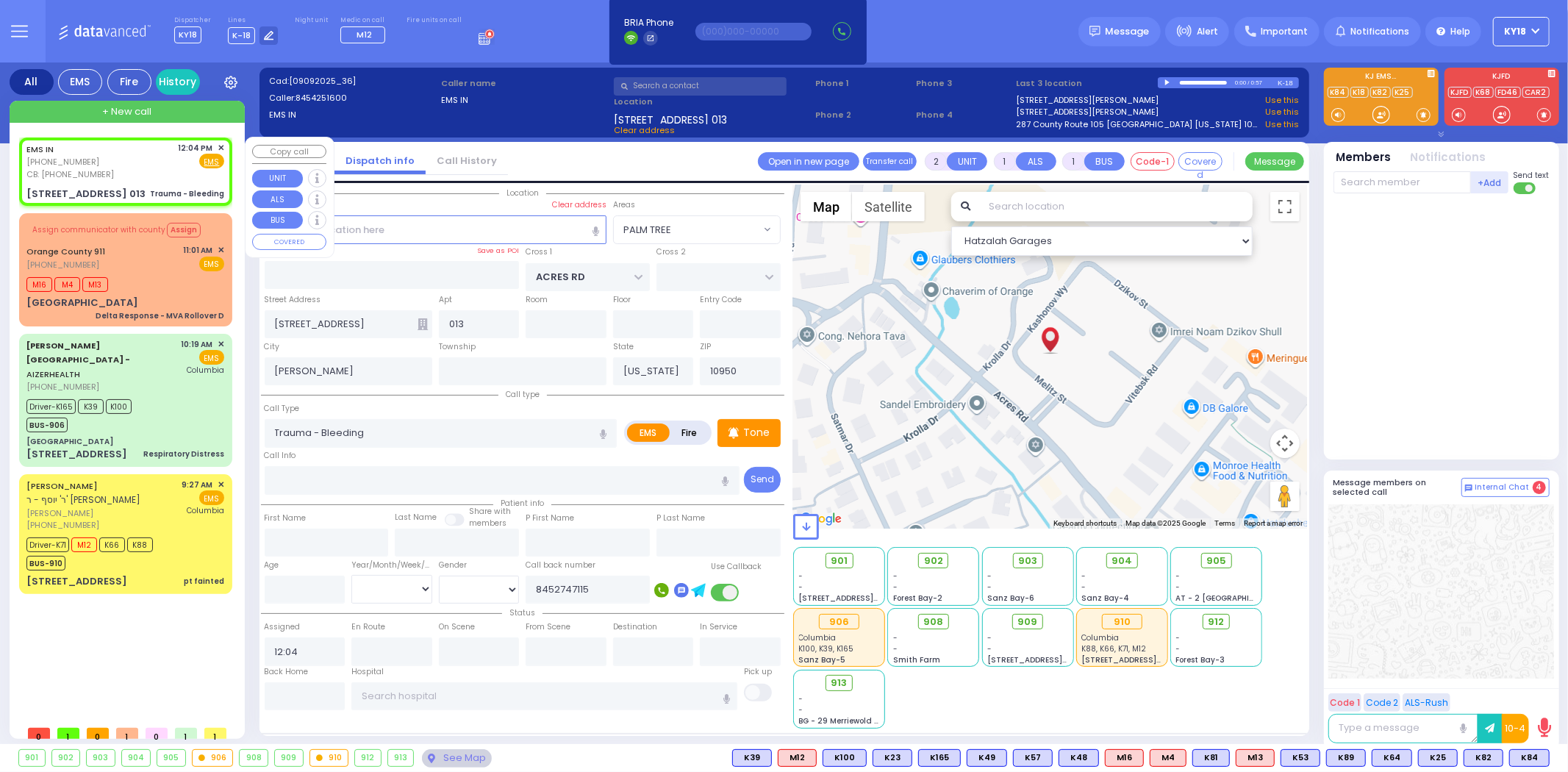
select select "Hatzalah Garages"
click at [1528, 759] on span "K84" at bounding box center [1529, 759] width 39 height 16
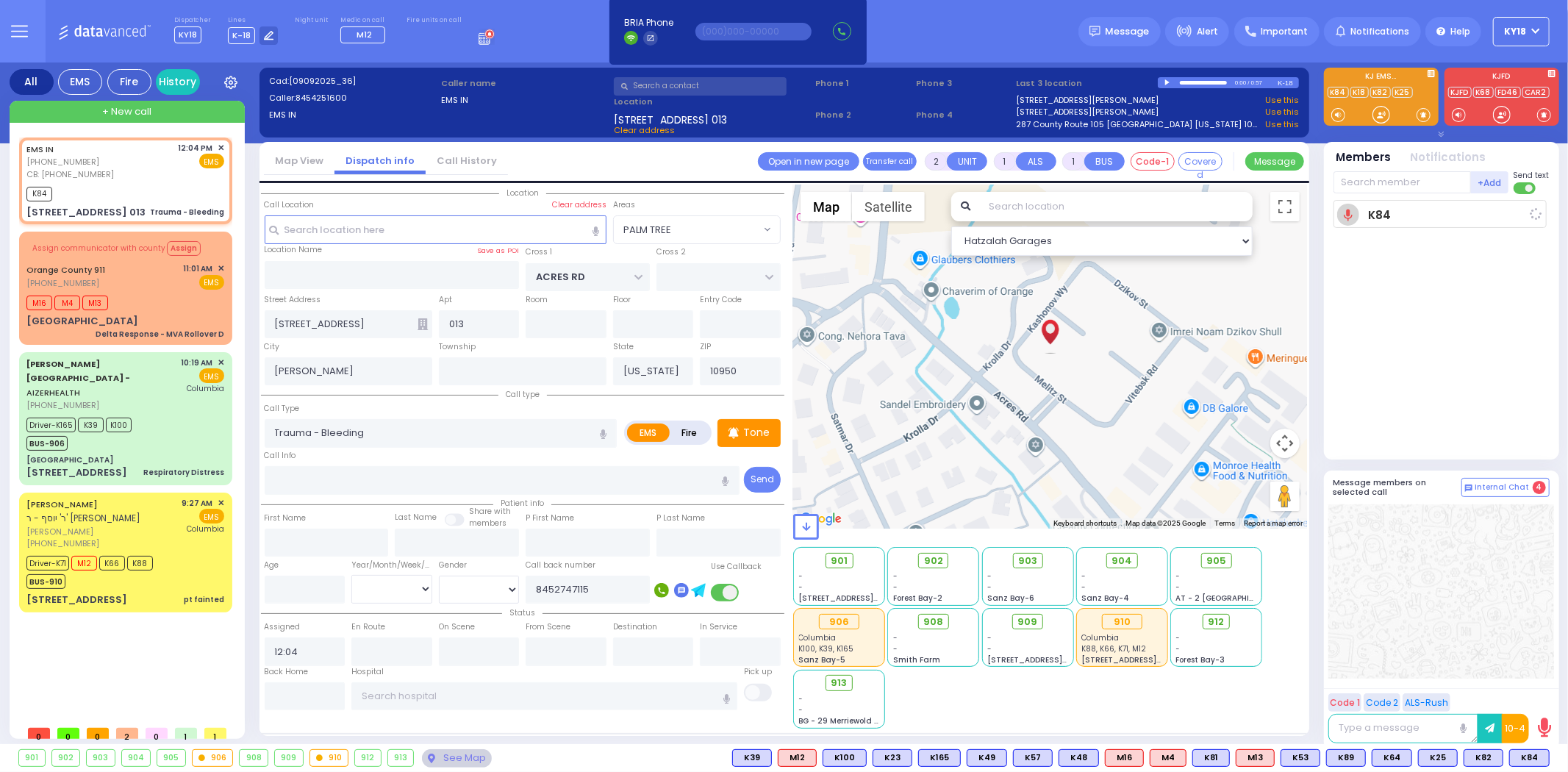
select select
radio input "true"
select select
type input "12:05"
select select "PALM TREE"
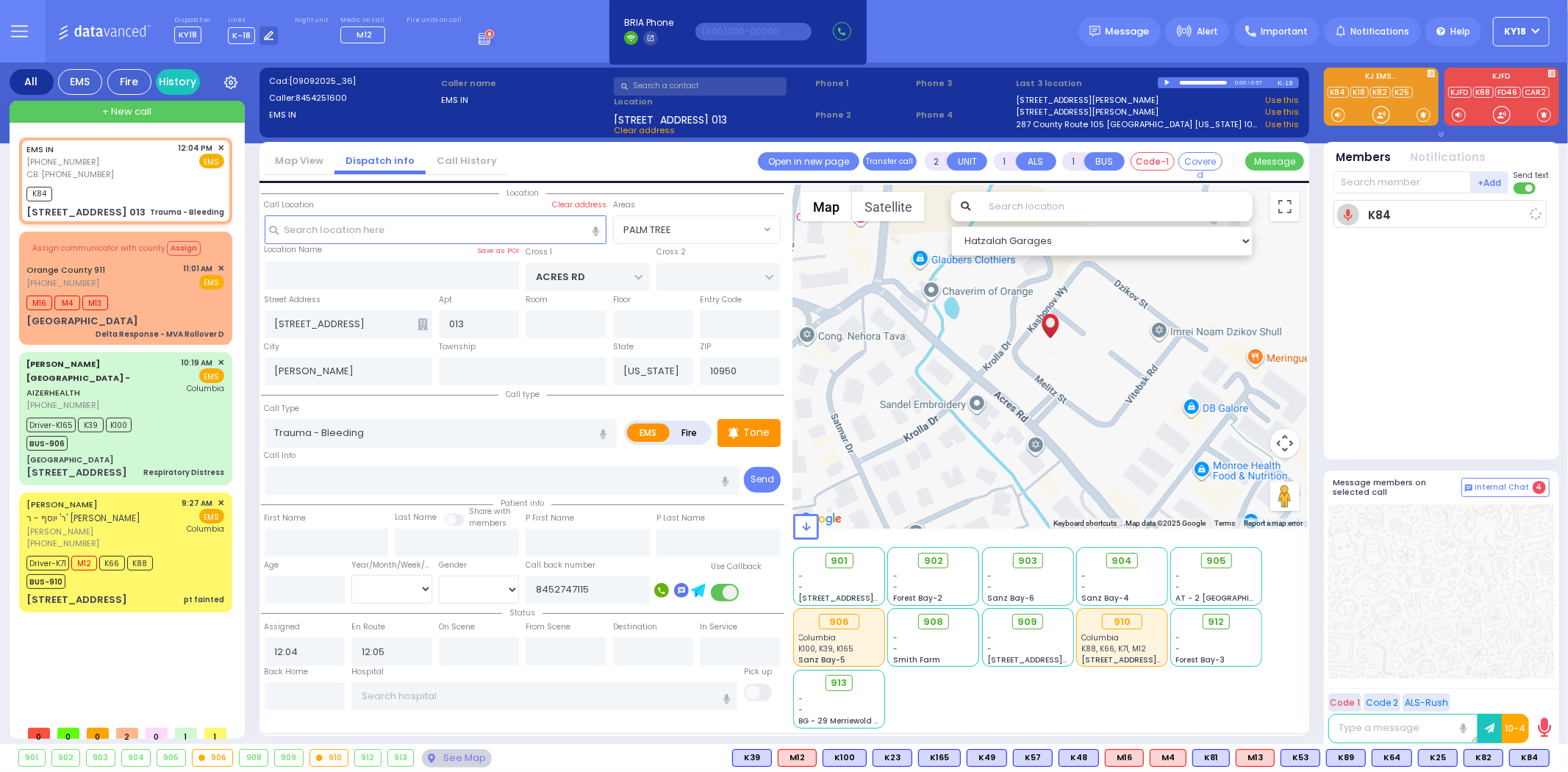
select select "Hatzalah Garages"
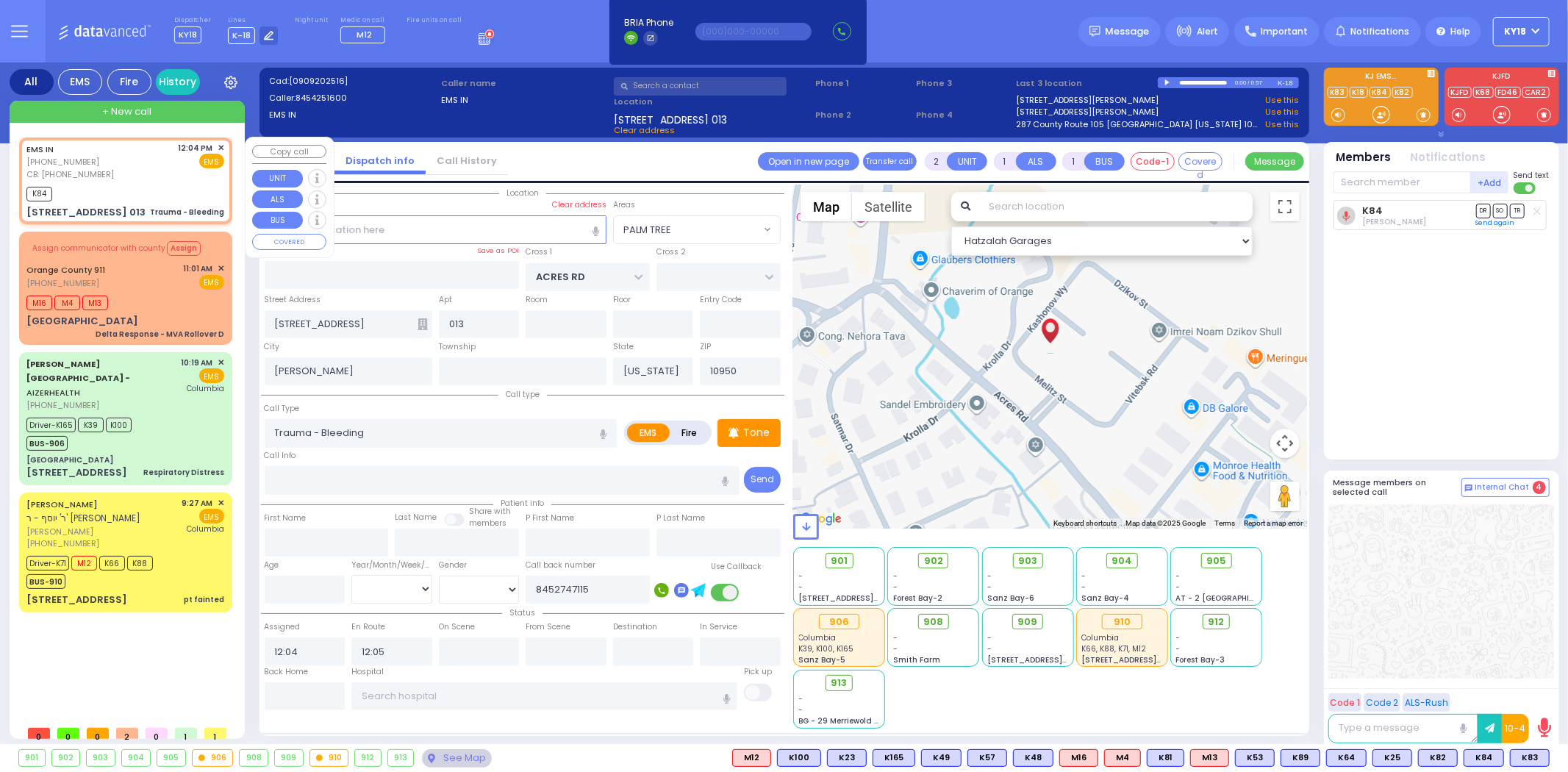
click at [154, 210] on div "Trauma - Bleeding" at bounding box center [187, 212] width 74 height 11
select select
radio input "true"
select select
select select "Hatzalah Garages"
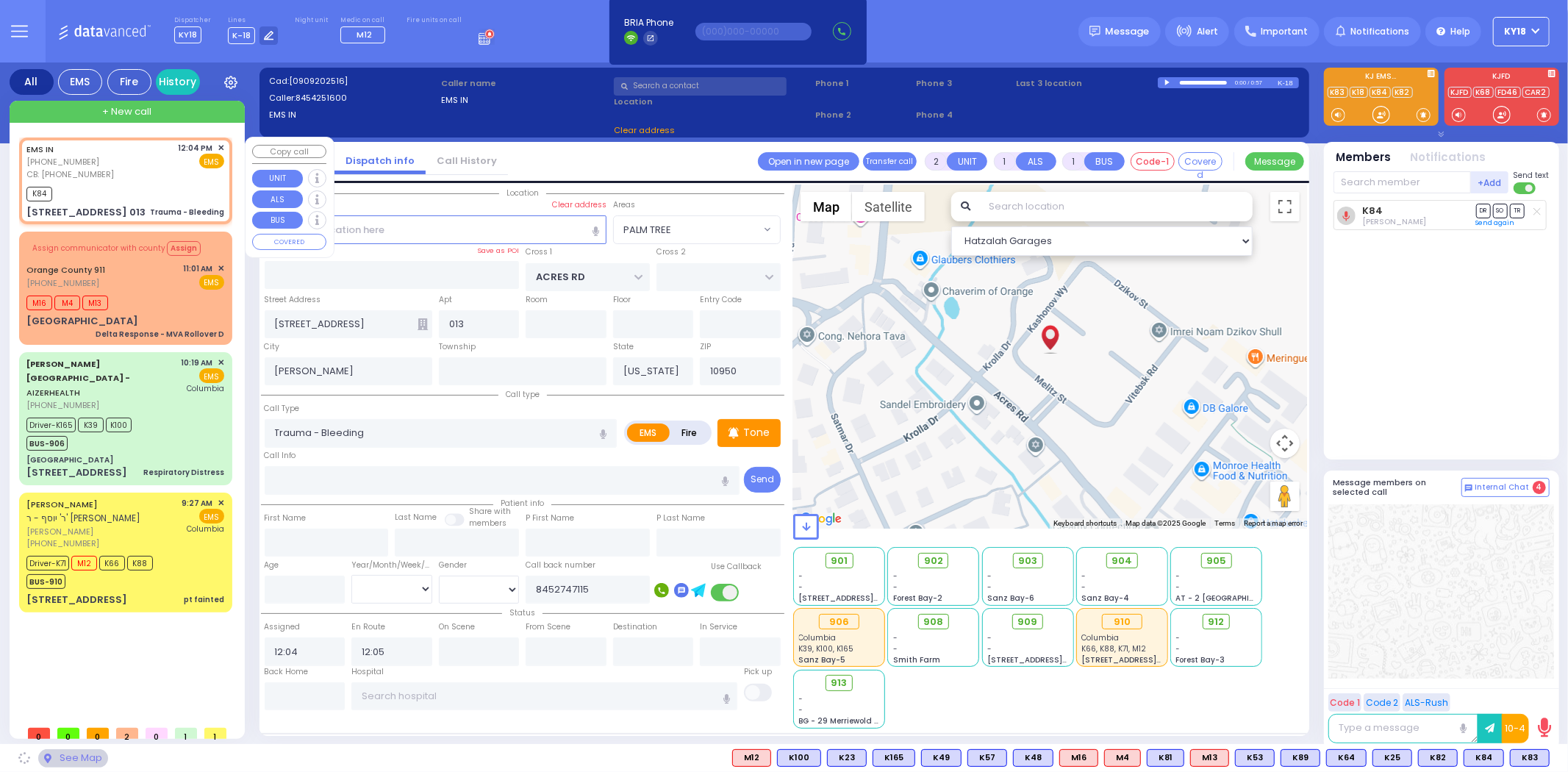
select select "PALM TREE"
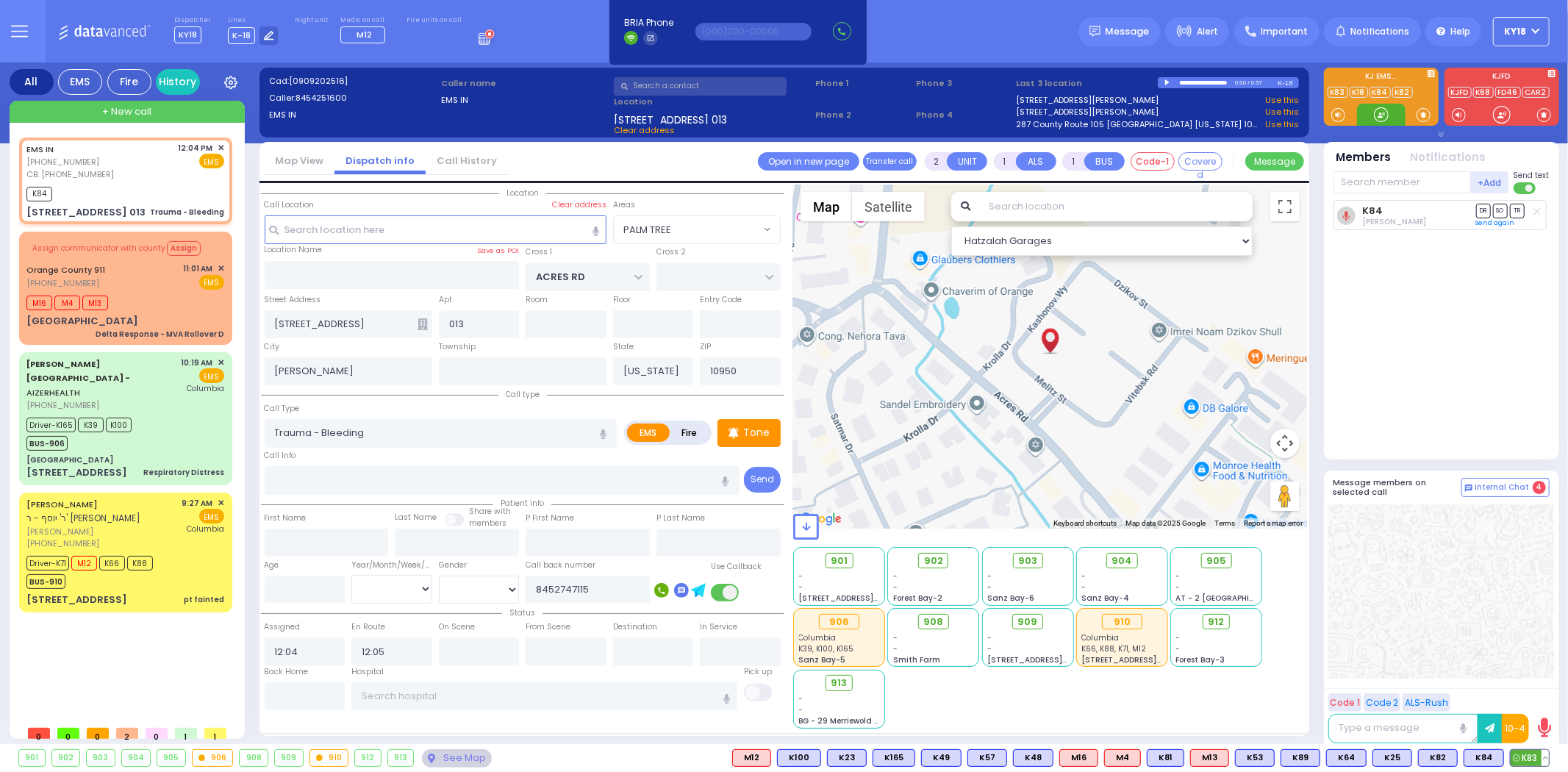
click at [1530, 754] on span "K83" at bounding box center [1529, 759] width 39 height 16
select select
radio input "true"
select select
select select "Hatzalah Garages"
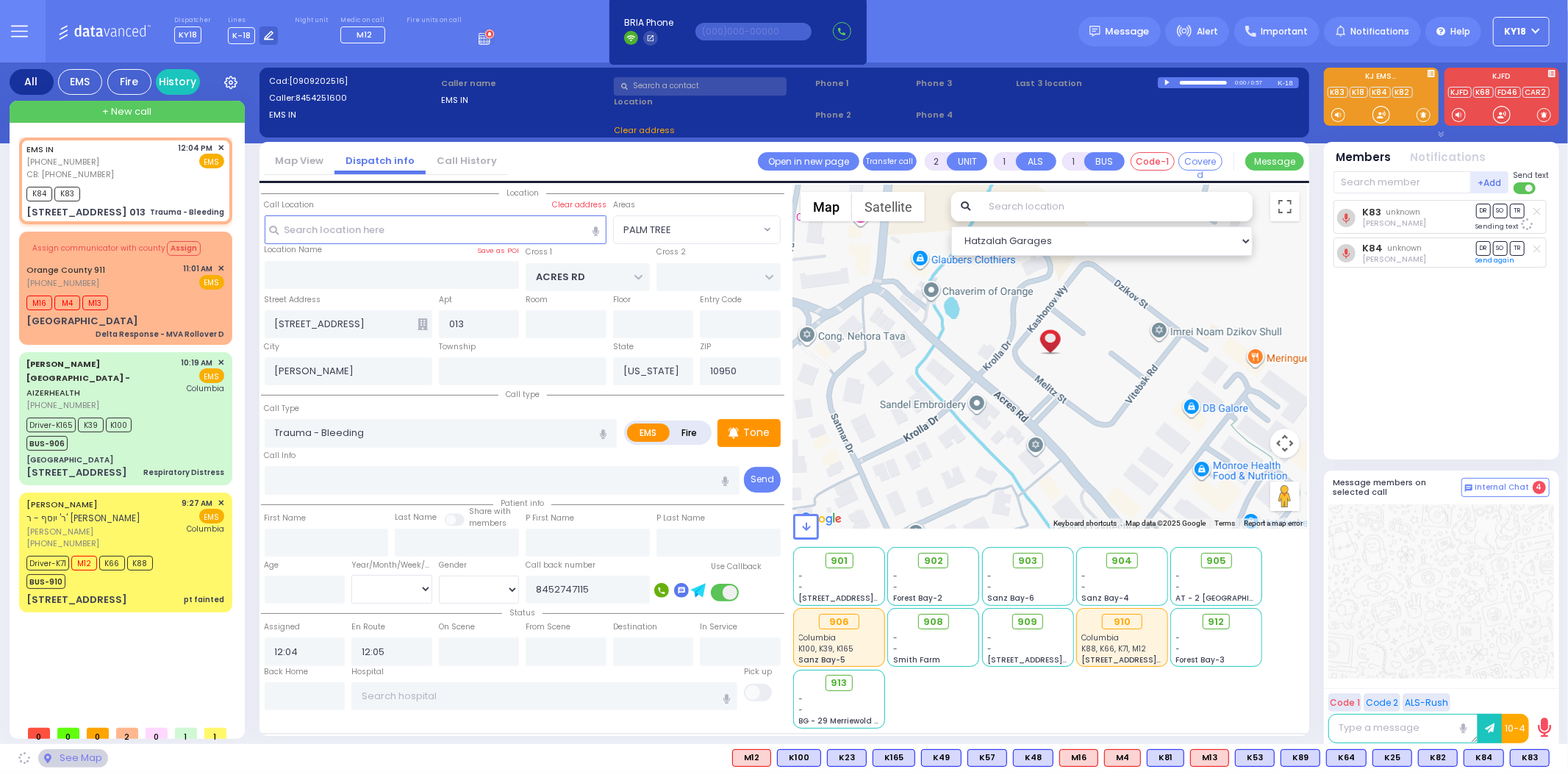
select select "PALM TREE"
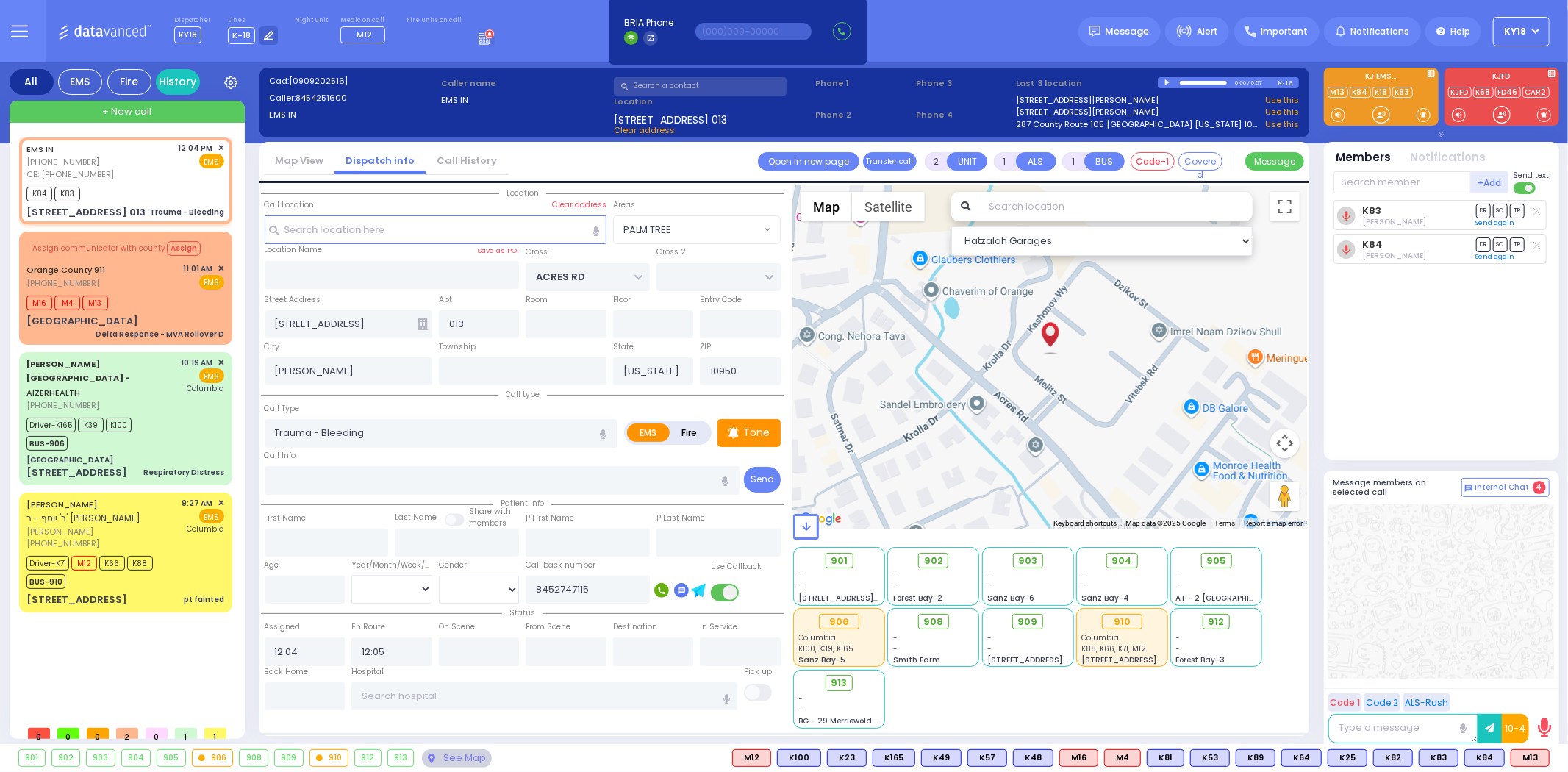
type input "6"
select select
radio input "true"
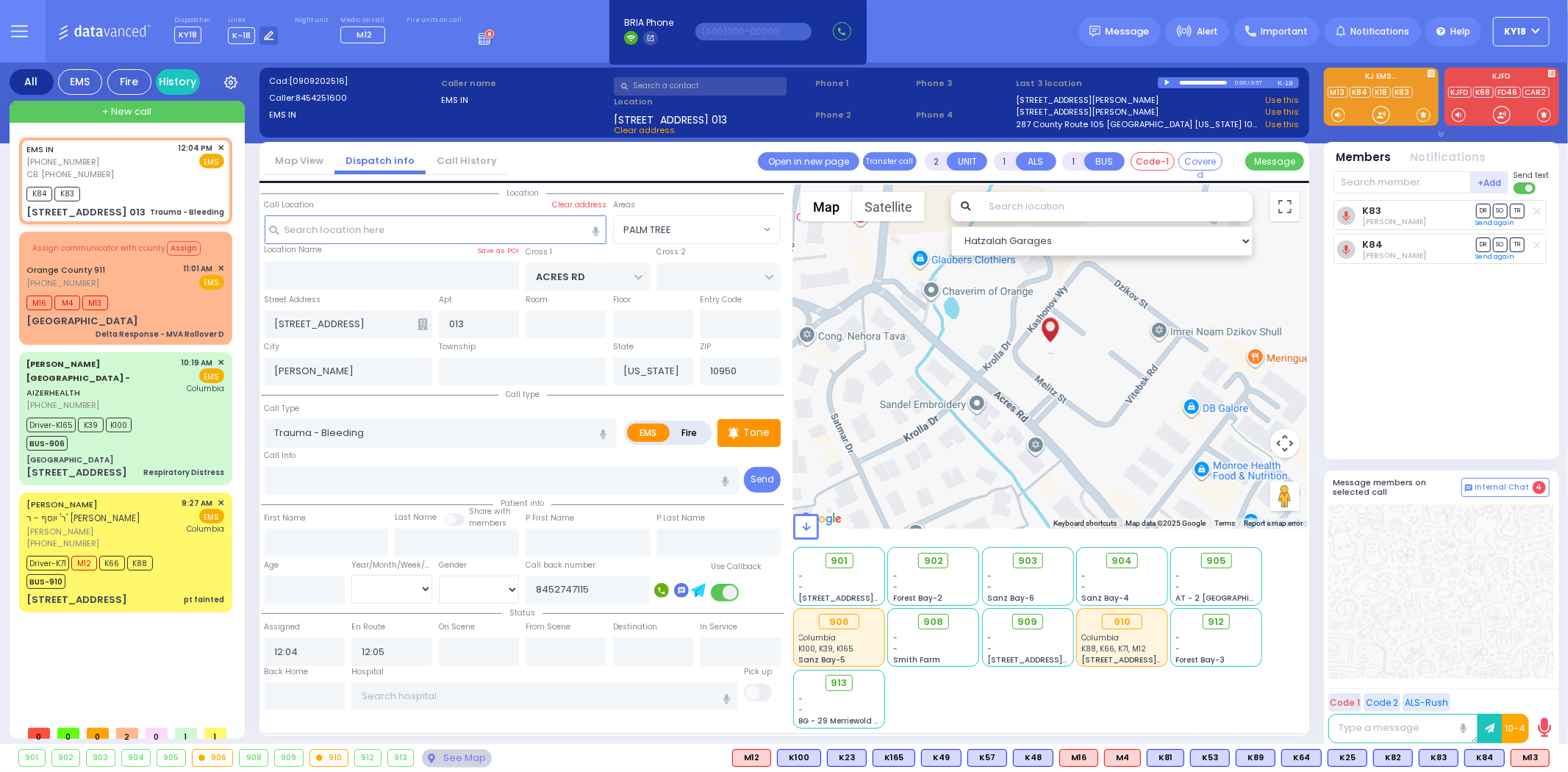
type input "Unknown"
select select "Year"
select select "Hatzalah Garages"
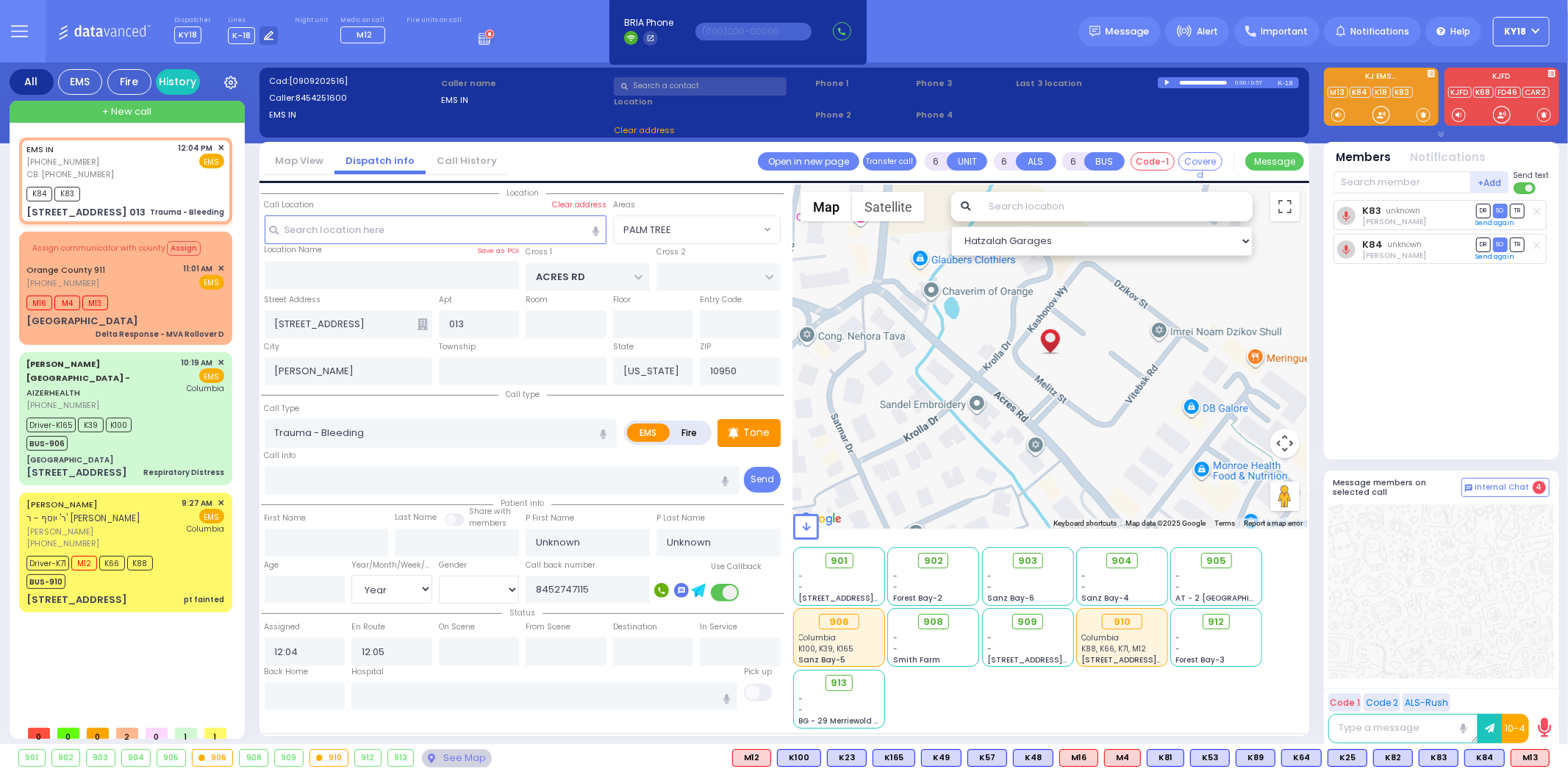
select select "PALM TREE"
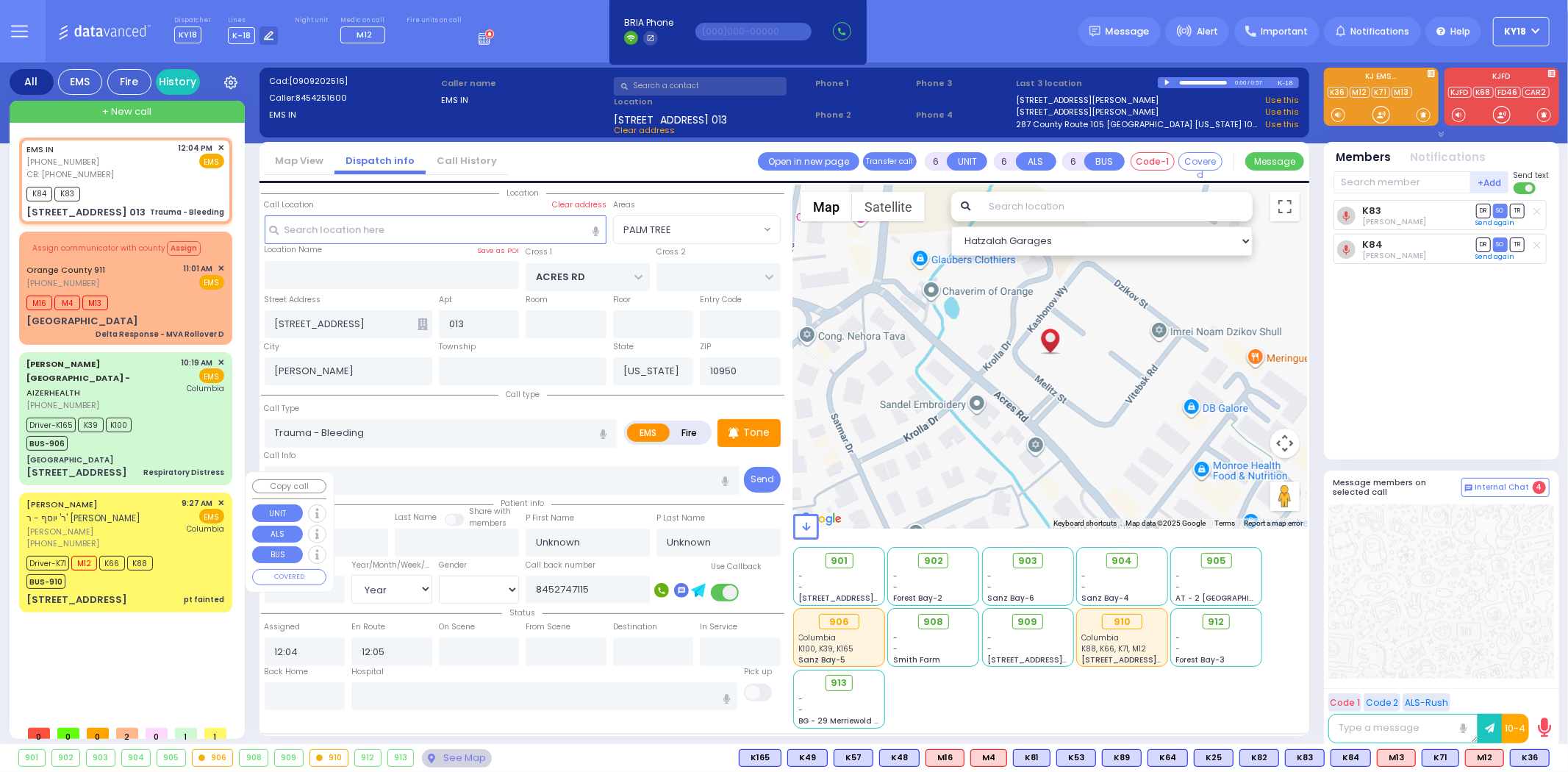
click at [180, 562] on div "Driver-K71 M12 K66 K88 BUS-910" at bounding box center [125, 570] width 197 height 37
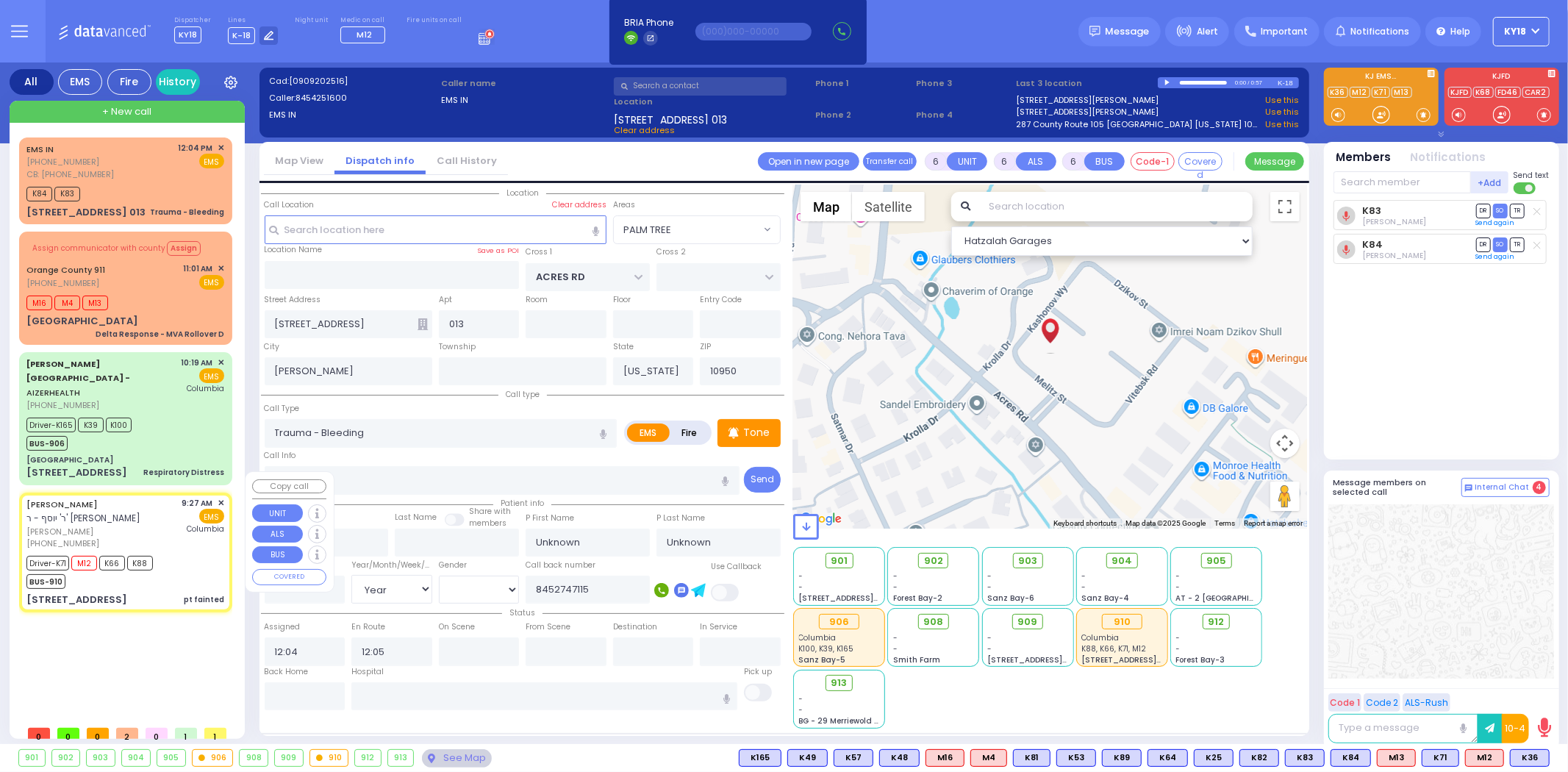
select select
type input "pt fainted"
radio input "true"
type input "ZALMEN LEIB"
type input "[PERSON_NAME]"
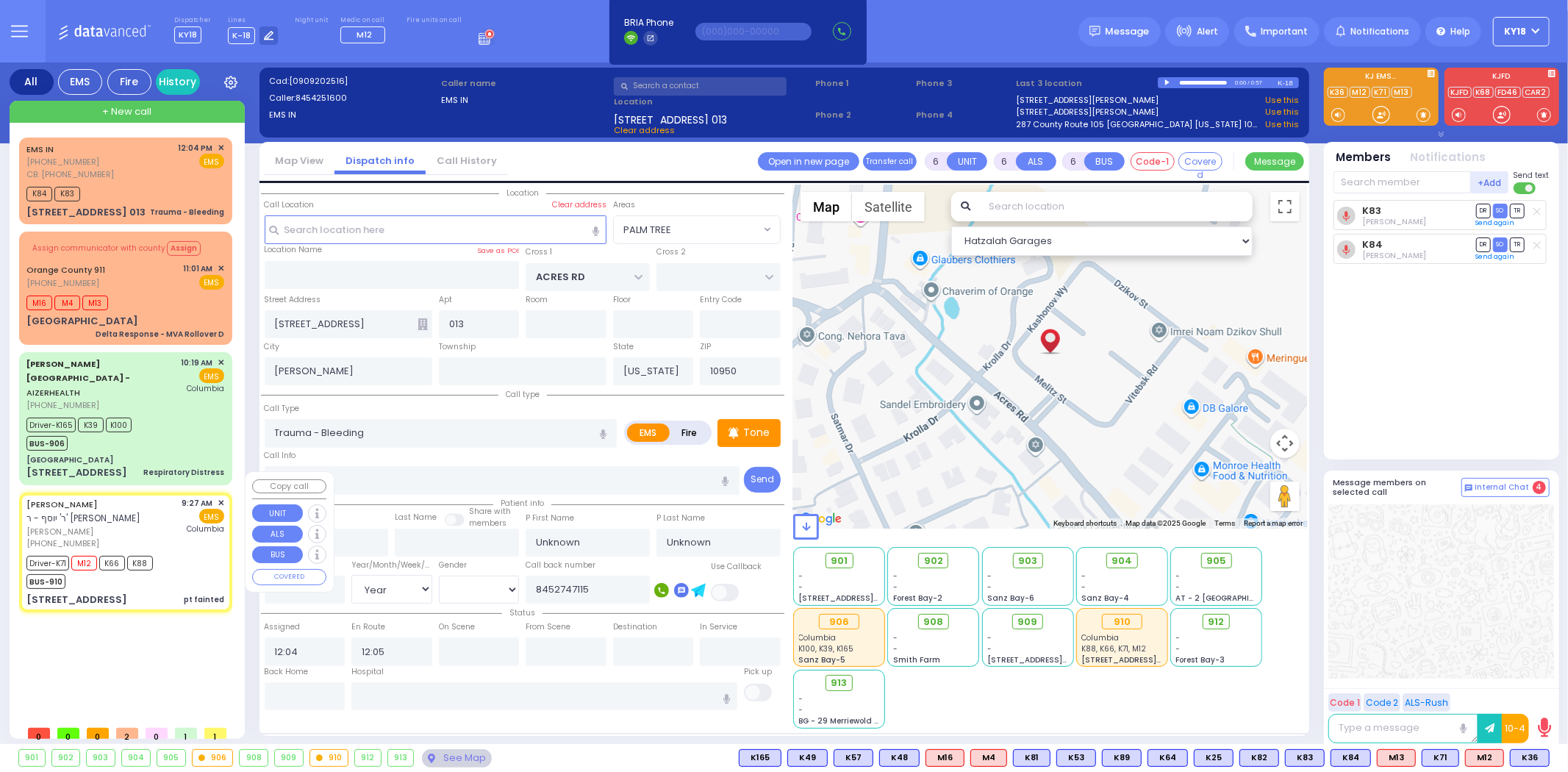
type input "Goldy"
type input "[PERSON_NAME]"
type input "16"
select select "Year"
select select "[DEMOGRAPHIC_DATA]"
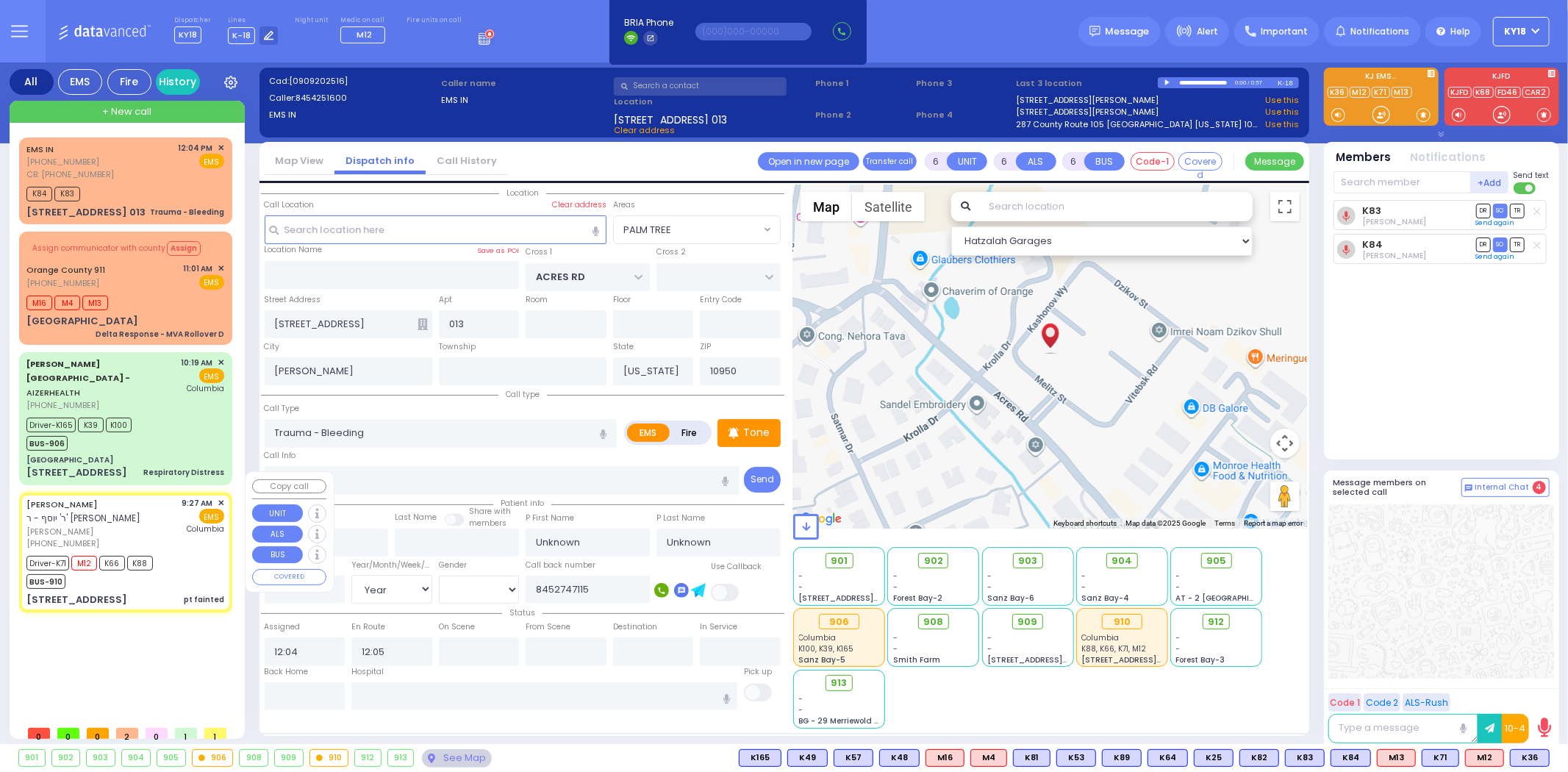
type input "09:27"
type input "09:28"
type input "09:29"
type input "10:01"
type input "10:58"
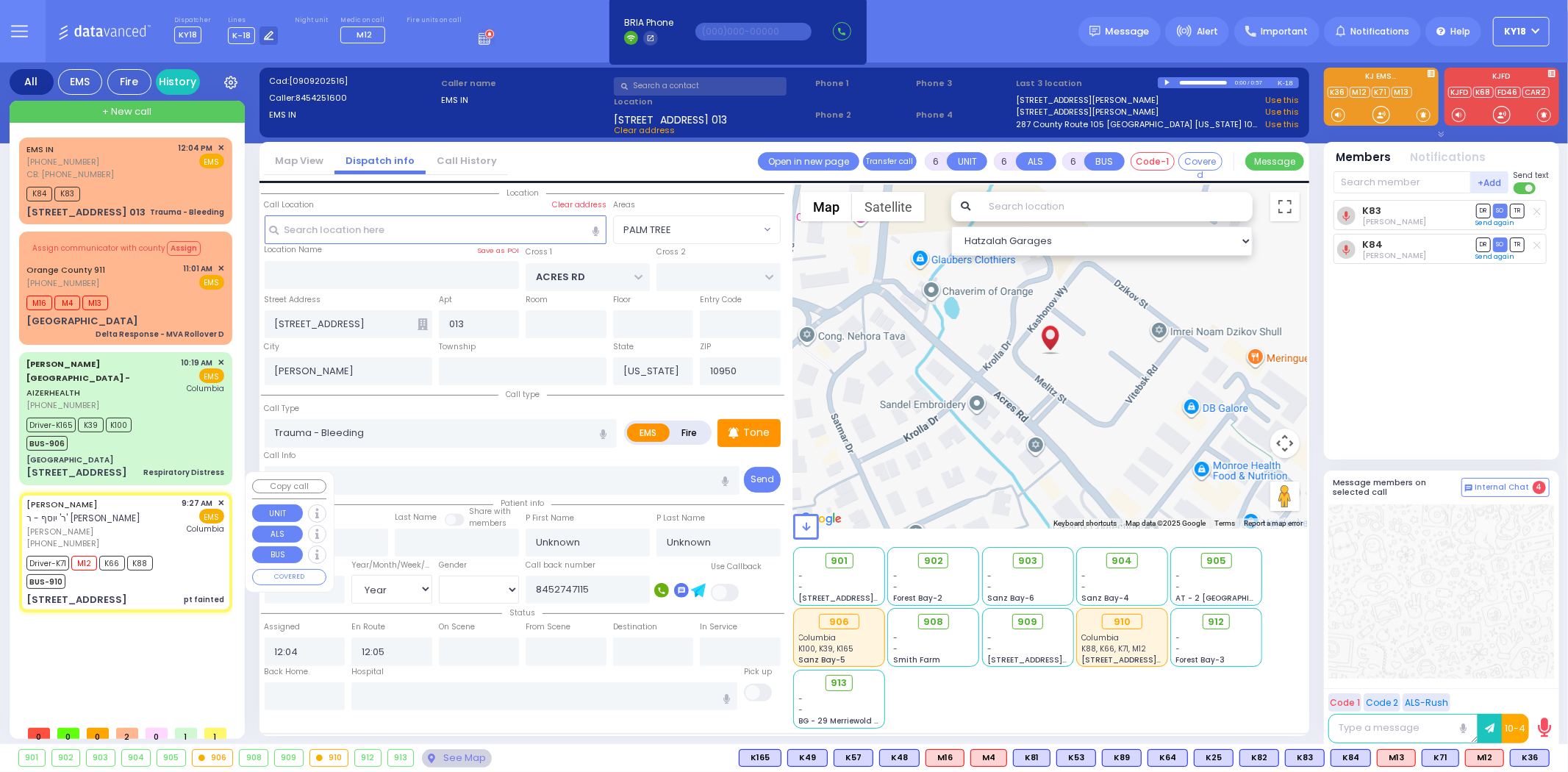
type input "[US_STATE][GEOGRAPHIC_DATA]- [GEOGRAPHIC_DATA]"
type input "TEVERYA WAY"
type input "4 Leipnik Way"
type input "202"
select select "SECTION 6"
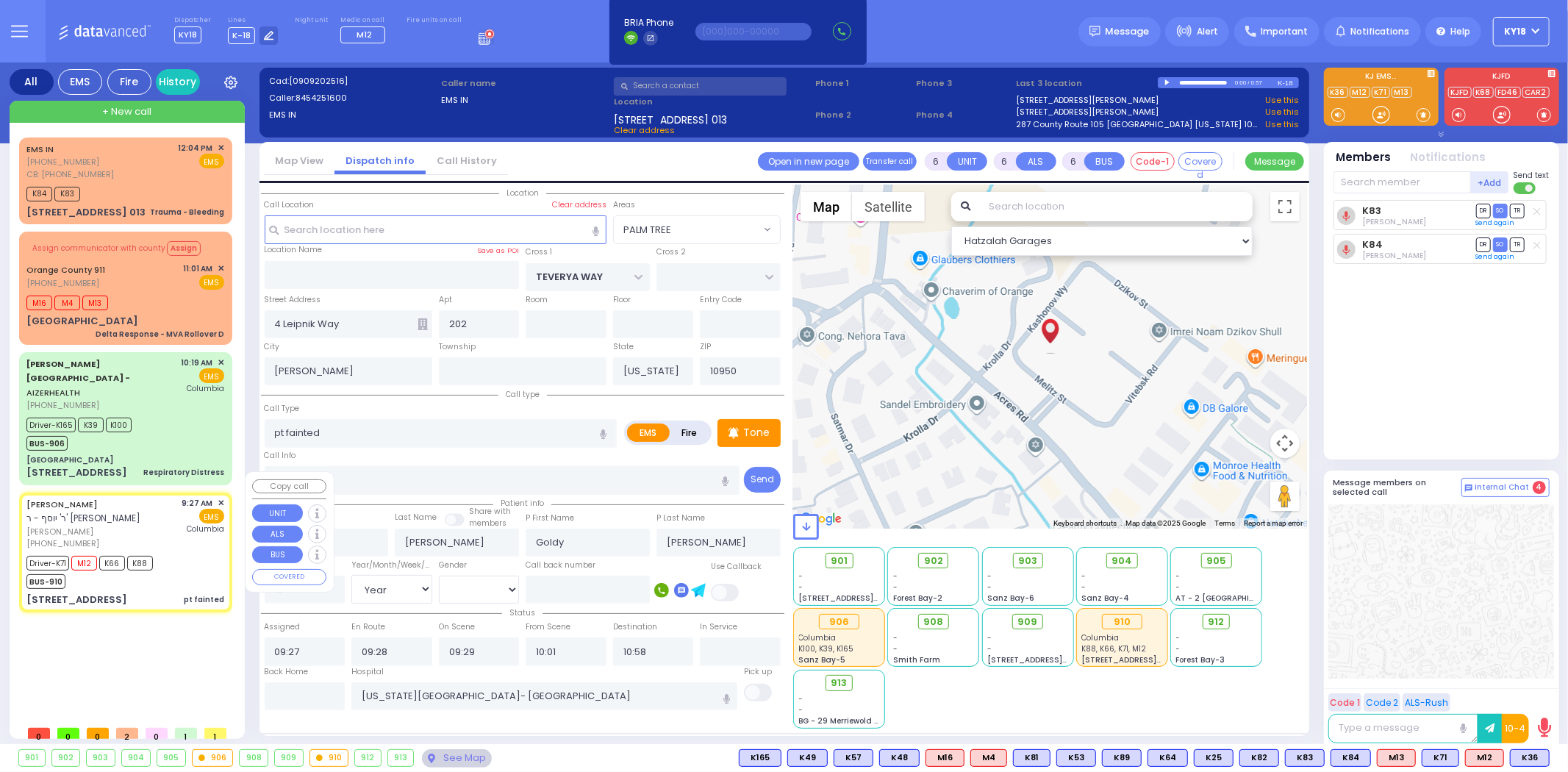
select select "Hatzalah Garages"
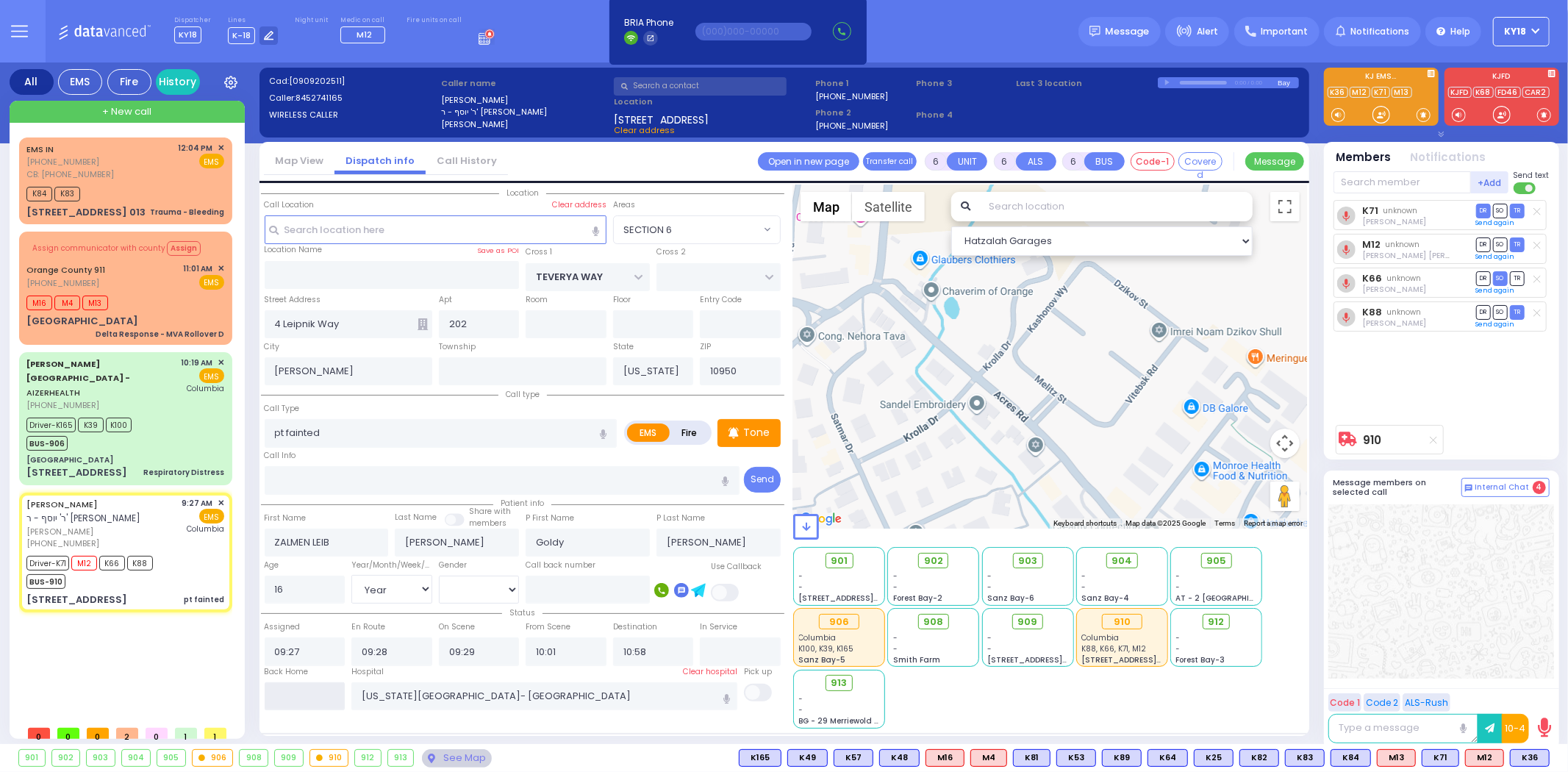
click at [299, 685] on input "text" at bounding box center [305, 696] width 81 height 28
type input "12:14"
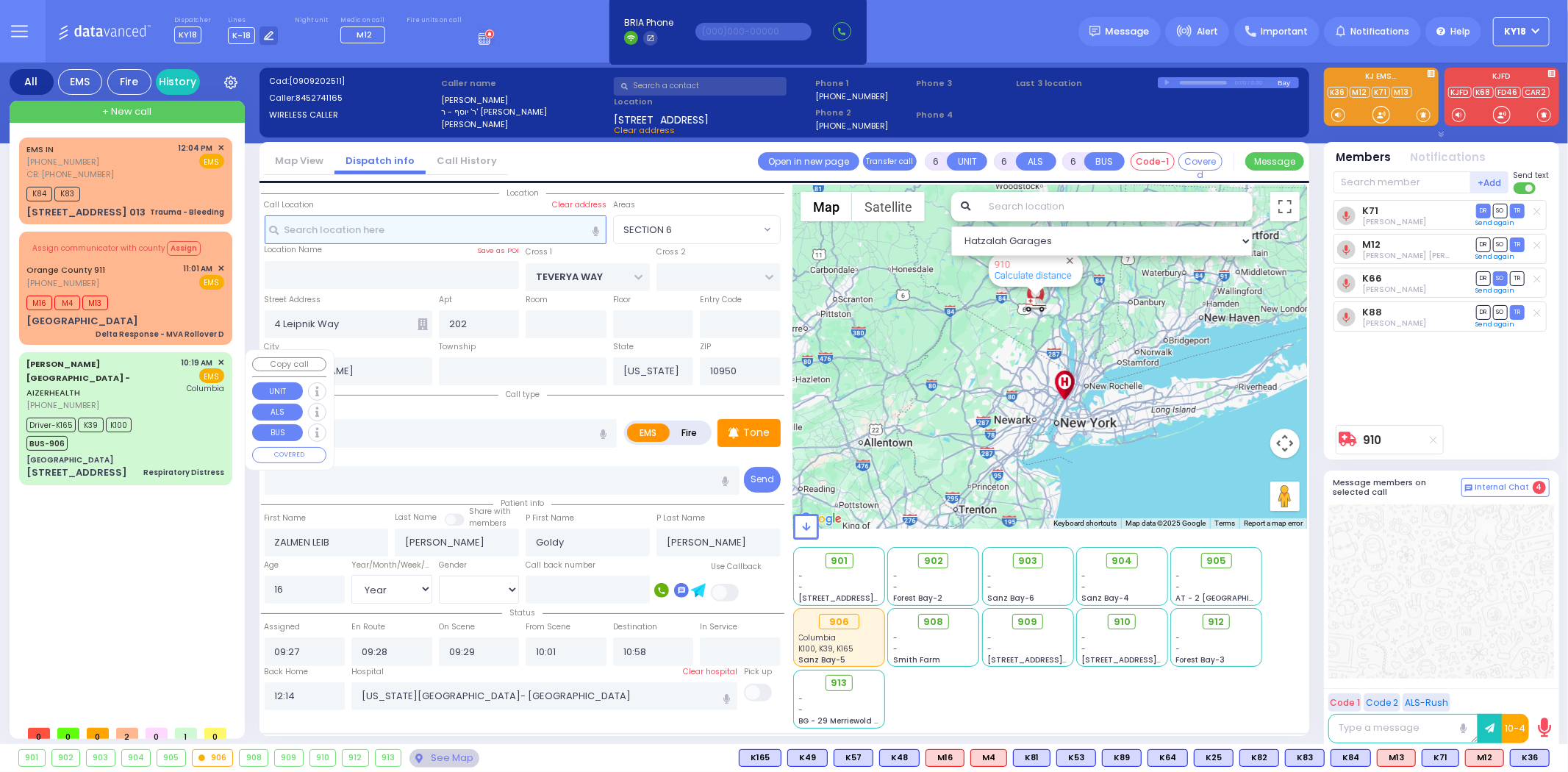
select select
radio input "true"
select select
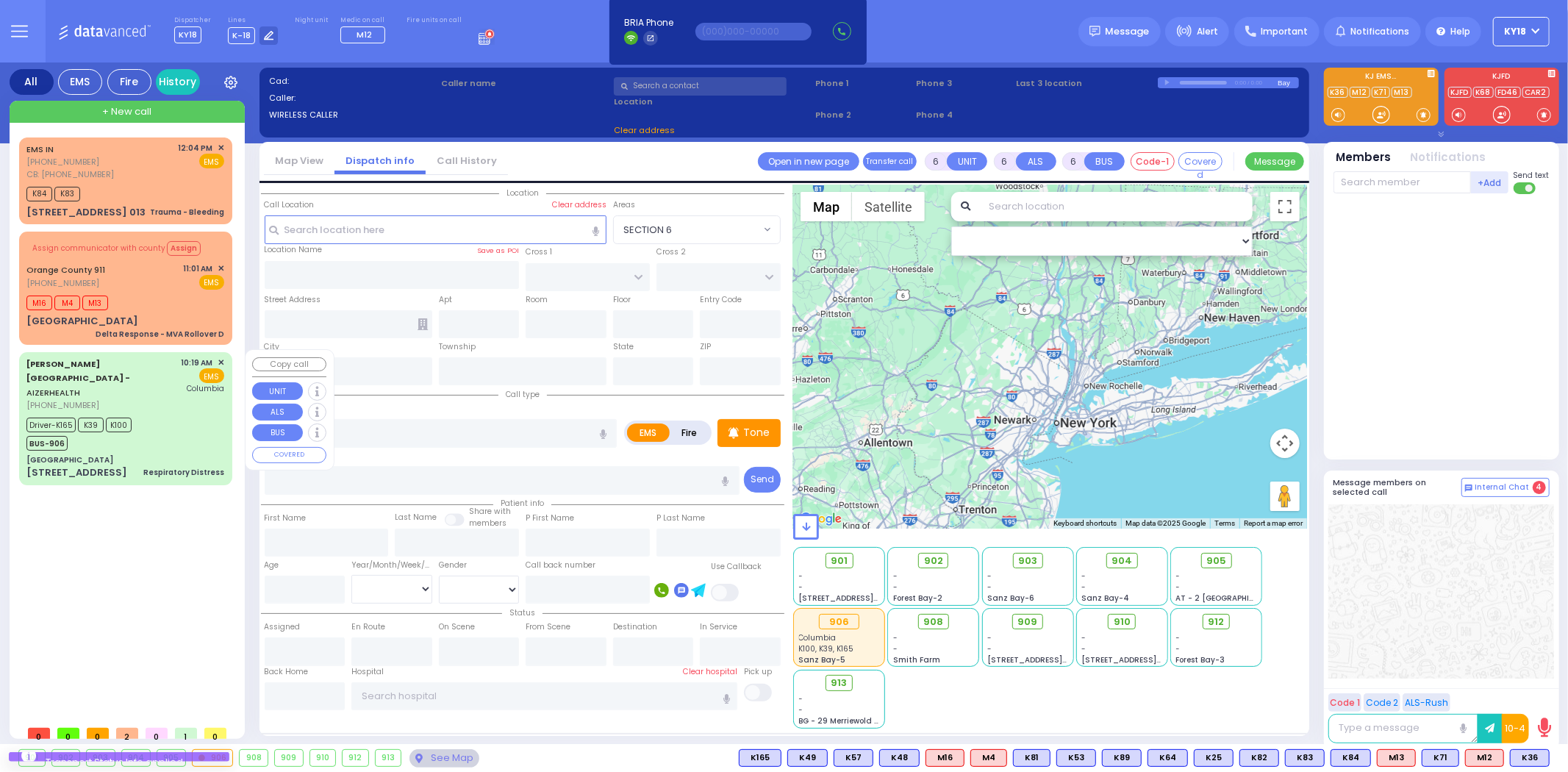
click at [172, 424] on div "Driver-K165 K39 K100 BUS-906" at bounding box center [125, 432] width 197 height 37
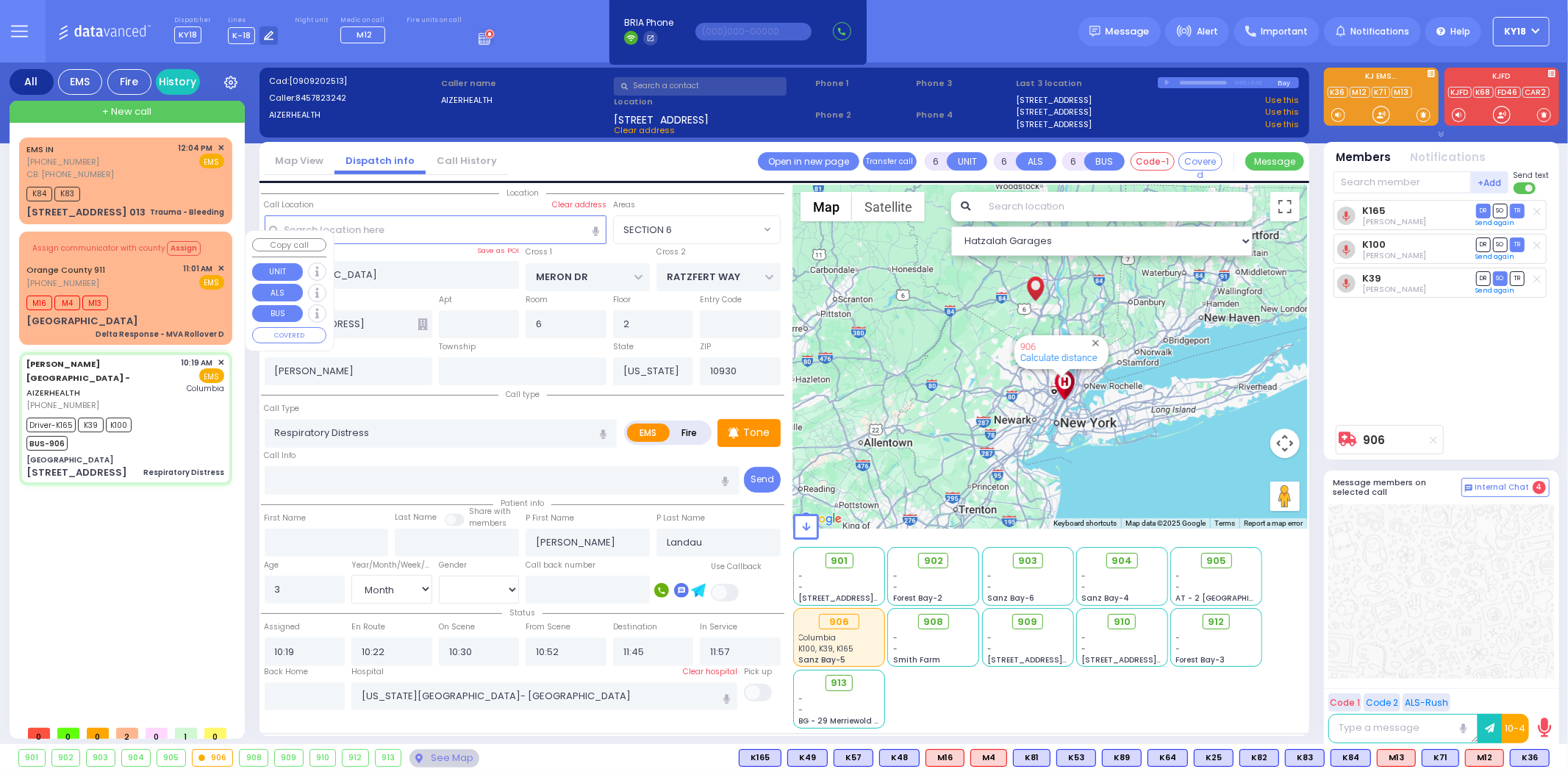
click at [156, 329] on div "Delta Response - MVA Rollover D" at bounding box center [159, 334] width 128 height 11
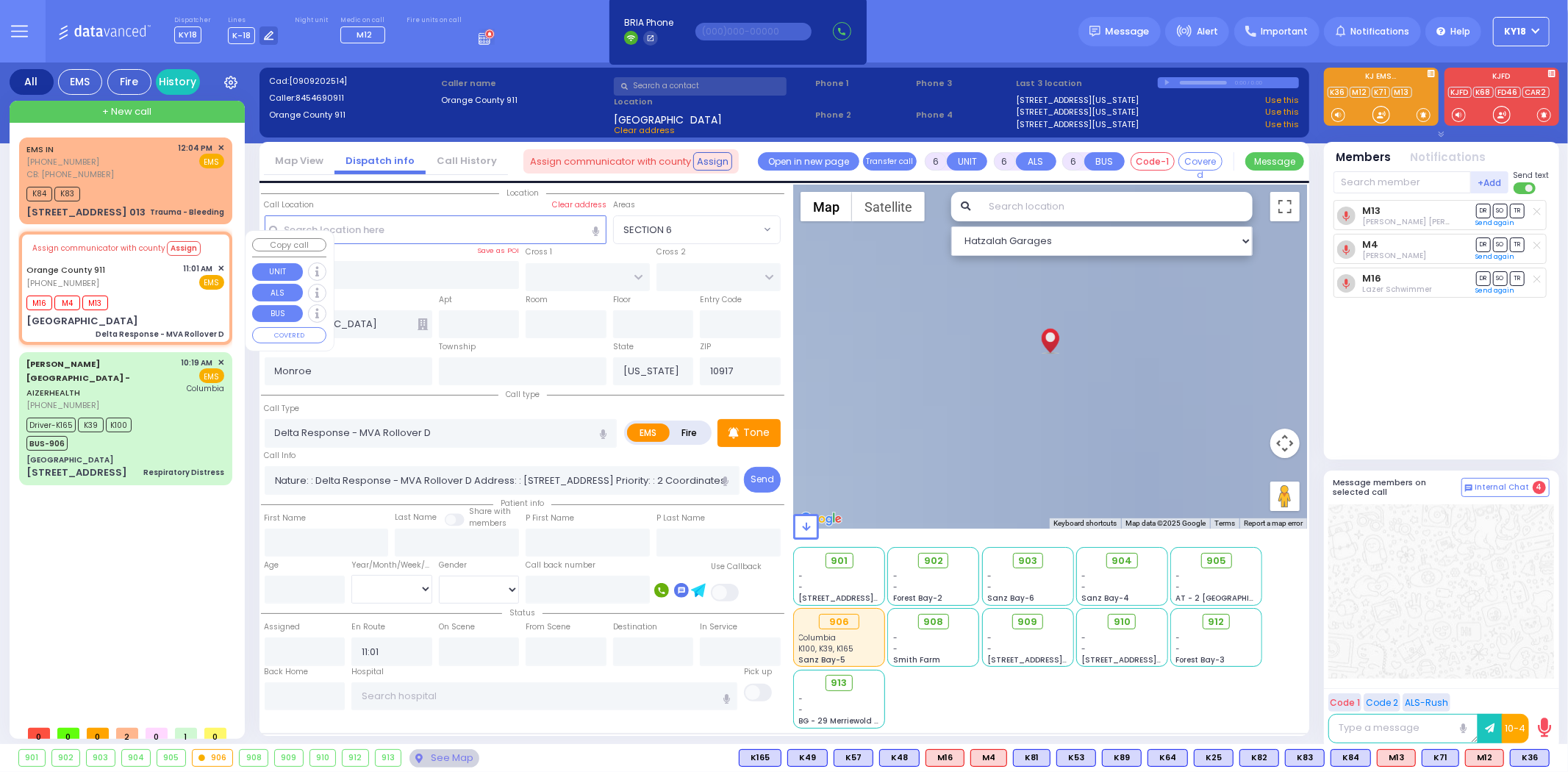
click at [219, 267] on span "✕" at bounding box center [220, 268] width 6 height 13
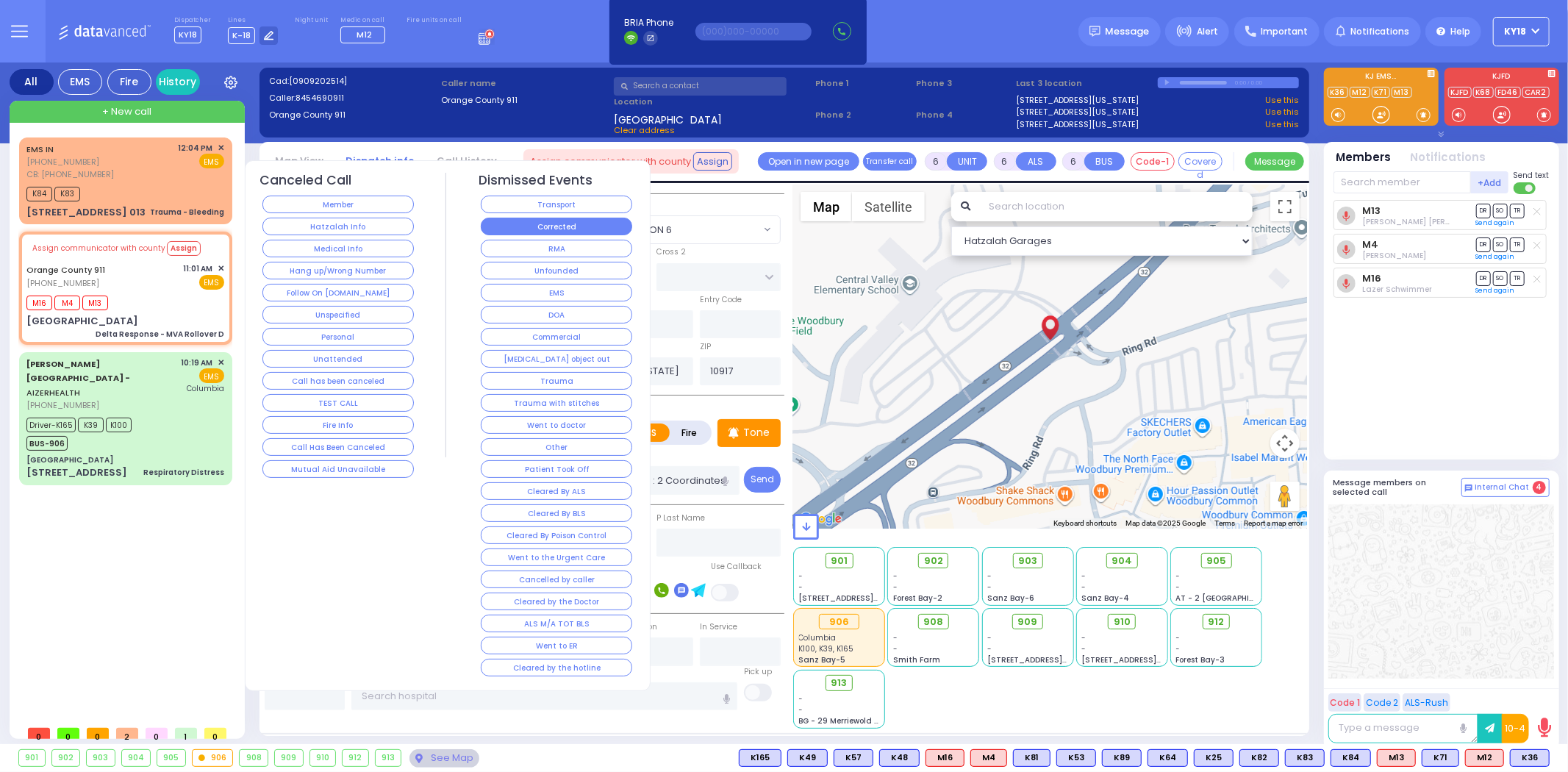
click at [519, 230] on button "Corrected" at bounding box center [556, 226] width 152 height 18
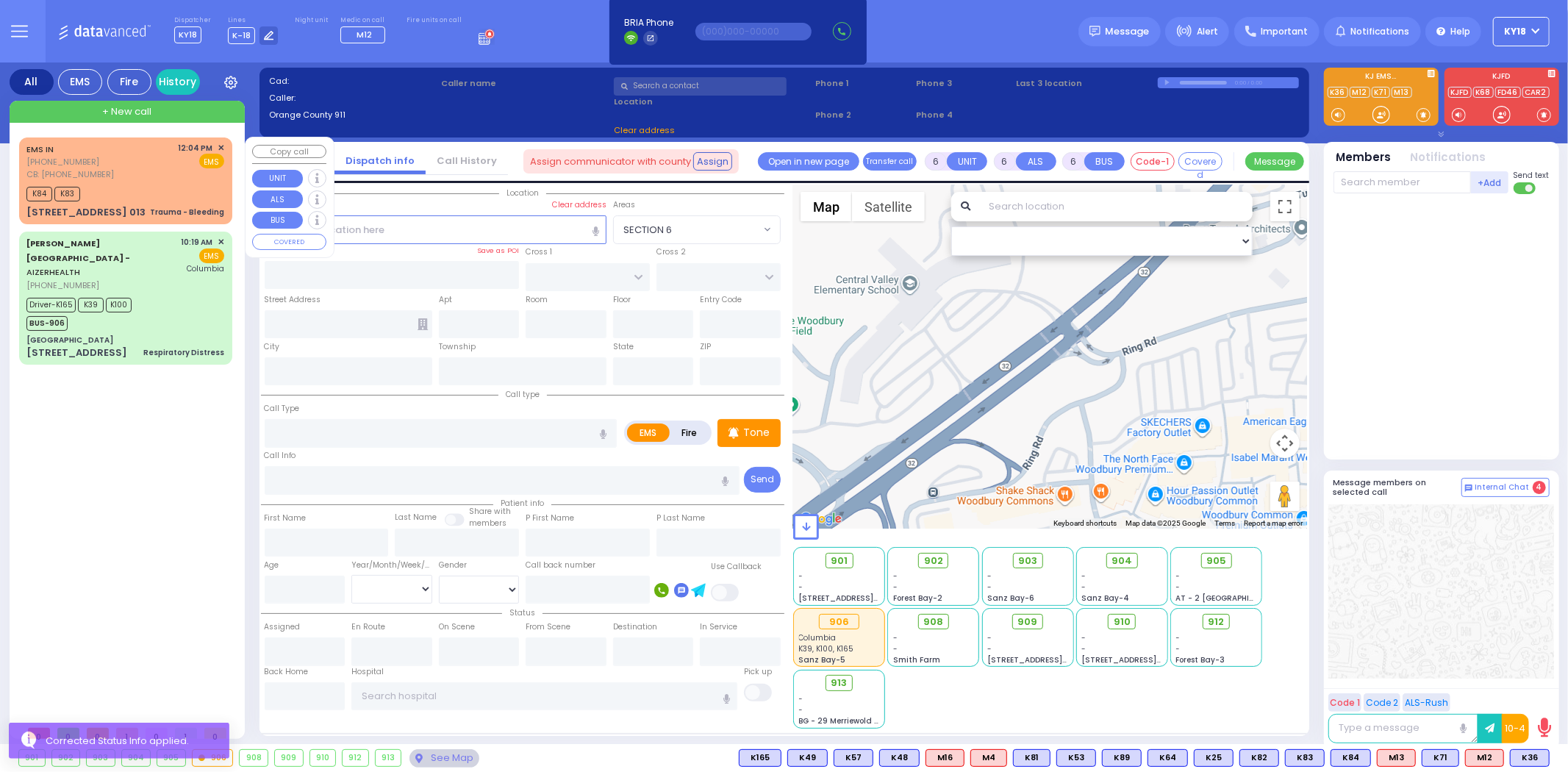
click at [188, 206] on div "Trauma - Bleeding" at bounding box center [187, 213] width 74 height 14
